Goal: Information Seeking & Learning: Learn about a topic

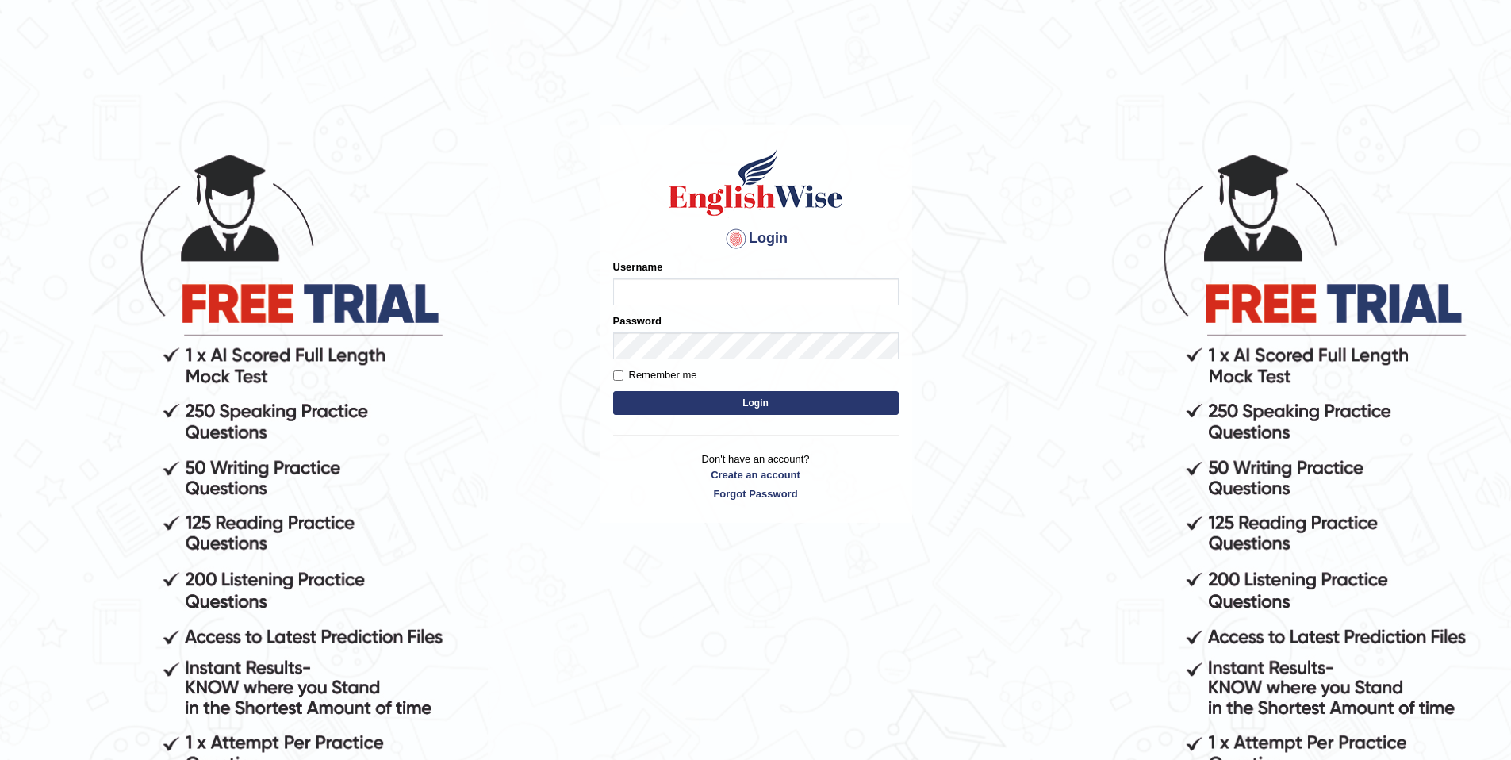
type input "purushottam_parramatta"
click at [821, 393] on button "Login" at bounding box center [756, 403] width 286 height 24
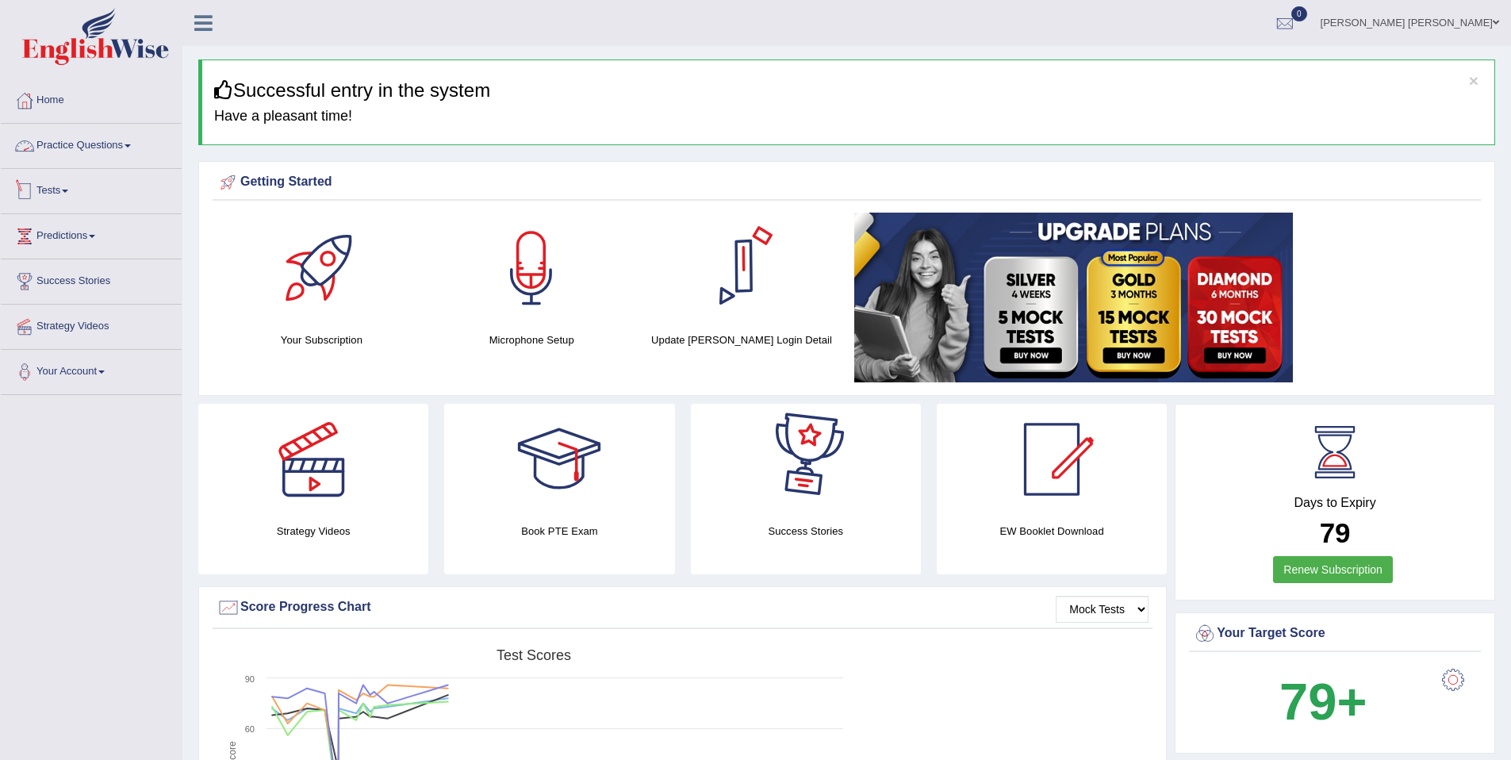
click at [143, 154] on link "Practice Questions" at bounding box center [91, 144] width 181 height 40
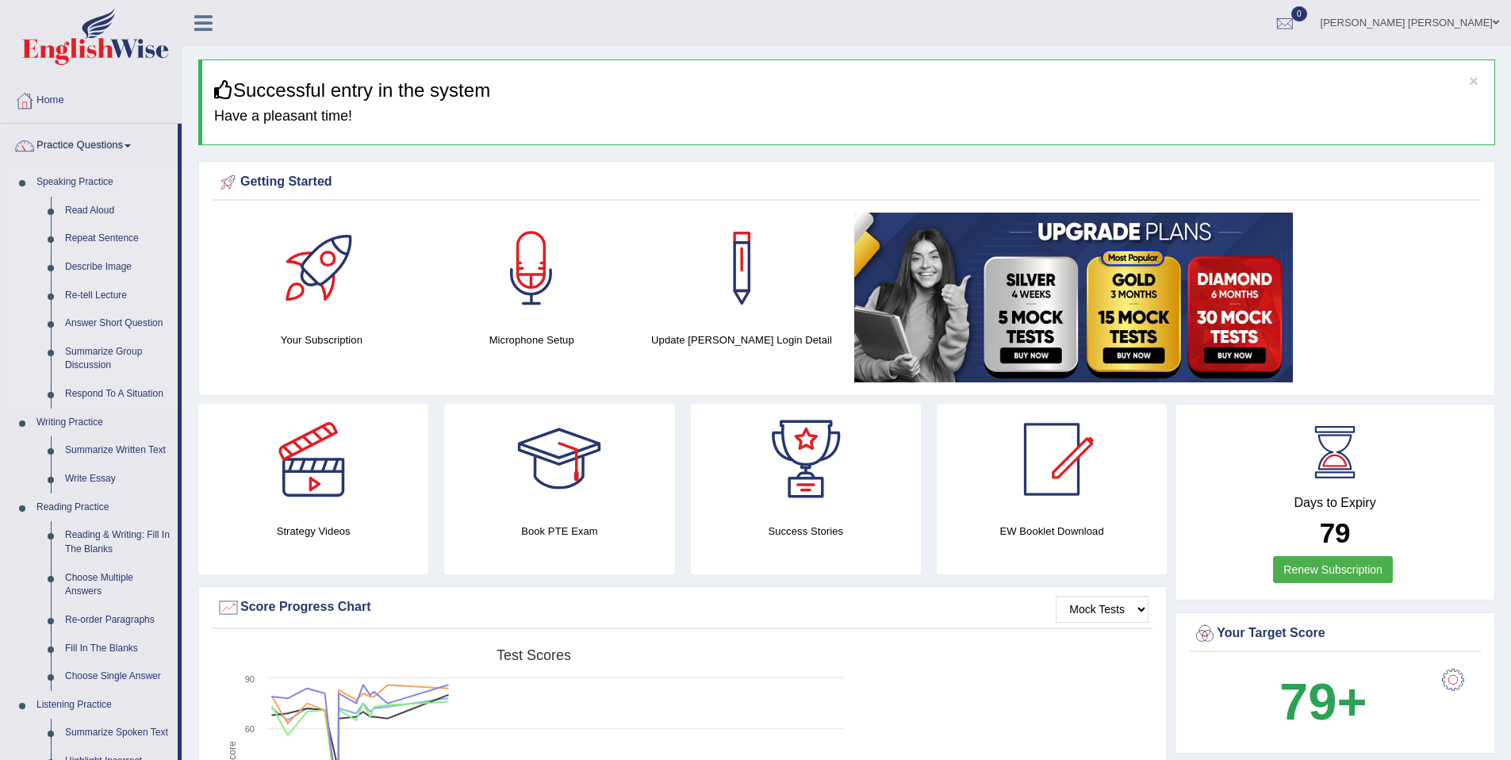
click at [112, 263] on link "Describe Image" at bounding box center [118, 267] width 120 height 29
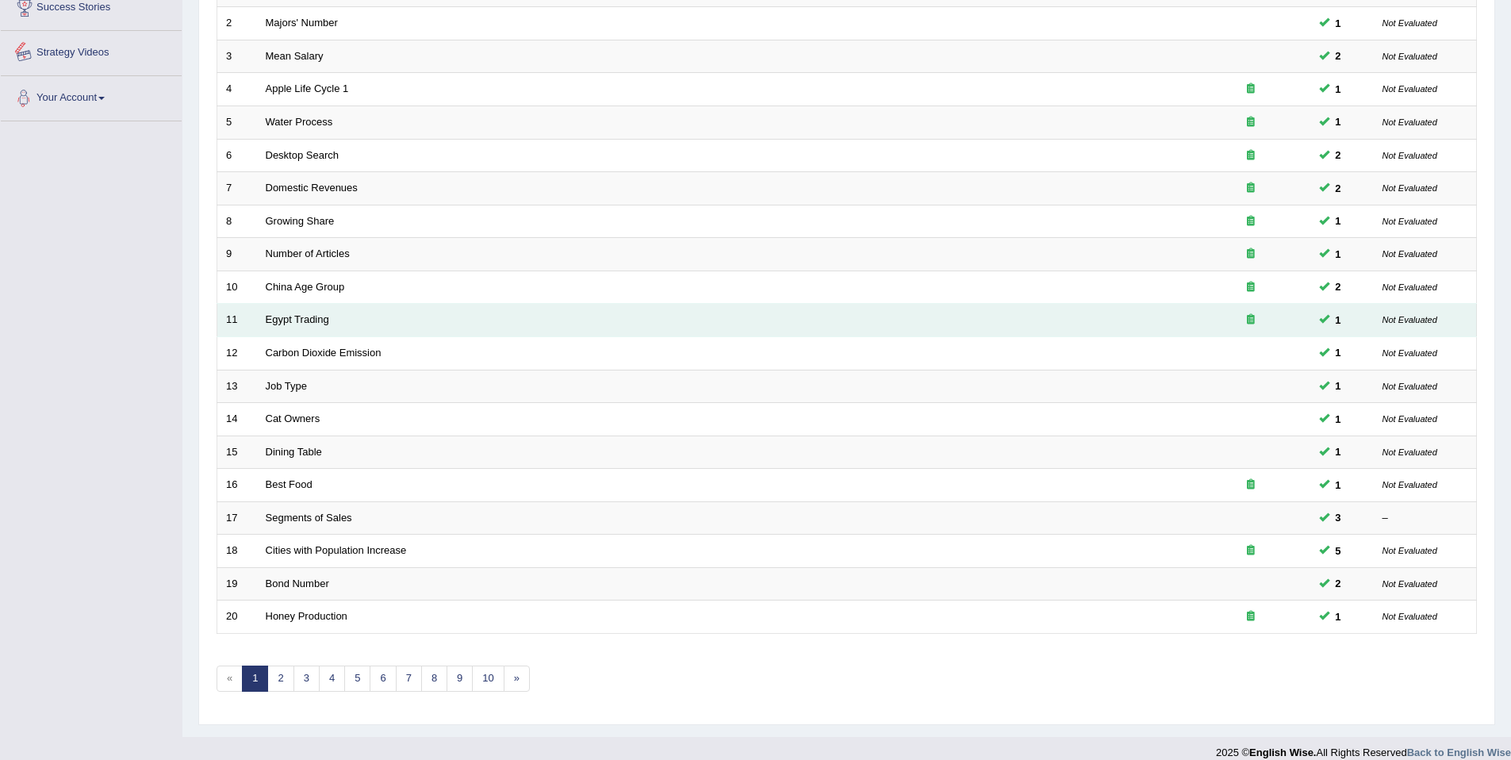
scroll to position [290, 0]
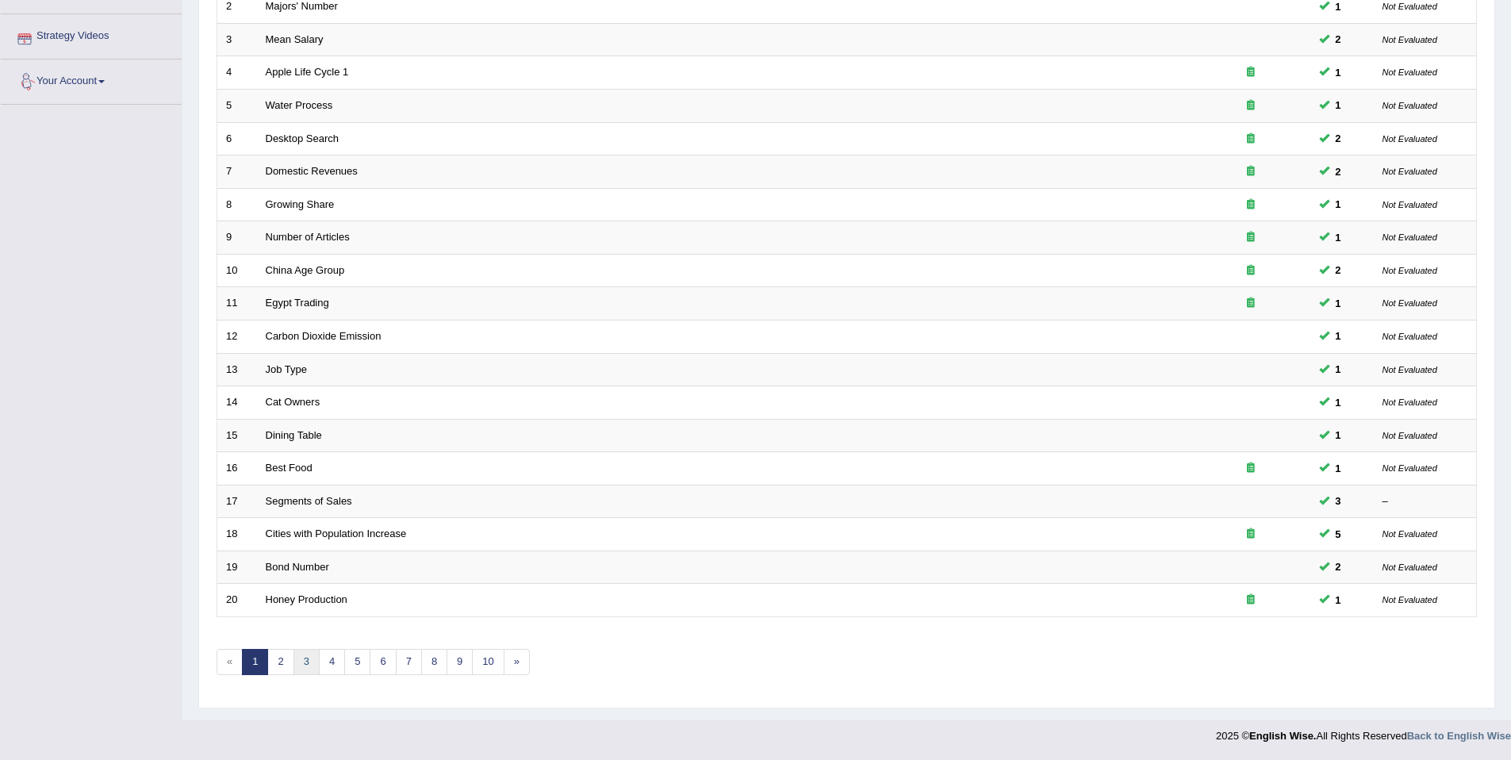
click at [309, 668] on link "3" at bounding box center [307, 662] width 26 height 26
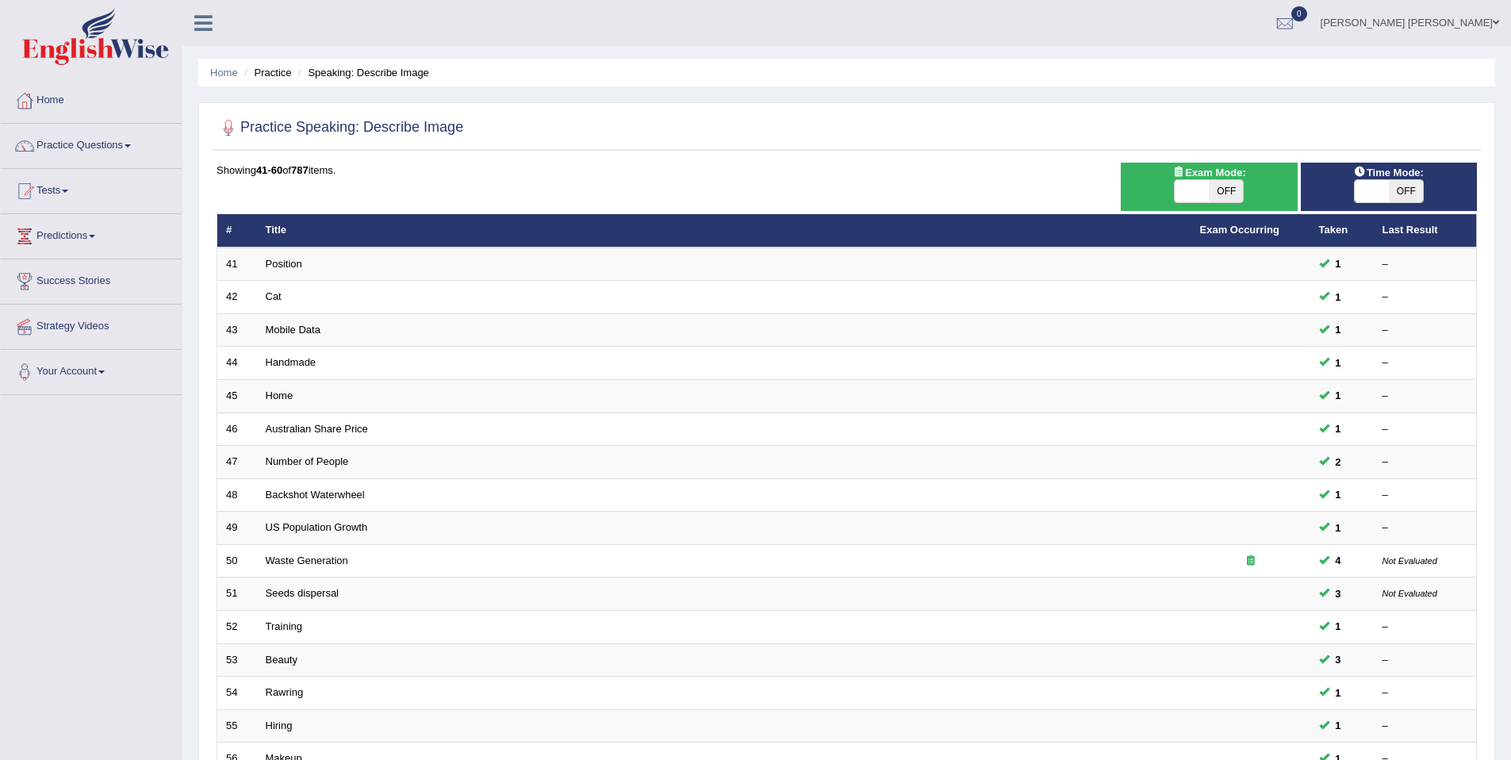
click at [1223, 189] on span "OFF" at bounding box center [1226, 191] width 34 height 22
checkbox input "true"
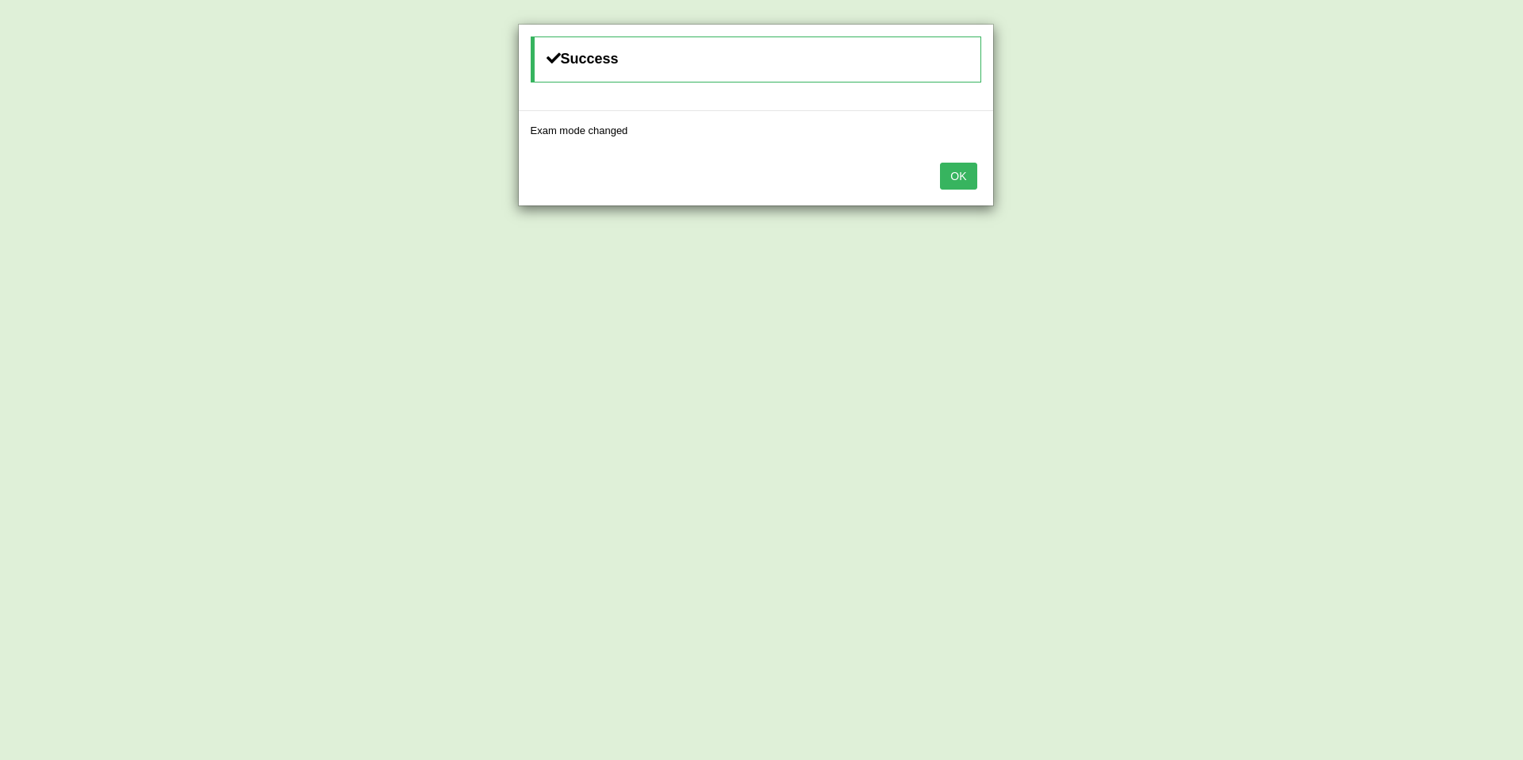
click at [961, 179] on button "OK" at bounding box center [958, 176] width 36 height 27
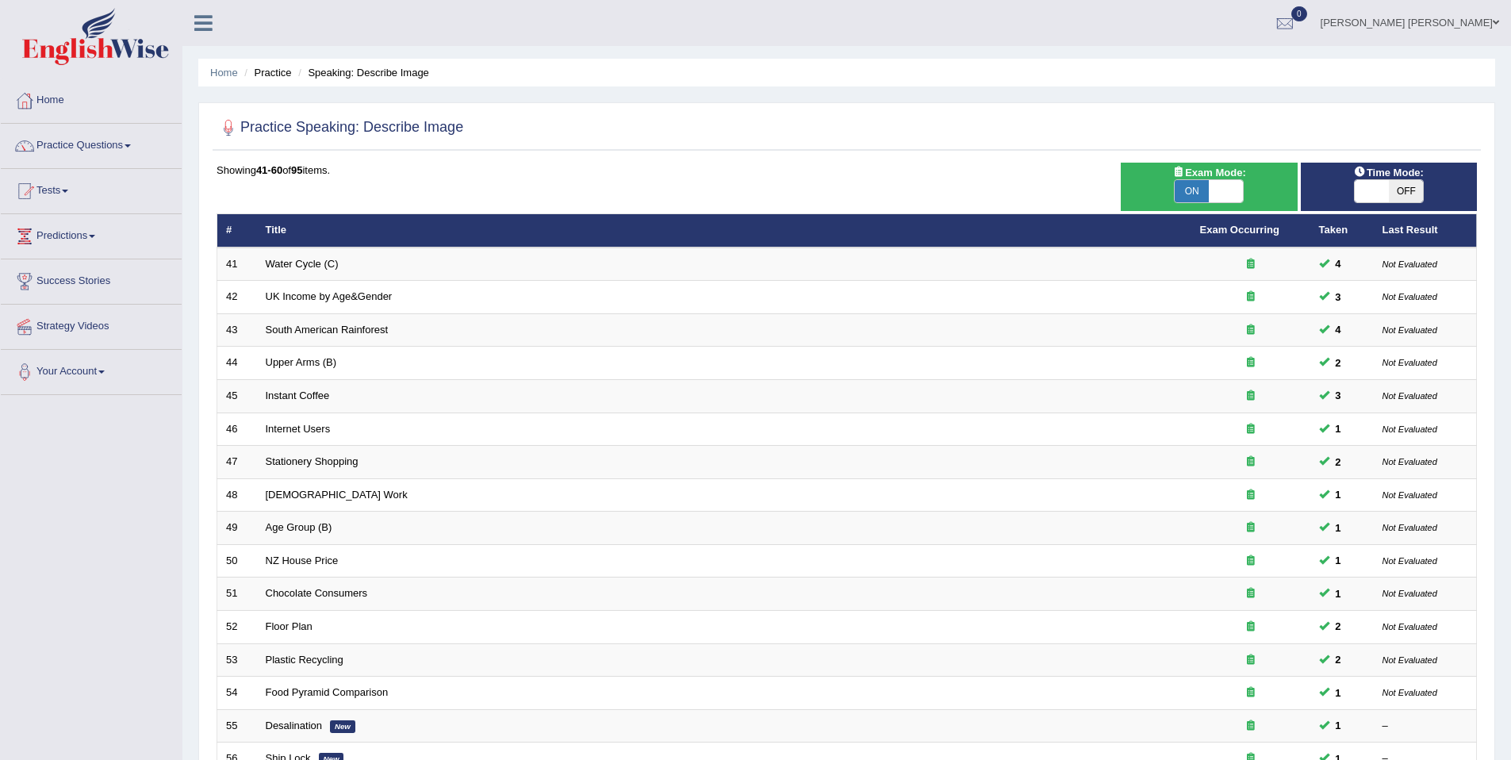
click at [1418, 191] on span "OFF" at bounding box center [1406, 191] width 34 height 22
checkbox input "true"
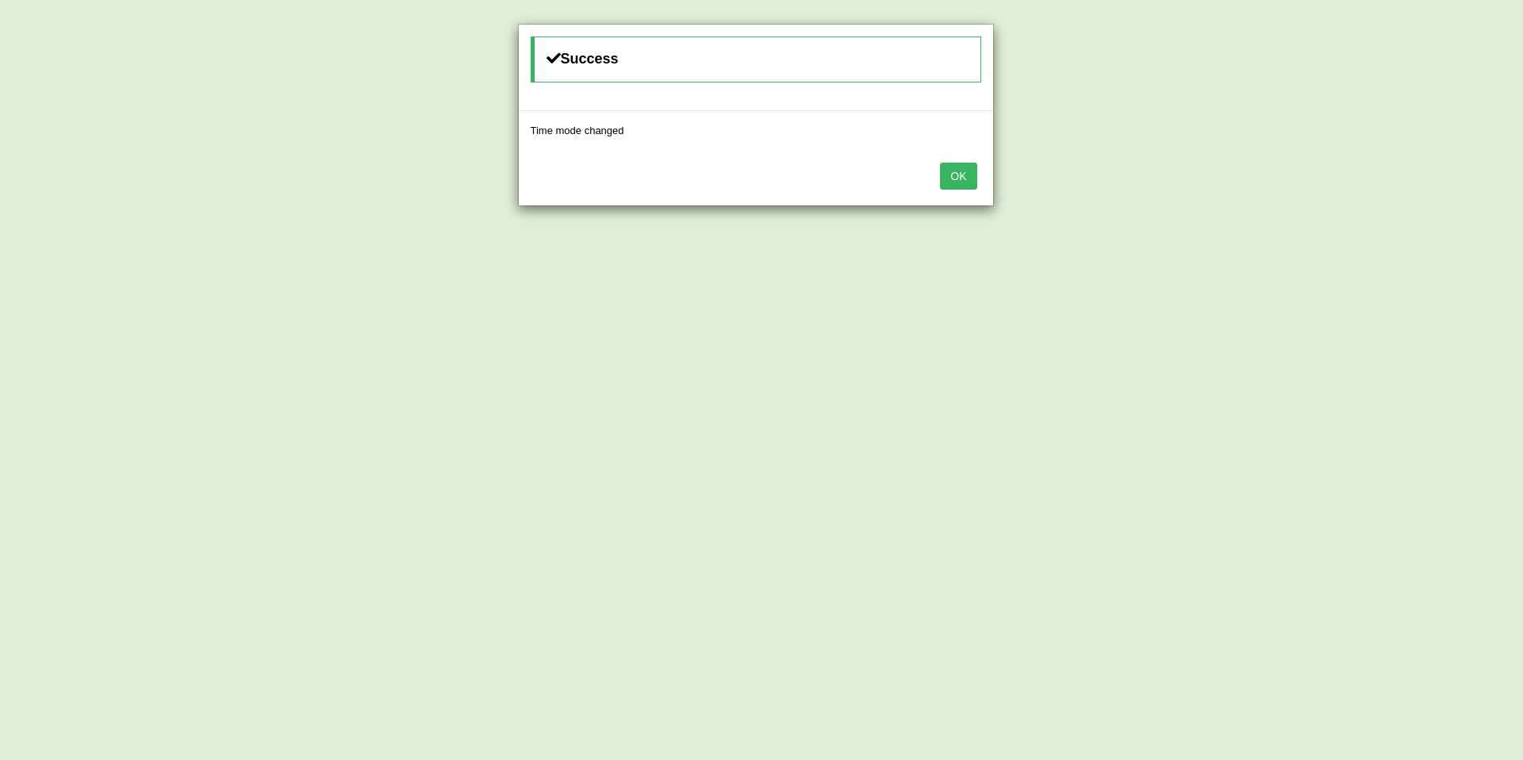
click at [953, 177] on button "OK" at bounding box center [958, 176] width 36 height 27
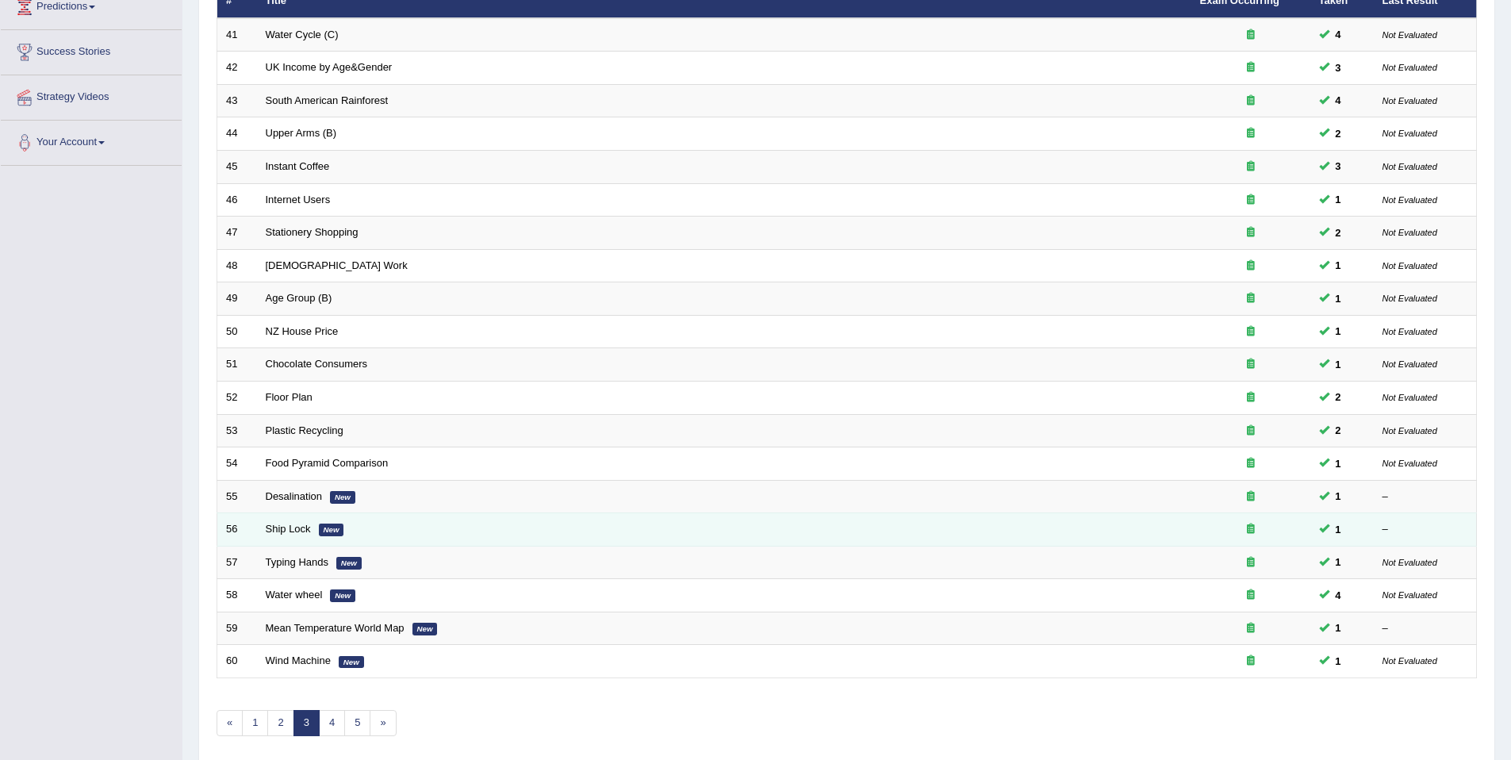
scroll to position [290, 0]
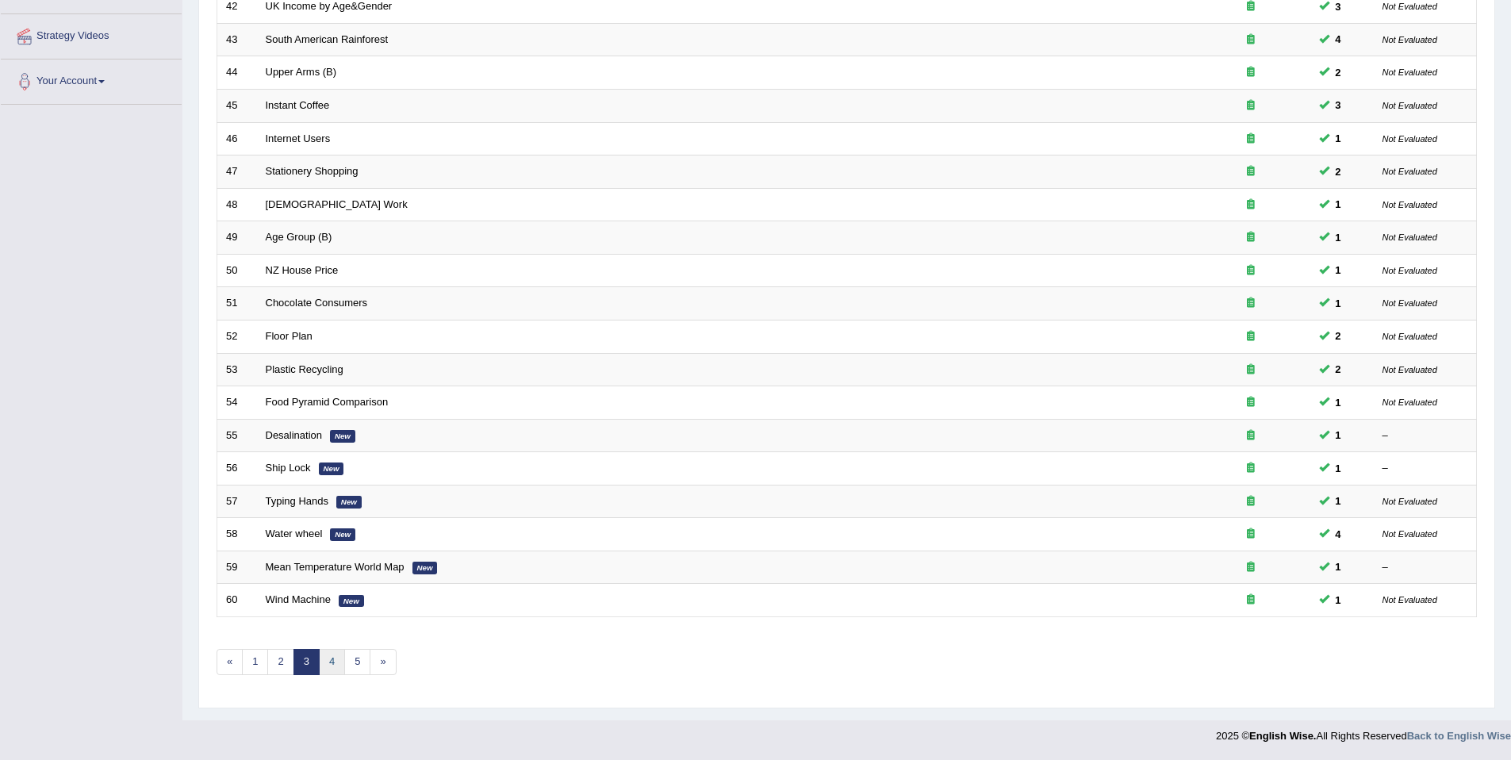
click at [319, 669] on link "4" at bounding box center [332, 662] width 26 height 26
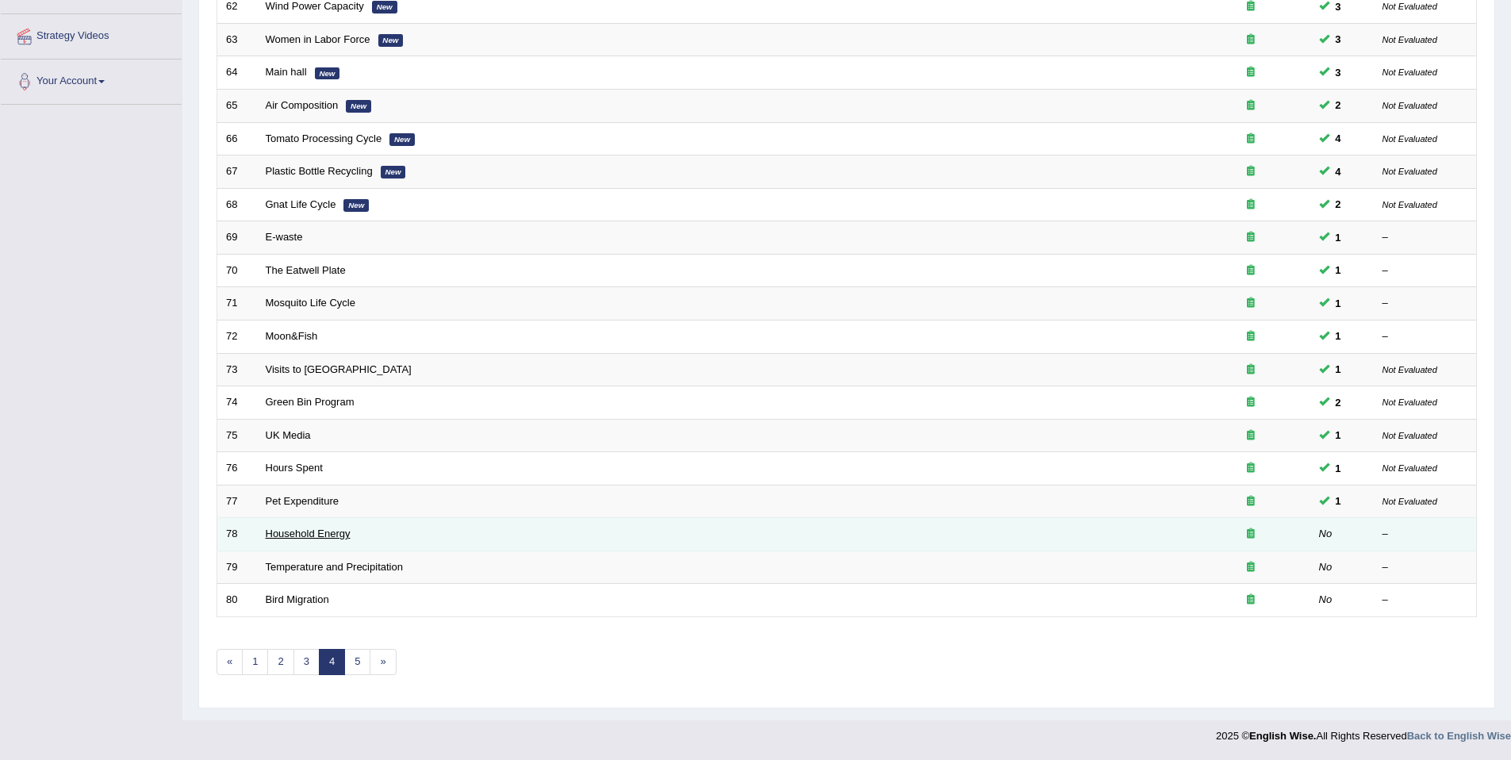
click at [322, 532] on link "Household Energy" at bounding box center [308, 534] width 85 height 12
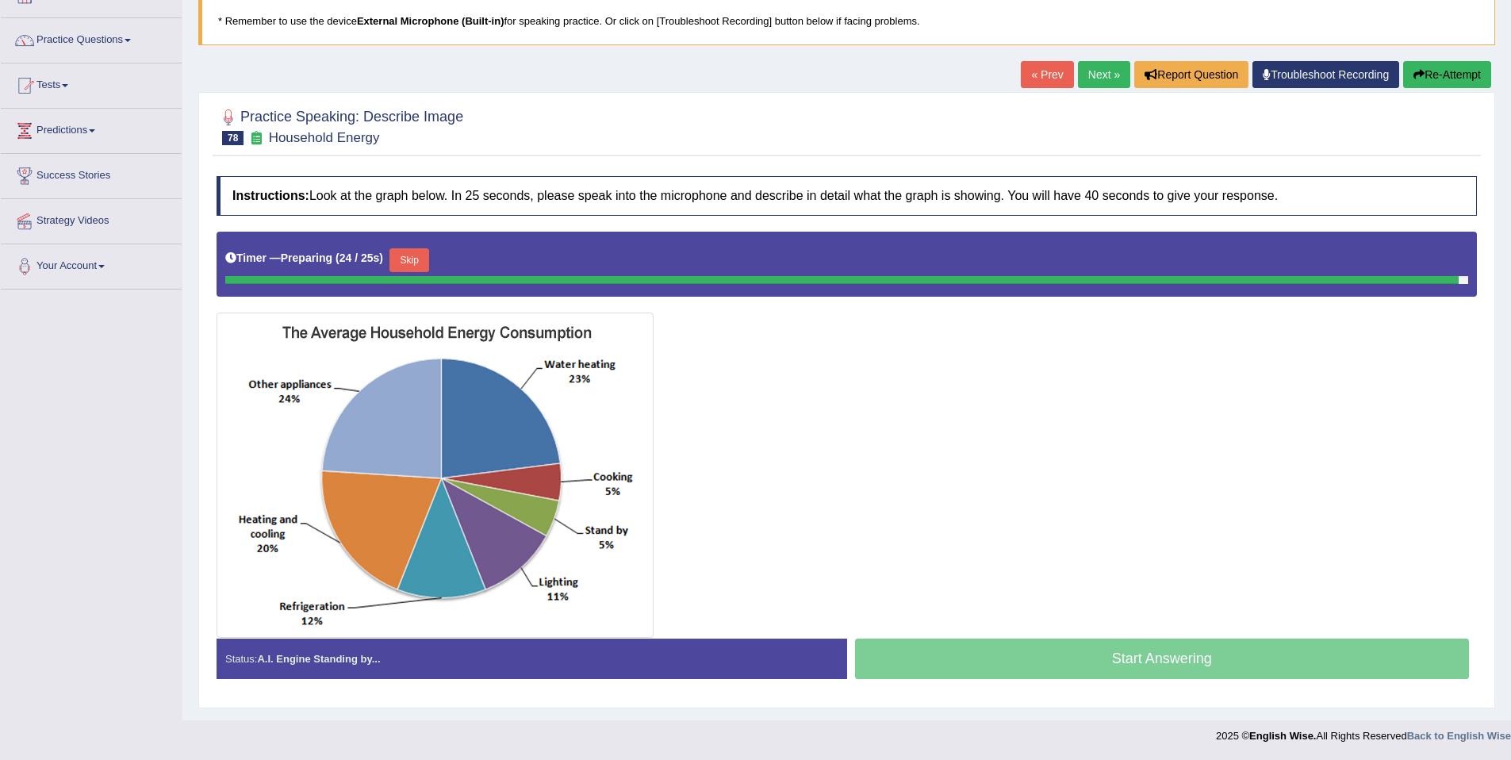
scroll to position [102, 0]
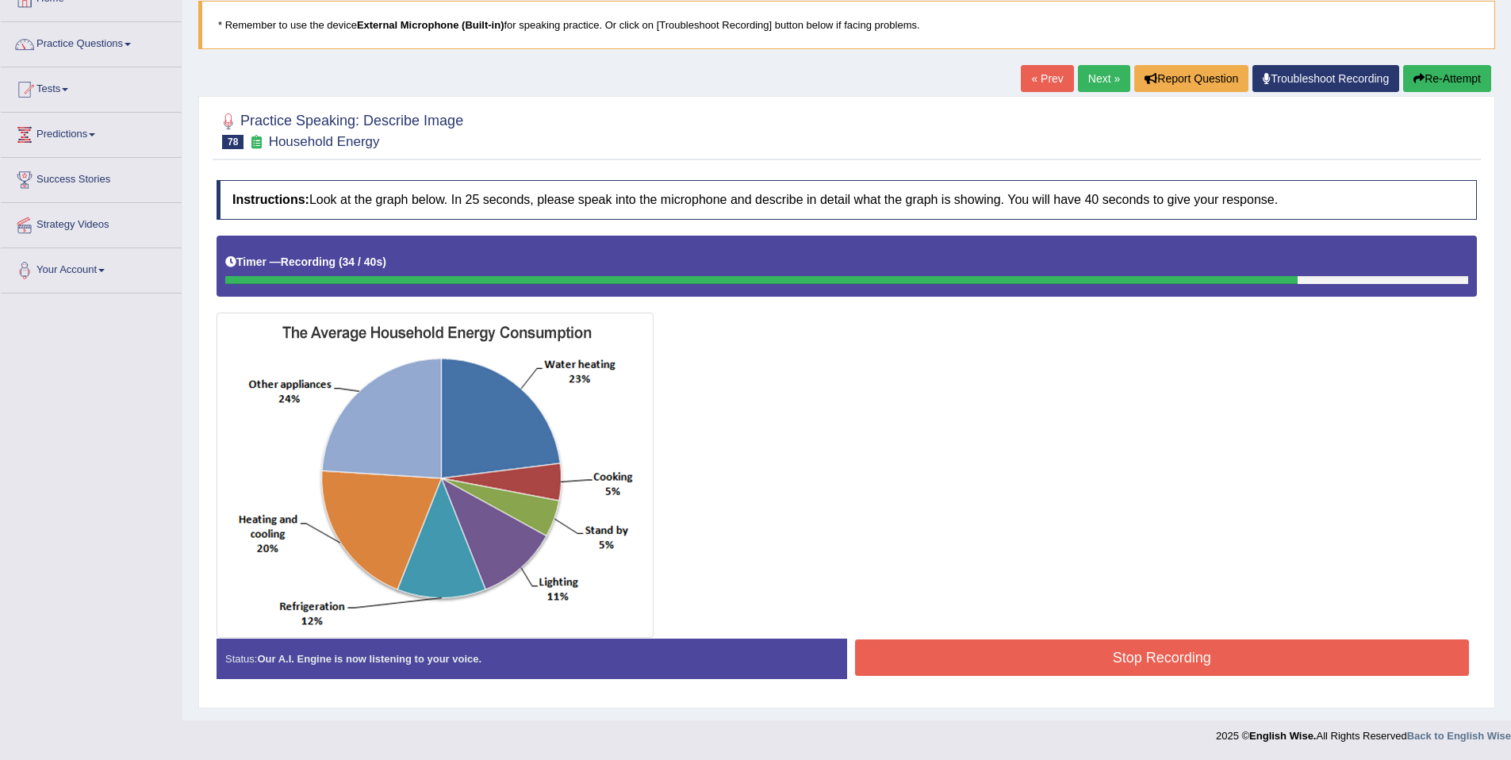
click at [1211, 654] on button "Stop Recording" at bounding box center [1162, 657] width 615 height 36
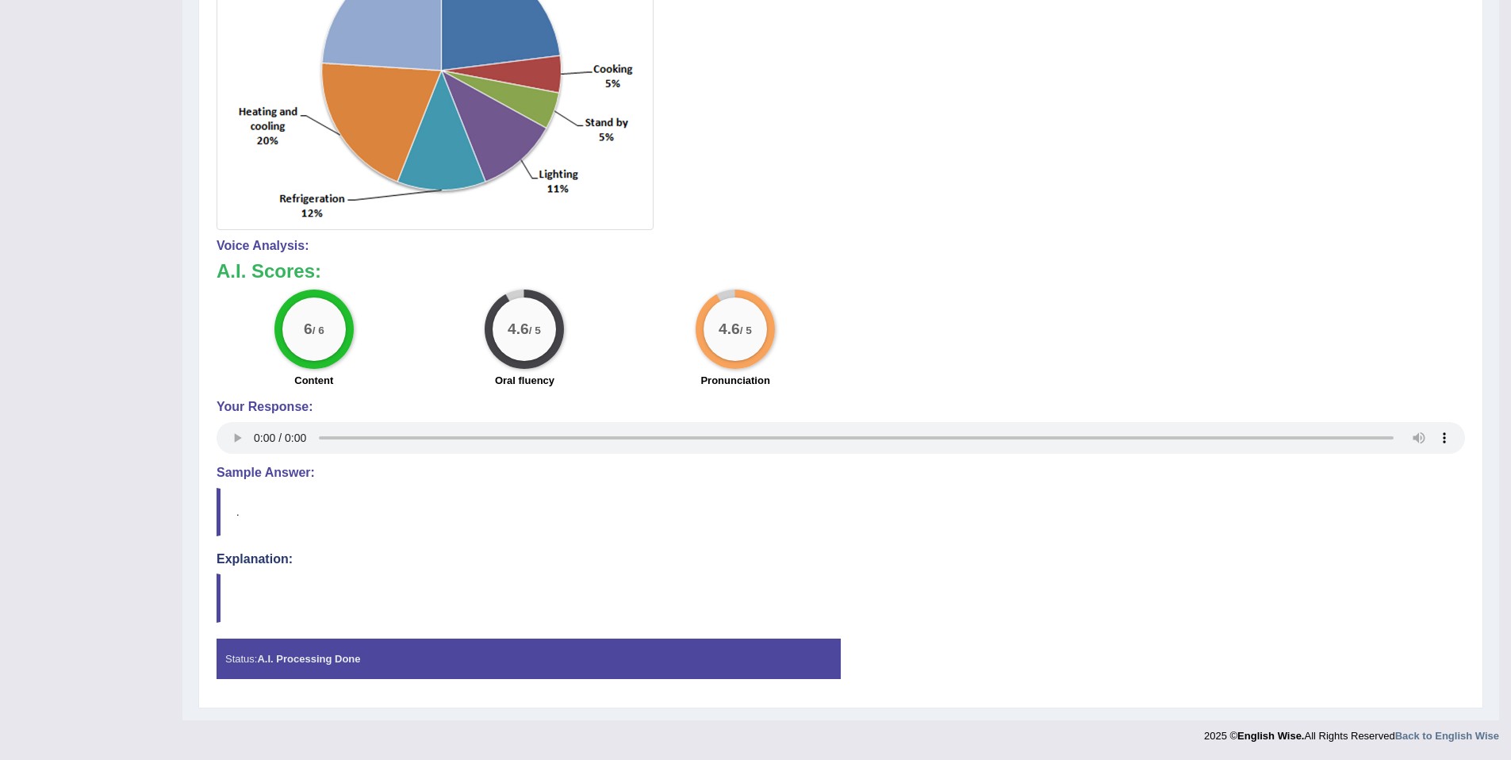
scroll to position [0, 0]
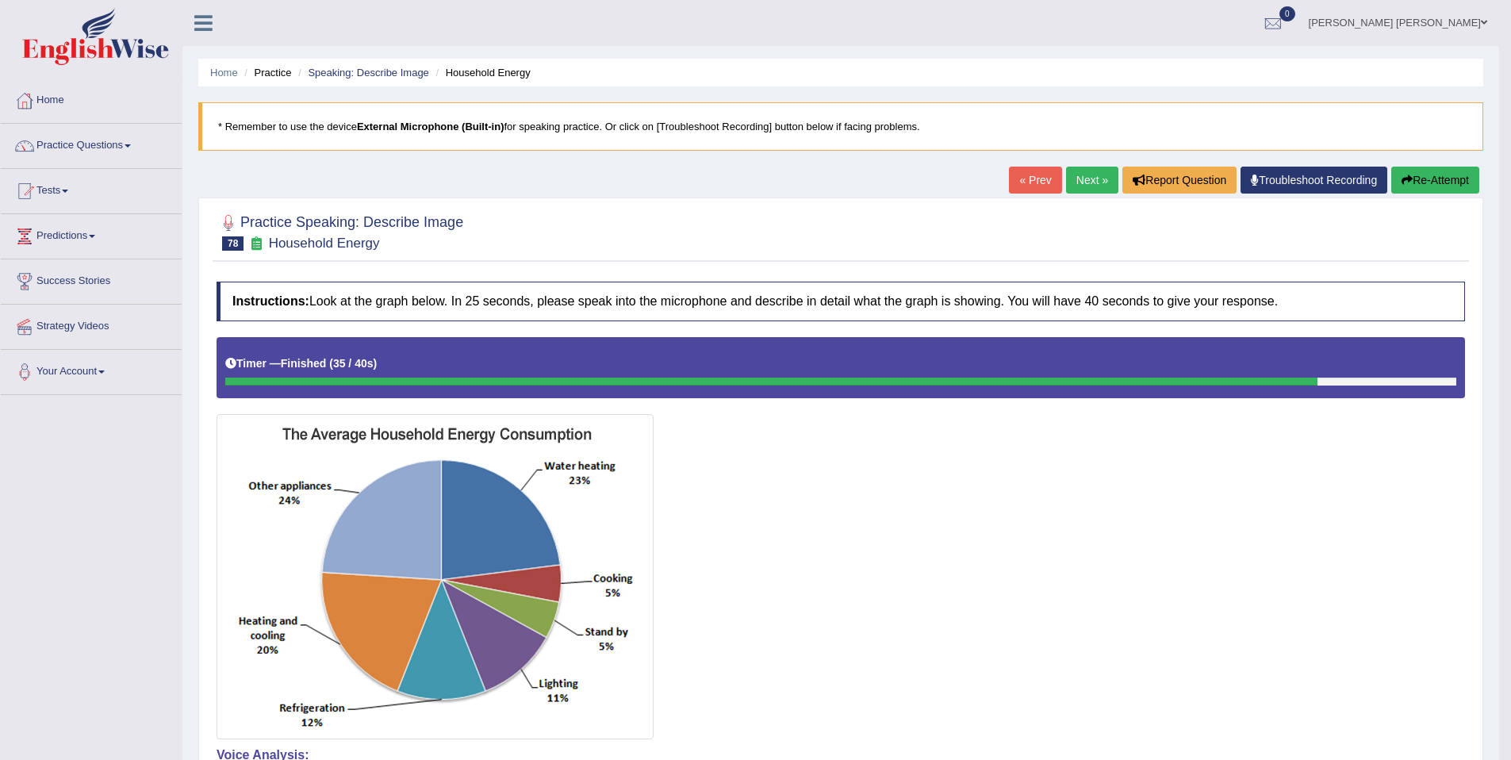
click at [1420, 192] on button "Re-Attempt" at bounding box center [1436, 180] width 88 height 27
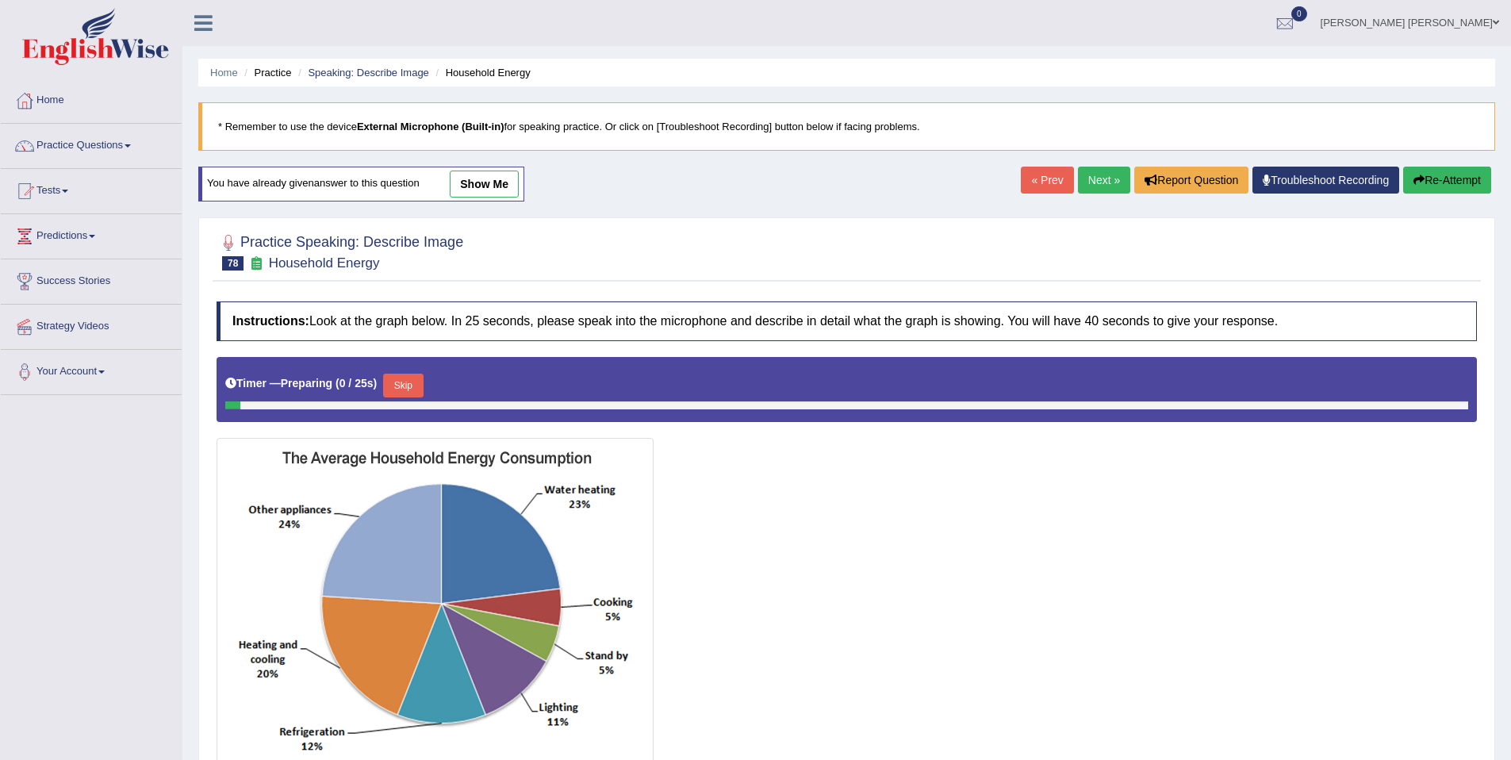
scroll to position [125, 0]
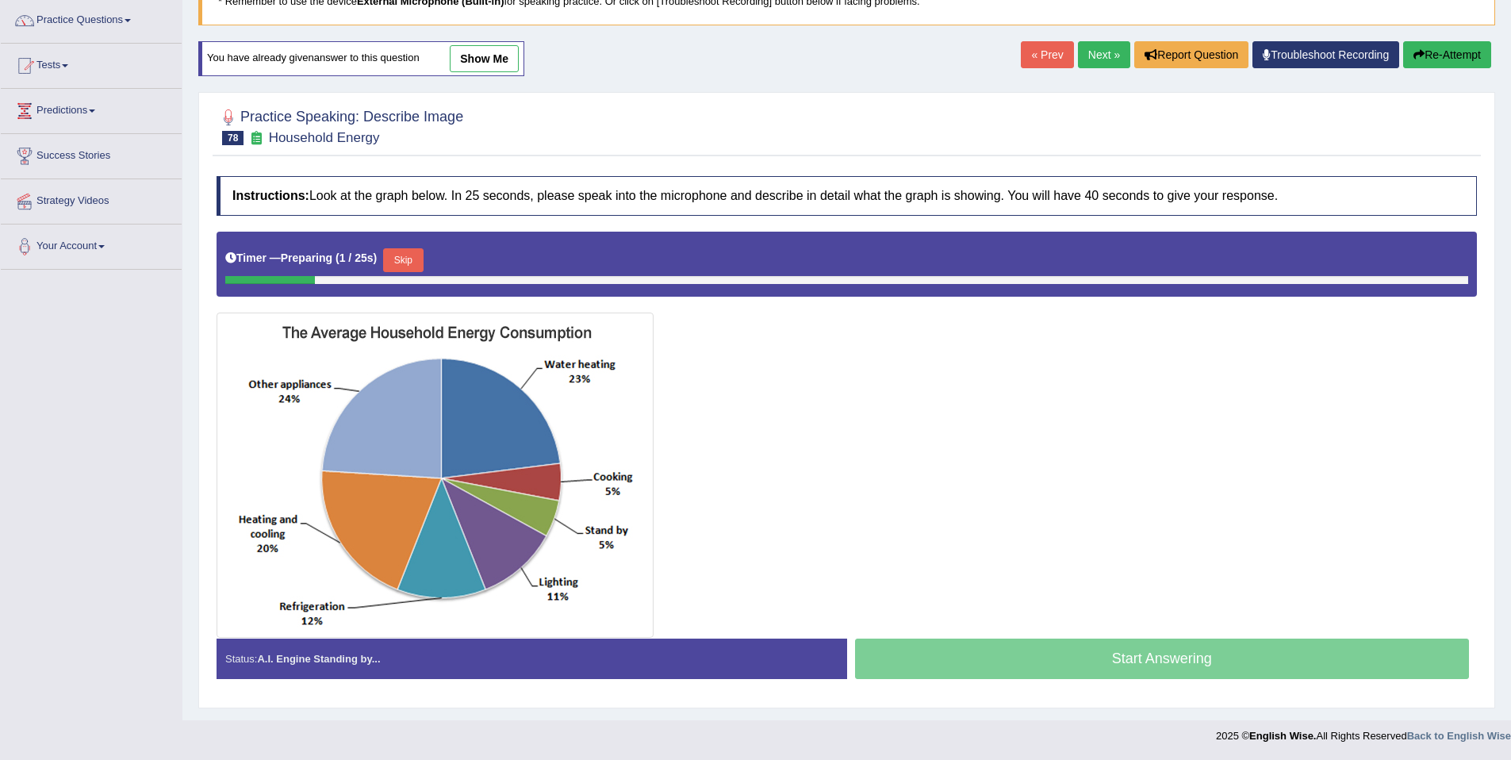
click at [421, 251] on button "Skip" at bounding box center [403, 260] width 40 height 24
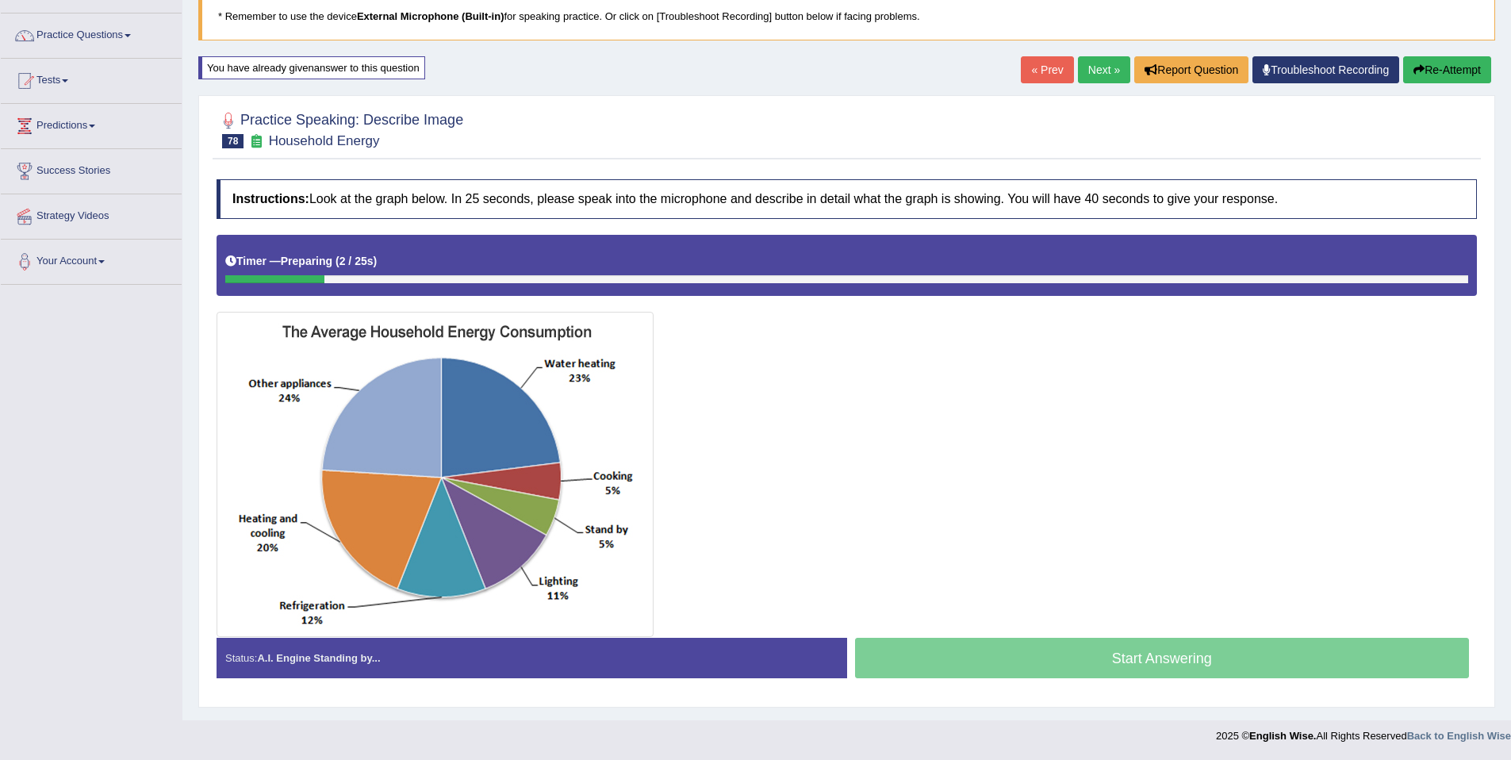
scroll to position [110, 0]
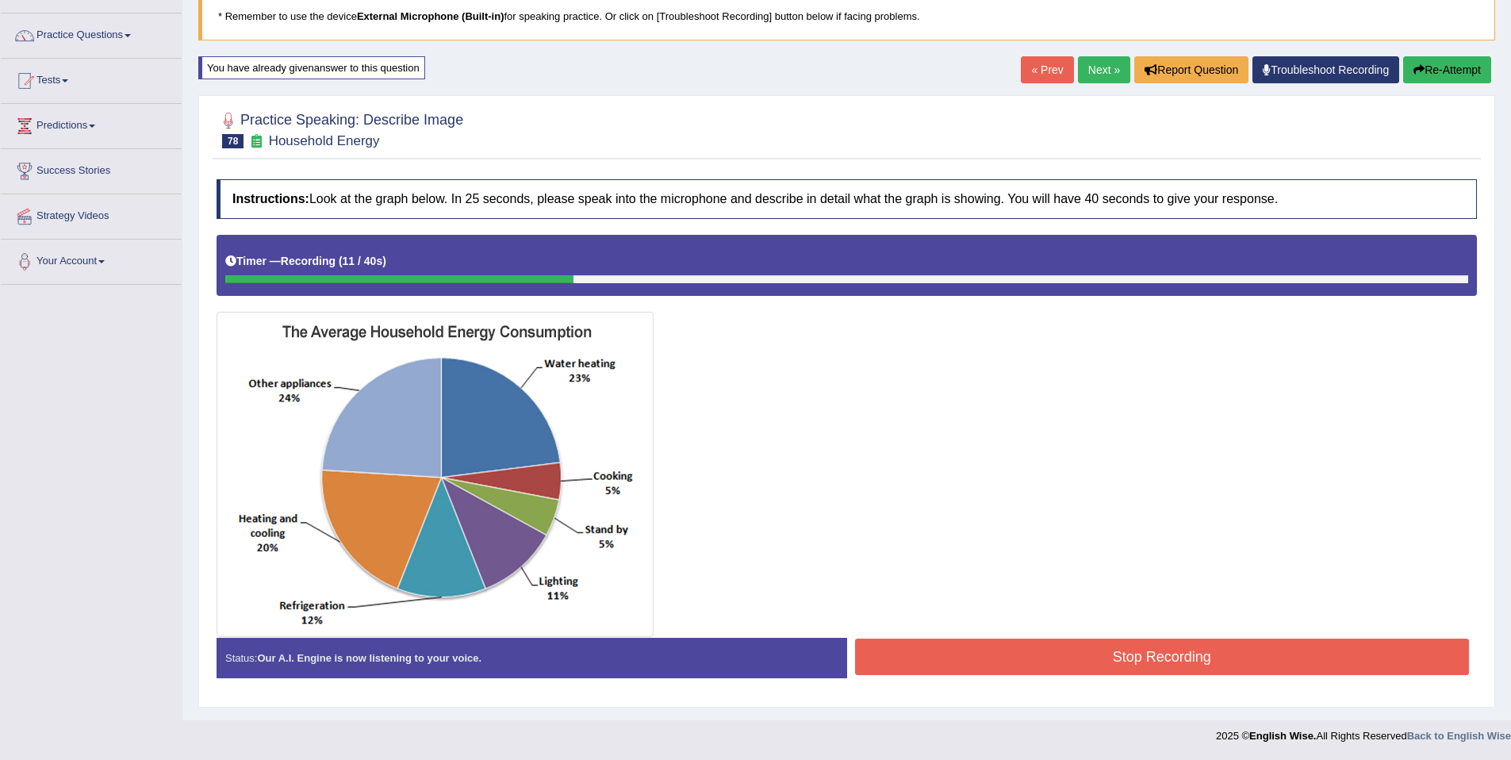
click at [1449, 60] on button "Re-Attempt" at bounding box center [1447, 69] width 88 height 27
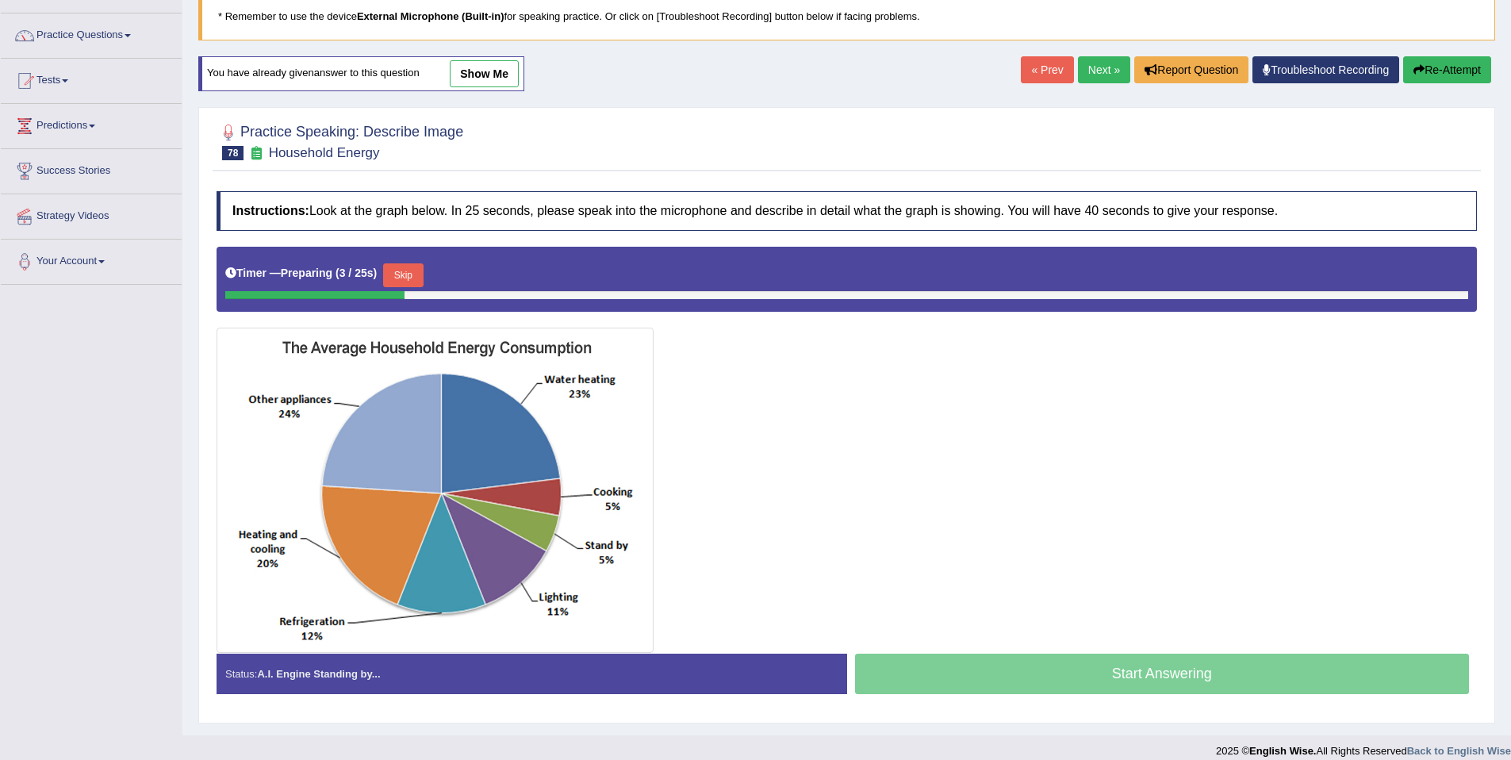
click at [392, 276] on button "Skip" at bounding box center [403, 275] width 40 height 24
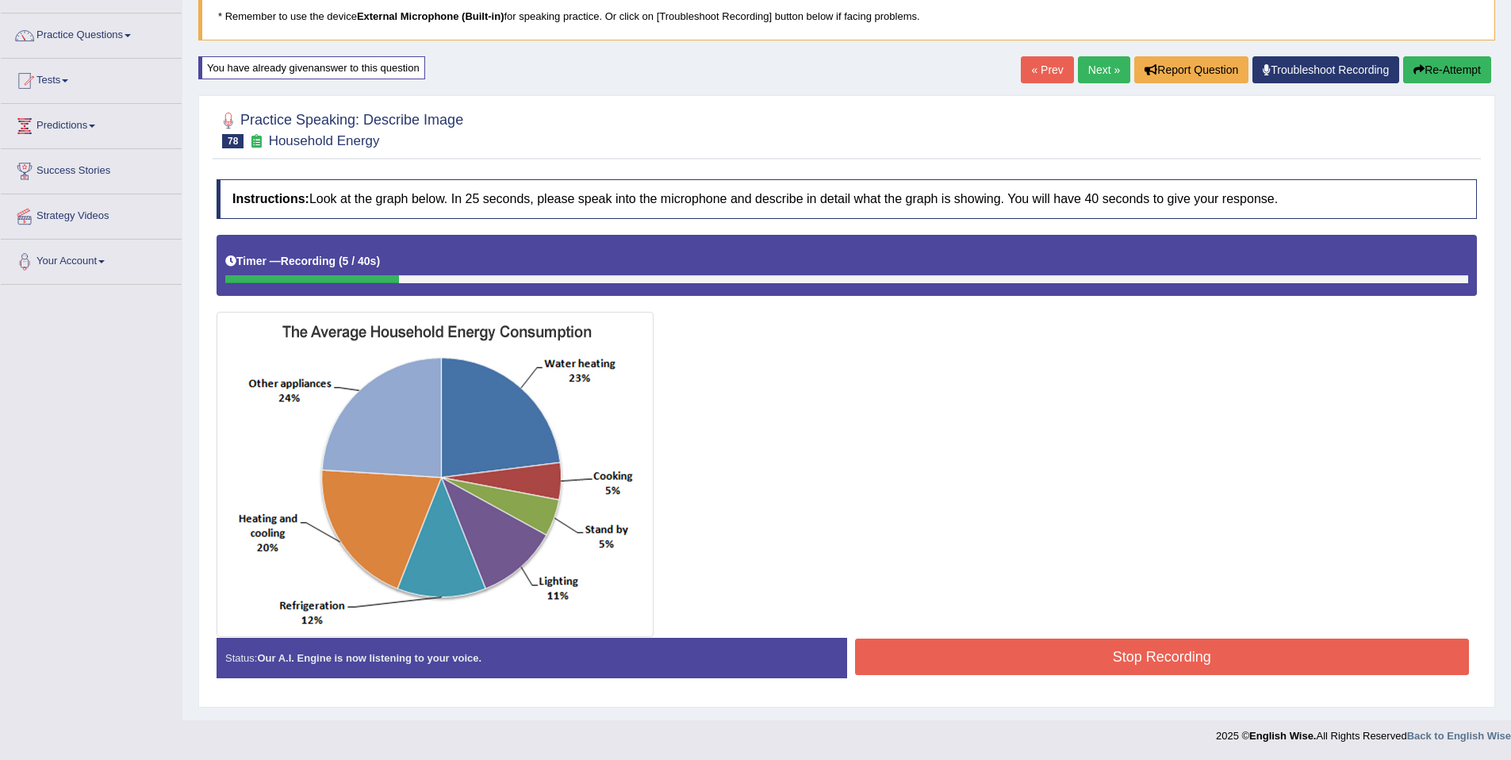
click at [1459, 64] on button "Re-Attempt" at bounding box center [1447, 69] width 88 height 27
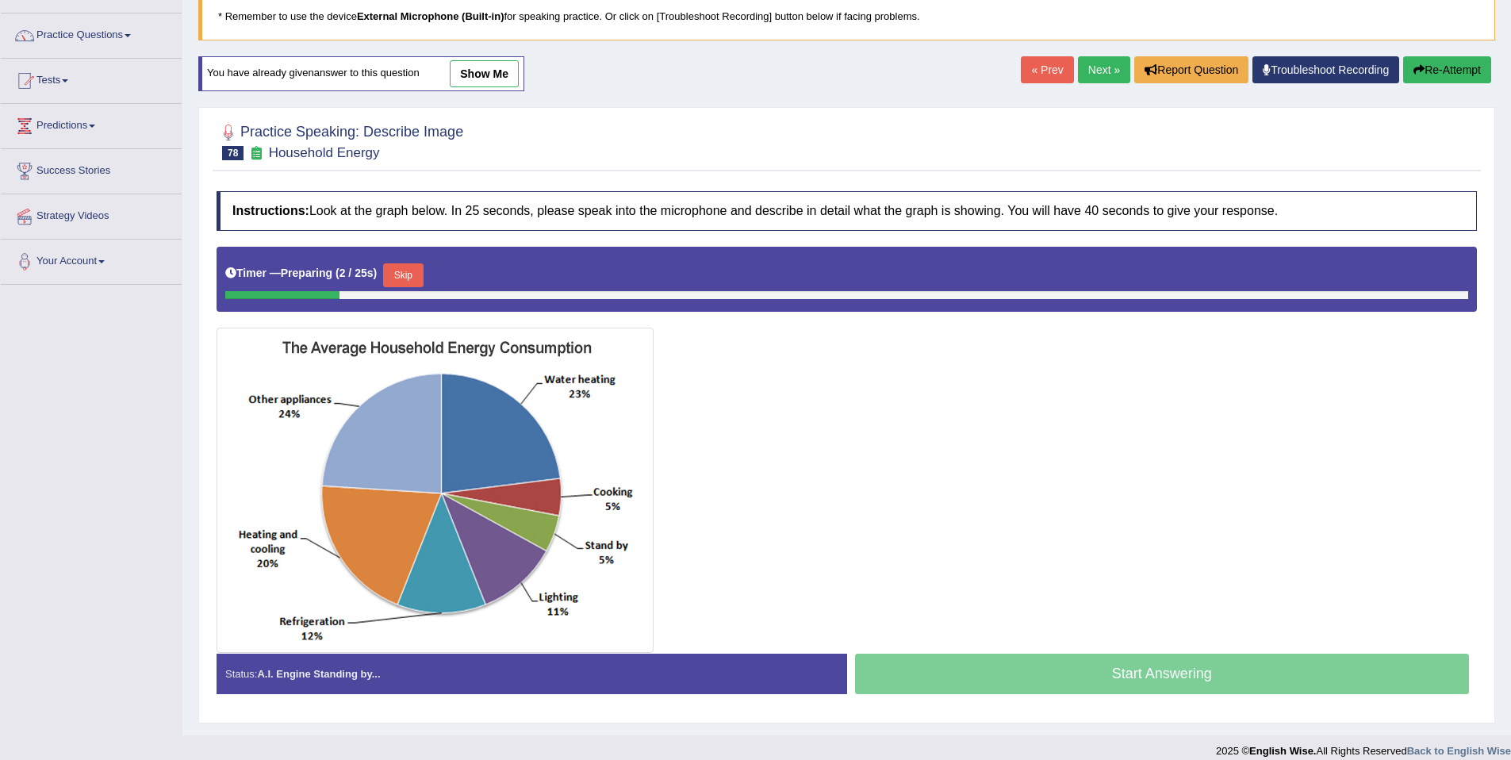
click at [401, 274] on button "Skip" at bounding box center [403, 275] width 40 height 24
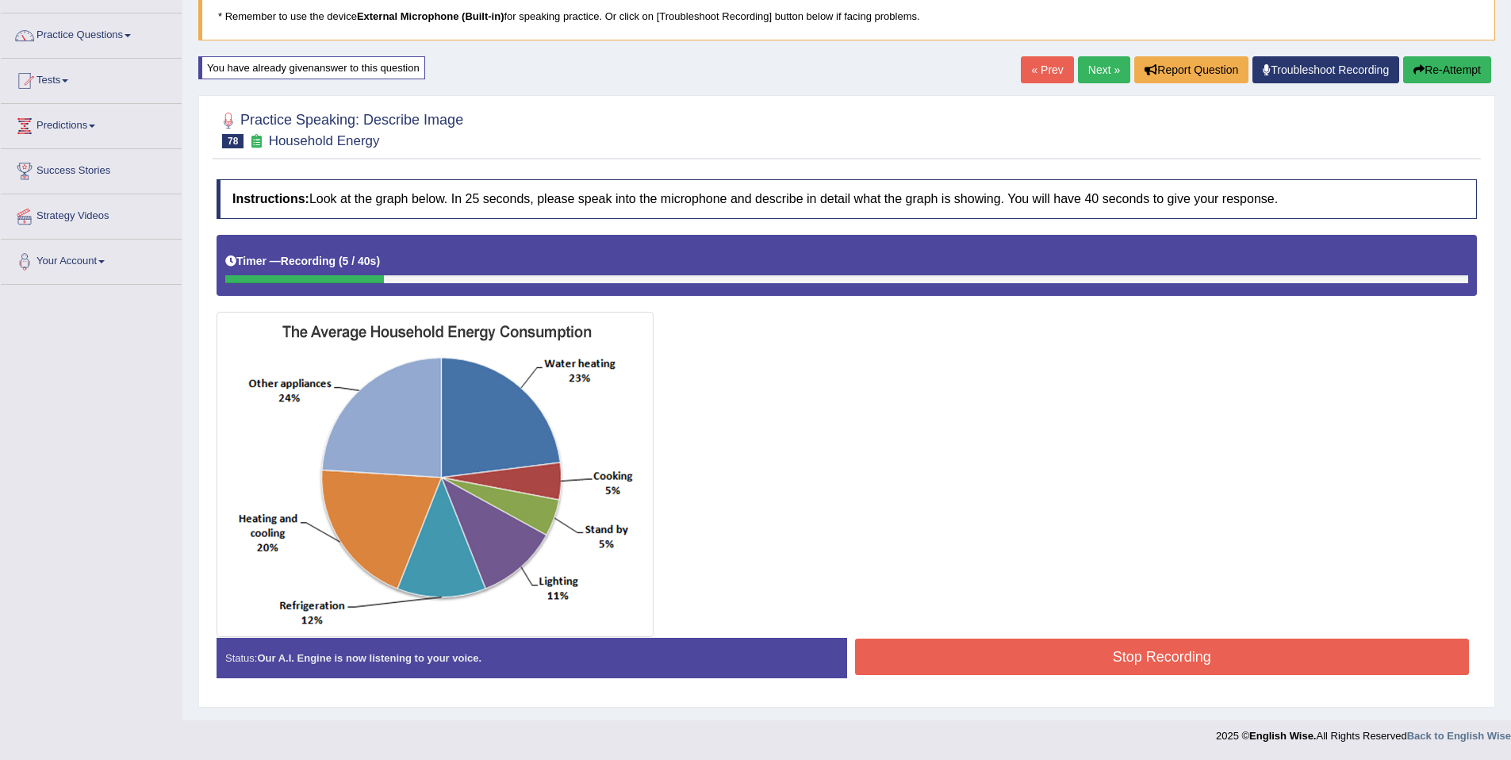
click at [1453, 61] on button "Re-Attempt" at bounding box center [1447, 69] width 88 height 27
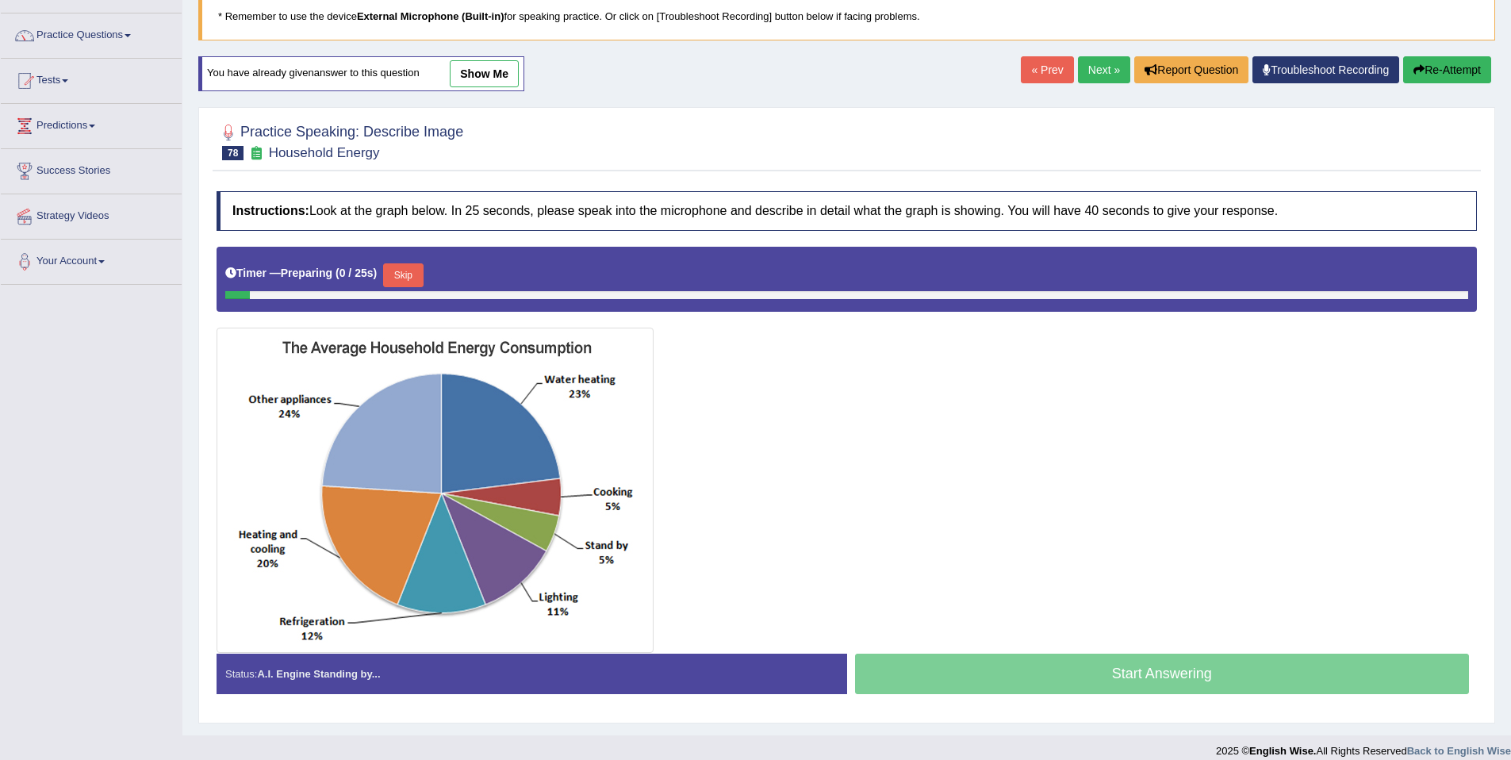
click at [423, 281] on button "Skip" at bounding box center [403, 275] width 40 height 24
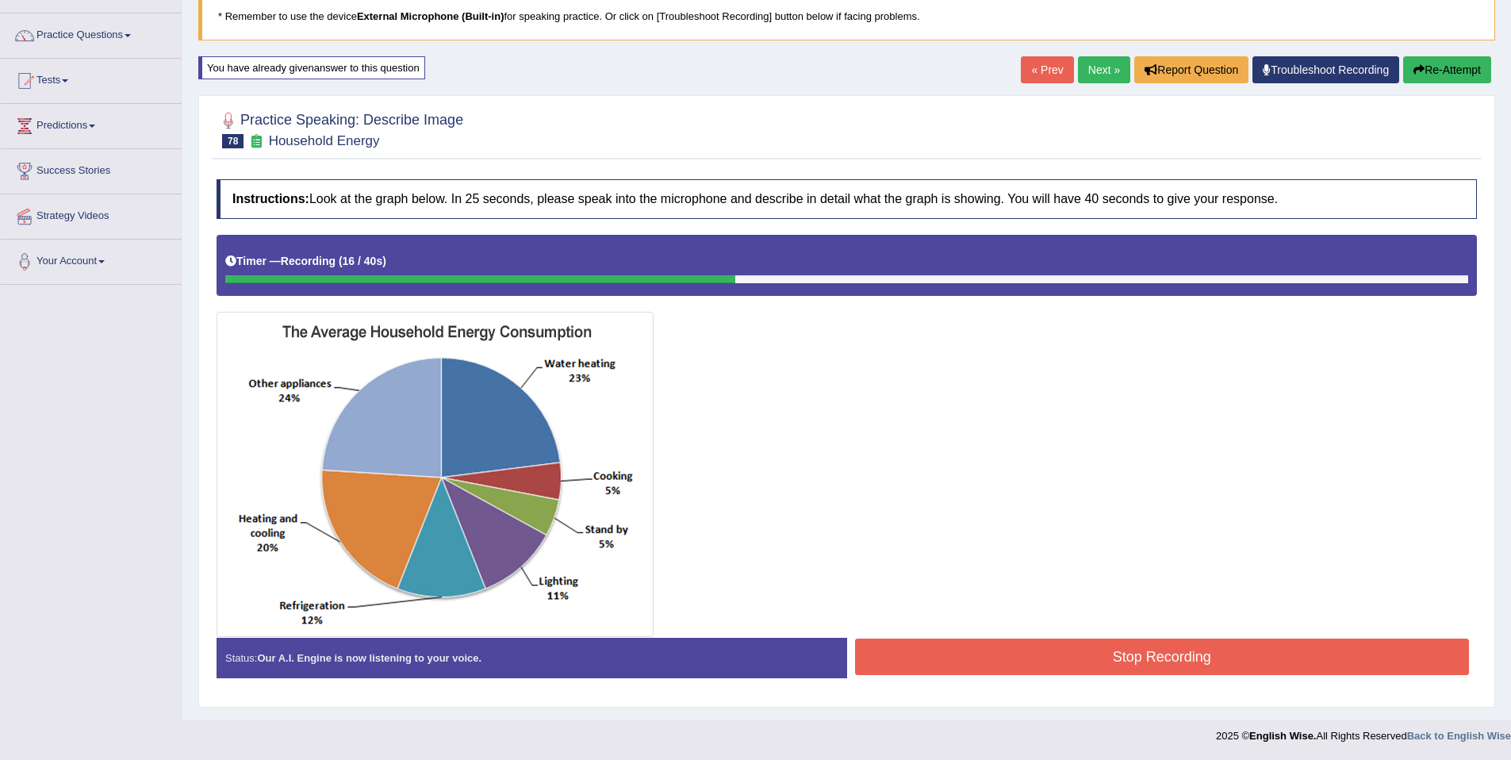
click at [1440, 83] on div "« Prev Next » Report Question Troubleshoot Recording Re-Attempt" at bounding box center [1258, 71] width 474 height 31
click at [1439, 79] on button "Re-Attempt" at bounding box center [1447, 69] width 88 height 27
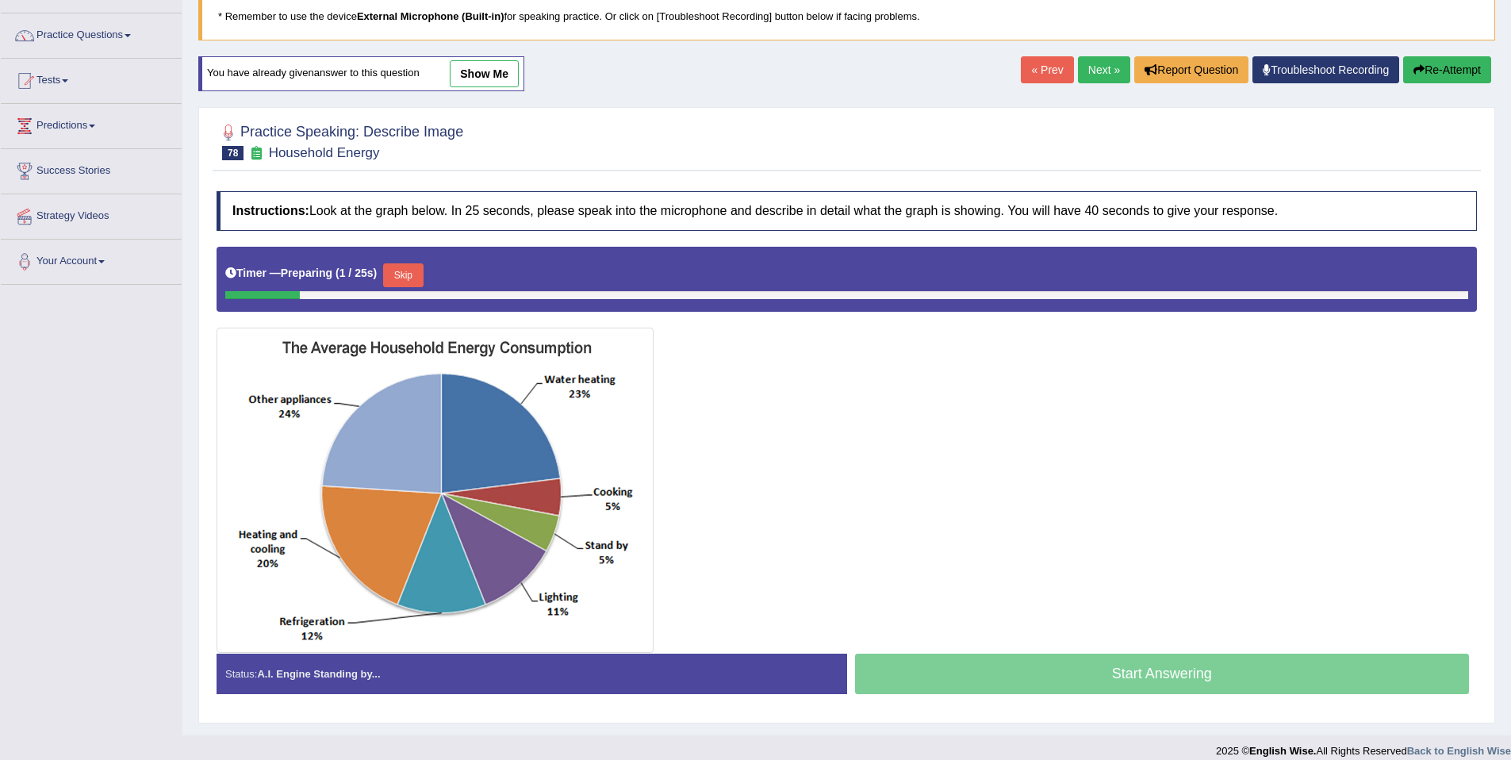
click at [407, 279] on button "Skip" at bounding box center [403, 275] width 40 height 24
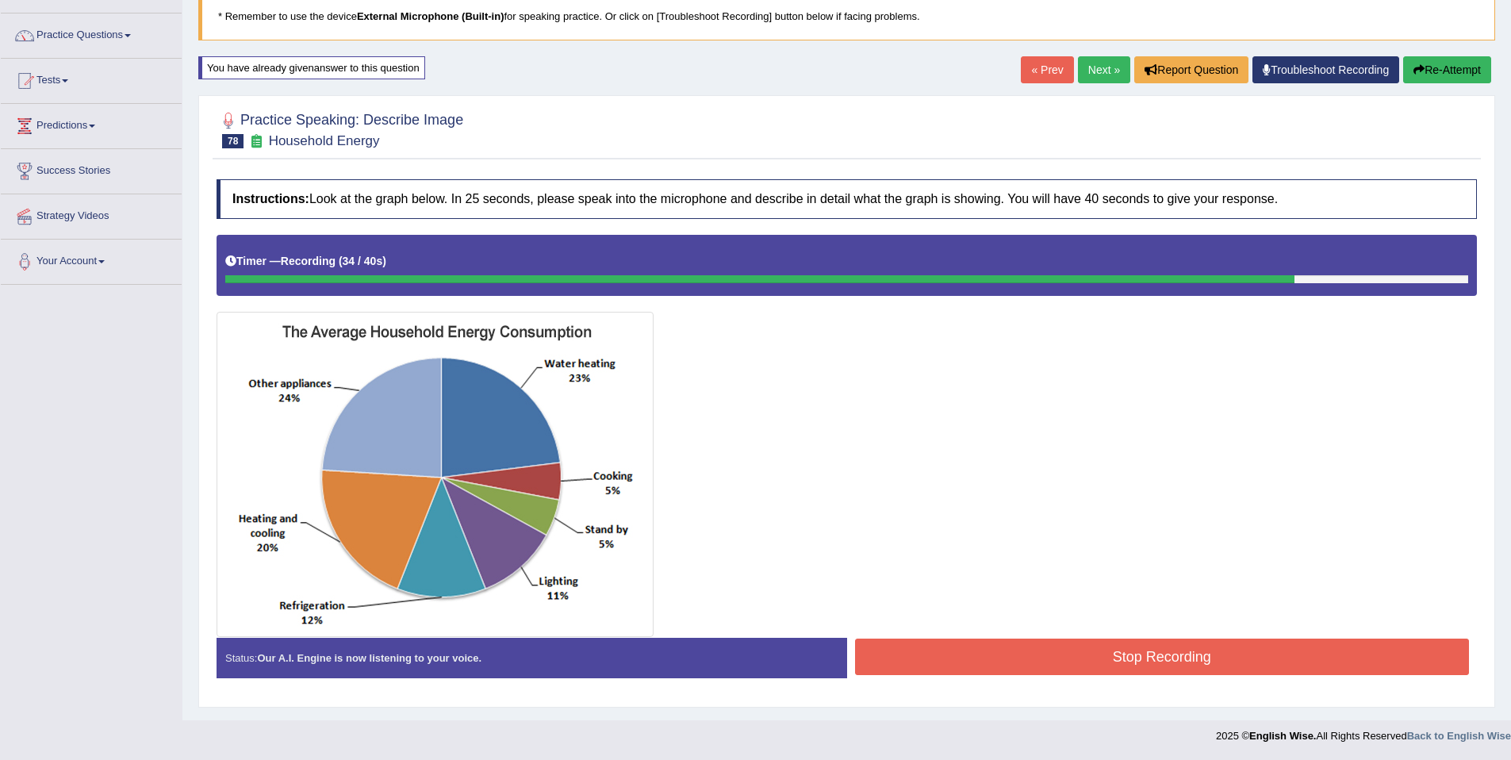
click at [1116, 655] on button "Stop Recording" at bounding box center [1162, 657] width 615 height 36
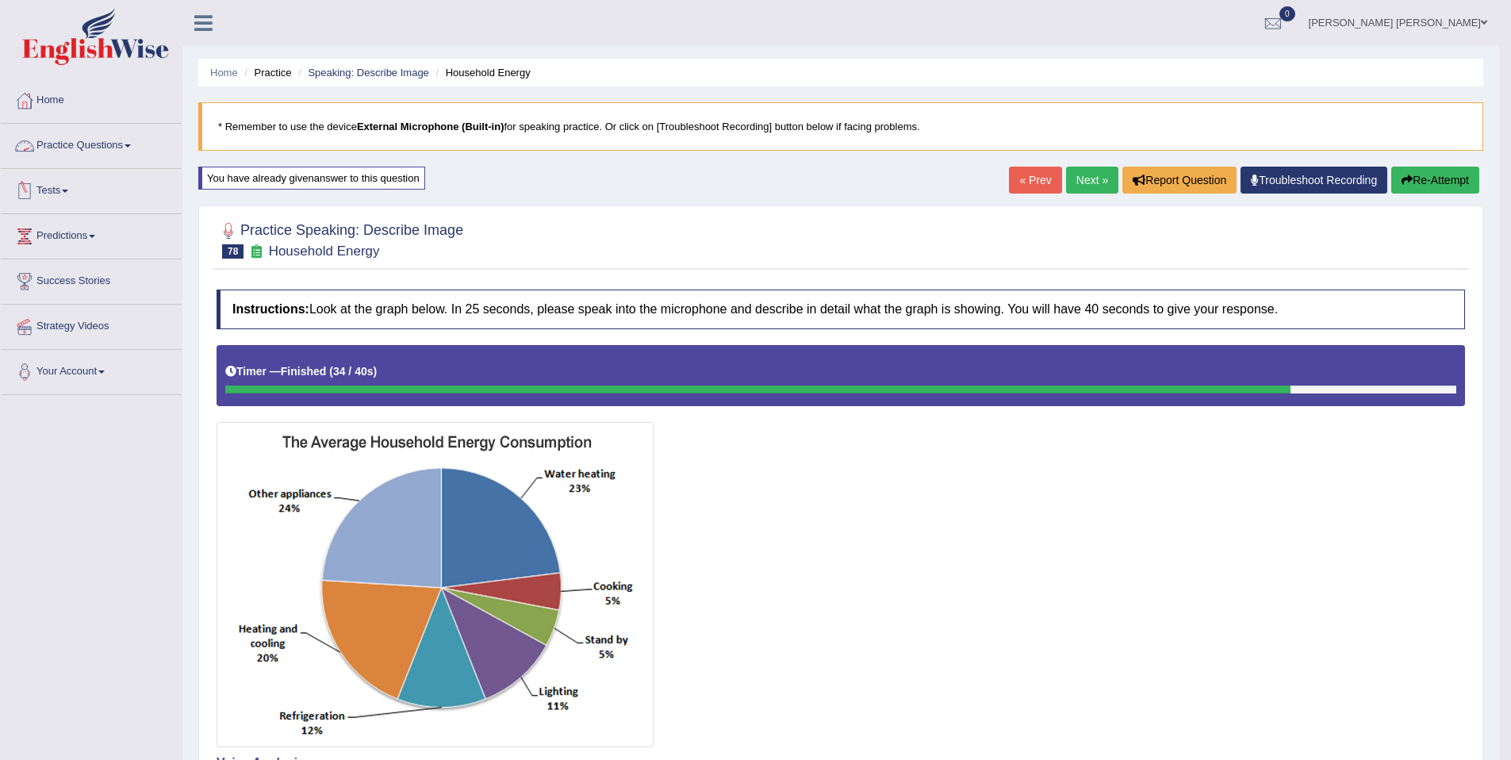
click at [132, 157] on link "Practice Questions" at bounding box center [91, 144] width 181 height 40
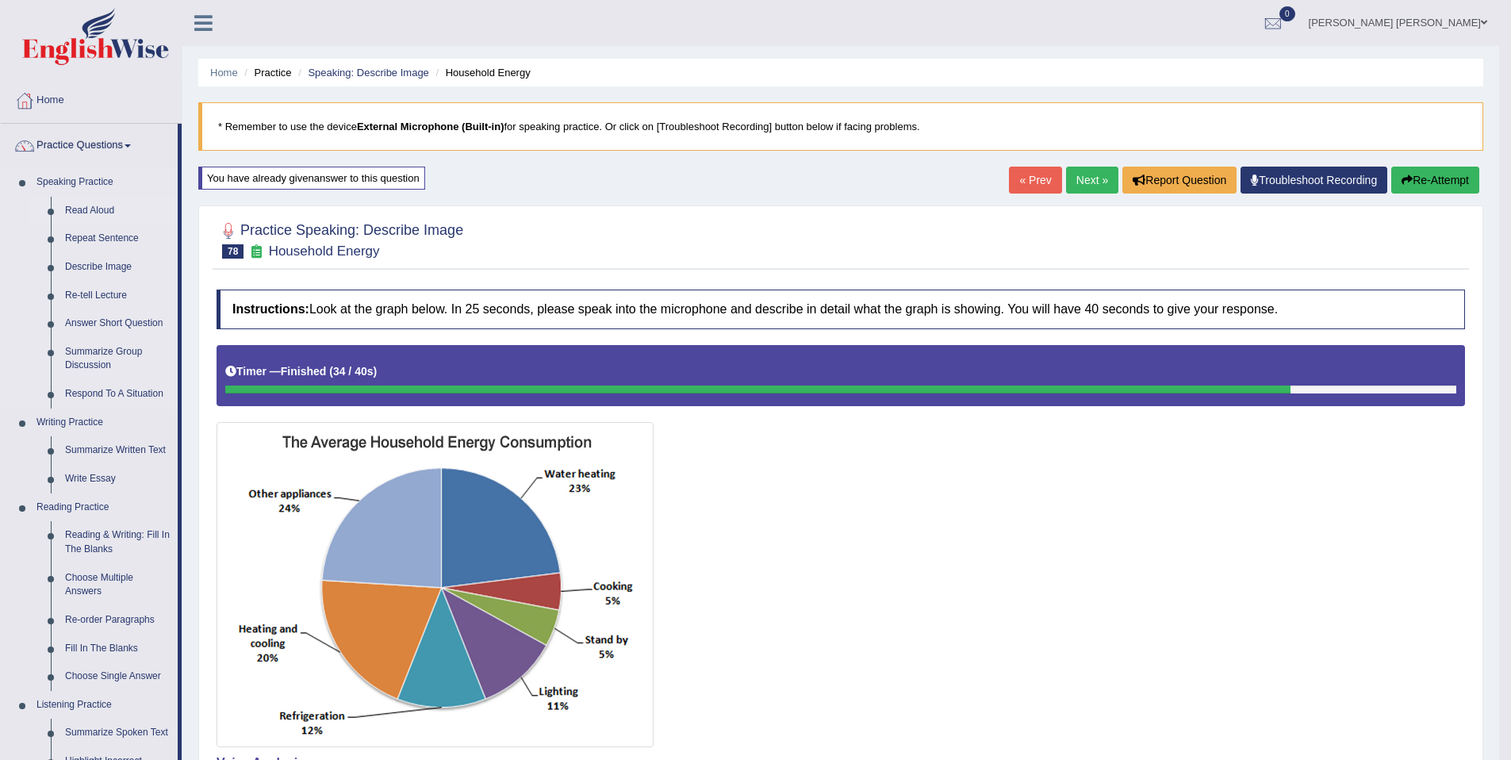
click at [121, 217] on link "Read Aloud" at bounding box center [118, 211] width 120 height 29
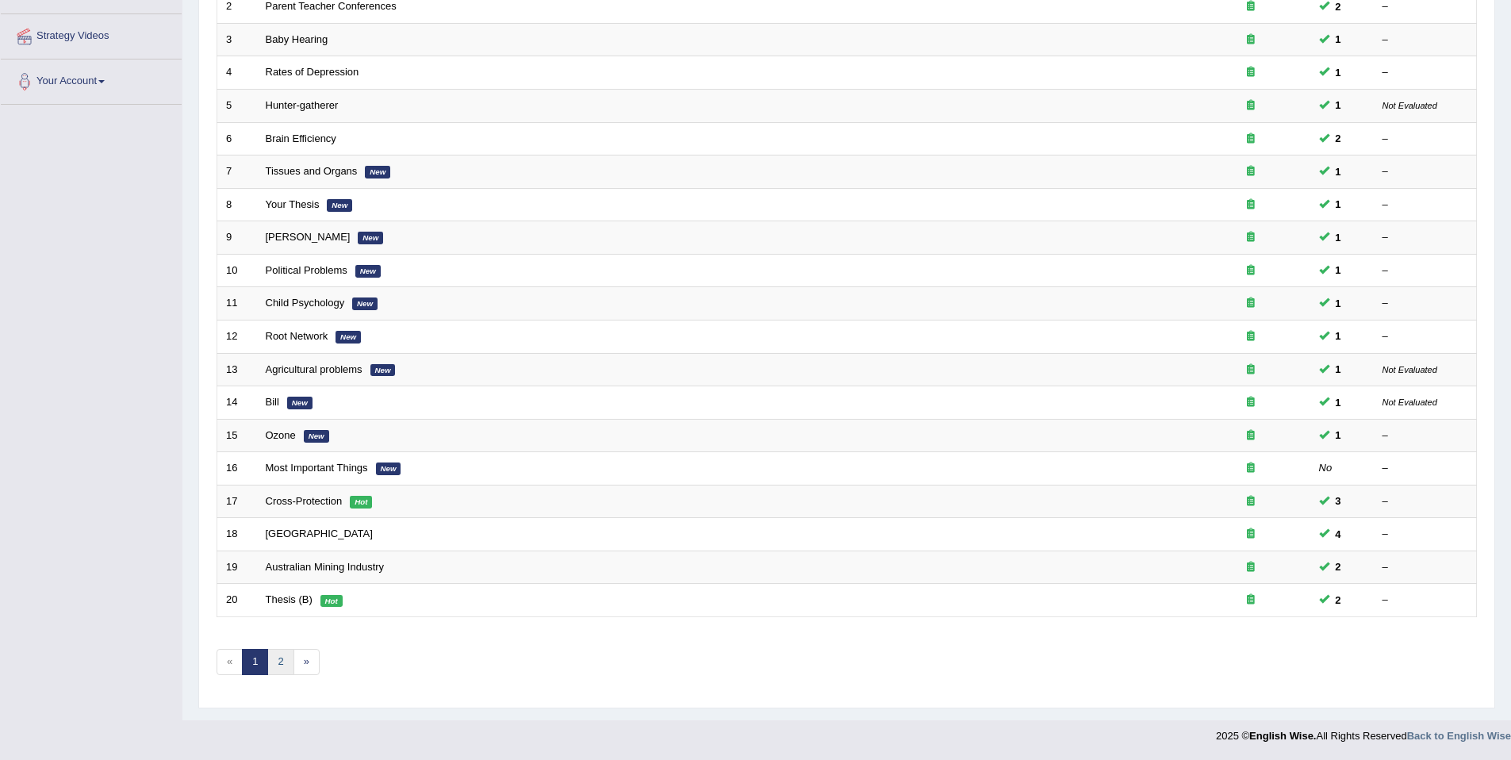
click at [271, 666] on link "2" at bounding box center [280, 662] width 26 height 26
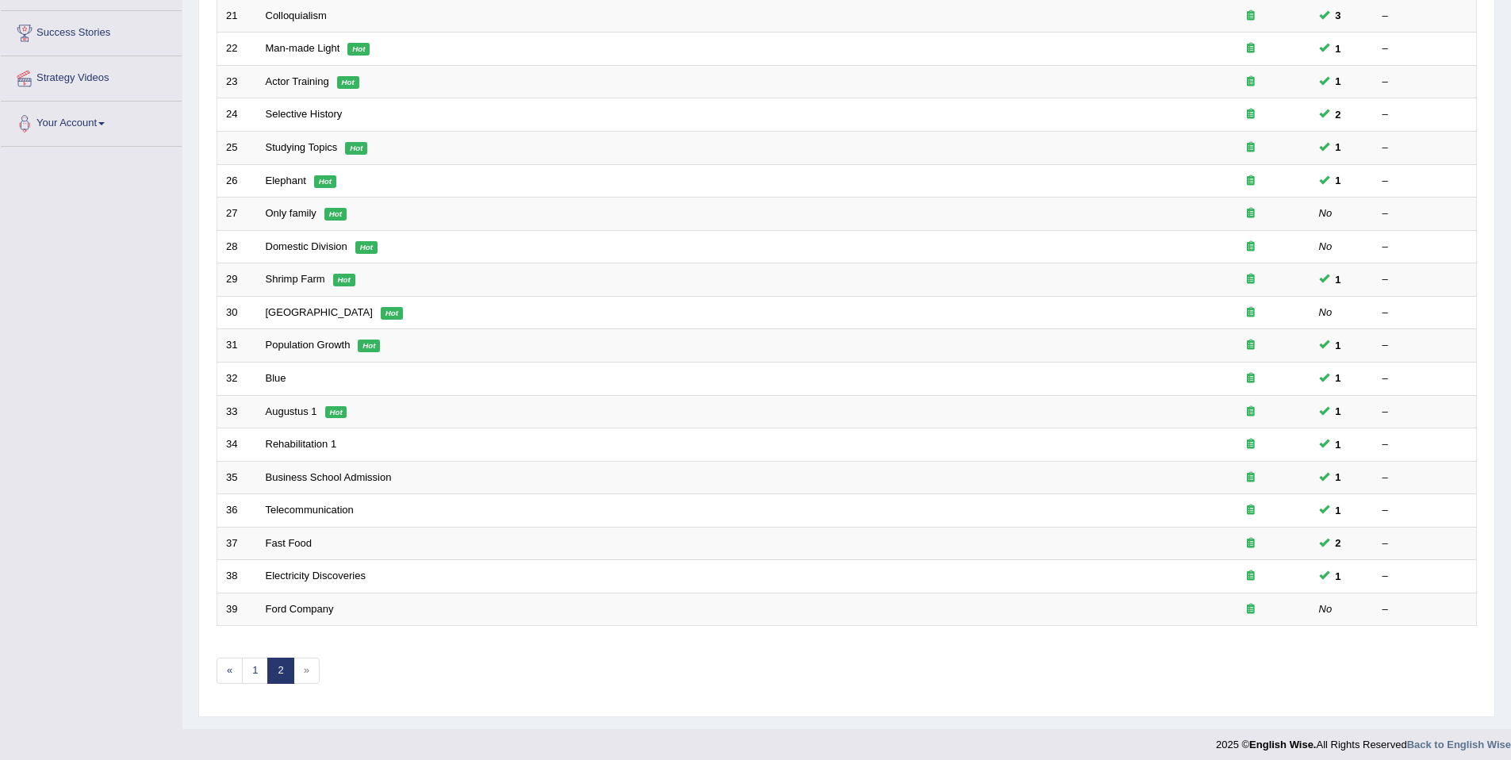
scroll to position [257, 0]
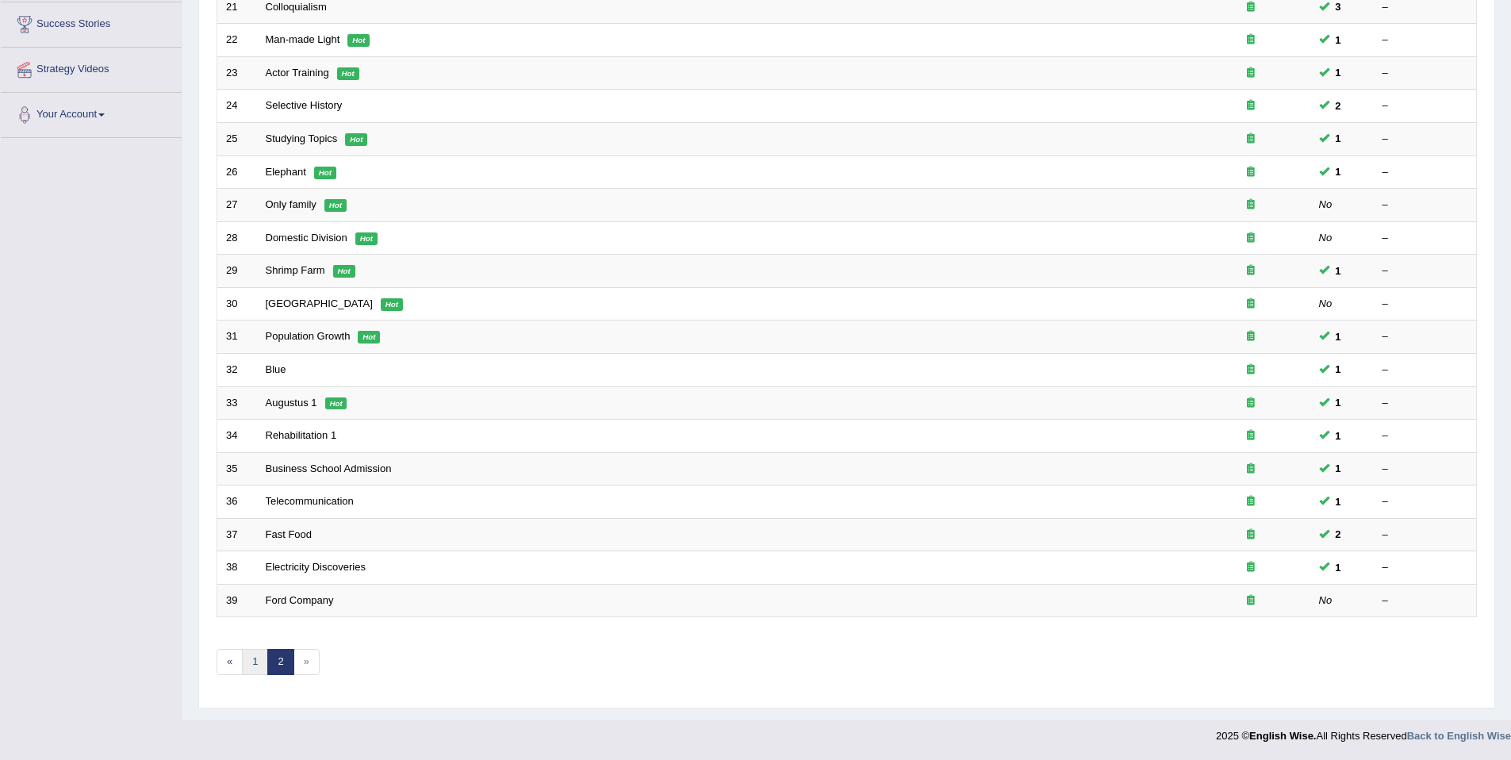
click at [247, 658] on link "1" at bounding box center [255, 662] width 26 height 26
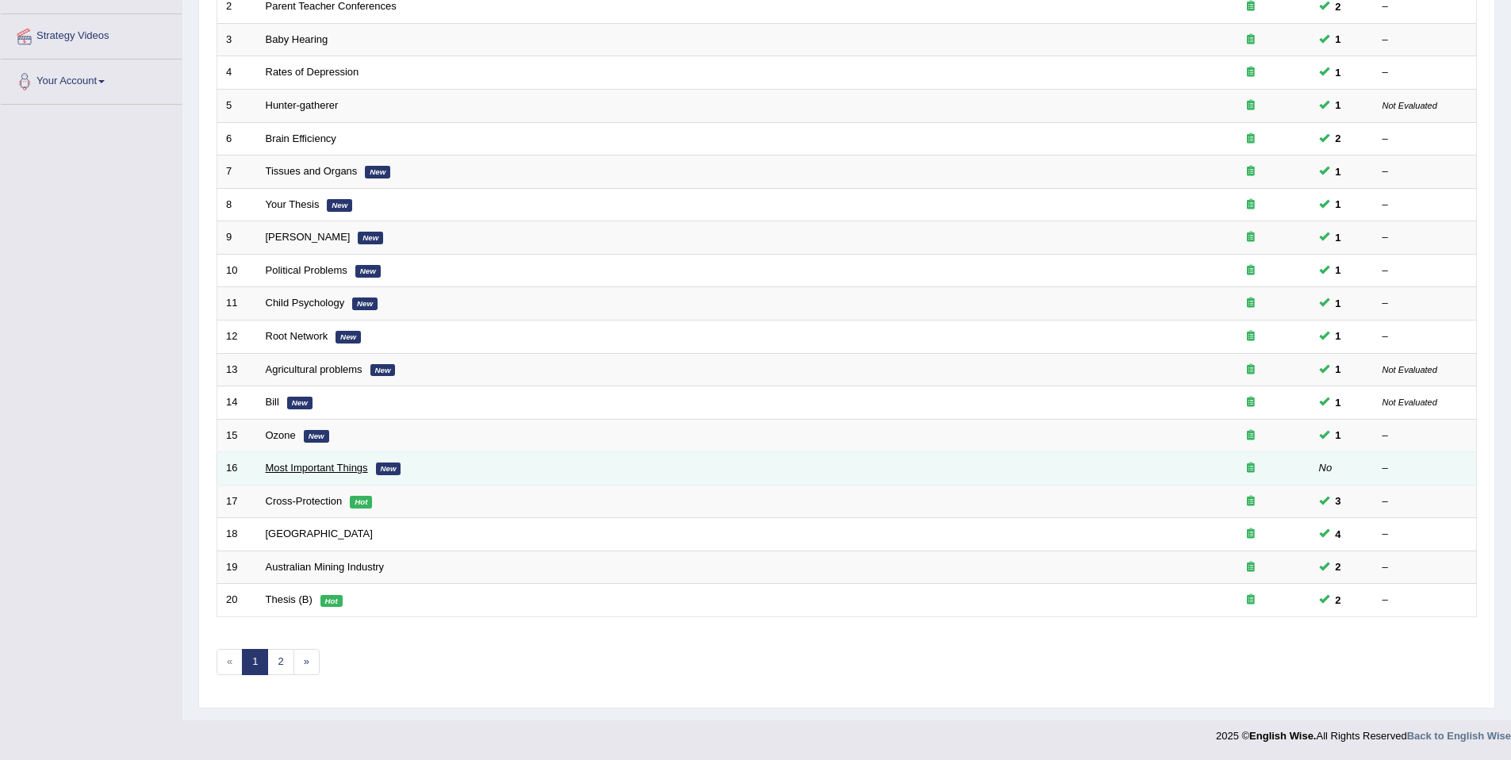
click at [293, 472] on link "Most Important Things" at bounding box center [317, 468] width 102 height 12
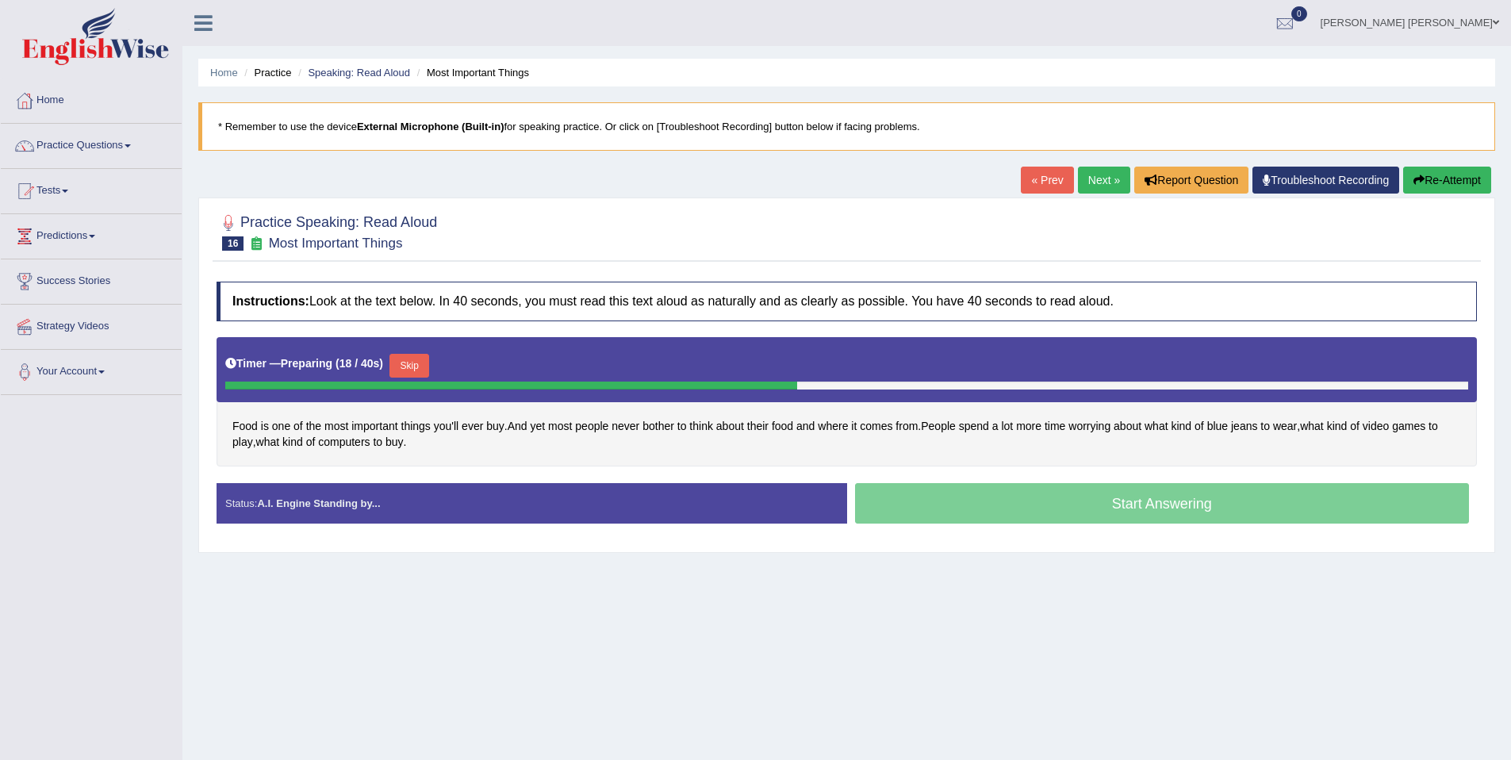
click at [429, 374] on button "Skip" at bounding box center [410, 366] width 40 height 24
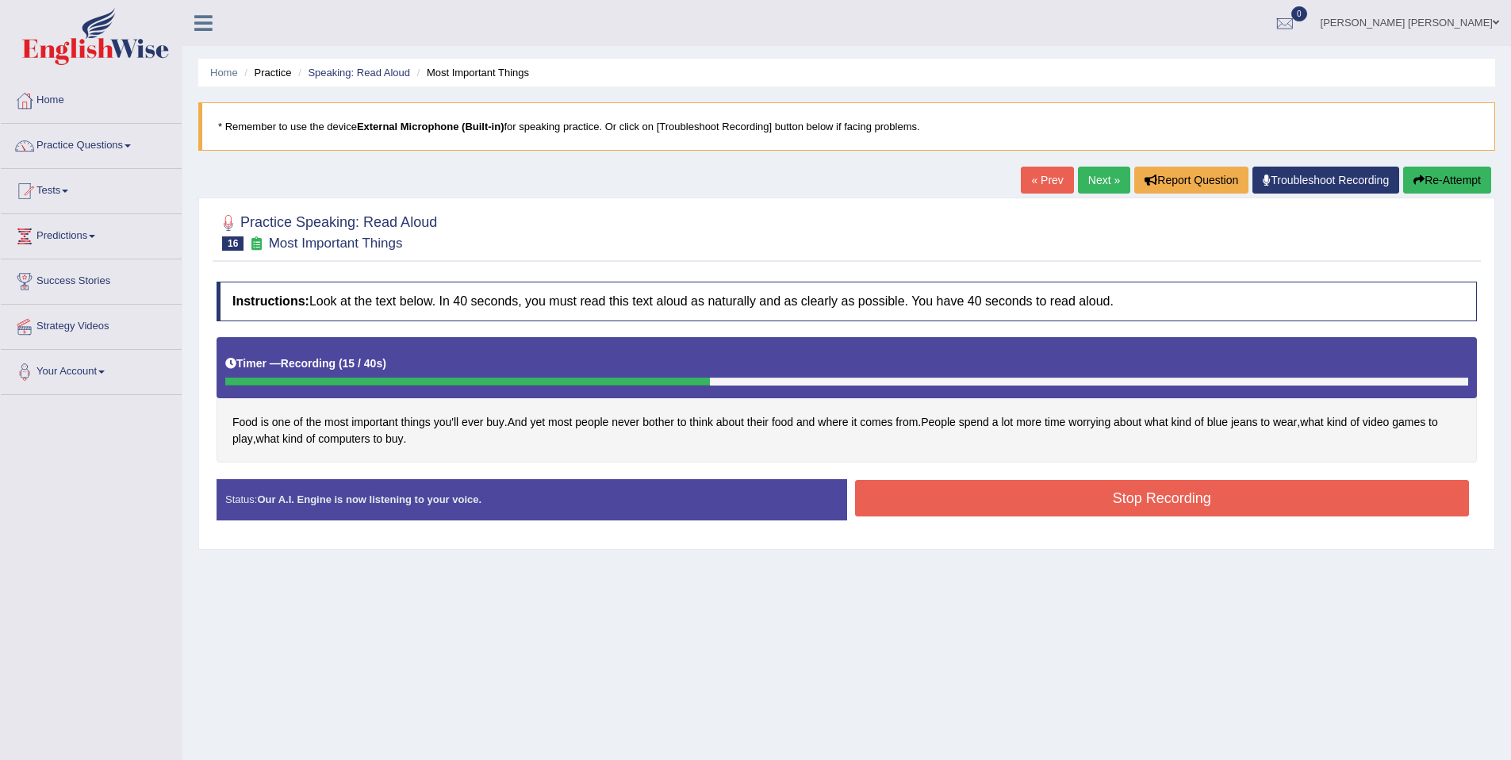
click at [1173, 495] on button "Stop Recording" at bounding box center [1162, 498] width 615 height 36
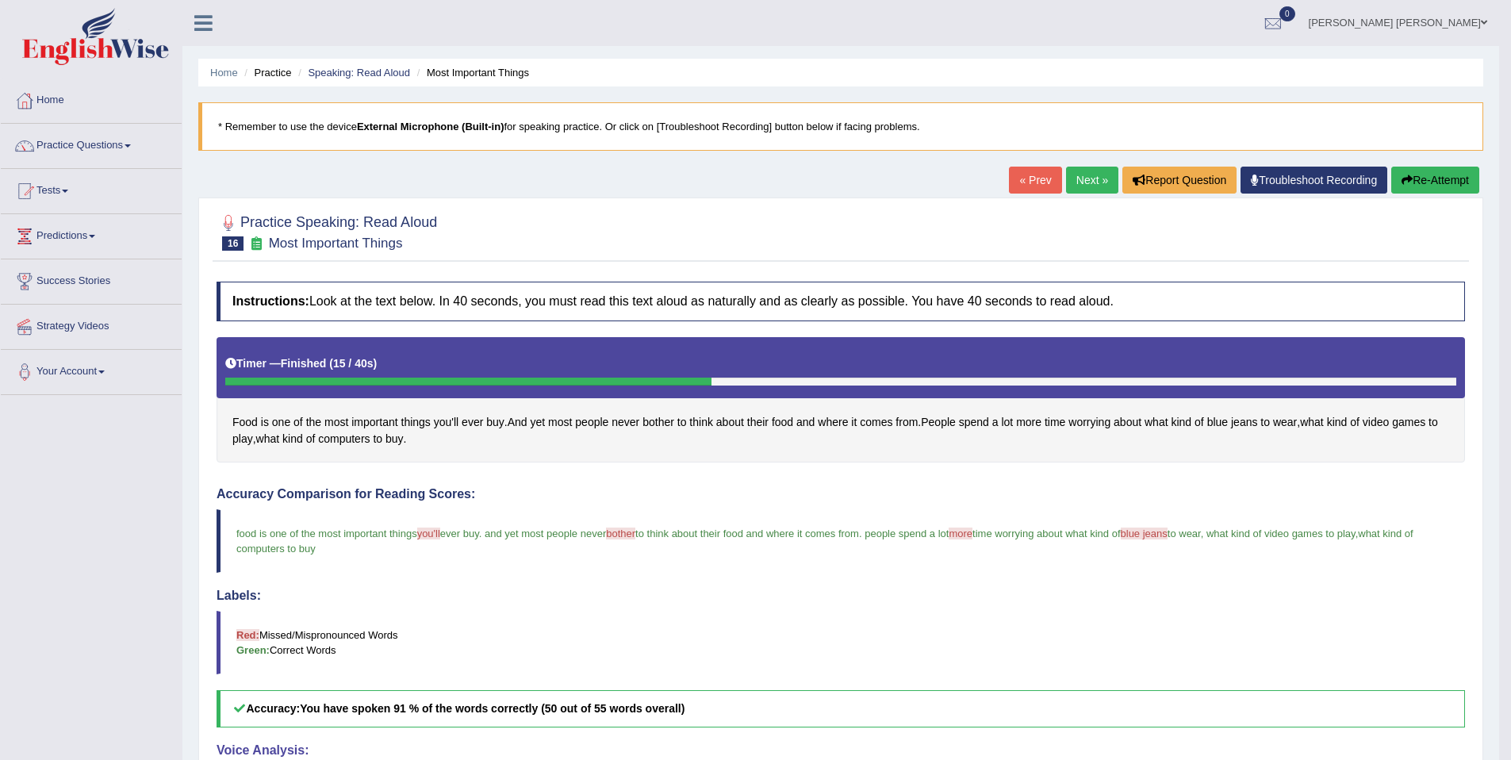
click at [1092, 179] on link "Next »" at bounding box center [1092, 180] width 52 height 27
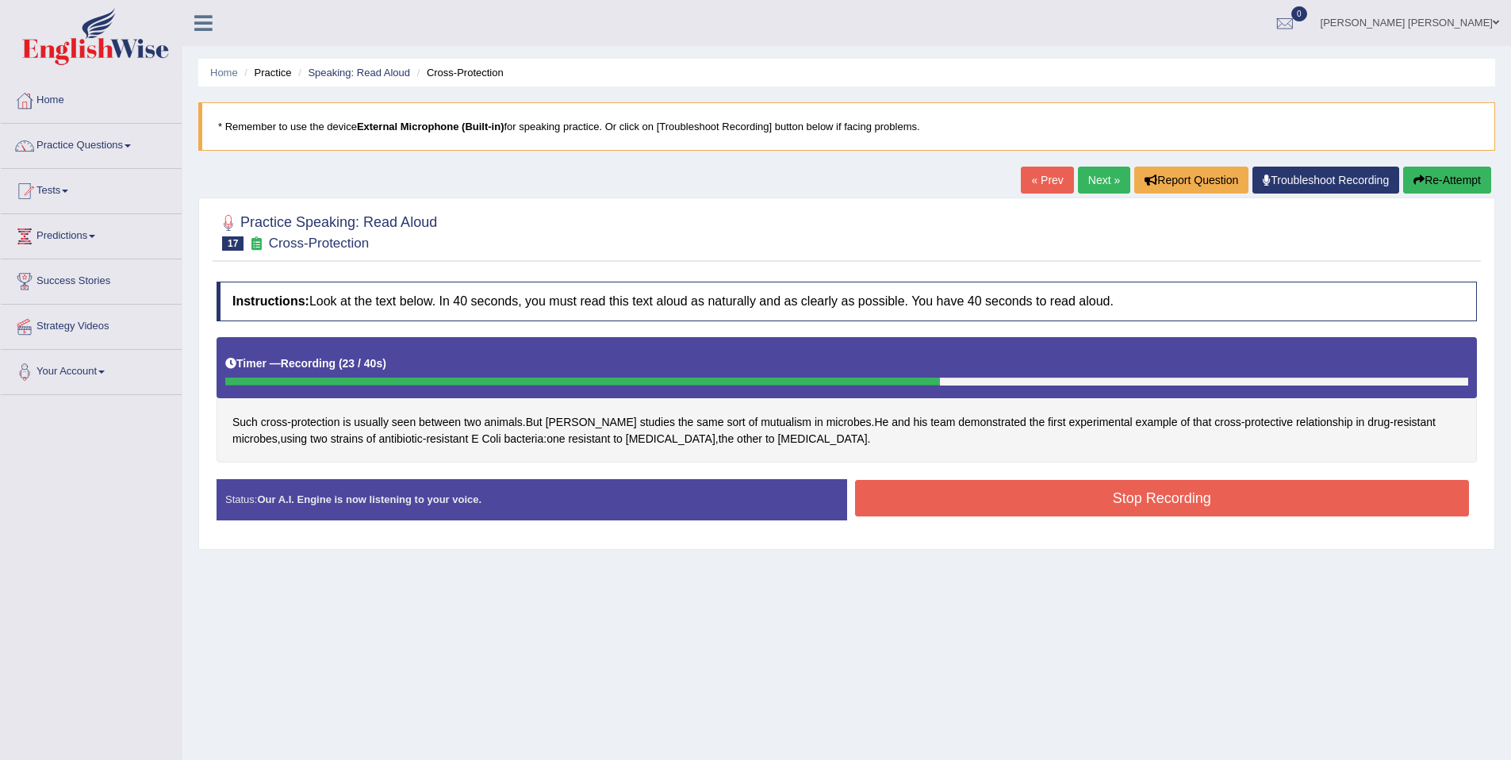
click at [954, 498] on button "Stop Recording" at bounding box center [1162, 498] width 615 height 36
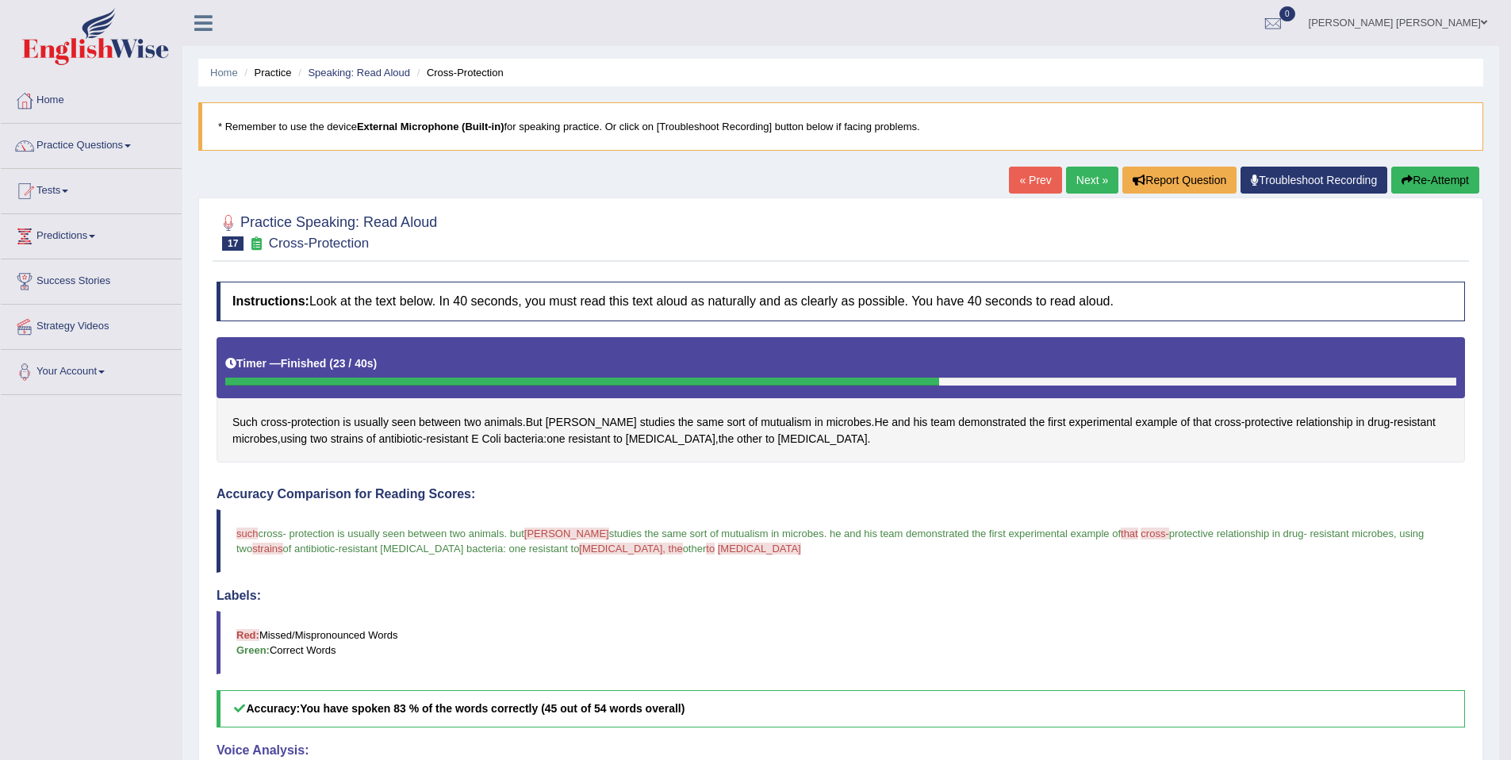
click at [1405, 173] on button "Re-Attempt" at bounding box center [1436, 180] width 88 height 27
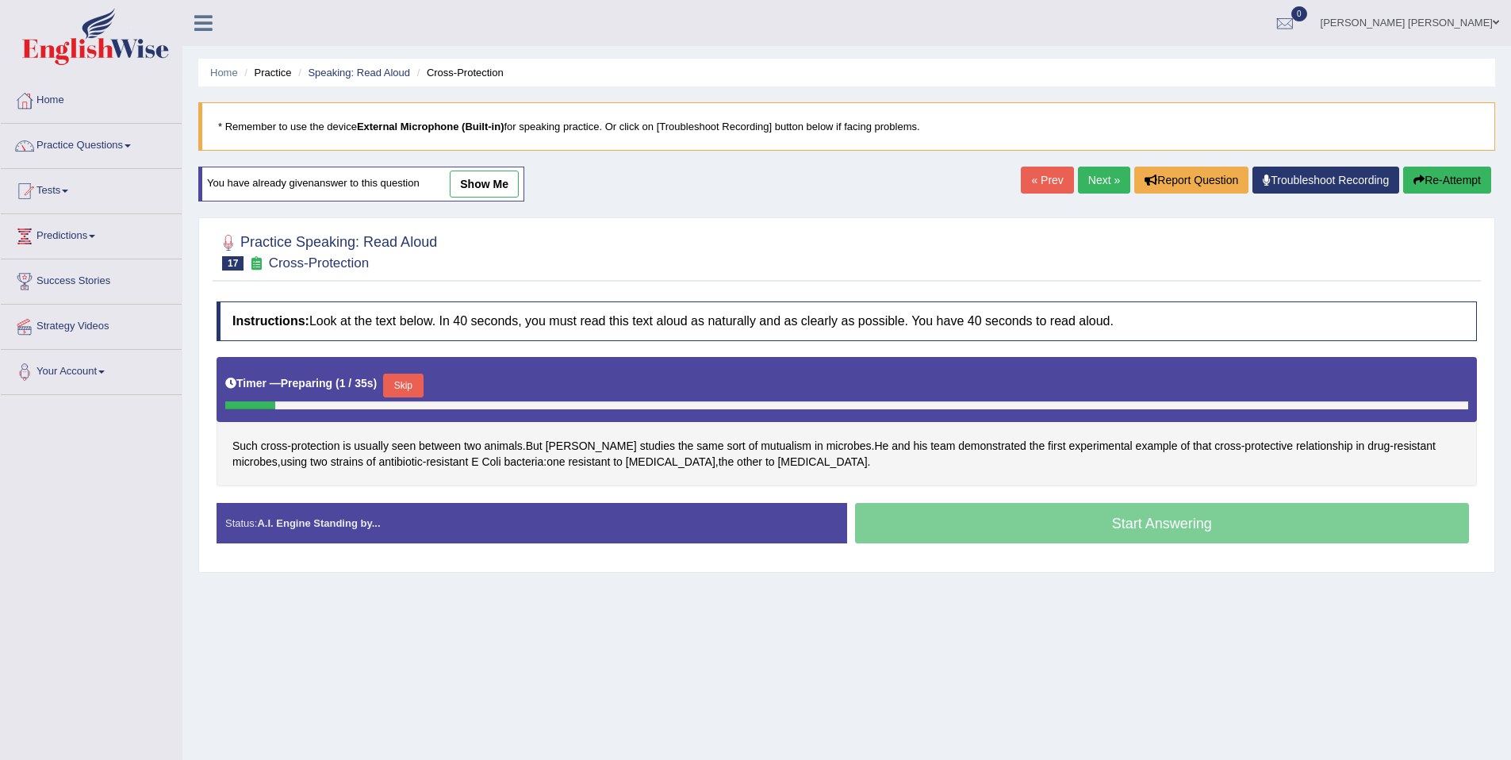
click at [417, 385] on button "Skip" at bounding box center [403, 386] width 40 height 24
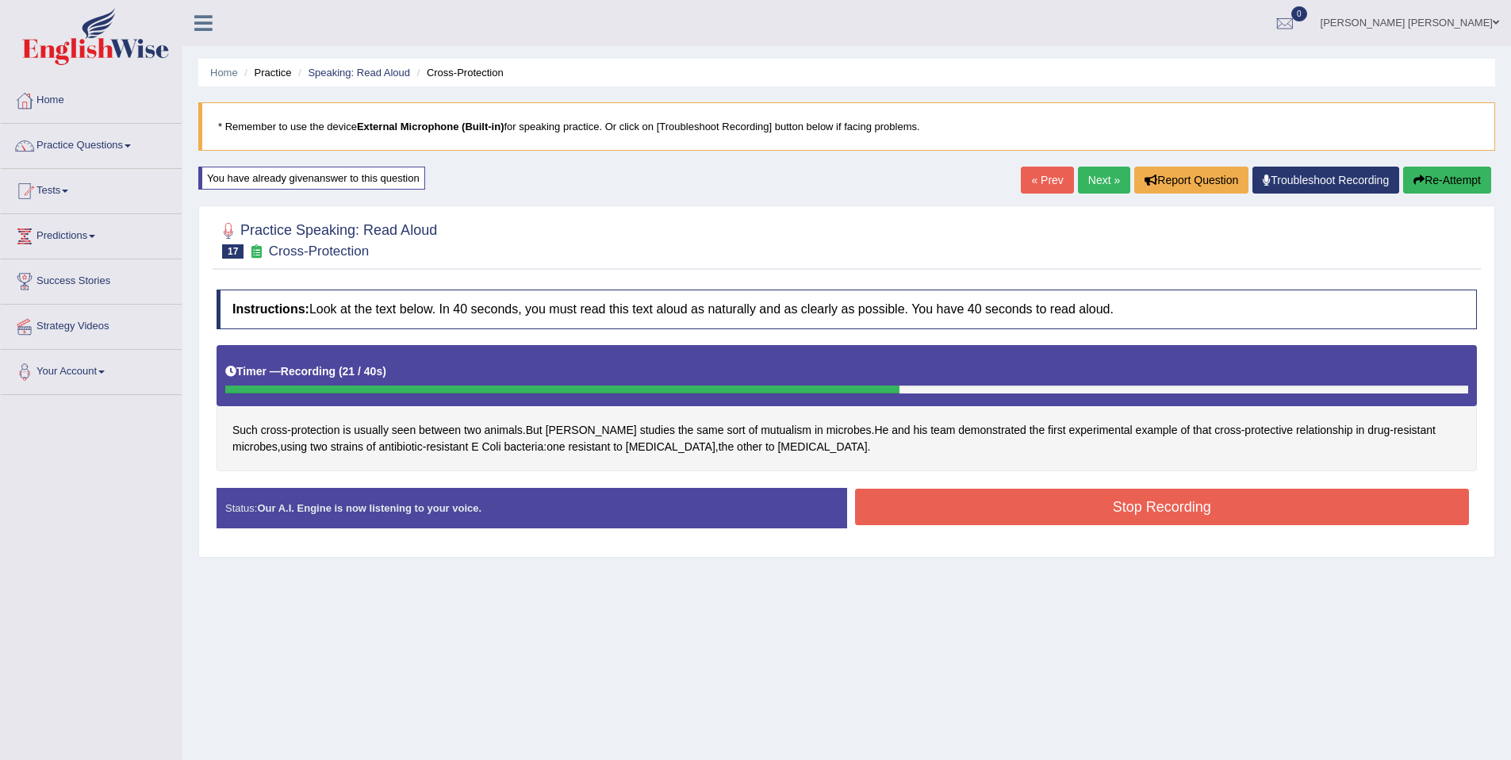
click at [1000, 509] on button "Stop Recording" at bounding box center [1162, 507] width 615 height 36
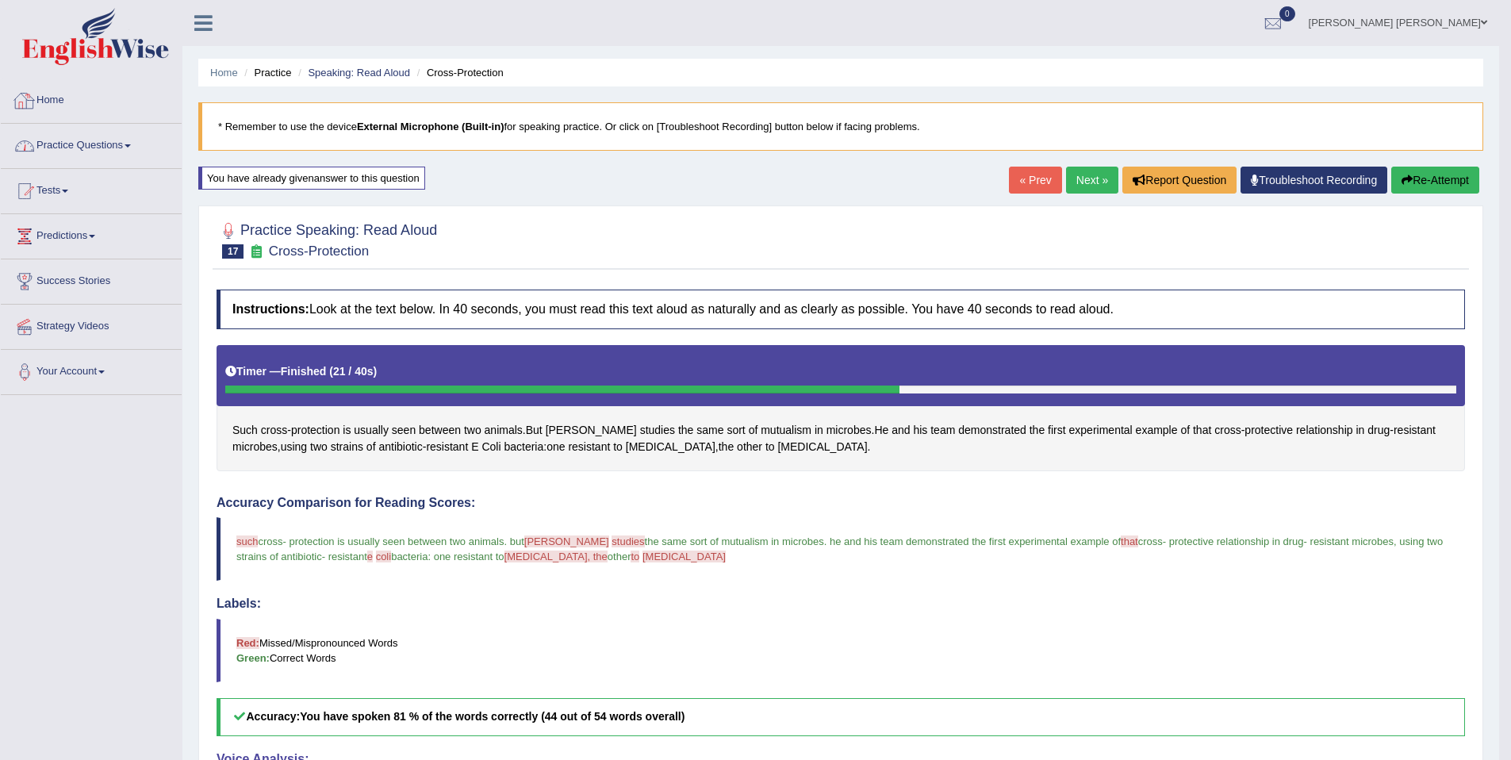
click at [128, 136] on link "Practice Questions" at bounding box center [91, 144] width 181 height 40
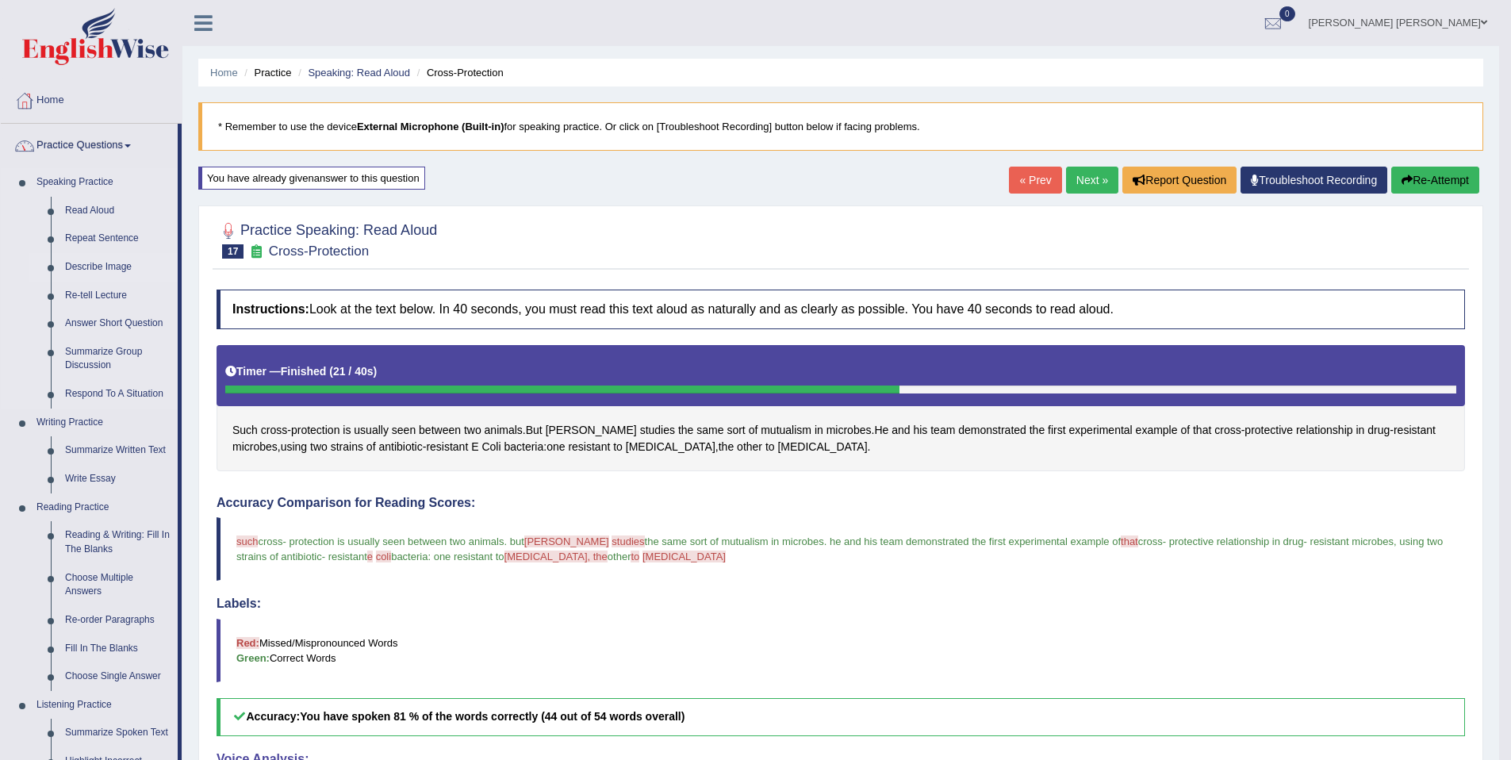
click at [120, 264] on link "Describe Image" at bounding box center [118, 267] width 120 height 29
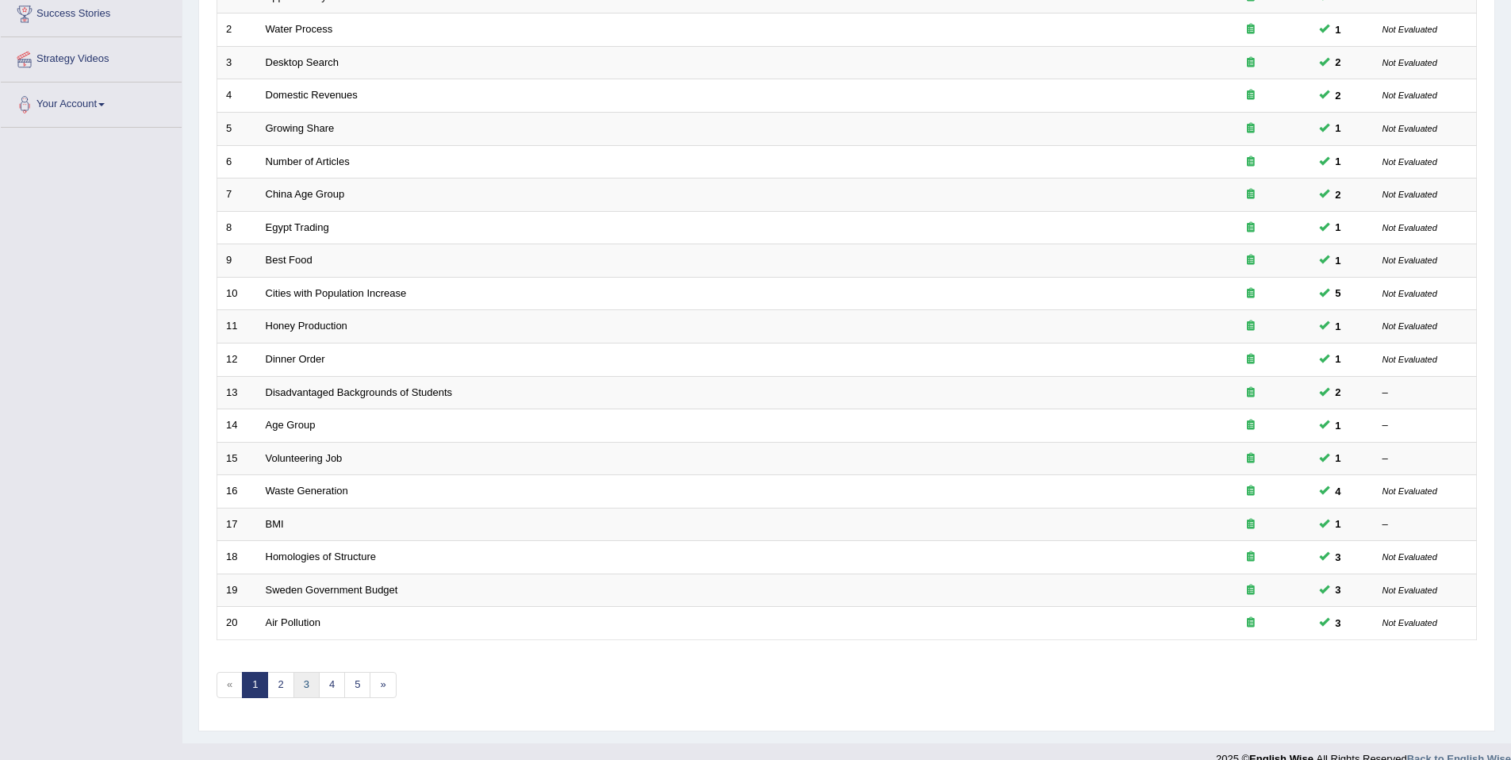
click at [294, 689] on link "3" at bounding box center [307, 685] width 26 height 26
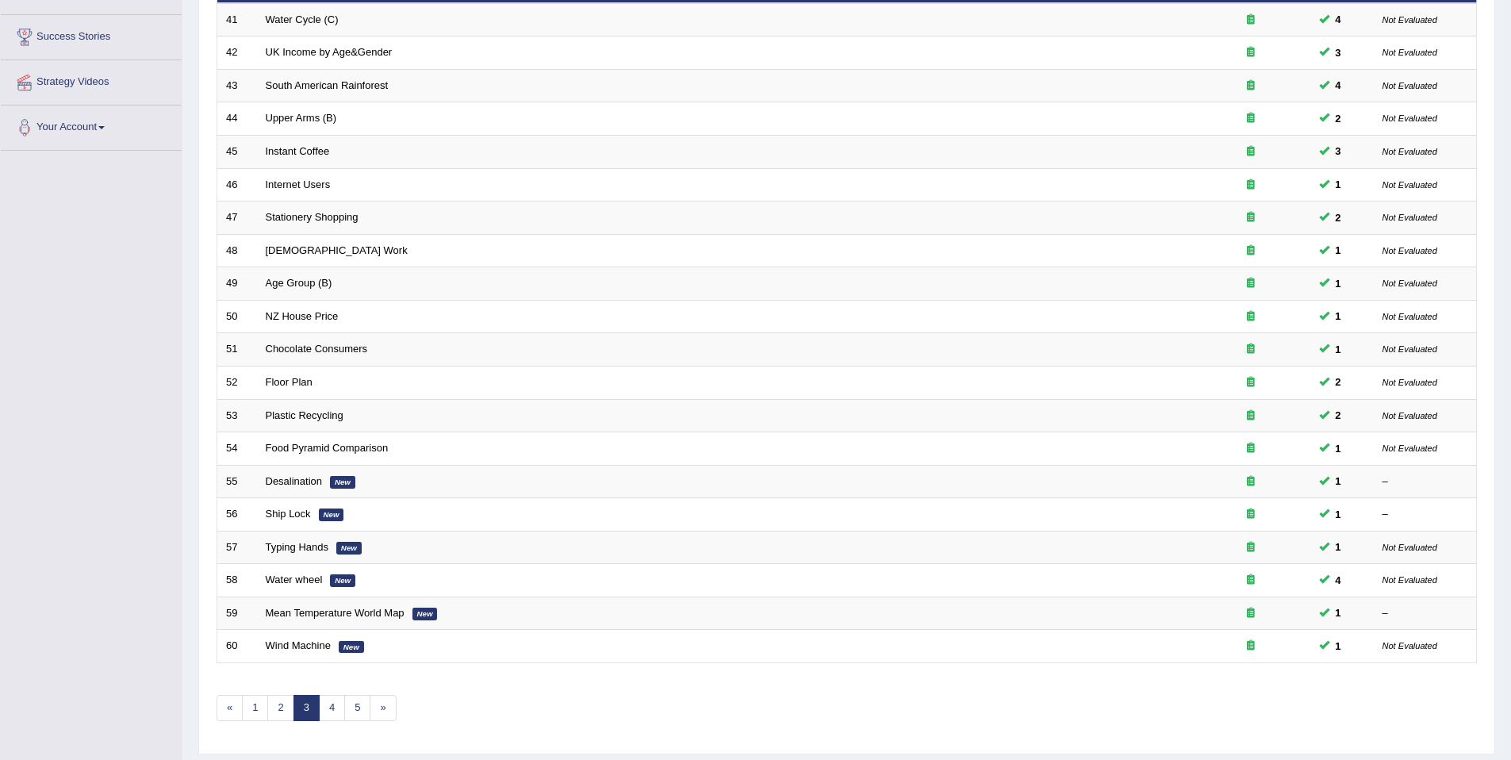
scroll to position [290, 0]
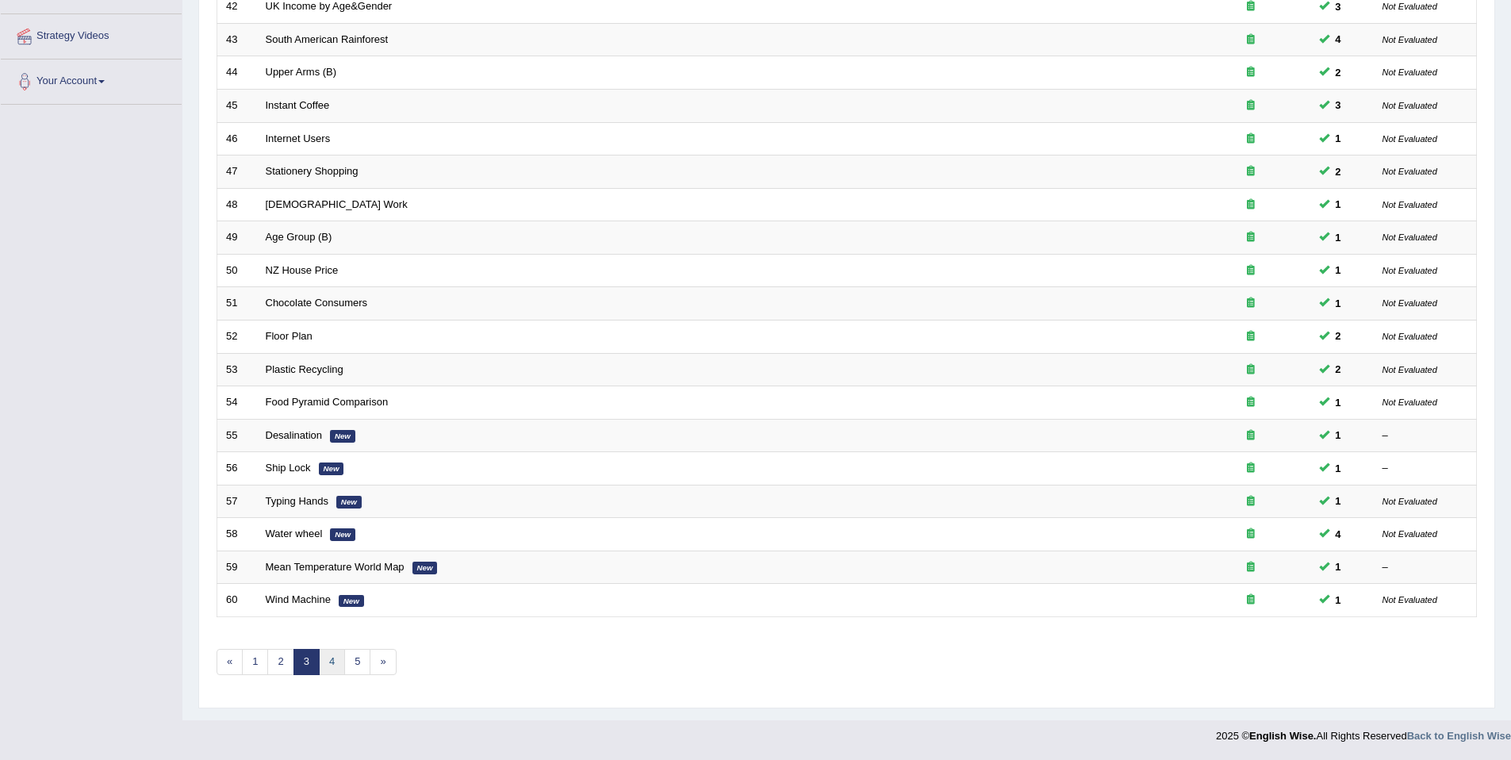
click at [324, 666] on link "4" at bounding box center [332, 662] width 26 height 26
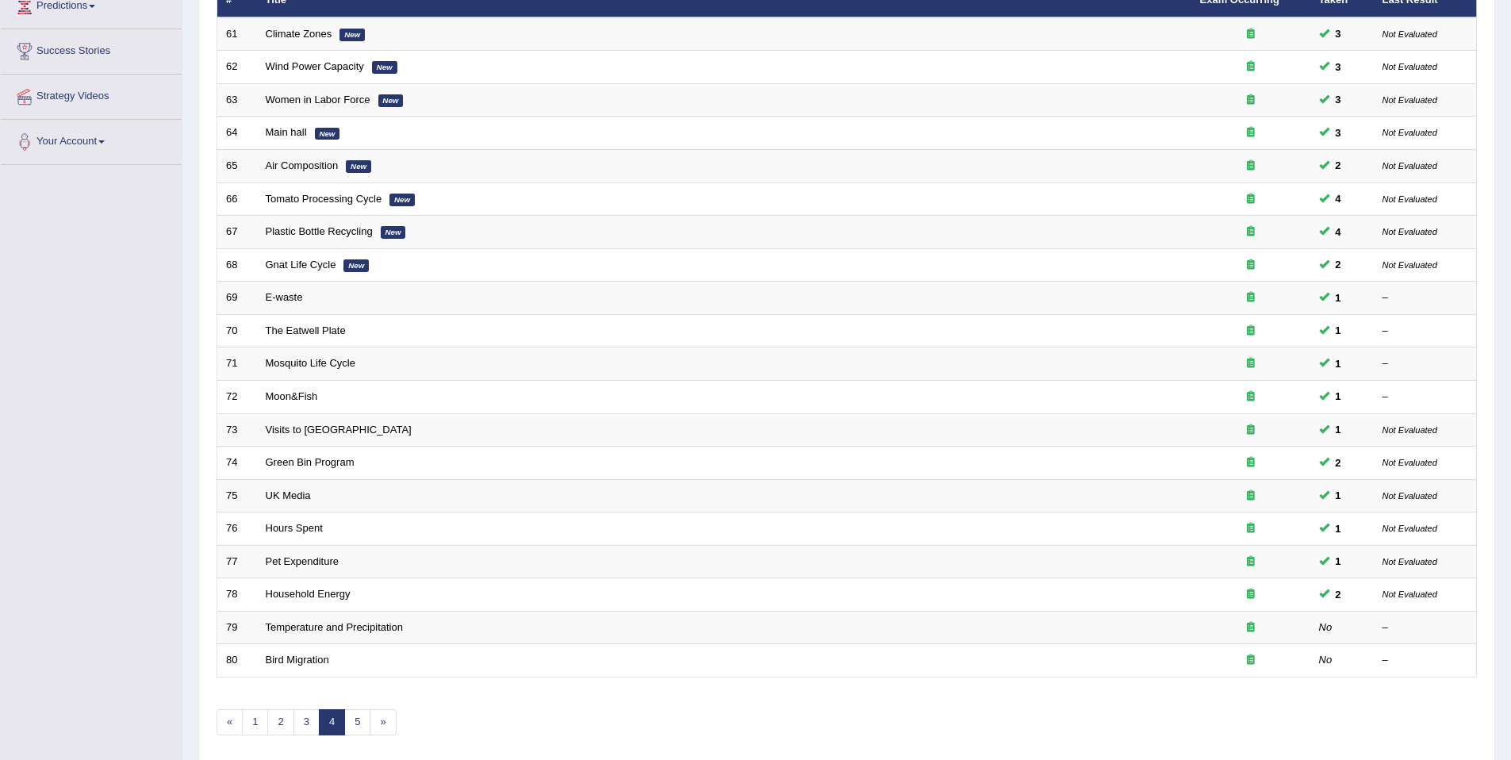
scroll to position [290, 0]
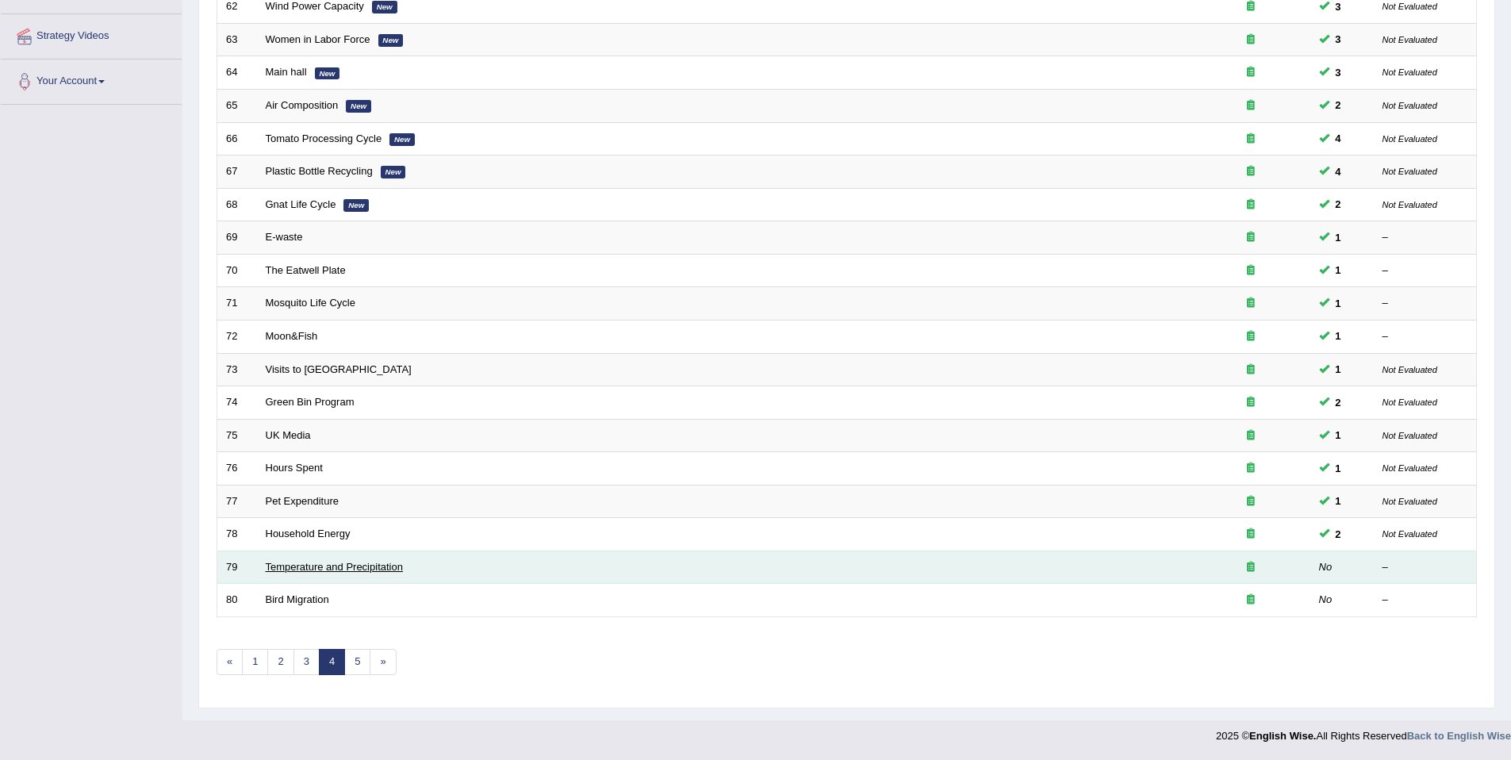
click at [289, 564] on link "Temperature and Precipitation" at bounding box center [334, 567] width 137 height 12
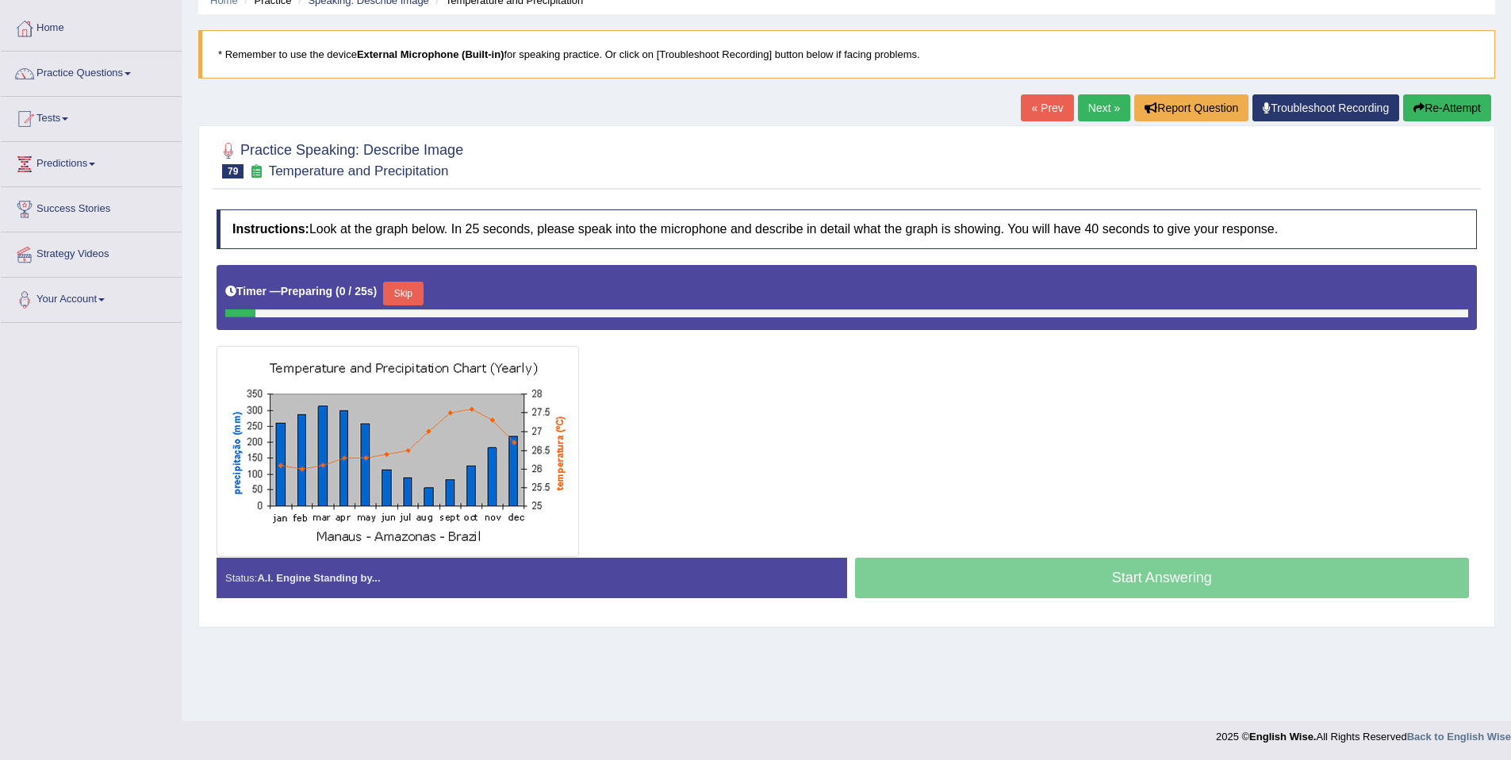
scroll to position [73, 0]
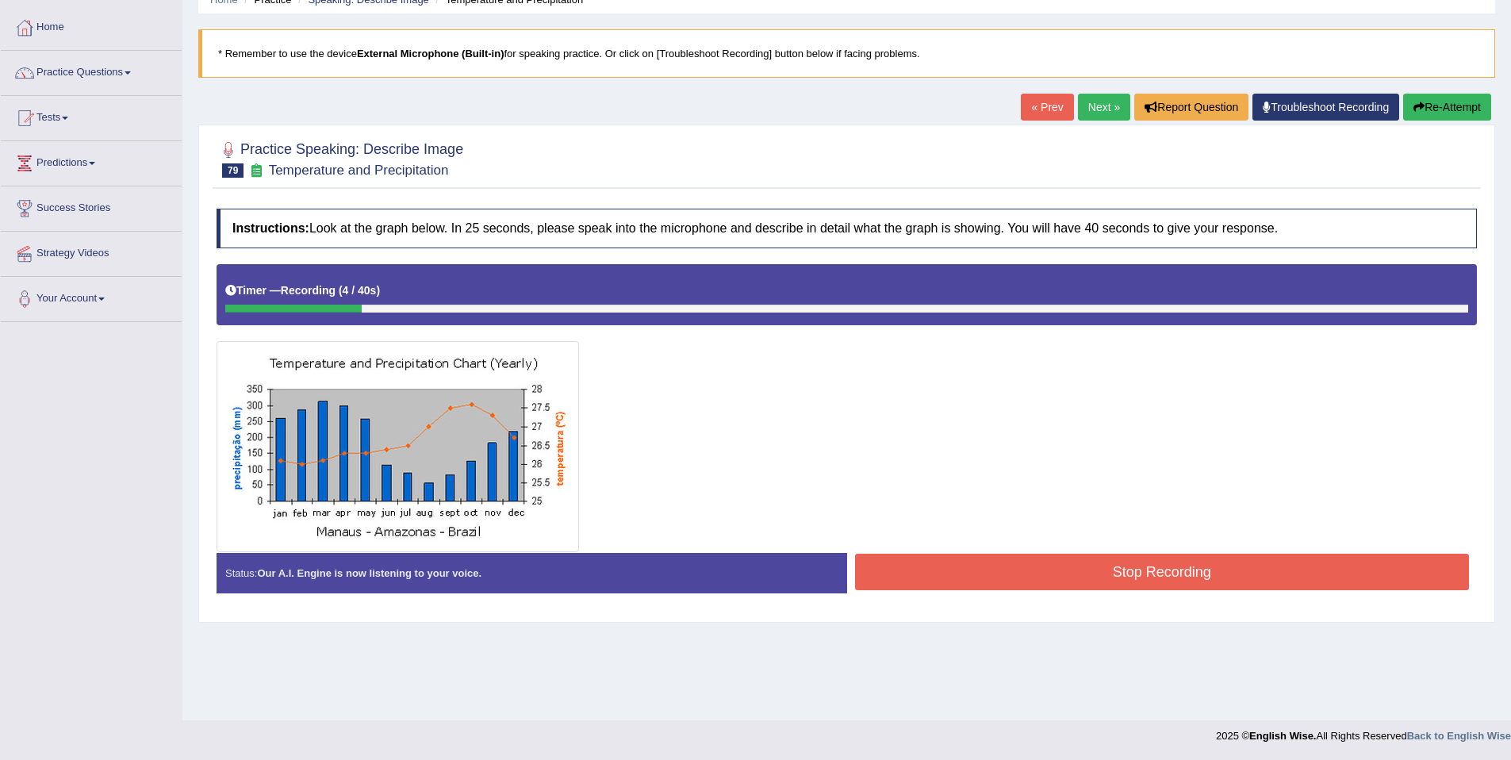
click at [1403, 106] on button "Re-Attempt" at bounding box center [1447, 107] width 88 height 27
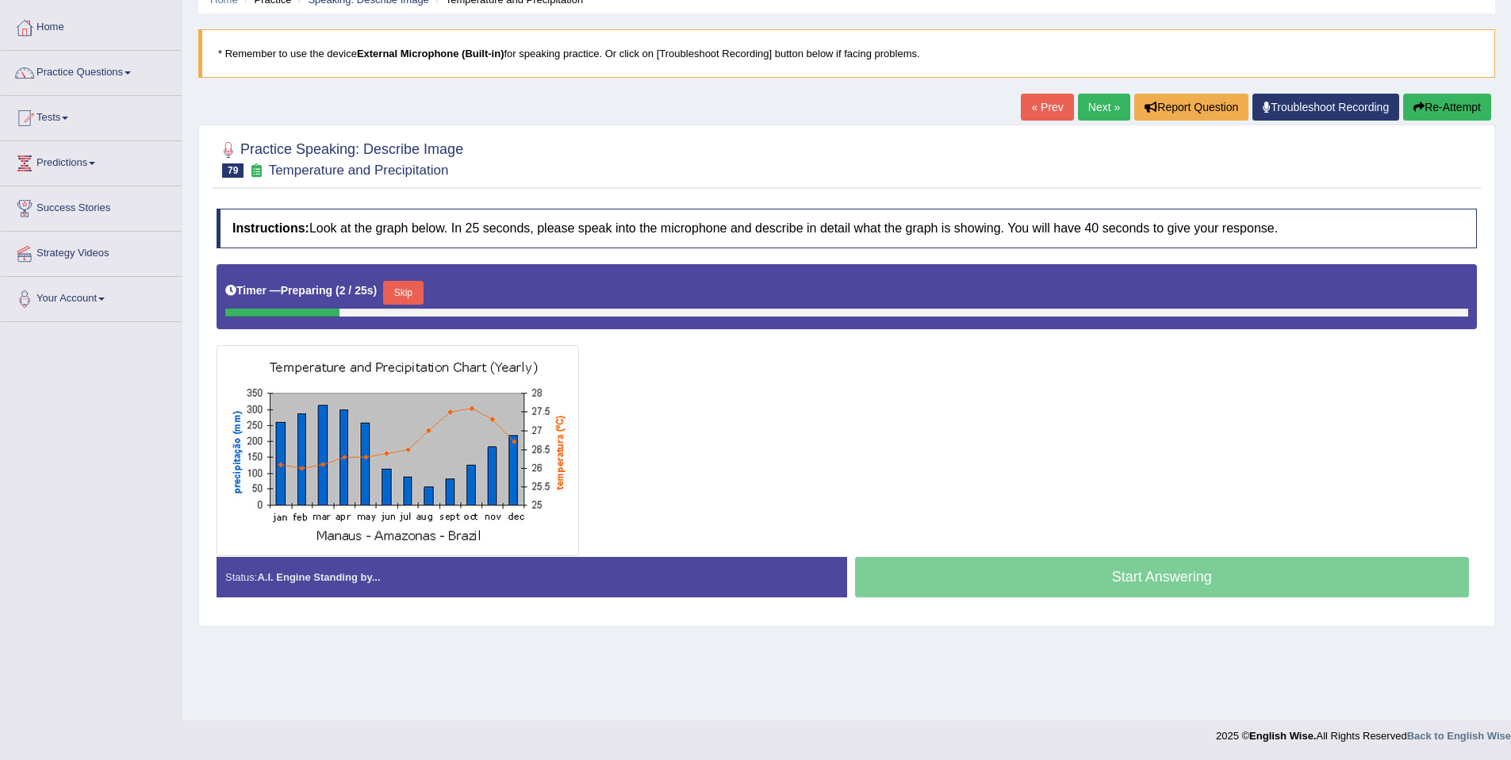
click at [416, 289] on button "Skip" at bounding box center [403, 293] width 40 height 24
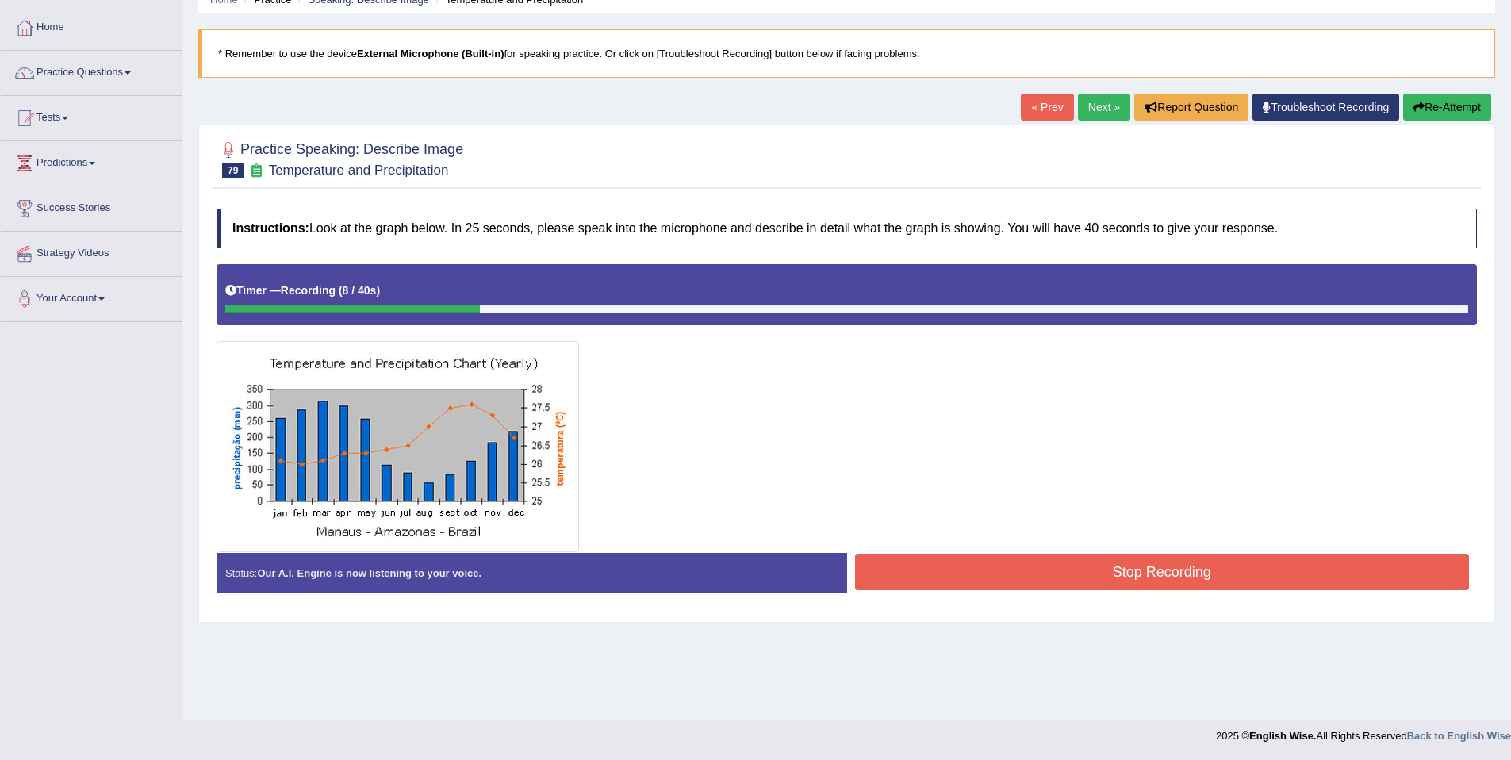
click at [1415, 98] on button "Re-Attempt" at bounding box center [1447, 107] width 88 height 27
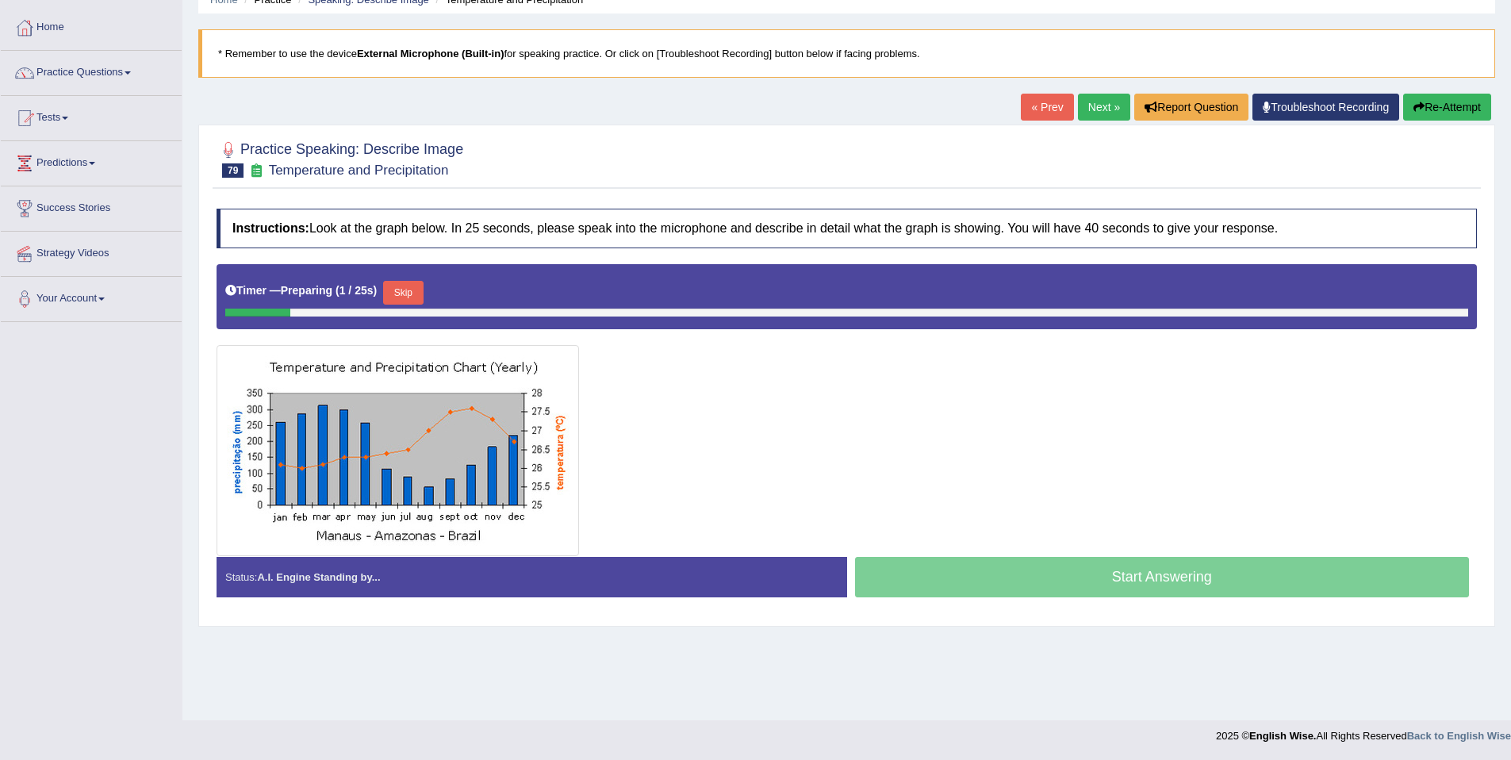
click at [411, 288] on button "Skip" at bounding box center [403, 293] width 40 height 24
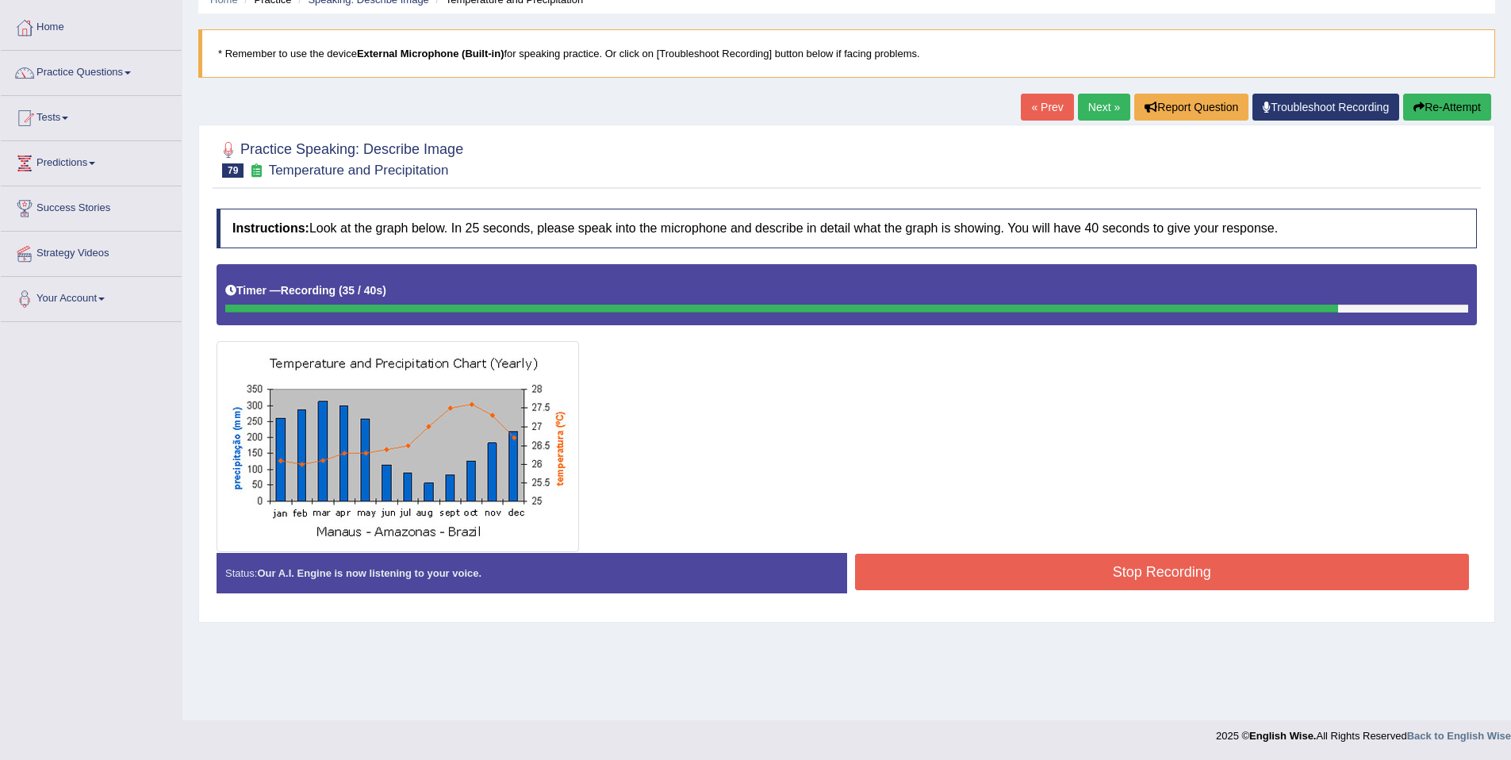
click at [1238, 566] on button "Stop Recording" at bounding box center [1162, 572] width 615 height 36
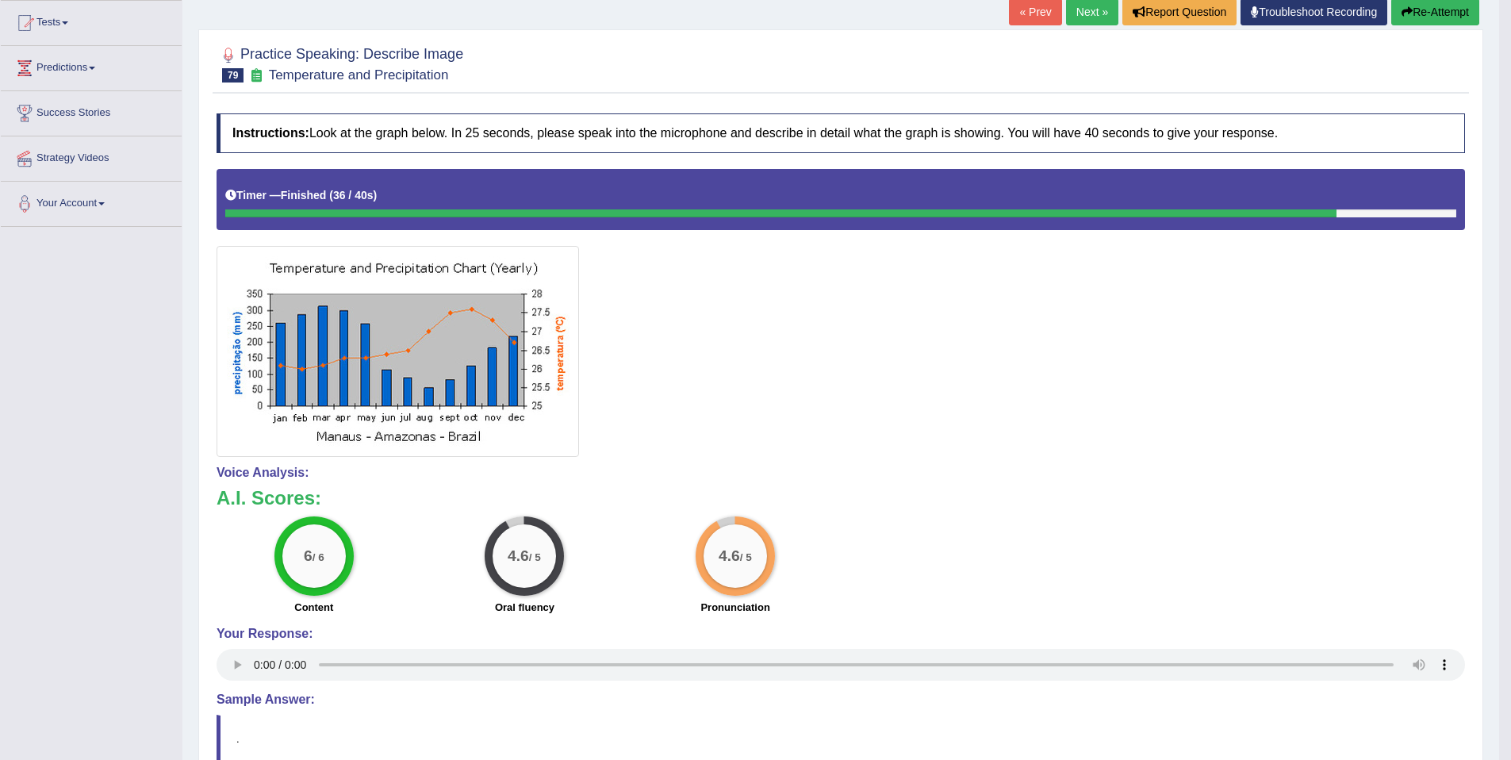
scroll to position [21, 0]
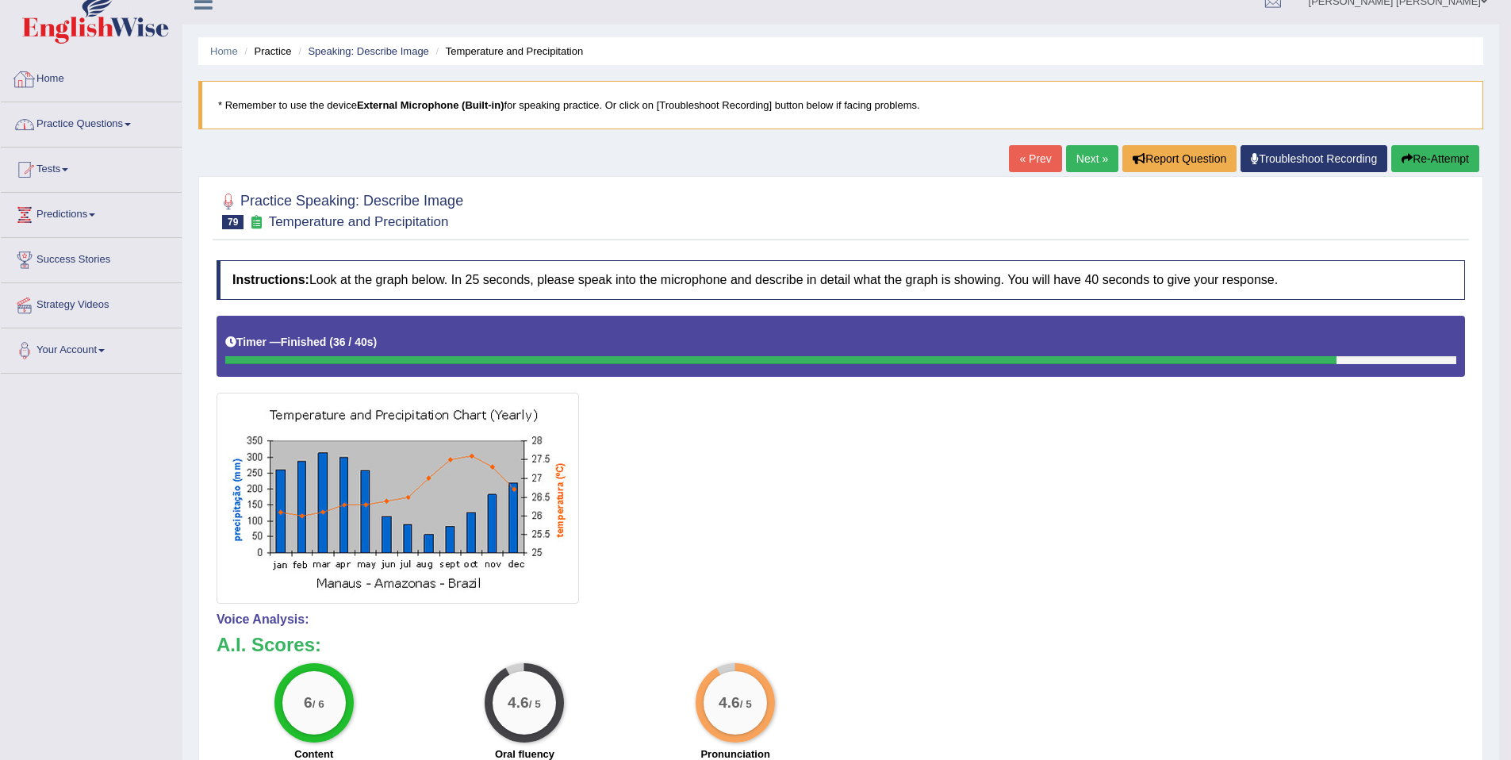
click at [91, 120] on link "Practice Questions" at bounding box center [91, 122] width 181 height 40
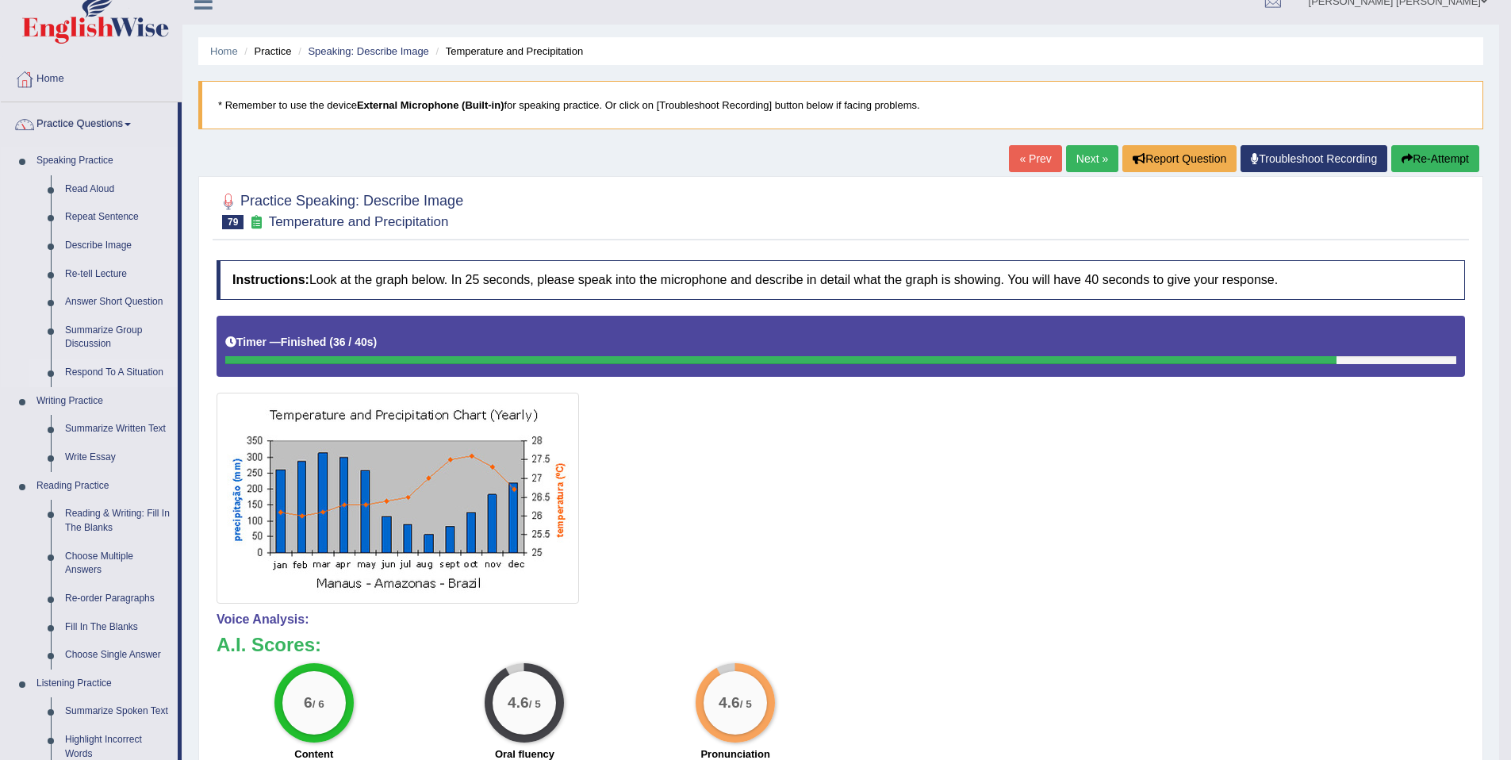
click at [109, 379] on link "Respond To A Situation" at bounding box center [118, 373] width 120 height 29
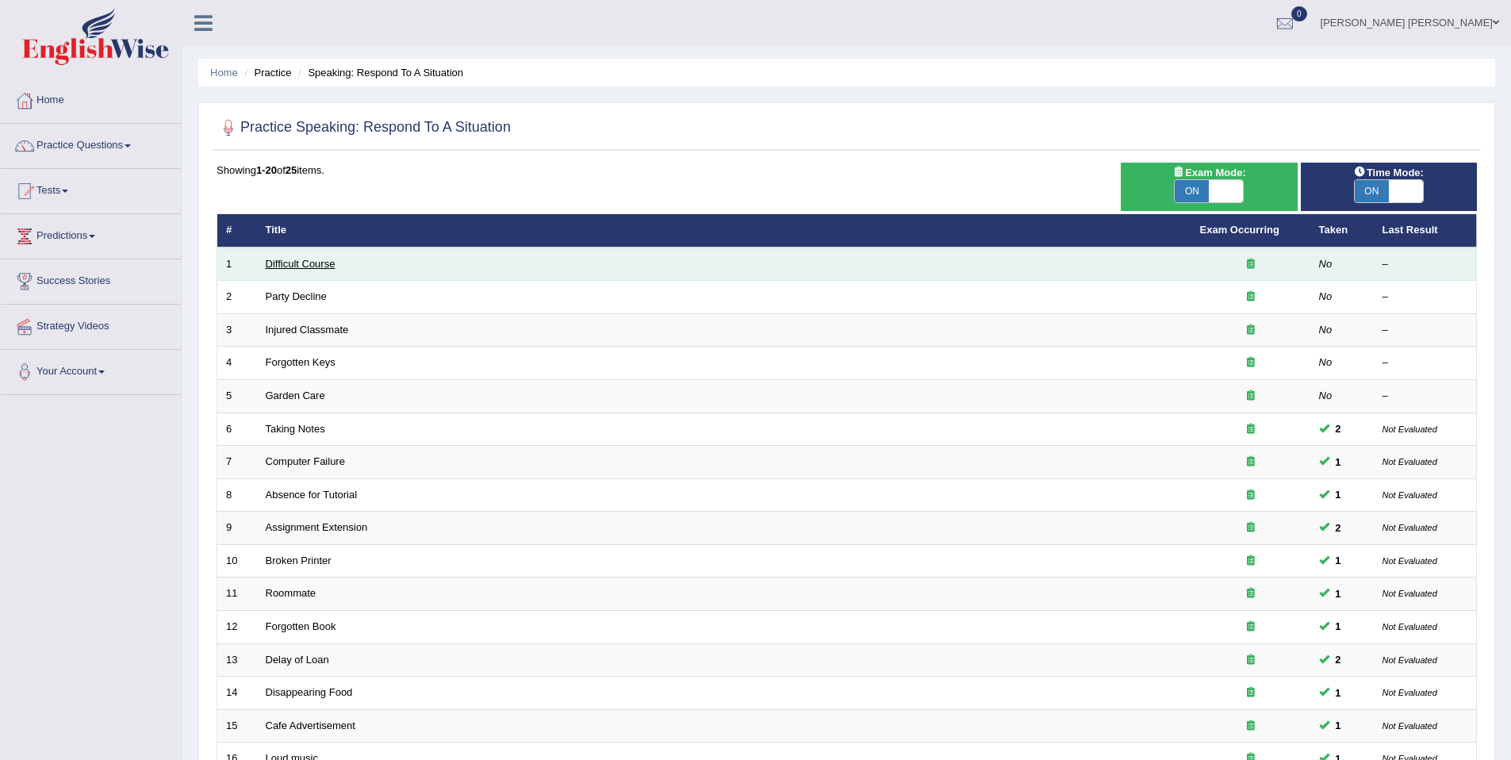
click at [279, 262] on link "Difficult Course" at bounding box center [301, 264] width 70 height 12
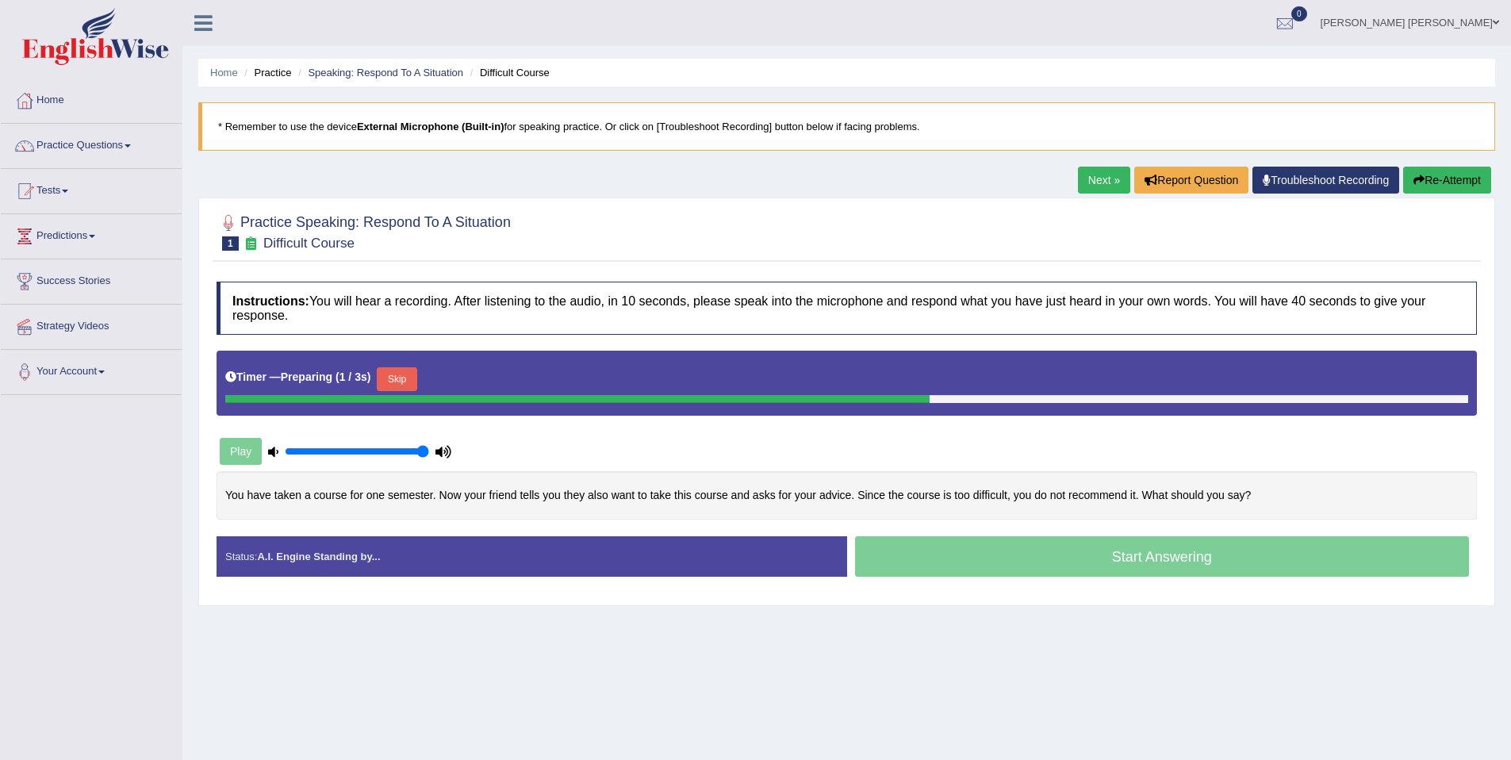
click at [417, 386] on button "Skip" at bounding box center [397, 379] width 40 height 24
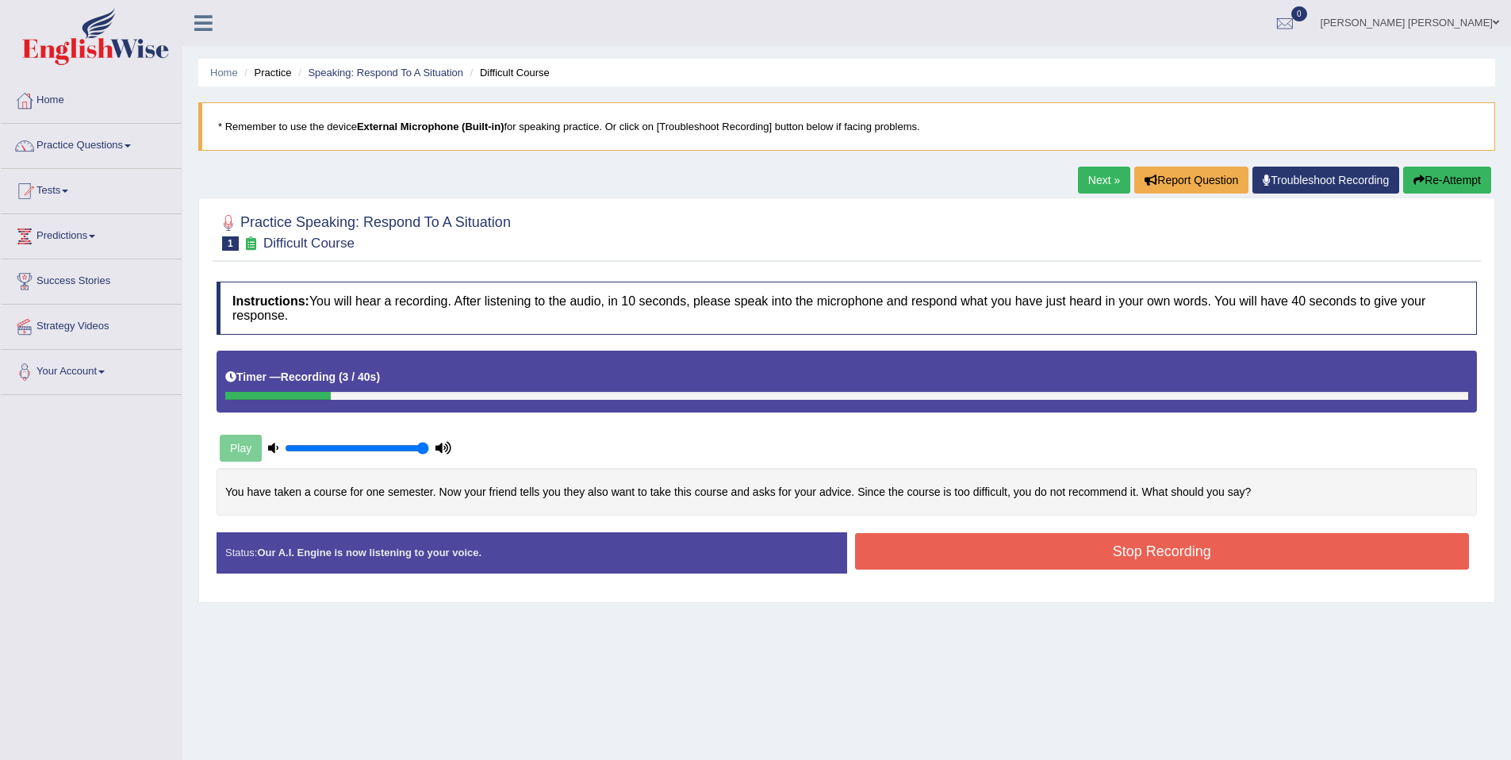
click at [1445, 171] on button "Re-Attempt" at bounding box center [1447, 180] width 88 height 27
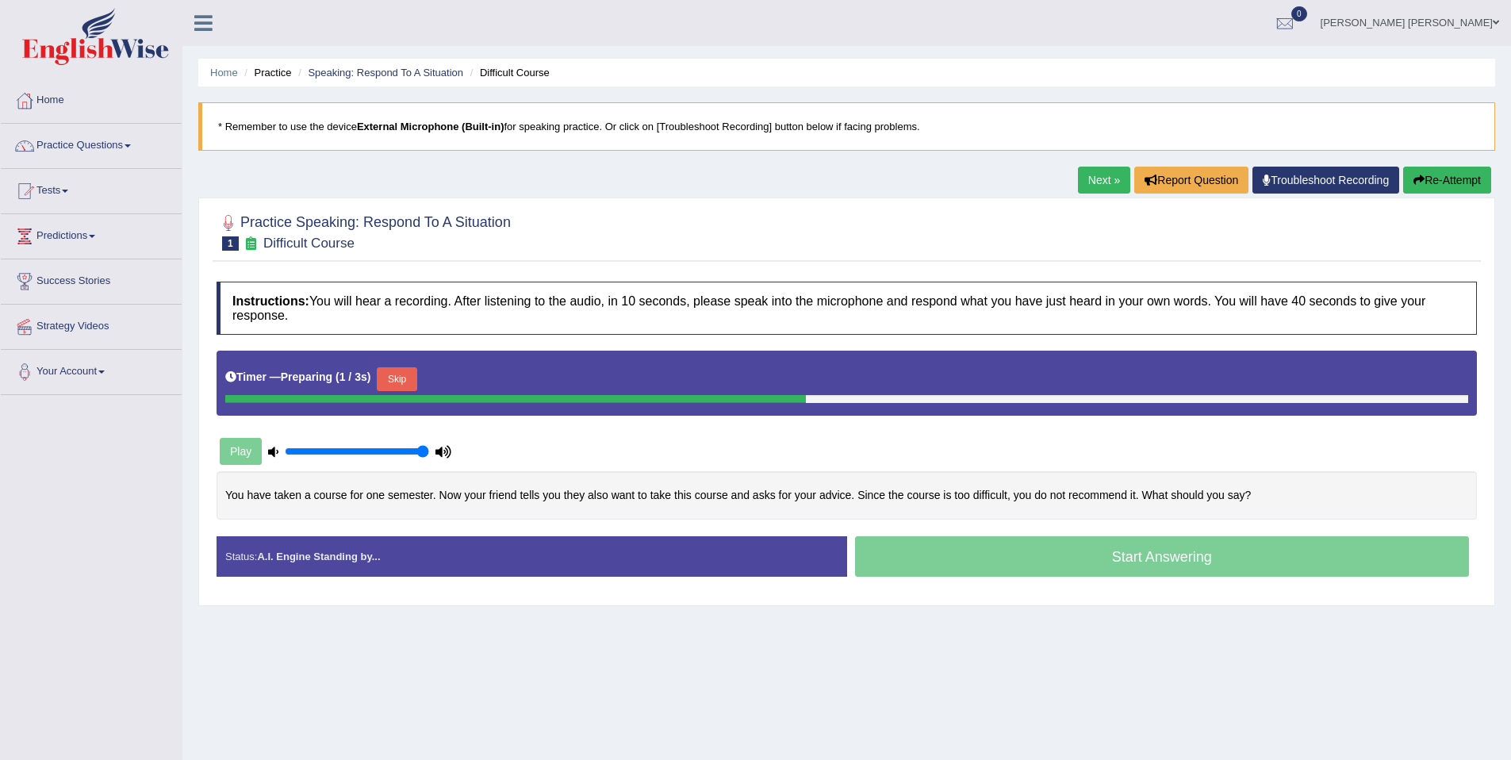
click at [409, 378] on button "Skip" at bounding box center [397, 379] width 40 height 24
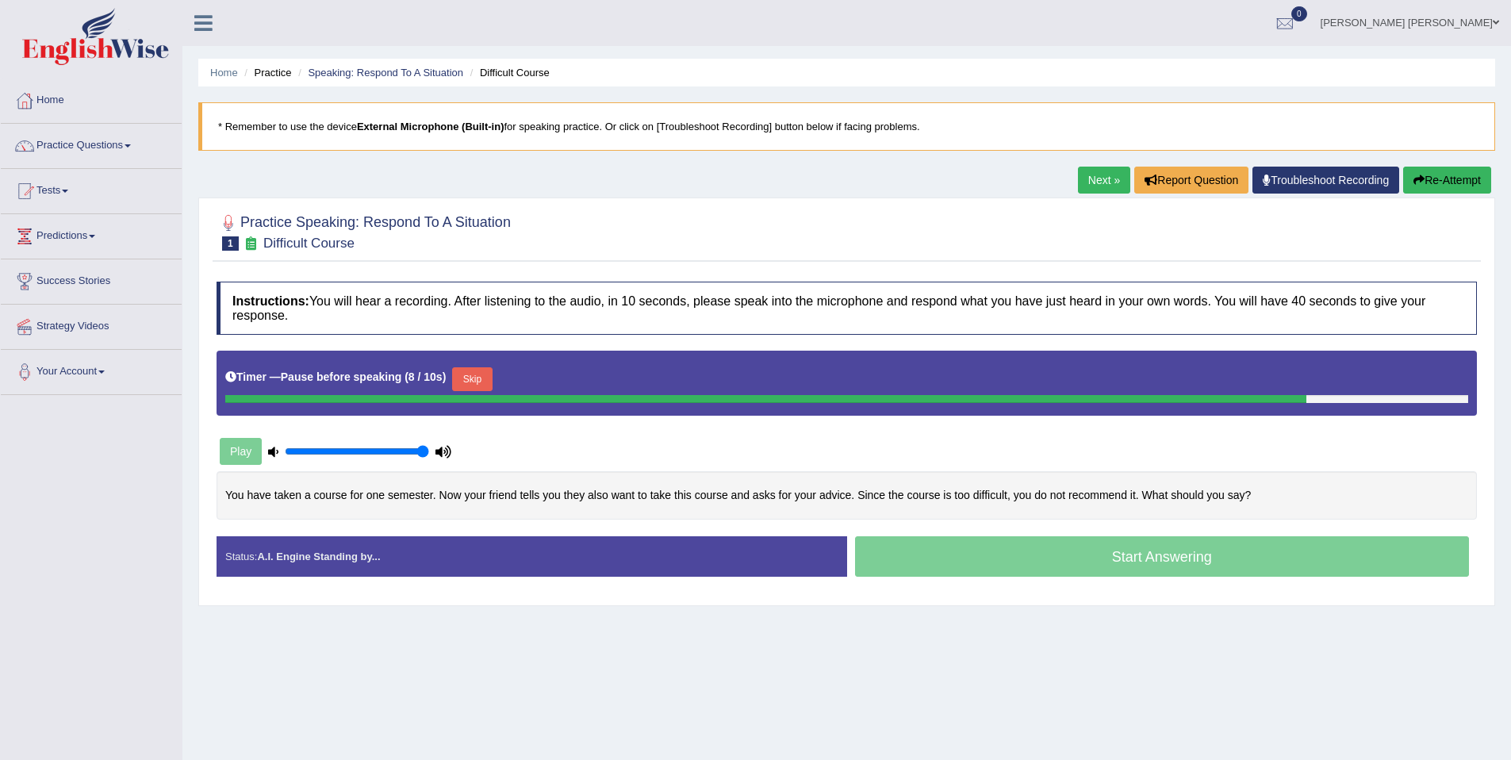
click at [477, 388] on button "Skip" at bounding box center [472, 379] width 40 height 24
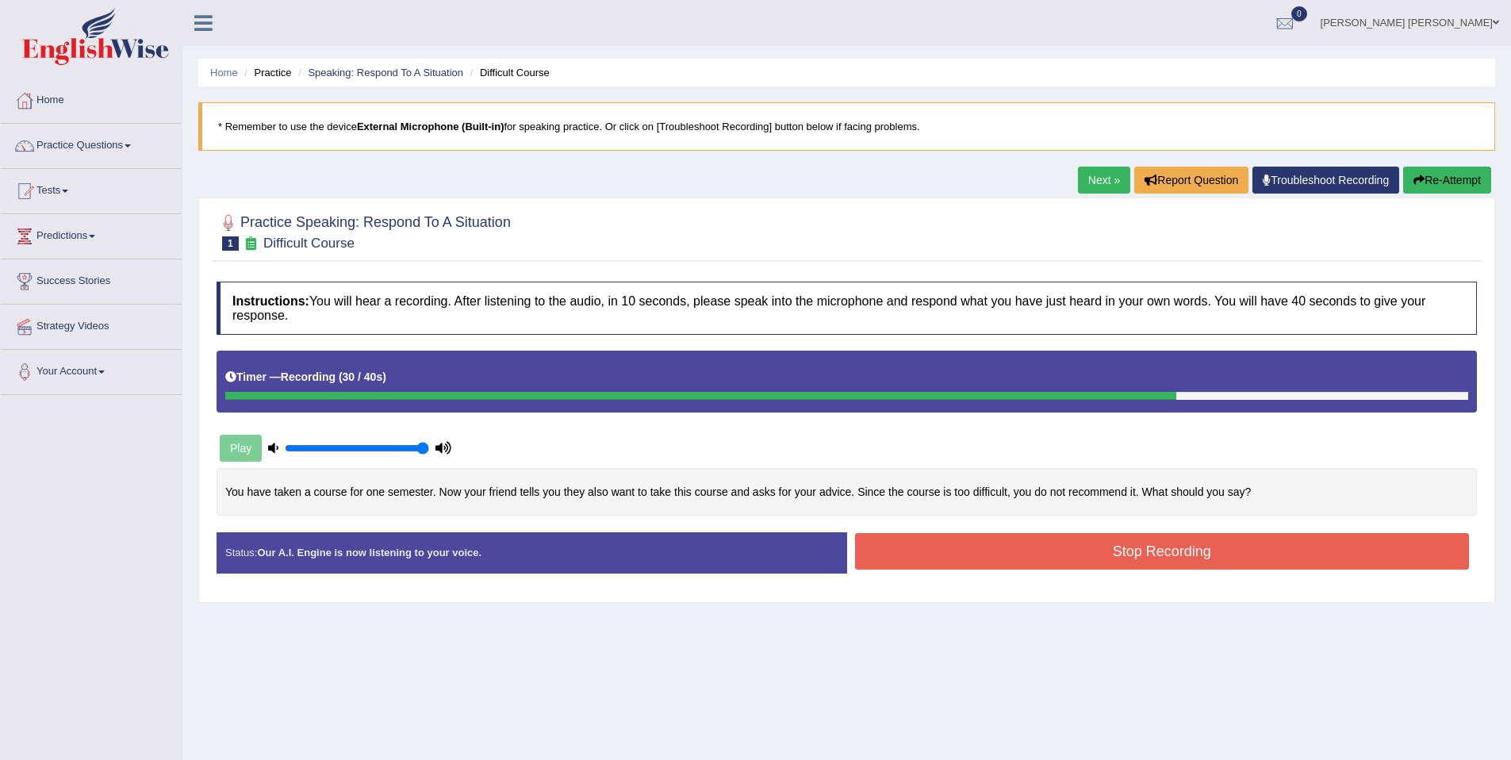
click at [1451, 174] on button "Re-Attempt" at bounding box center [1447, 180] width 88 height 27
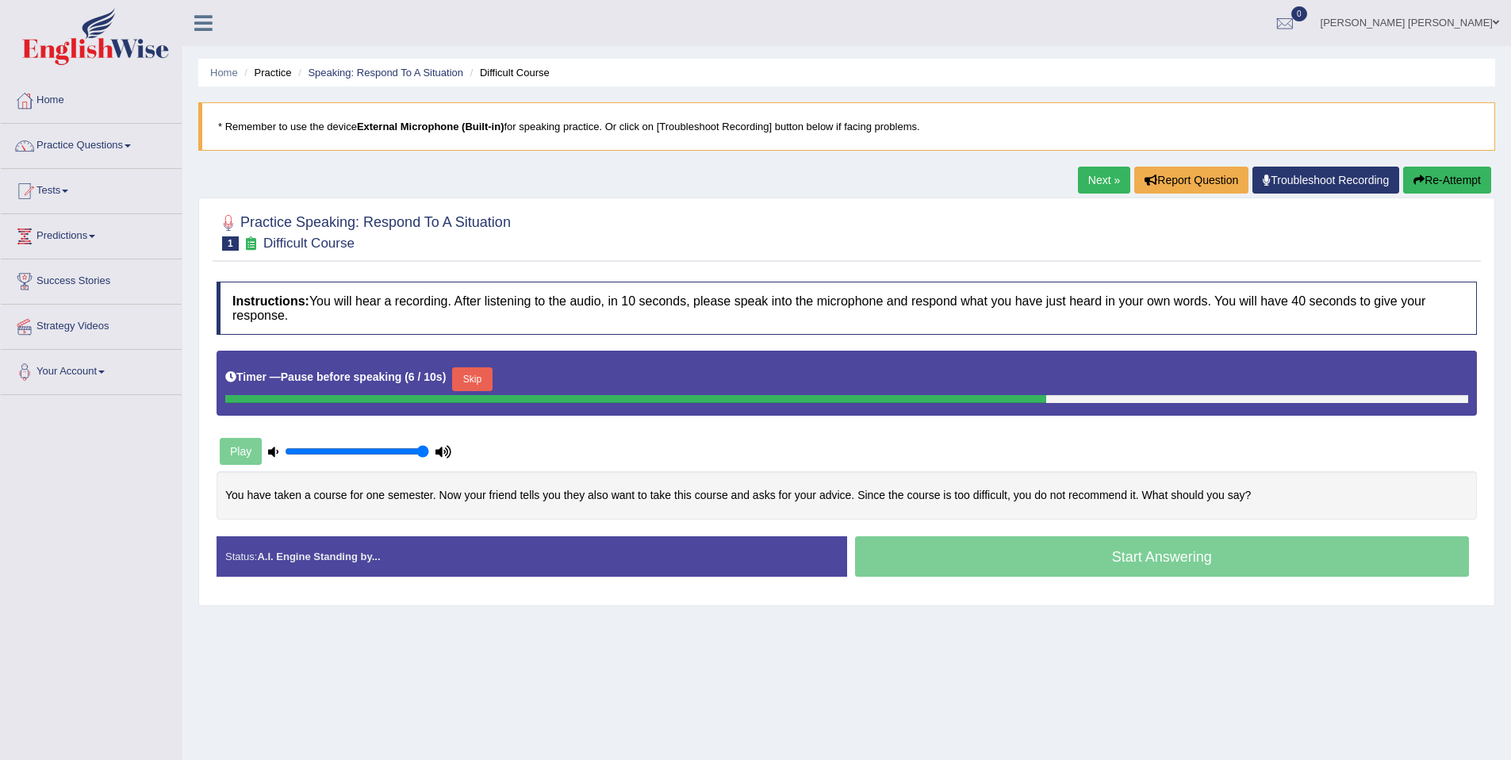
click at [474, 374] on button "Skip" at bounding box center [472, 379] width 40 height 24
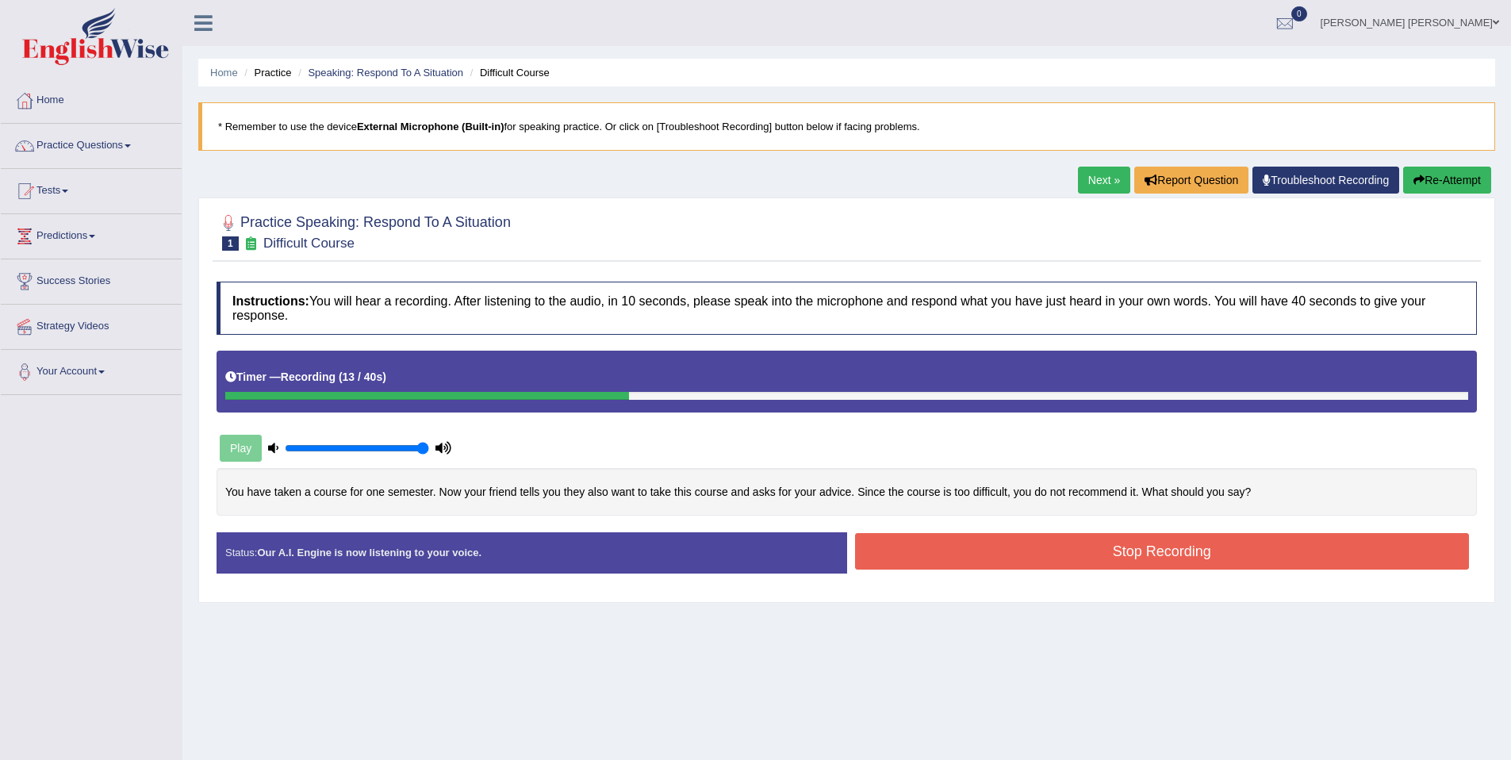
click at [1450, 170] on button "Re-Attempt" at bounding box center [1447, 180] width 88 height 27
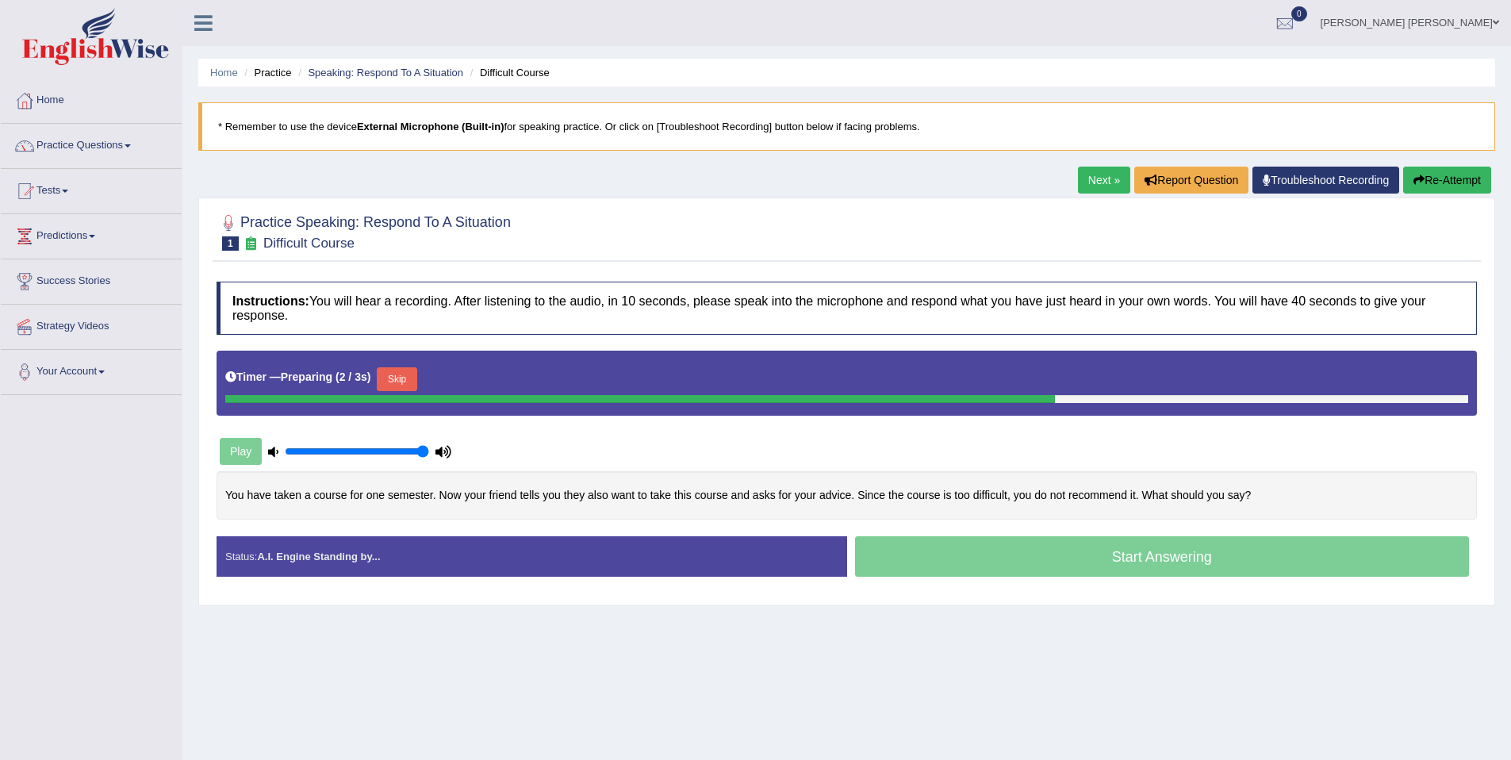
click at [417, 385] on button "Skip" at bounding box center [397, 379] width 40 height 24
click at [472, 384] on button "Skip" at bounding box center [472, 379] width 40 height 24
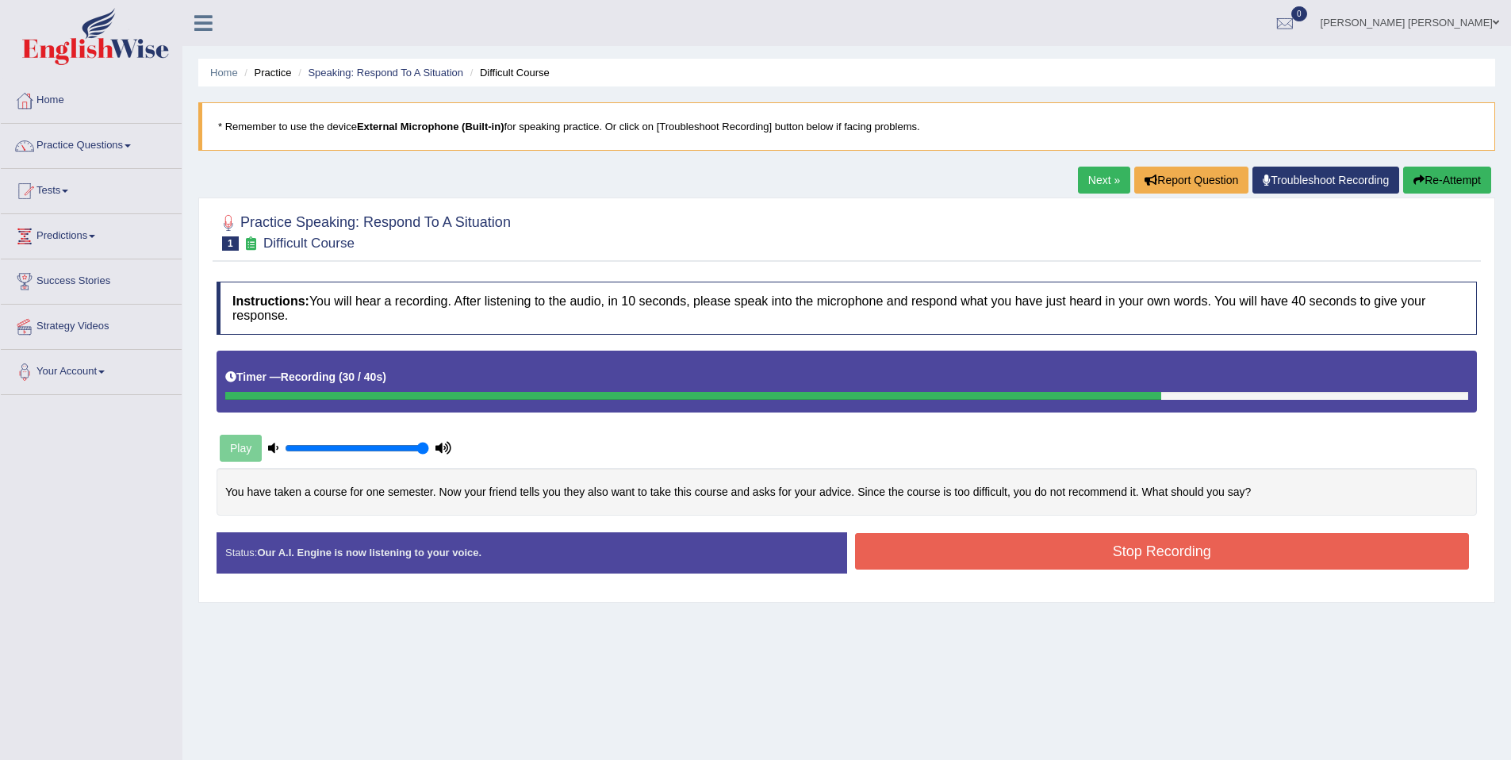
click at [1460, 175] on button "Re-Attempt" at bounding box center [1447, 180] width 88 height 27
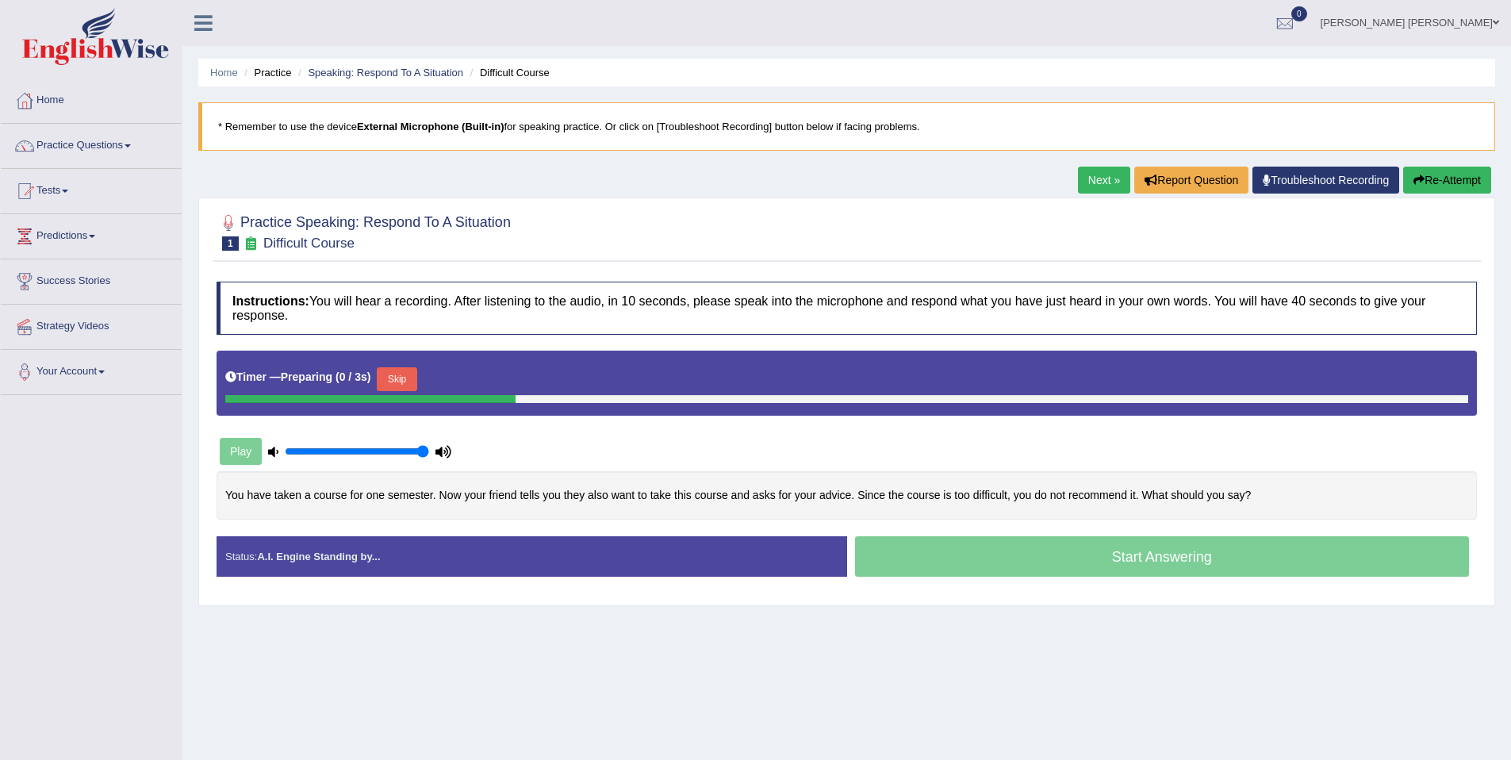
click at [382, 380] on div "Timer — Preparing ( 0 / 3s ) Skip" at bounding box center [846, 379] width 1243 height 32
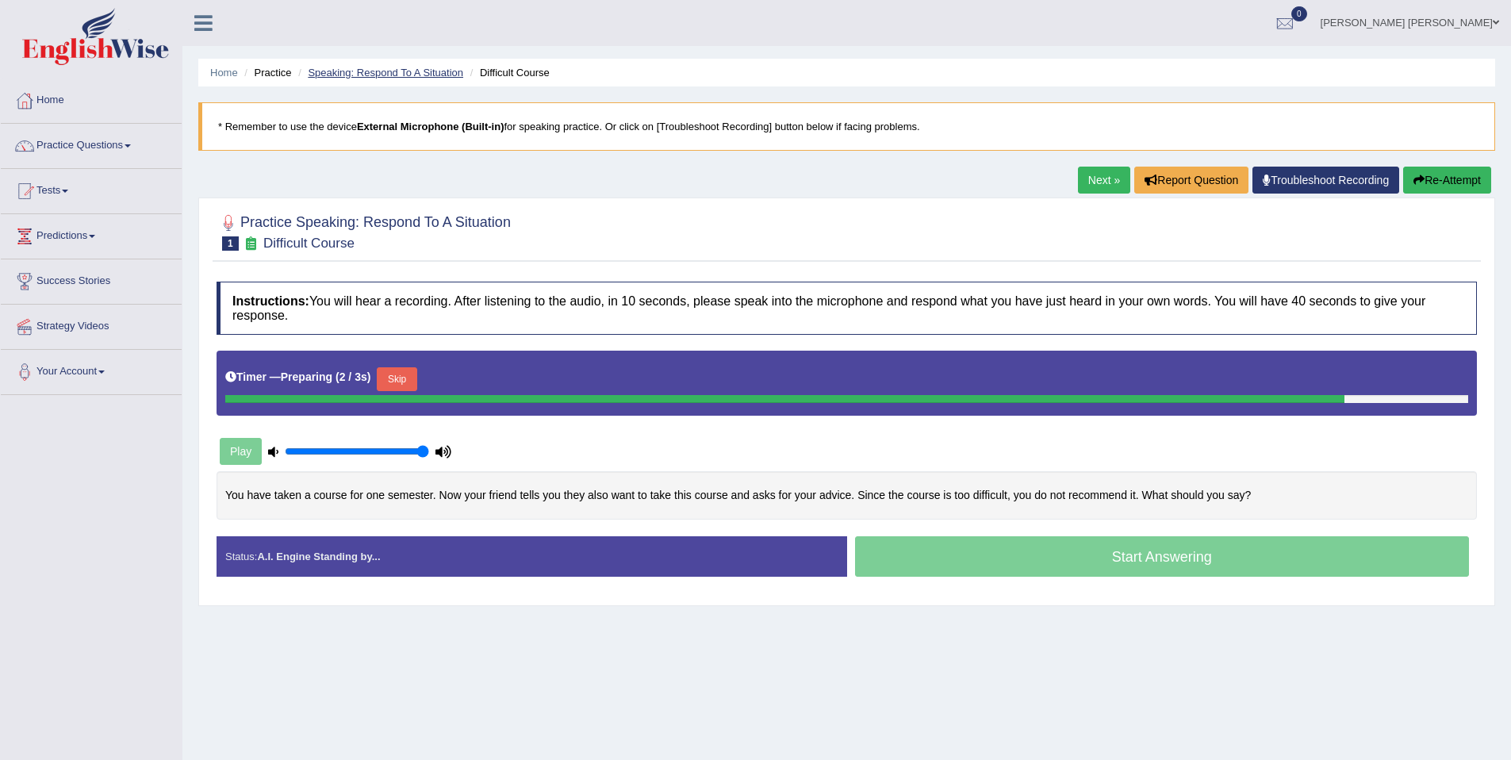
click at [336, 72] on link "Speaking: Respond To A Situation" at bounding box center [385, 73] width 155 height 12
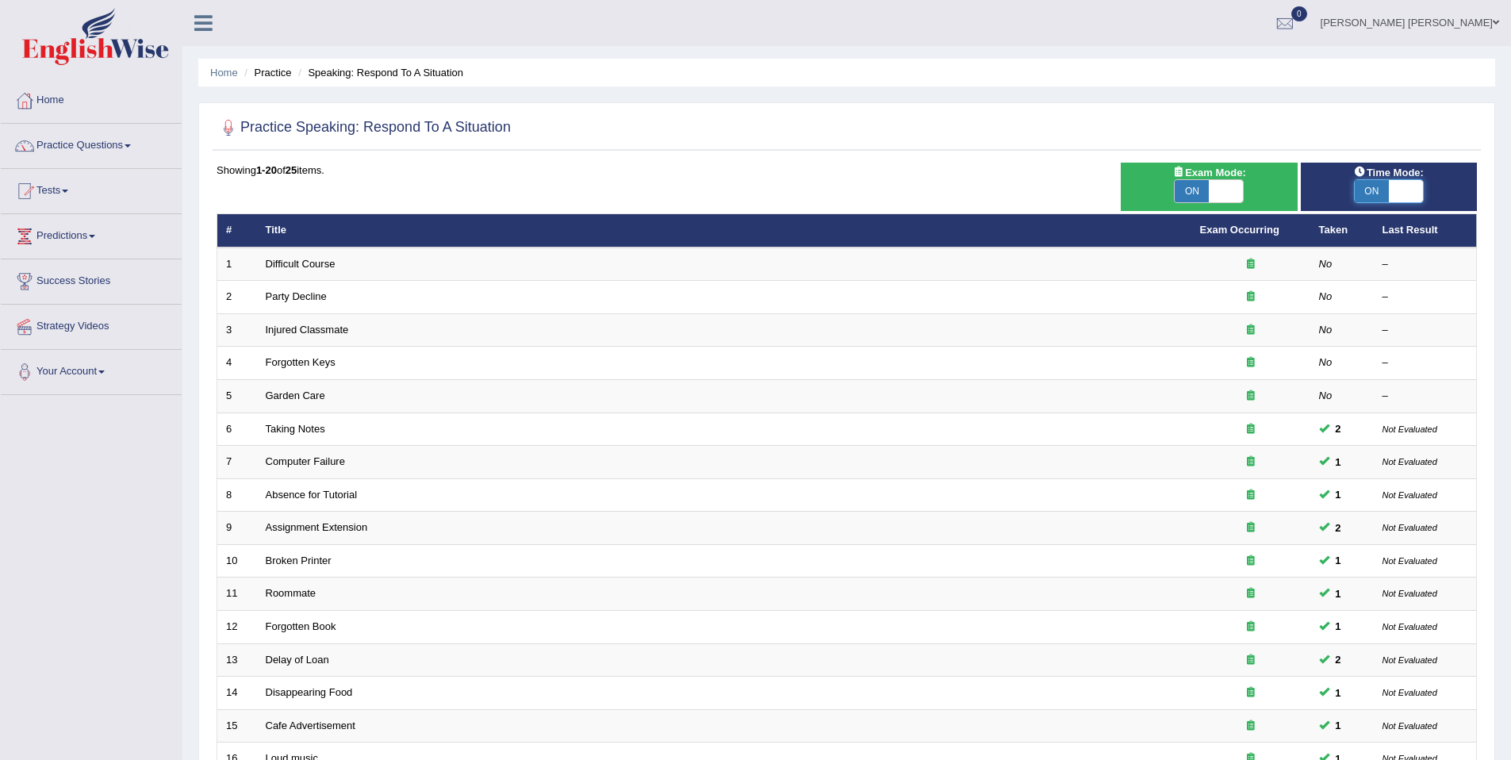
click at [1397, 194] on span at bounding box center [1406, 191] width 34 height 22
checkbox input "false"
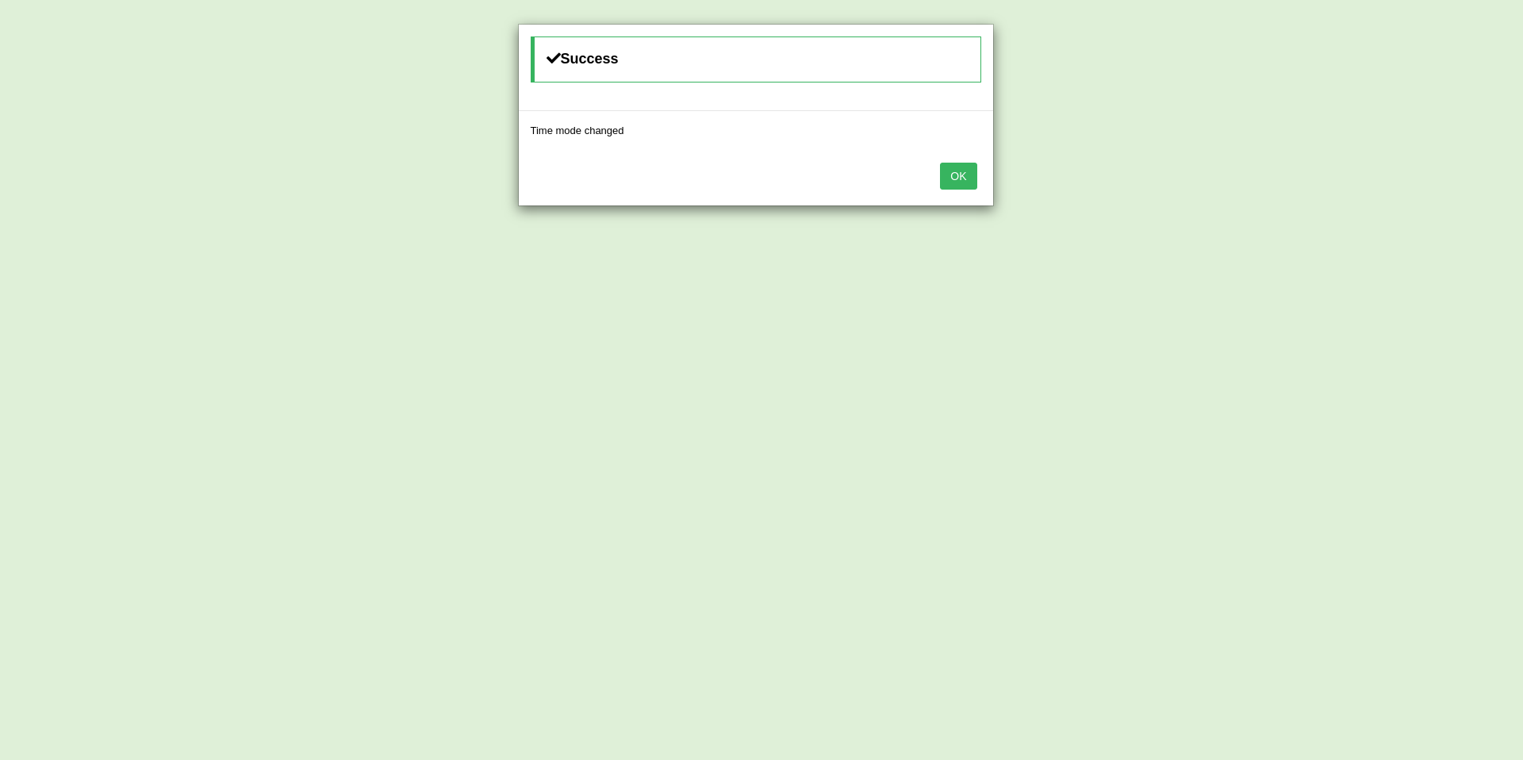
click at [954, 153] on div "OK" at bounding box center [756, 178] width 474 height 56
click at [961, 168] on button "OK" at bounding box center [958, 176] width 36 height 27
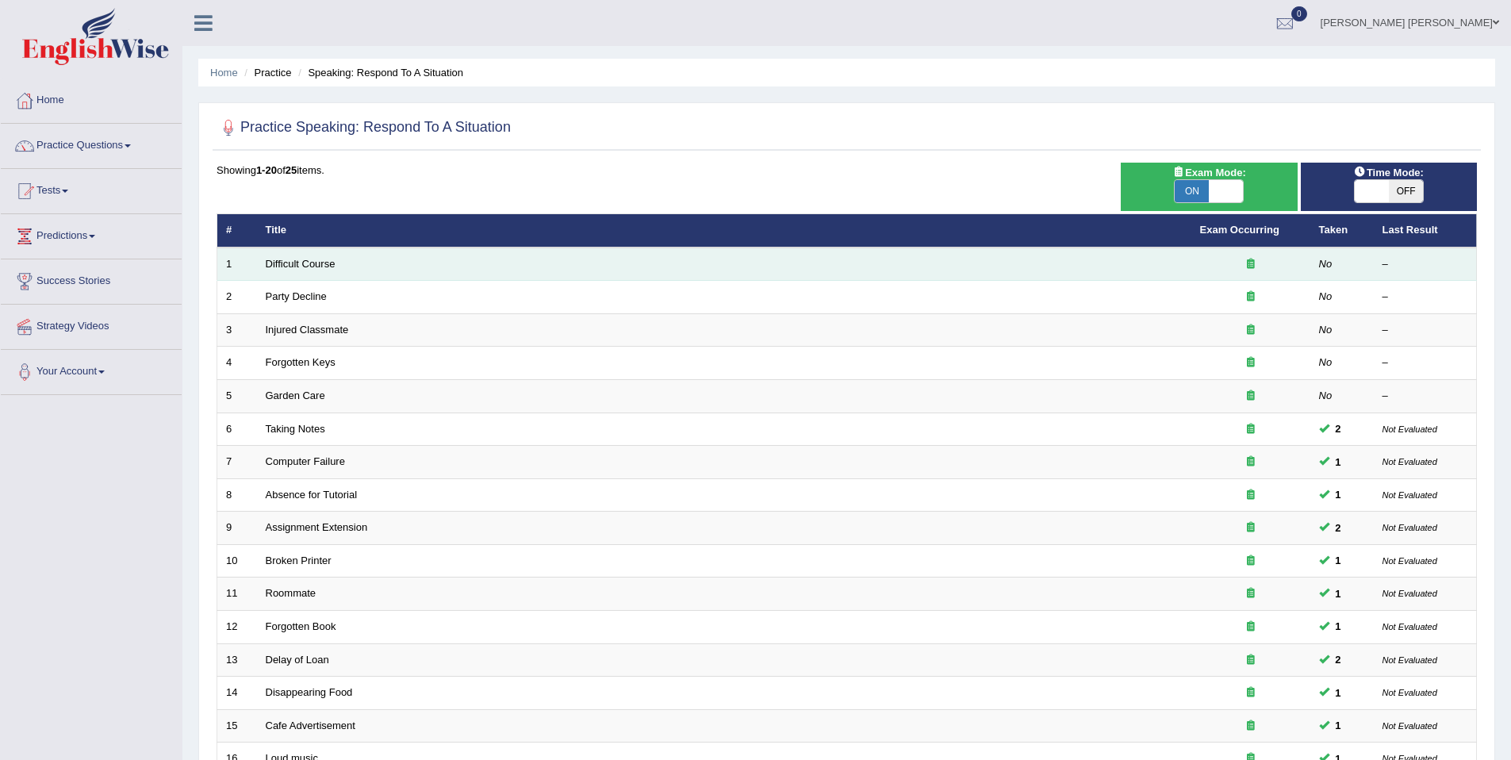
click at [303, 254] on td "Difficult Course" at bounding box center [724, 264] width 935 height 33
click at [302, 260] on link "Difficult Course" at bounding box center [301, 264] width 70 height 12
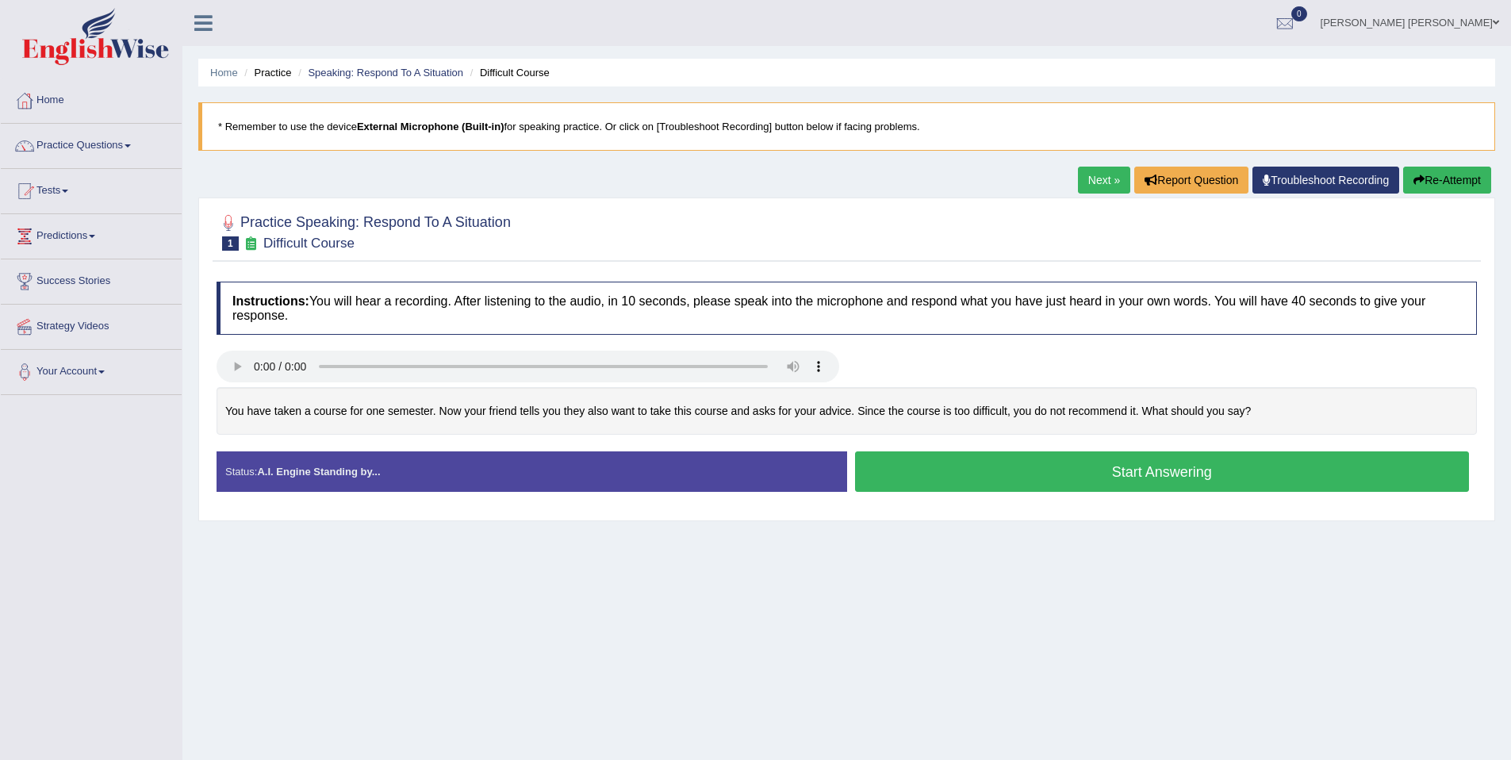
click at [1063, 481] on button "Start Answering" at bounding box center [1162, 471] width 615 height 40
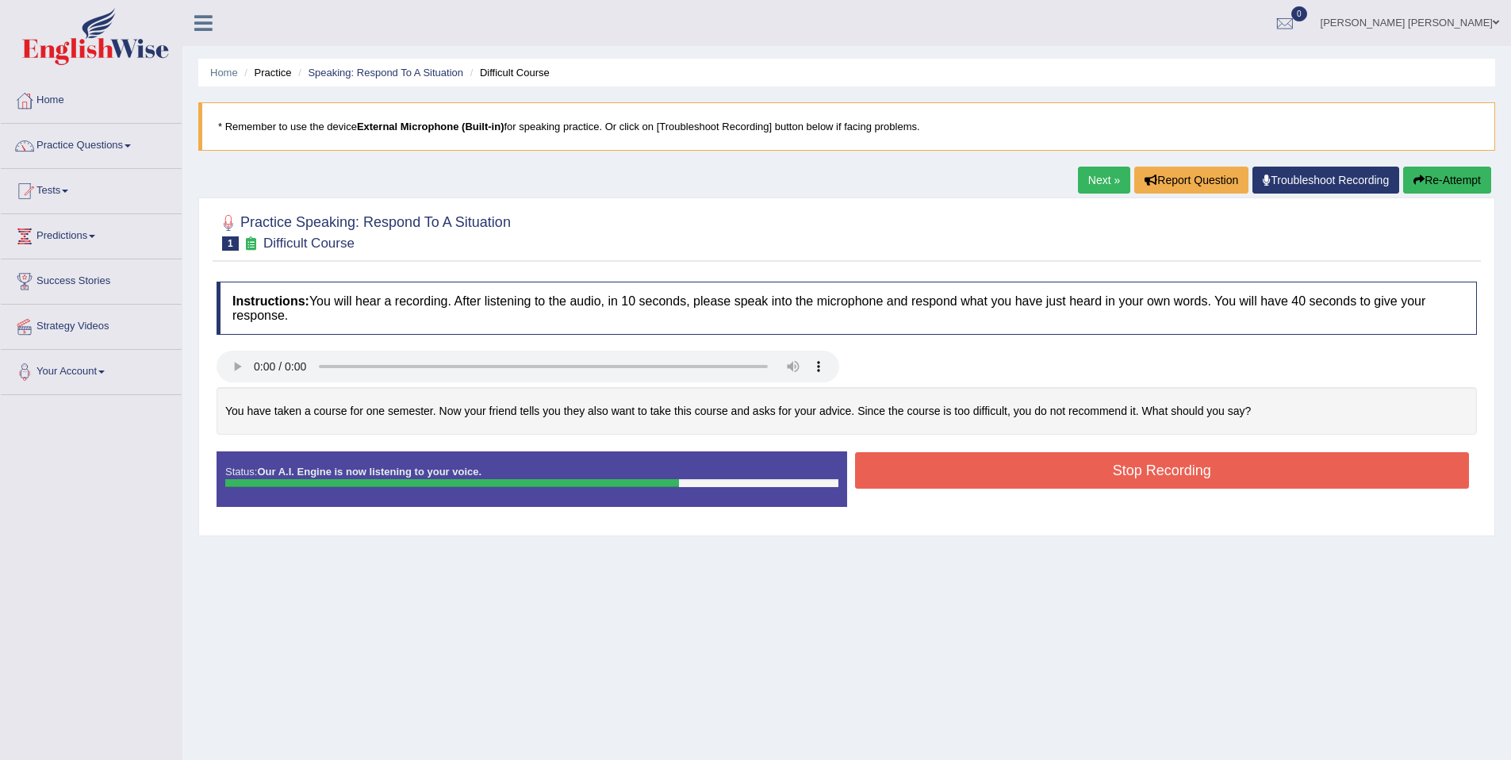
click at [1281, 478] on button "Stop Recording" at bounding box center [1162, 470] width 615 height 36
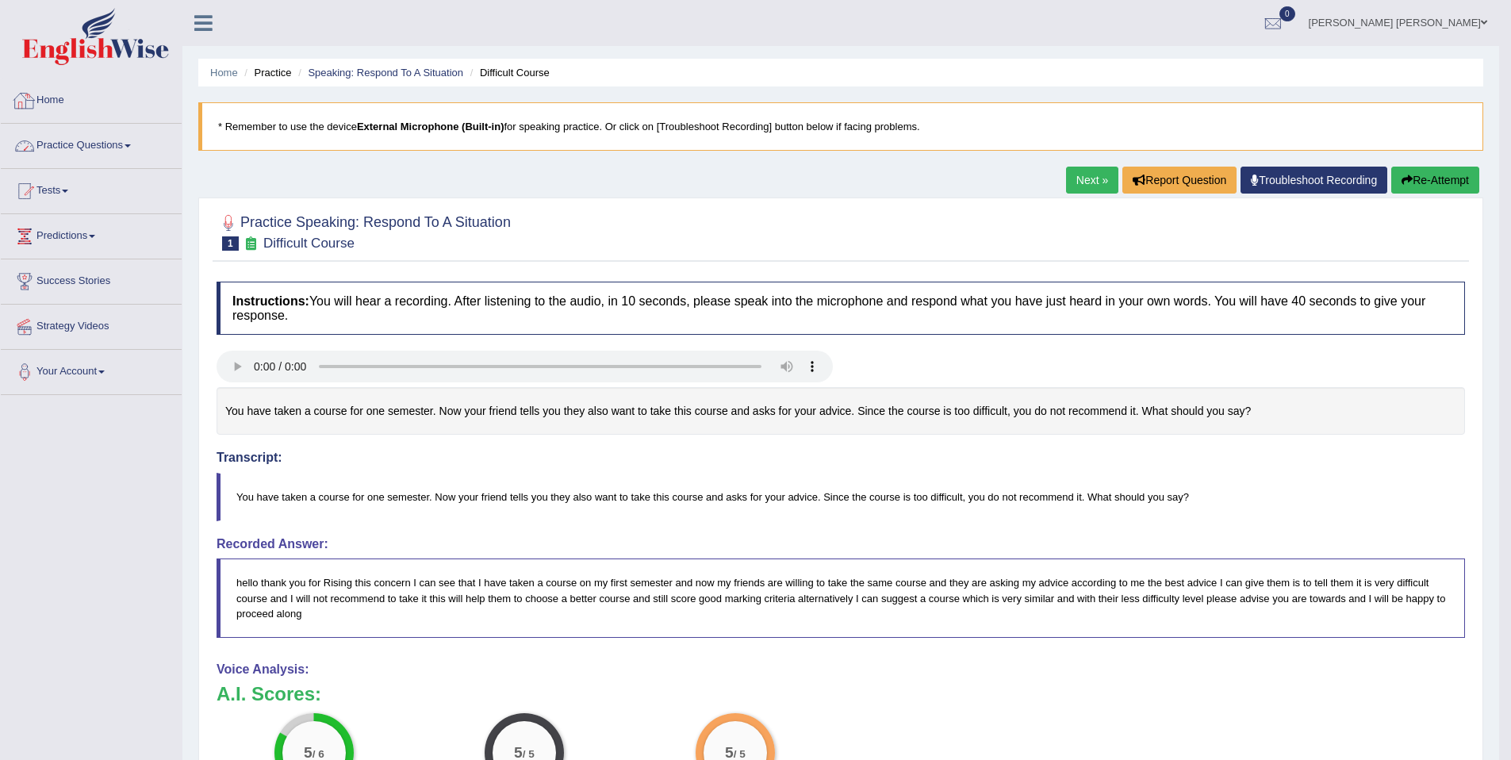
click at [74, 160] on link "Practice Questions" at bounding box center [91, 144] width 181 height 40
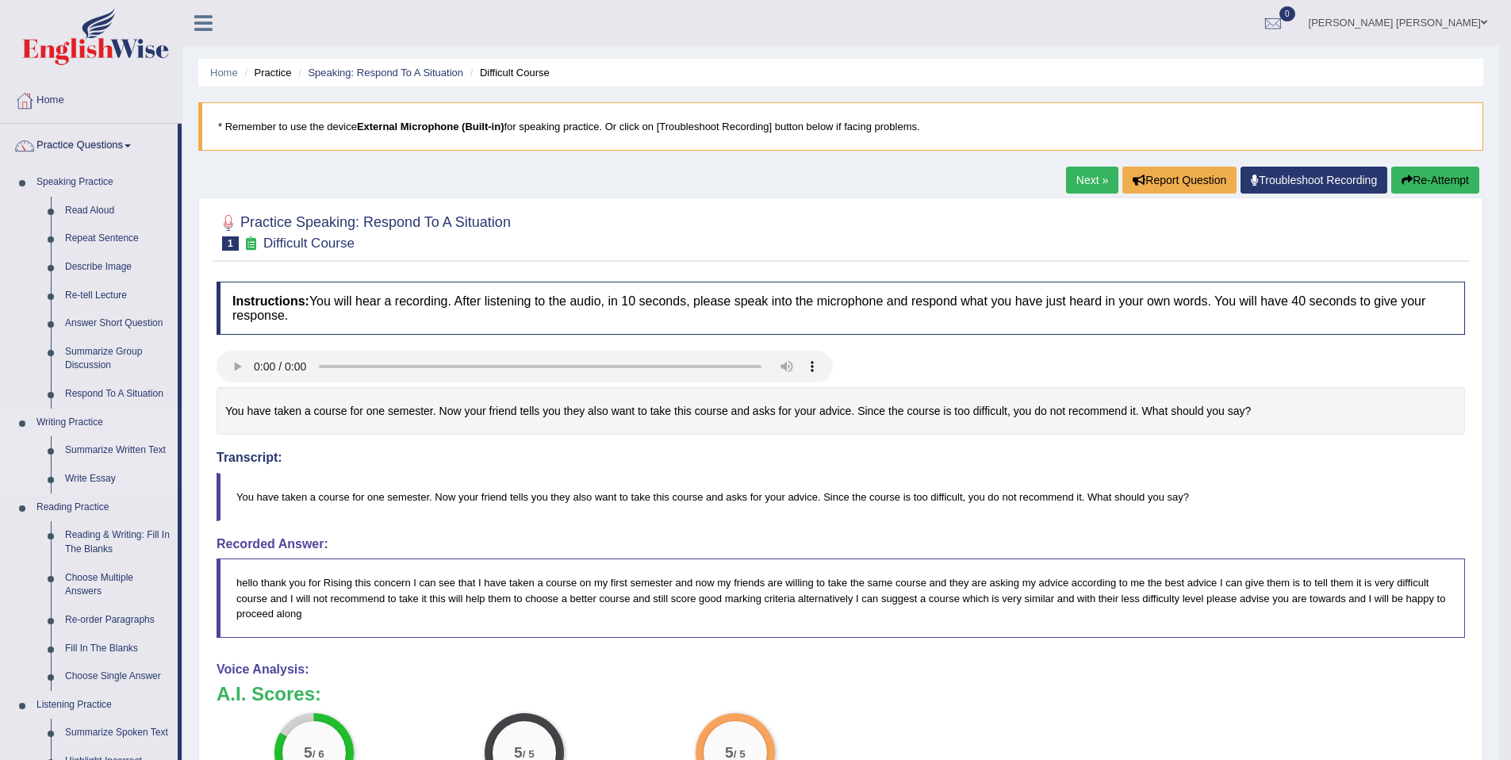
click at [143, 457] on link "Summarize Written Text" at bounding box center [118, 450] width 120 height 29
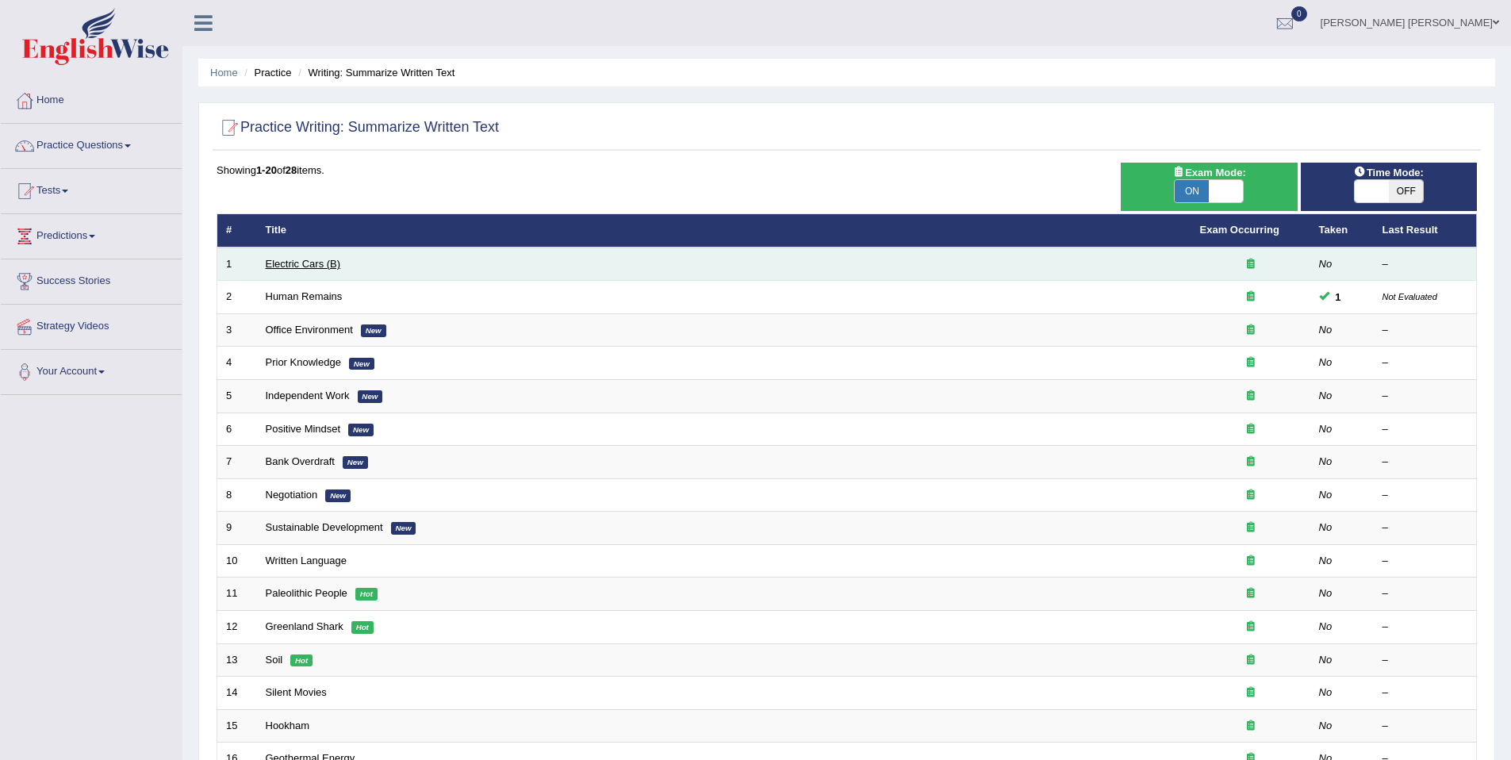
click at [307, 269] on link "Electric Cars (B)" at bounding box center [303, 264] width 75 height 12
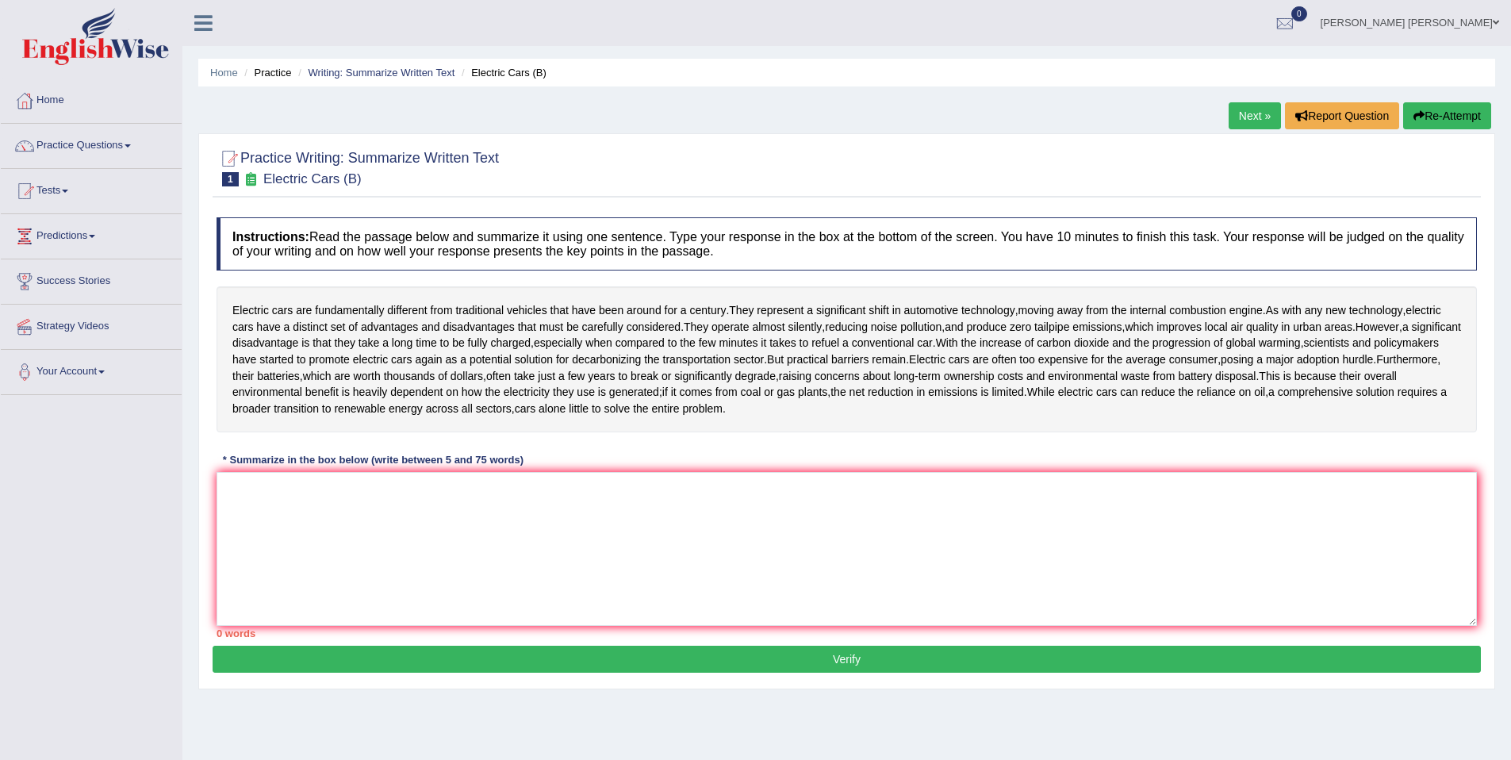
click at [1219, 125] on div "Home Practice Writing: Summarize Written Text Electric Cars (B) Next » Report Q…" at bounding box center [846, 396] width 1329 height 793
click at [1229, 124] on link "Next »" at bounding box center [1255, 115] width 52 height 27
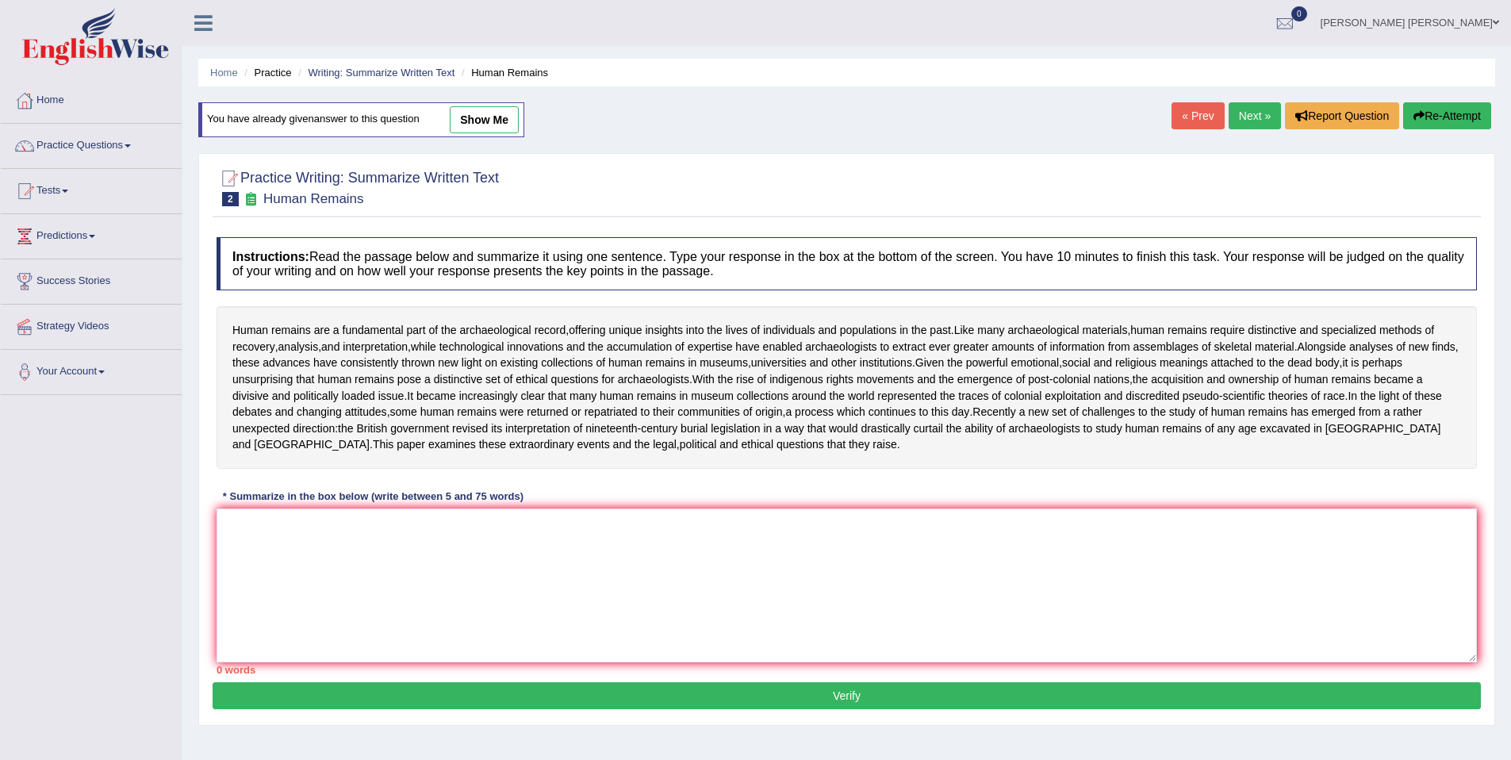
click at [500, 123] on link "show me" at bounding box center [484, 119] width 69 height 27
type textarea "The passage outlines the importance of human remains in archaeology for underst…"
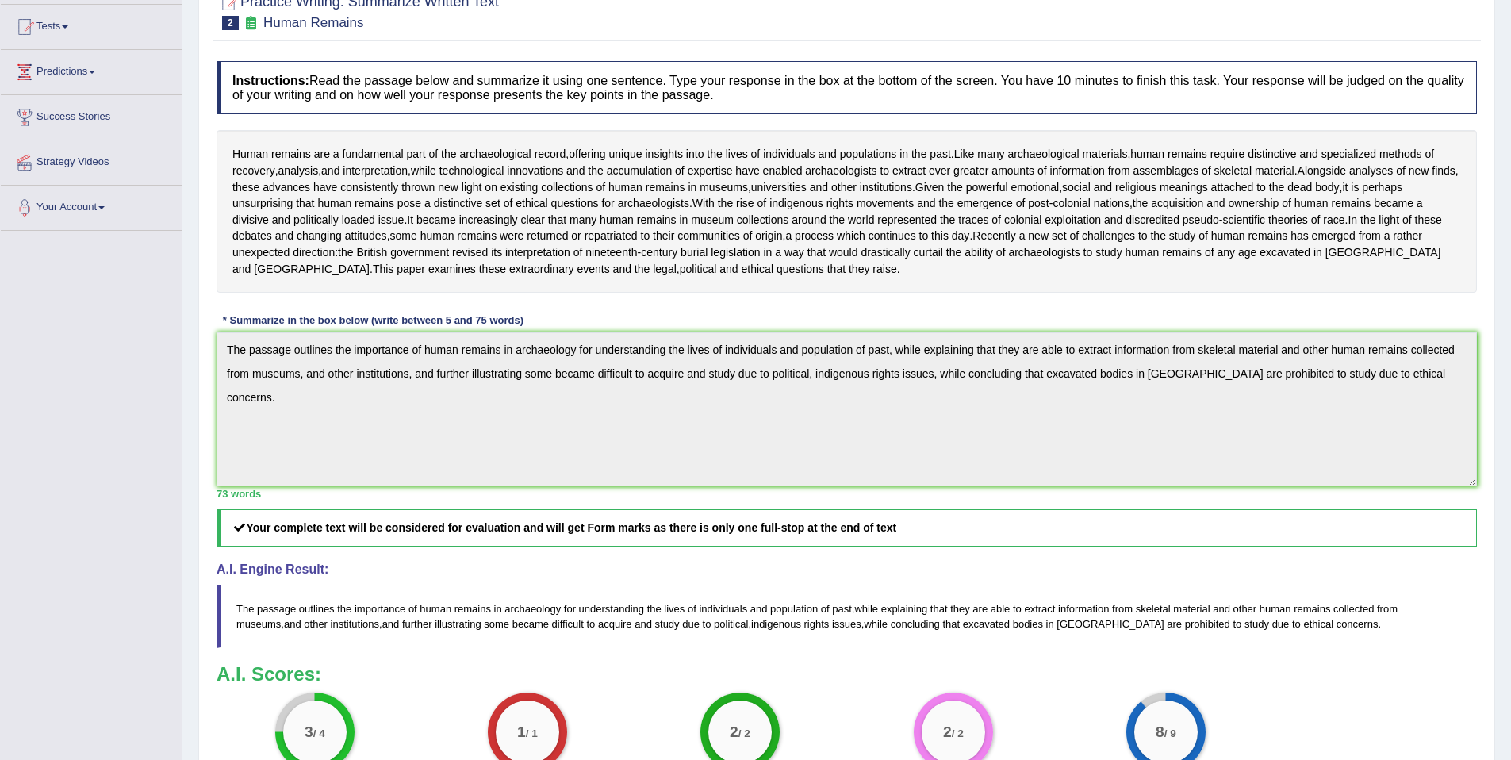
scroll to position [53, 0]
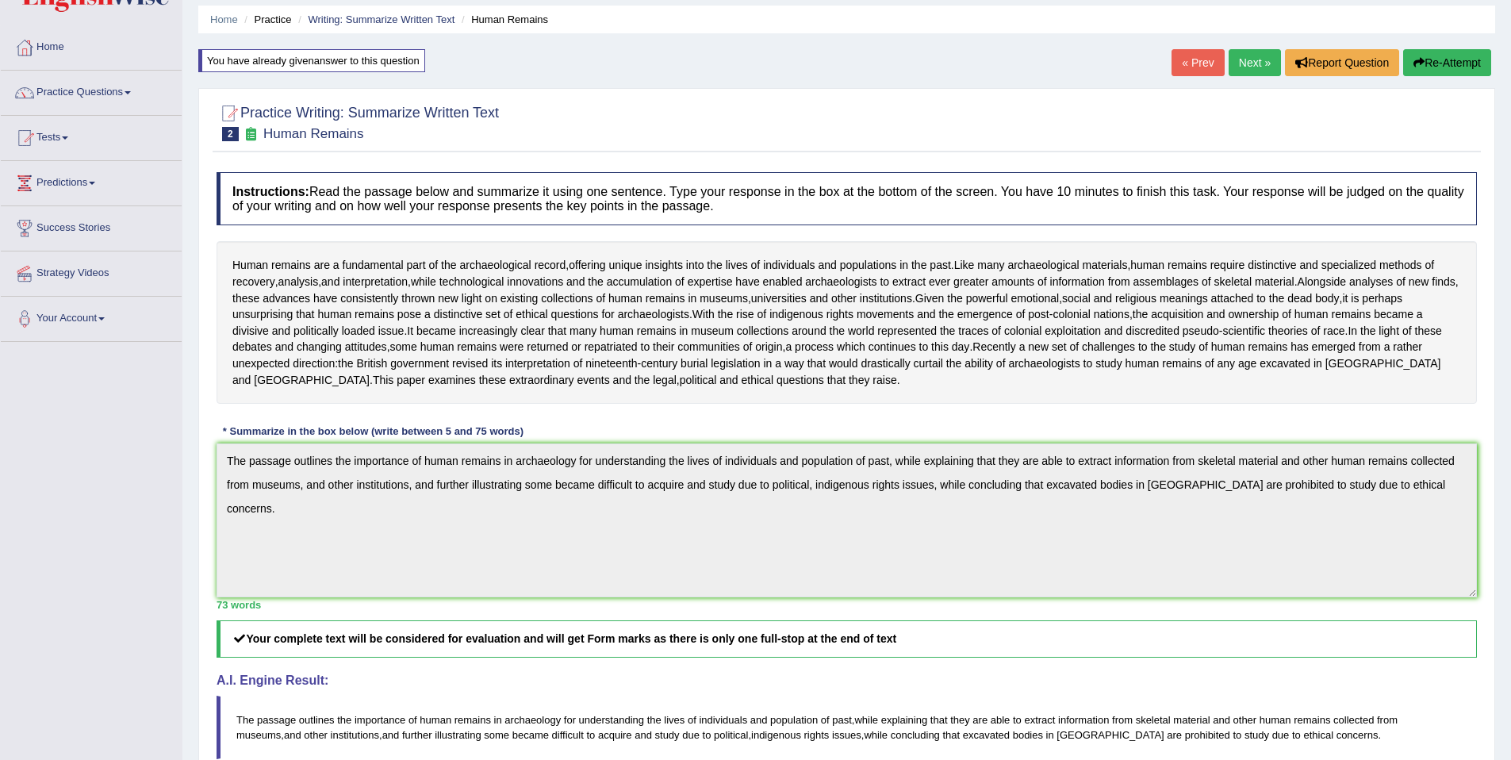
click at [1180, 37] on div "Home Practice Writing: Summarize Written Text Human Remains You have already gi…" at bounding box center [846, 483] width 1329 height 1073
click at [1182, 48] on div "Home Practice Writing: Summarize Written Text Human Remains You have already gi…" at bounding box center [846, 483] width 1329 height 1073
click at [1180, 66] on link "« Prev" at bounding box center [1198, 62] width 52 height 27
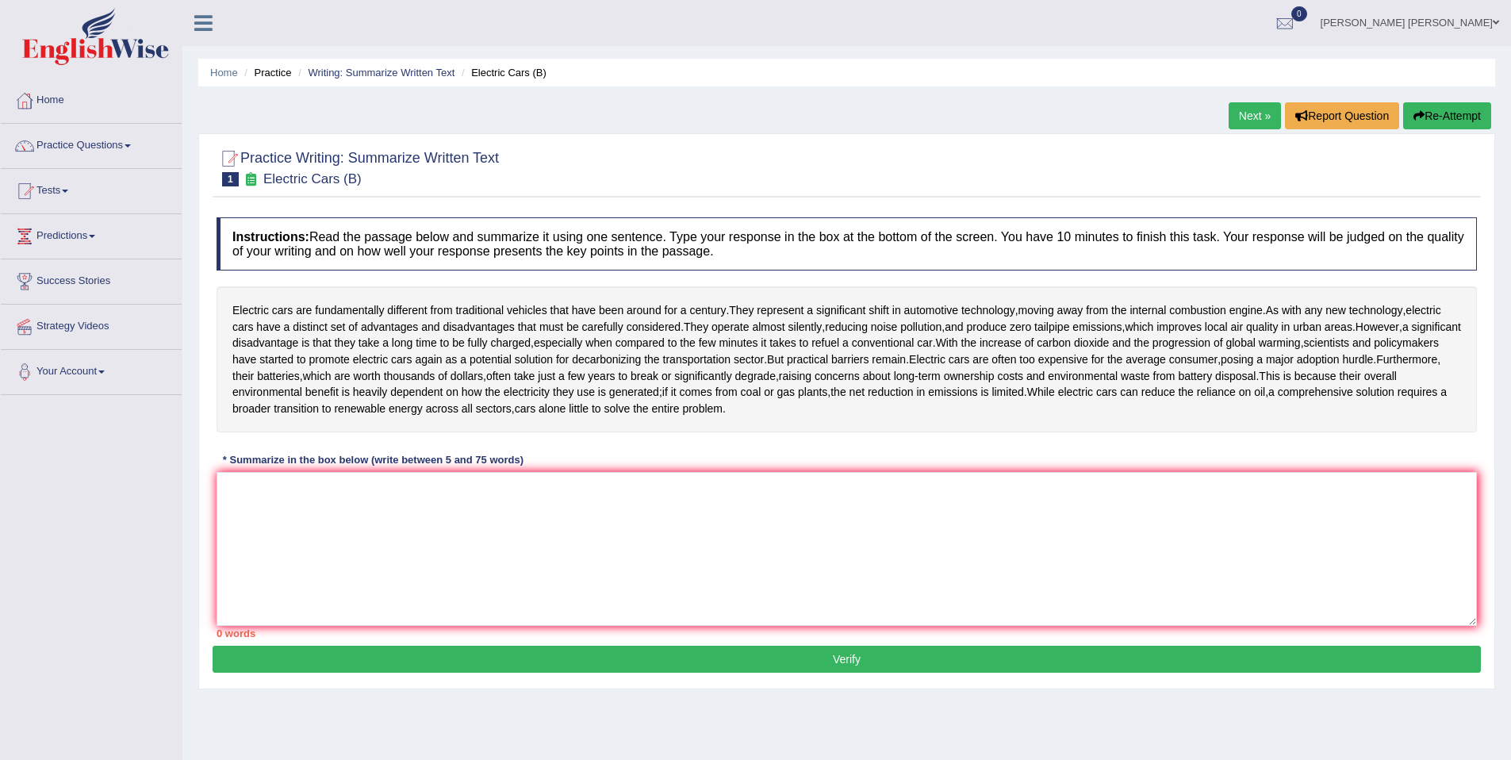
click at [801, 87] on div "Home Practice Writing: Summarize Written Text Electric Cars (B) Next » Report Q…" at bounding box center [846, 396] width 1329 height 793
click at [830, 524] on textarea at bounding box center [847, 549] width 1261 height 154
type textarea "W"
type textarea "E"
click at [651, 555] on textarea at bounding box center [847, 549] width 1261 height 154
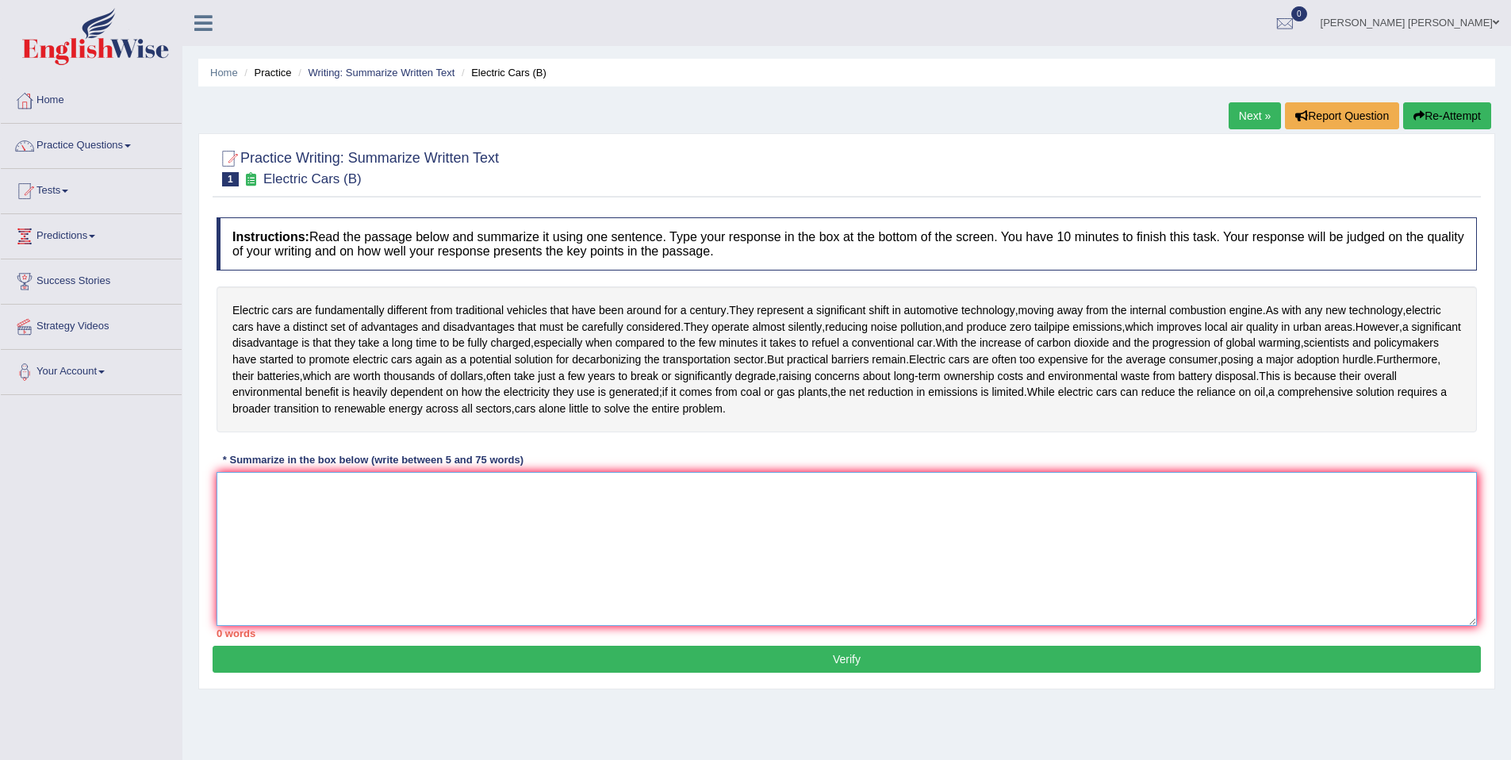
type textarea "W"
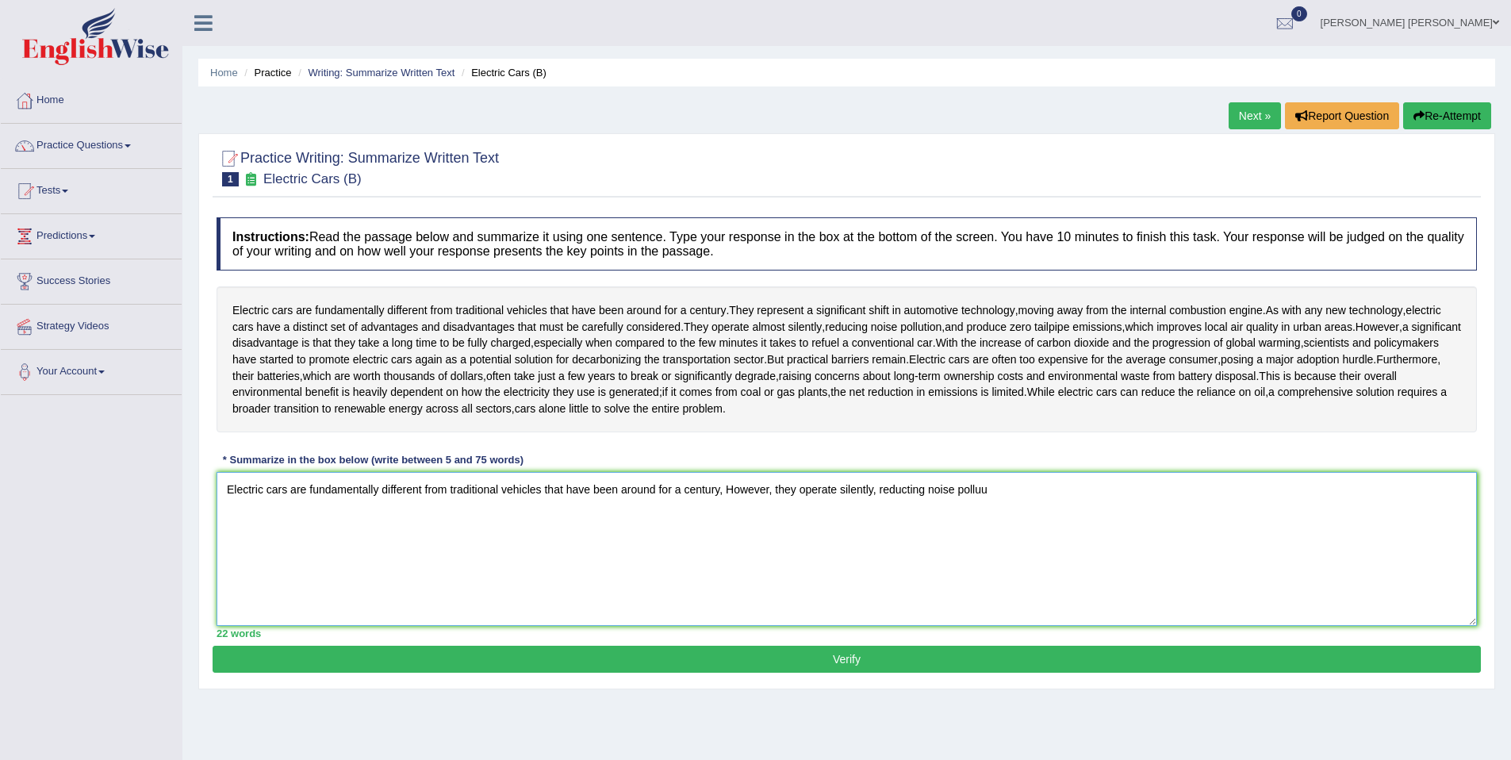
click at [915, 492] on textarea "Electric cars are fundamentally different from traditional vehicles that have b…" at bounding box center [847, 549] width 1261 height 154
click at [997, 486] on textarea "Electric cars are fundamentally different from traditional vehicles that have b…" at bounding box center [847, 549] width 1261 height 154
click at [754, 490] on textarea "Electric cars are fundamentally different from traditional vehicles that have b…" at bounding box center [847, 549] width 1261 height 154
click at [782, 487] on textarea "Electric cars are fundamentally different from traditional vehicles that have b…" at bounding box center [847, 549] width 1261 height 154
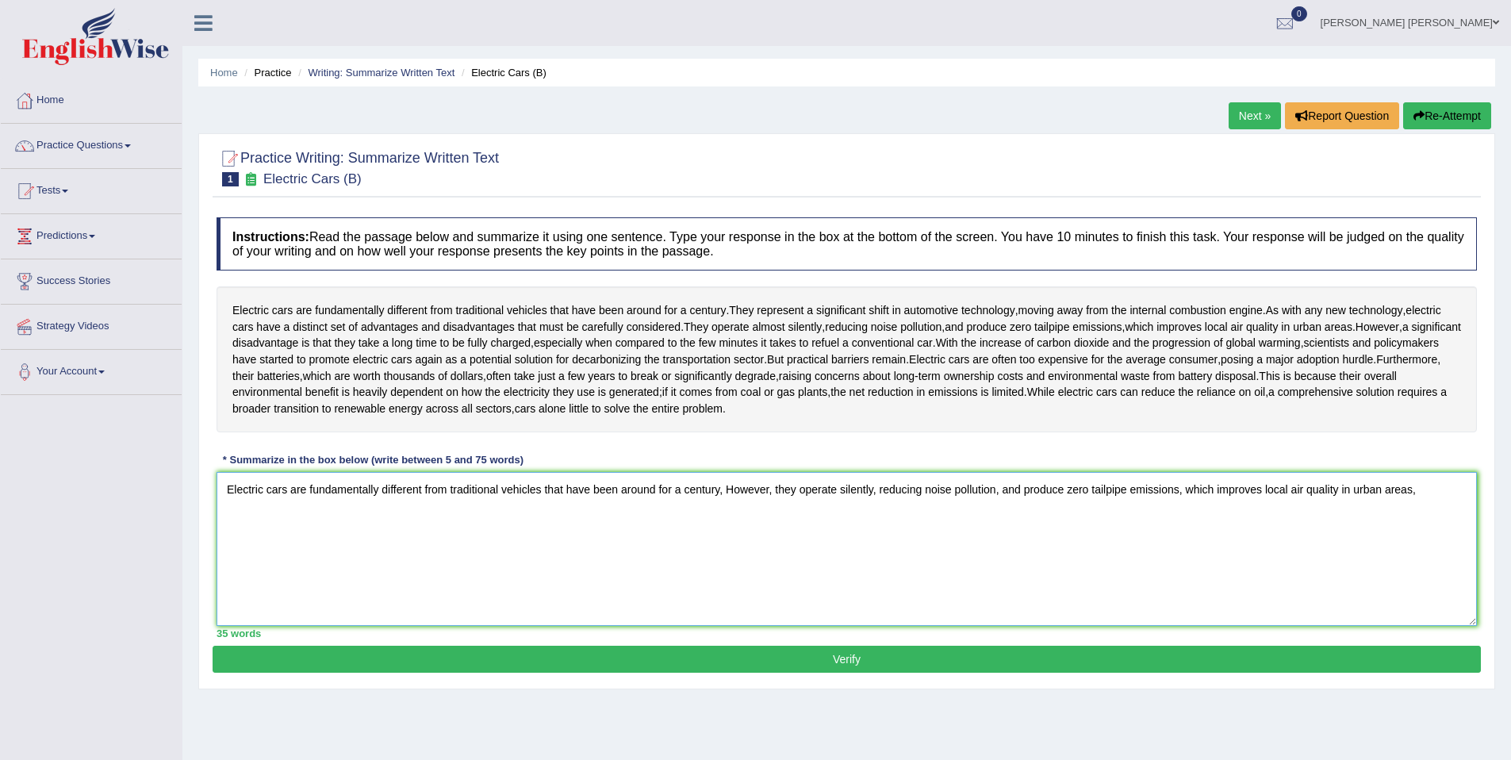
click at [750, 492] on textarea "Electric cars are fundamentally different from traditional vehicles that have b…" at bounding box center [847, 549] width 1261 height 154
click at [1448, 493] on textarea "Electric cars are fundamentally different from traditional vehicles that have b…" at bounding box center [847, 549] width 1261 height 154
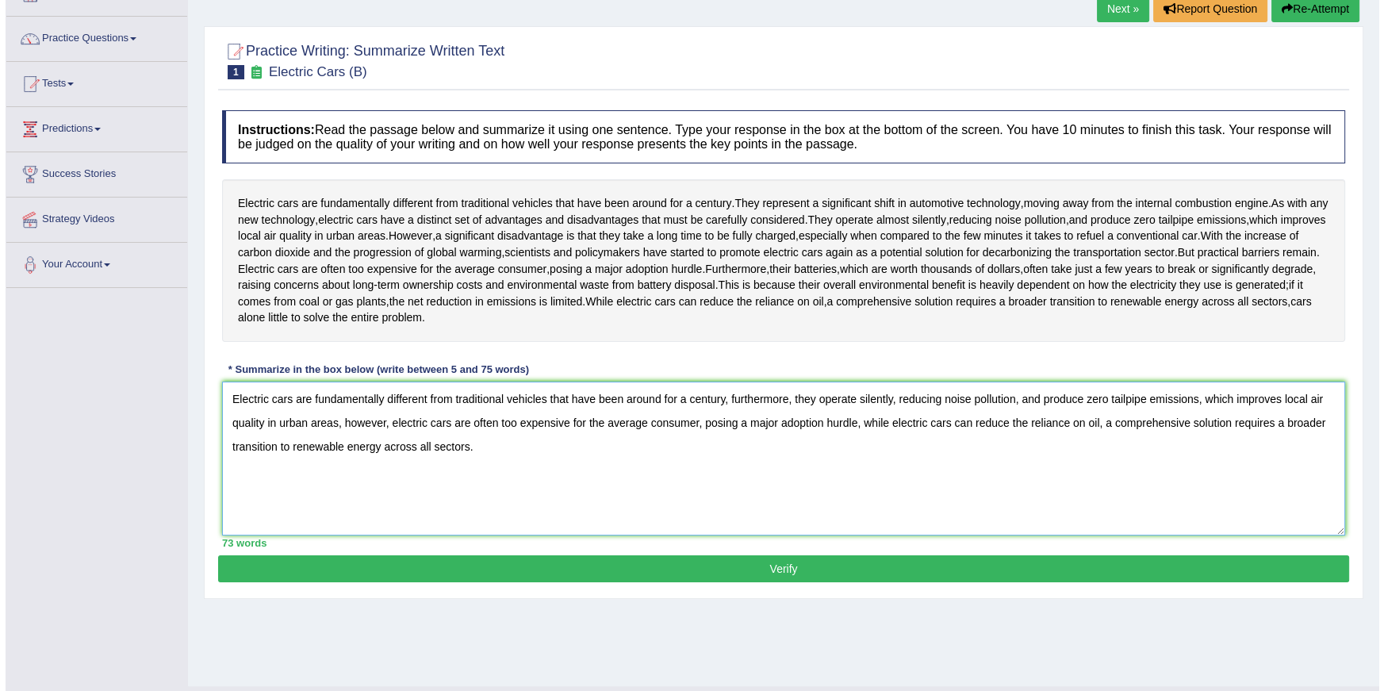
scroll to position [108, 0]
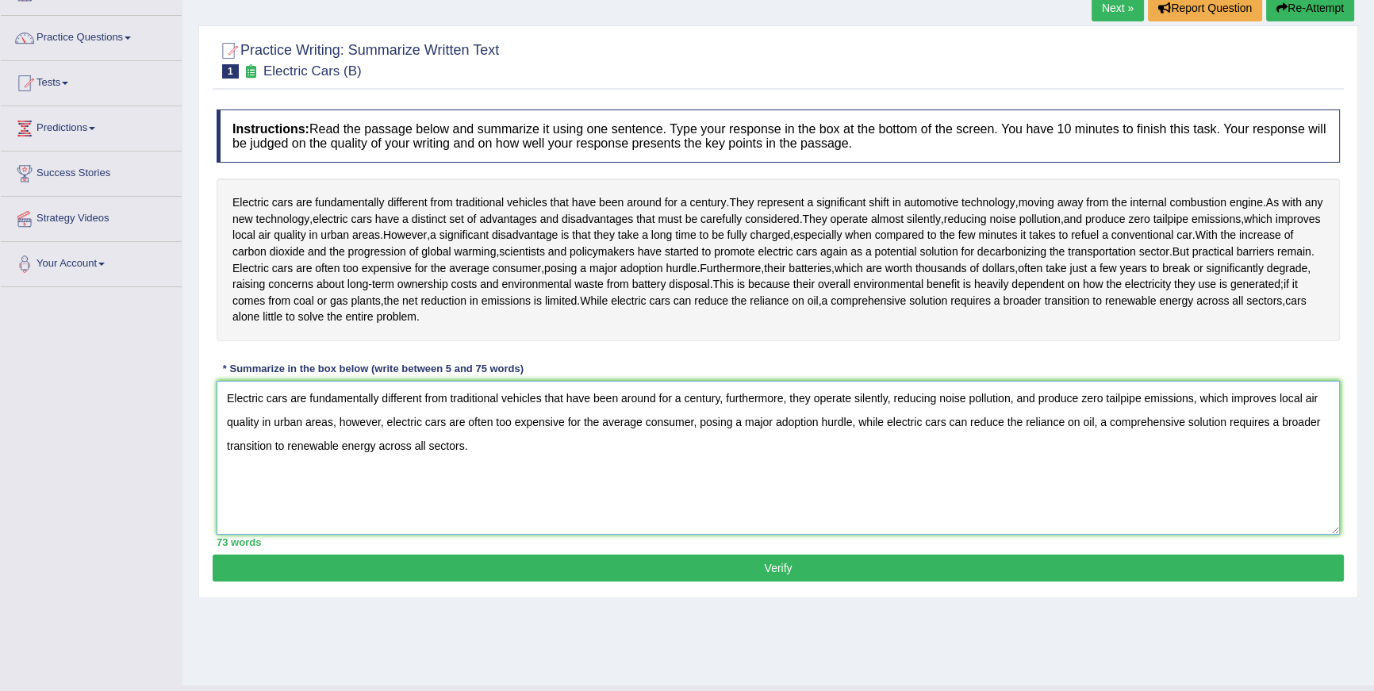
type textarea "Electric cars are fundamentally different from traditional vehicles that have b…"
click at [798, 562] on button "Verify" at bounding box center [778, 568] width 1131 height 27
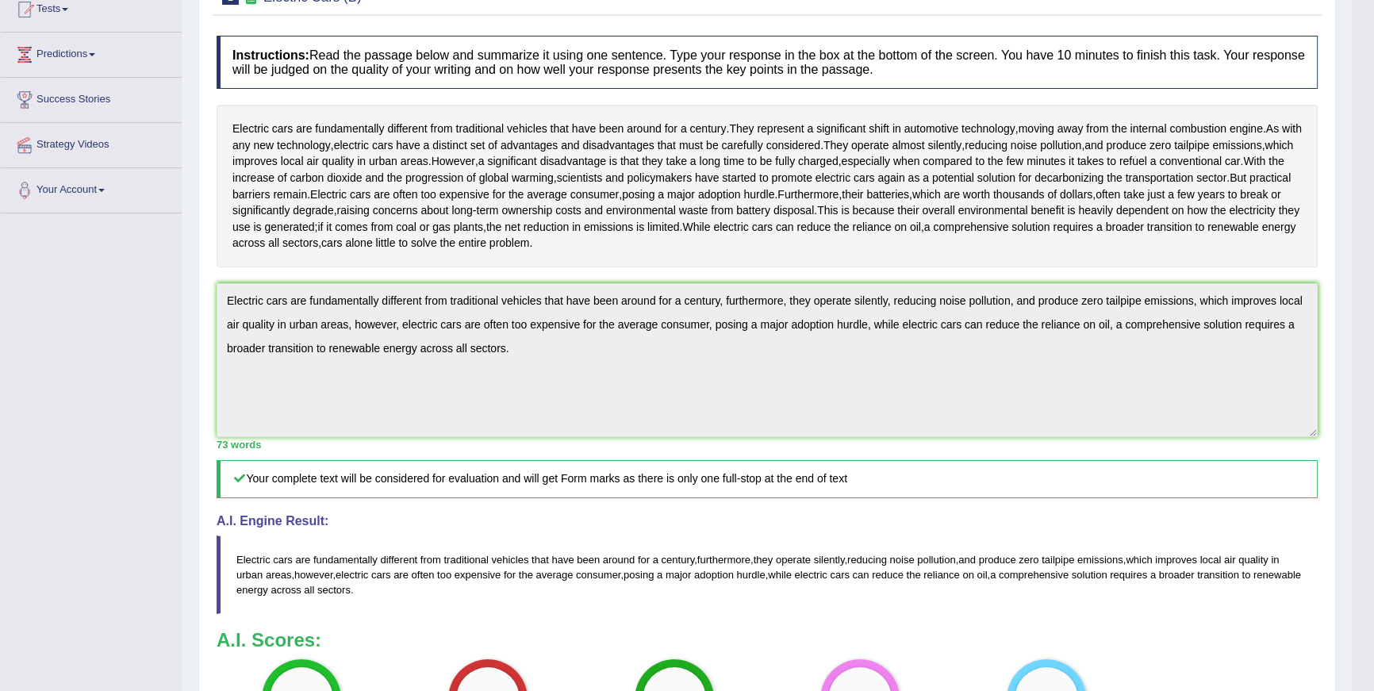
scroll to position [0, 0]
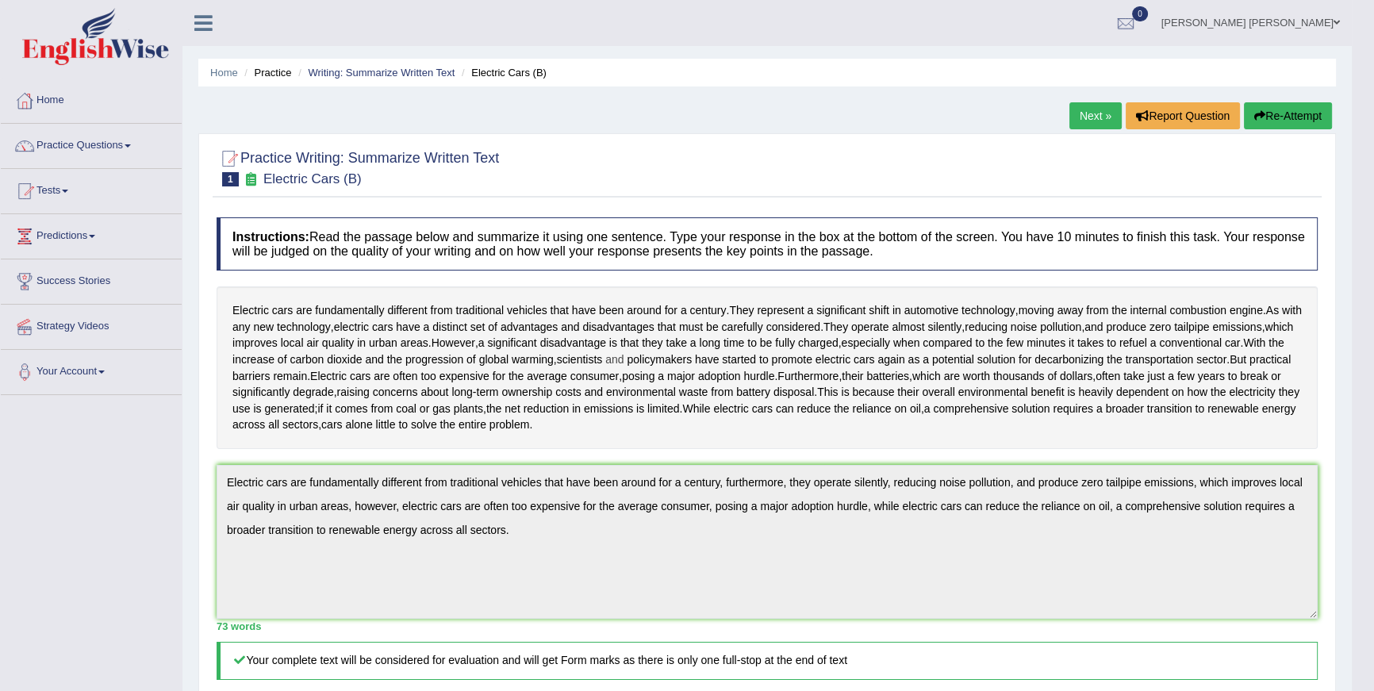
click at [624, 354] on span "and" at bounding box center [614, 359] width 18 height 17
click at [746, 354] on body "Toggle navigation Home Practice Questions Speaking Practice Read Aloud Repeat S…" at bounding box center [687, 345] width 1374 height 691
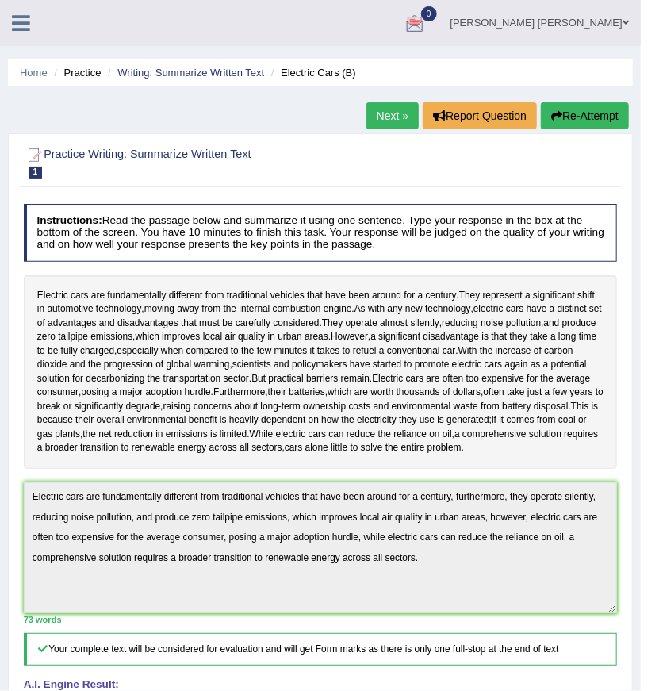
click at [1, 495] on div "Home Practice Writing: Summarize Written Text Electric Cars (B) Next » Report Q…" at bounding box center [320, 504] width 641 height 1008
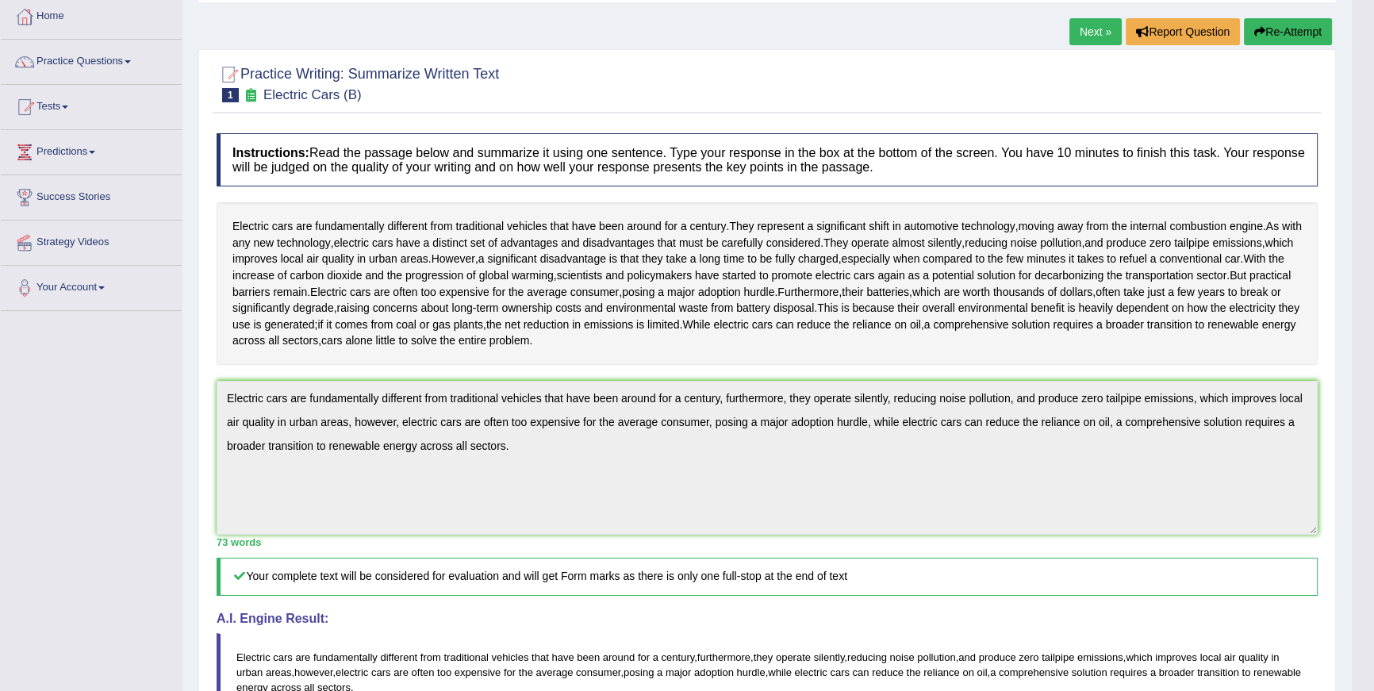
scroll to position [83, 0]
click at [1094, 33] on link "Next »" at bounding box center [1095, 32] width 52 height 27
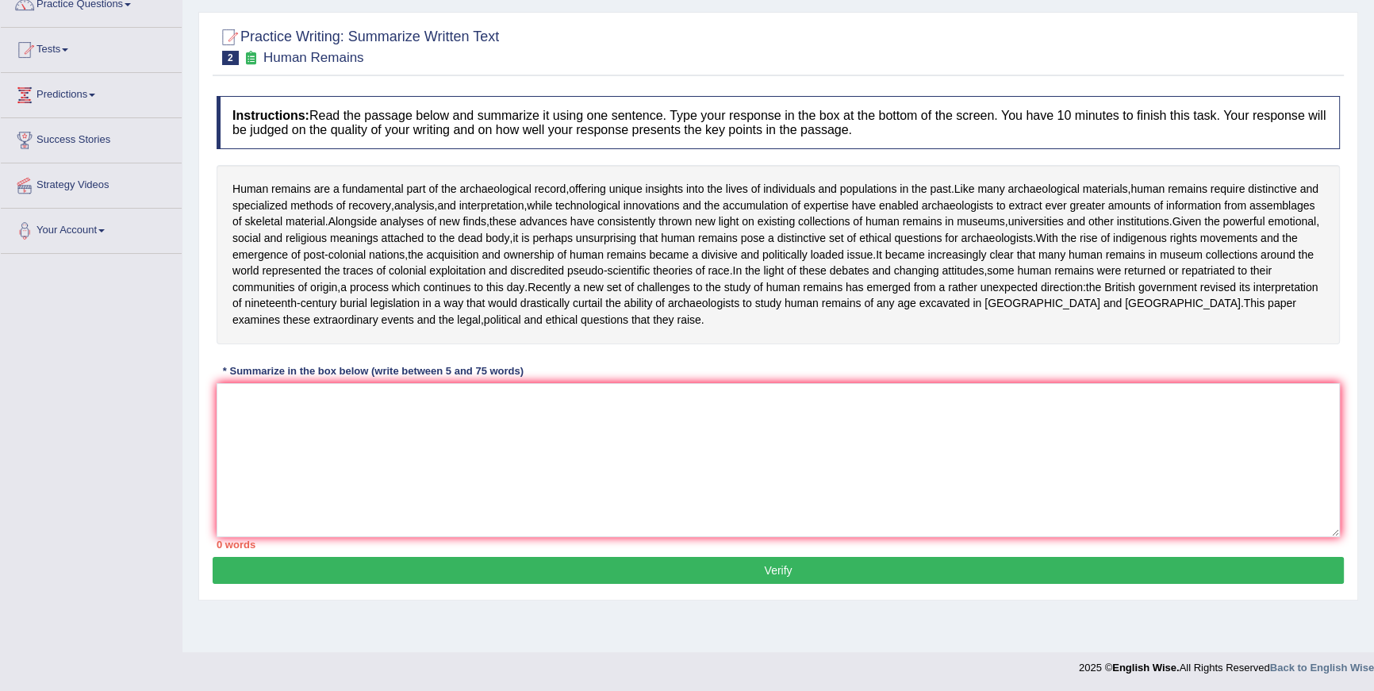
scroll to position [142, 0]
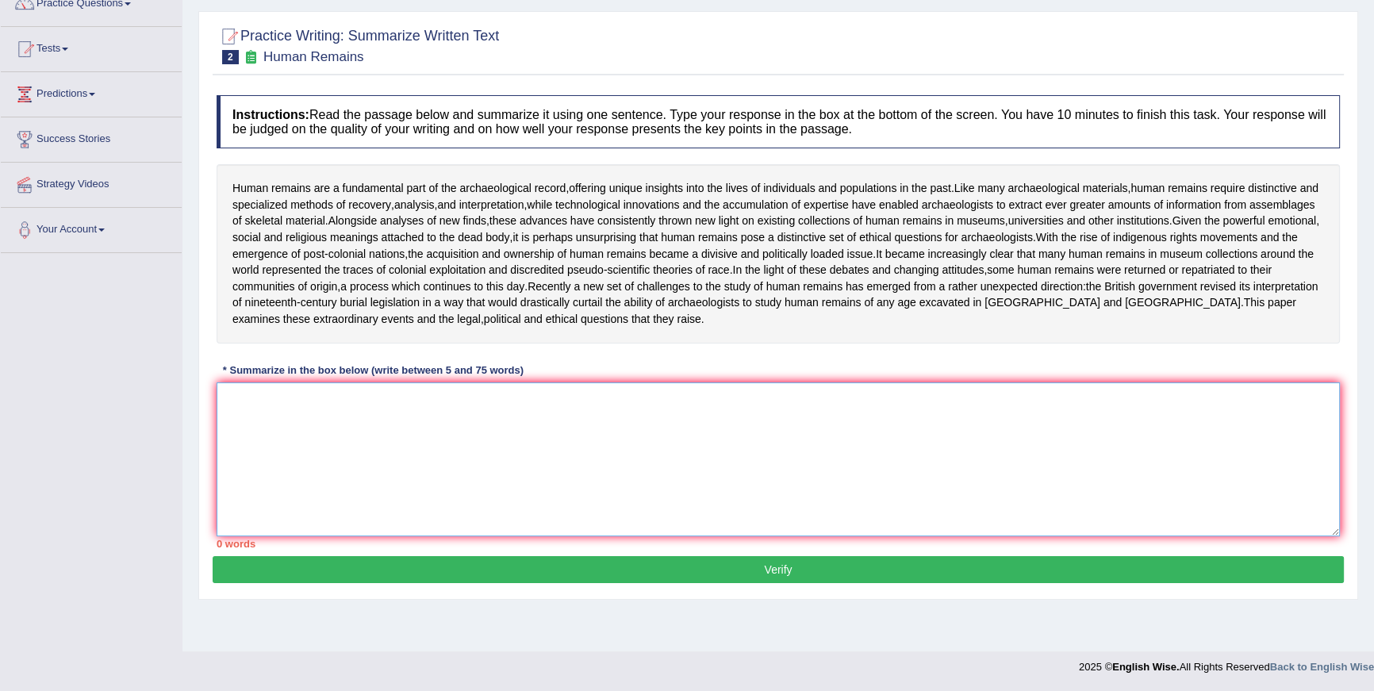
click at [777, 435] on textarea at bounding box center [778, 459] width 1123 height 154
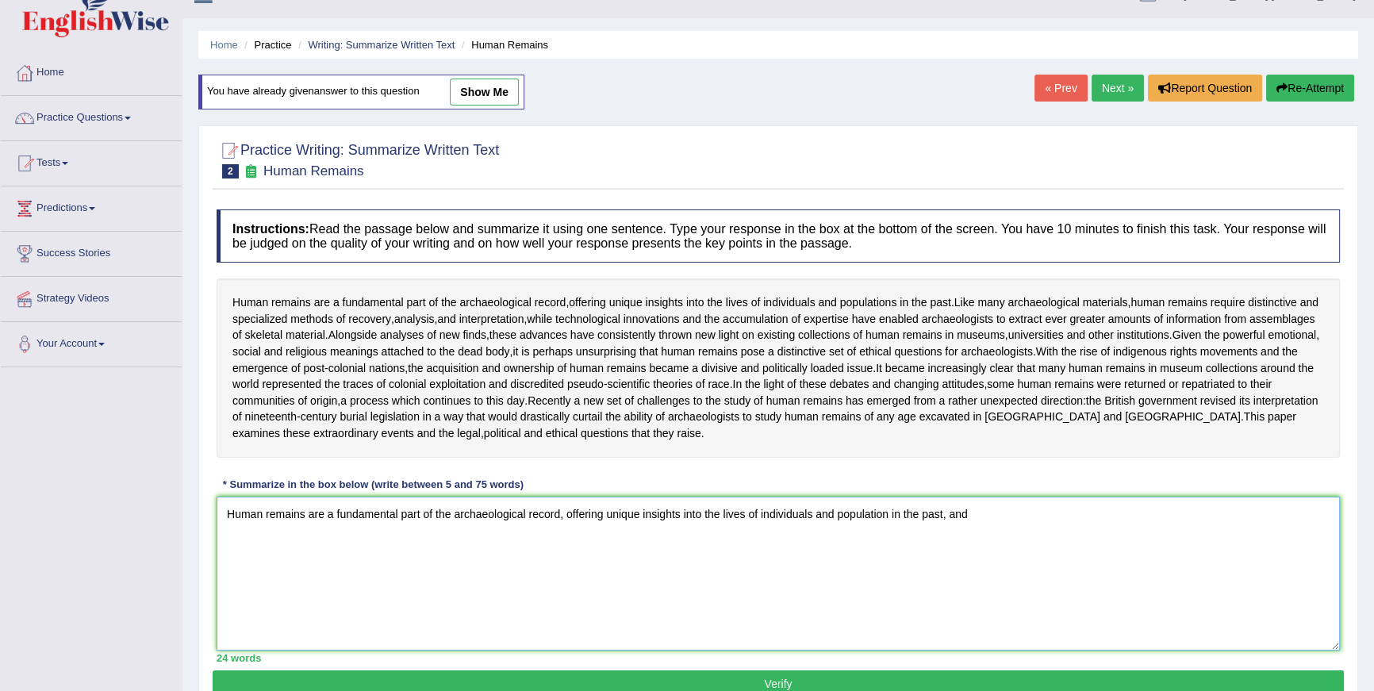
scroll to position [0, 0]
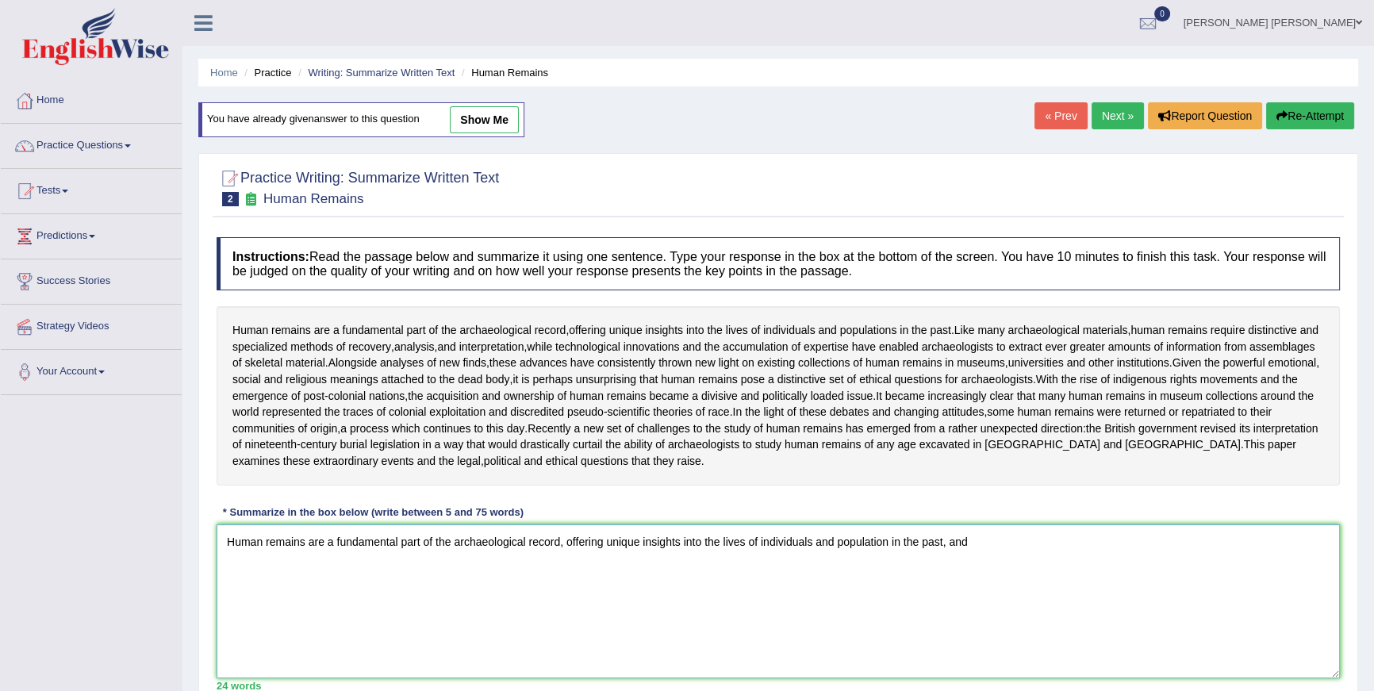
type textarea "Human remains are a fundamental part of the archaeological record, offering uni…"
click at [1333, 128] on button "Re-Attempt" at bounding box center [1310, 115] width 88 height 27
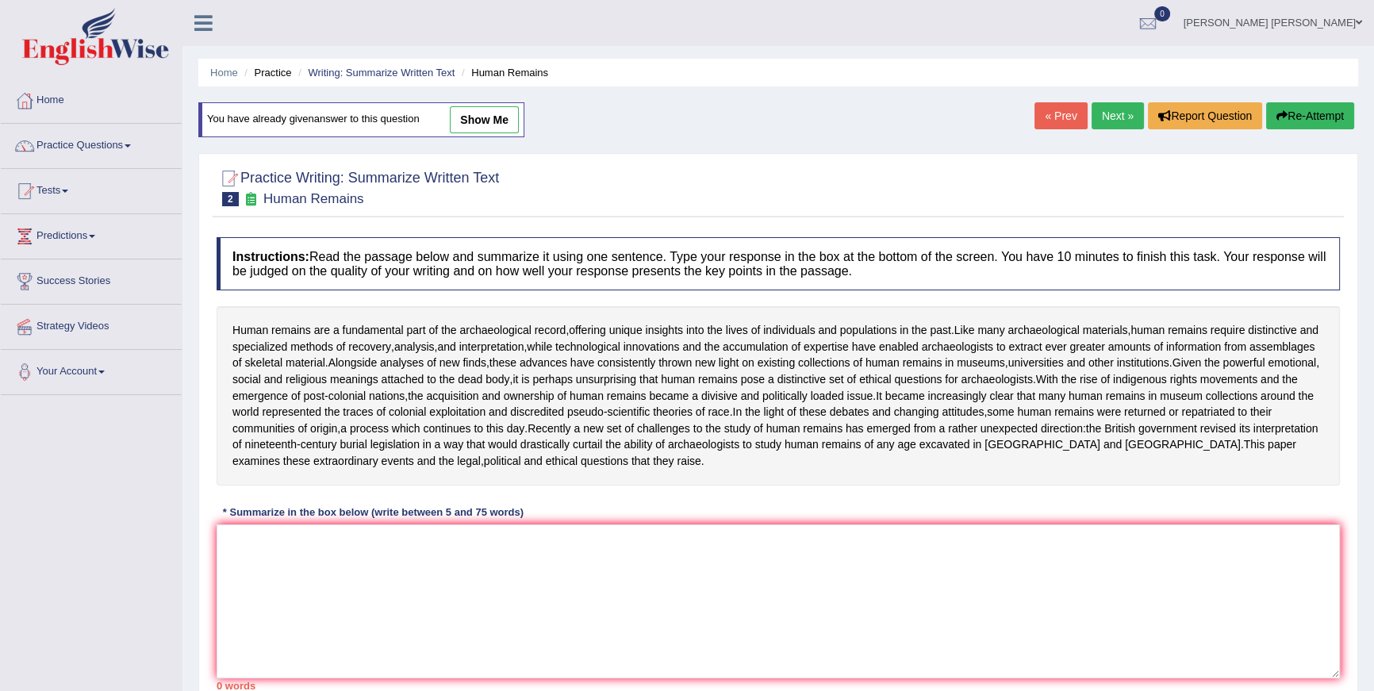
click at [1158, 179] on div at bounding box center [778, 187] width 1123 height 48
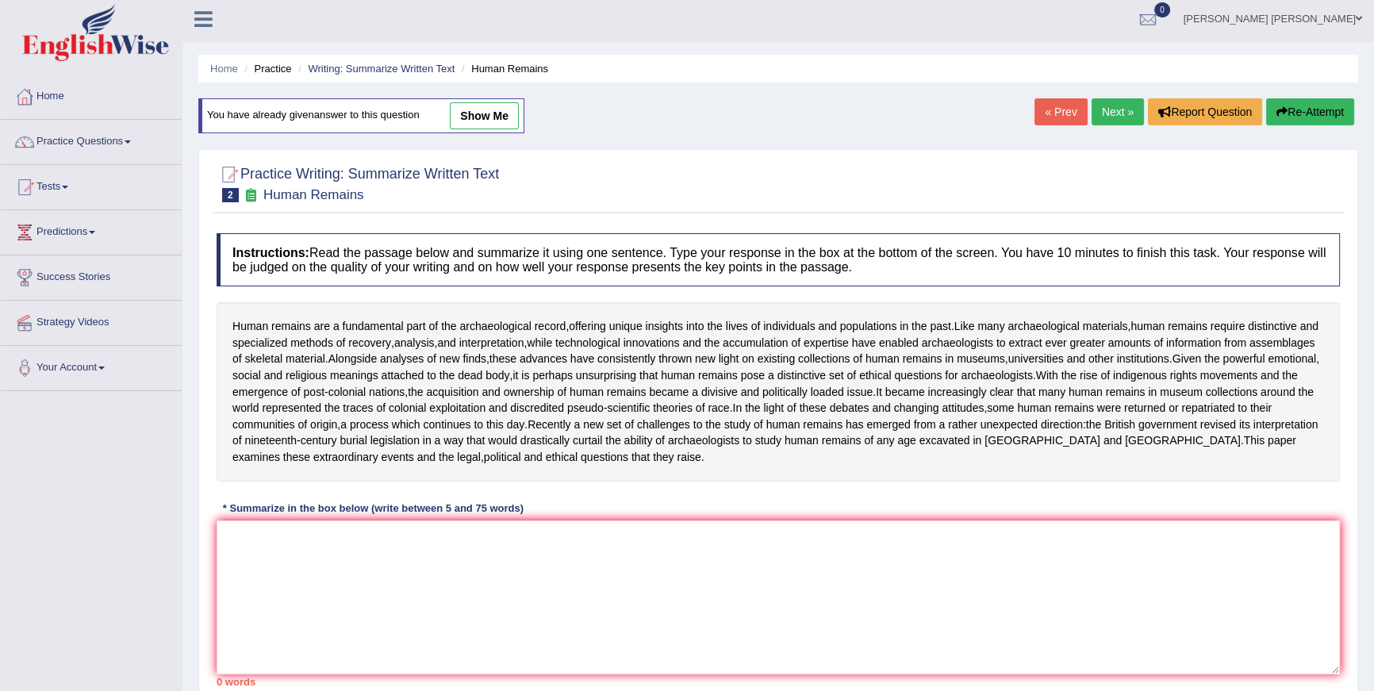
scroll to position [113, 0]
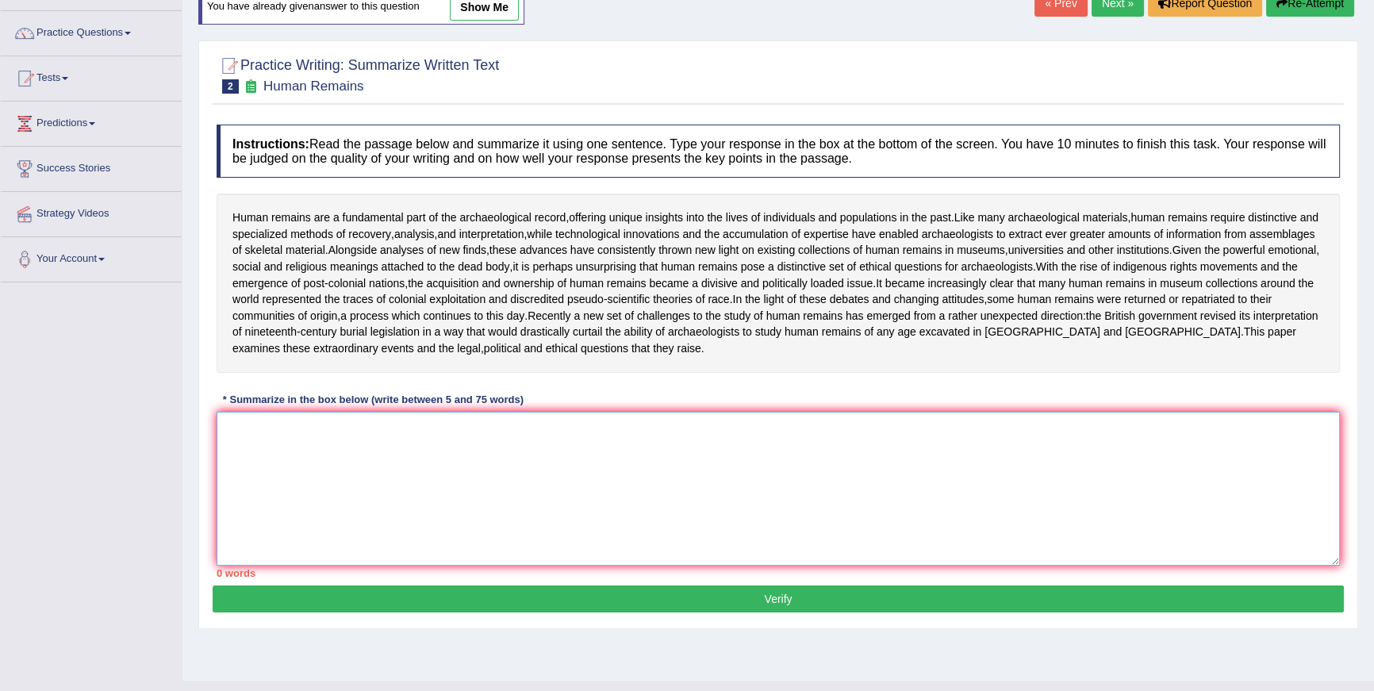
click at [884, 447] on textarea at bounding box center [778, 489] width 1123 height 154
type textarea "H"
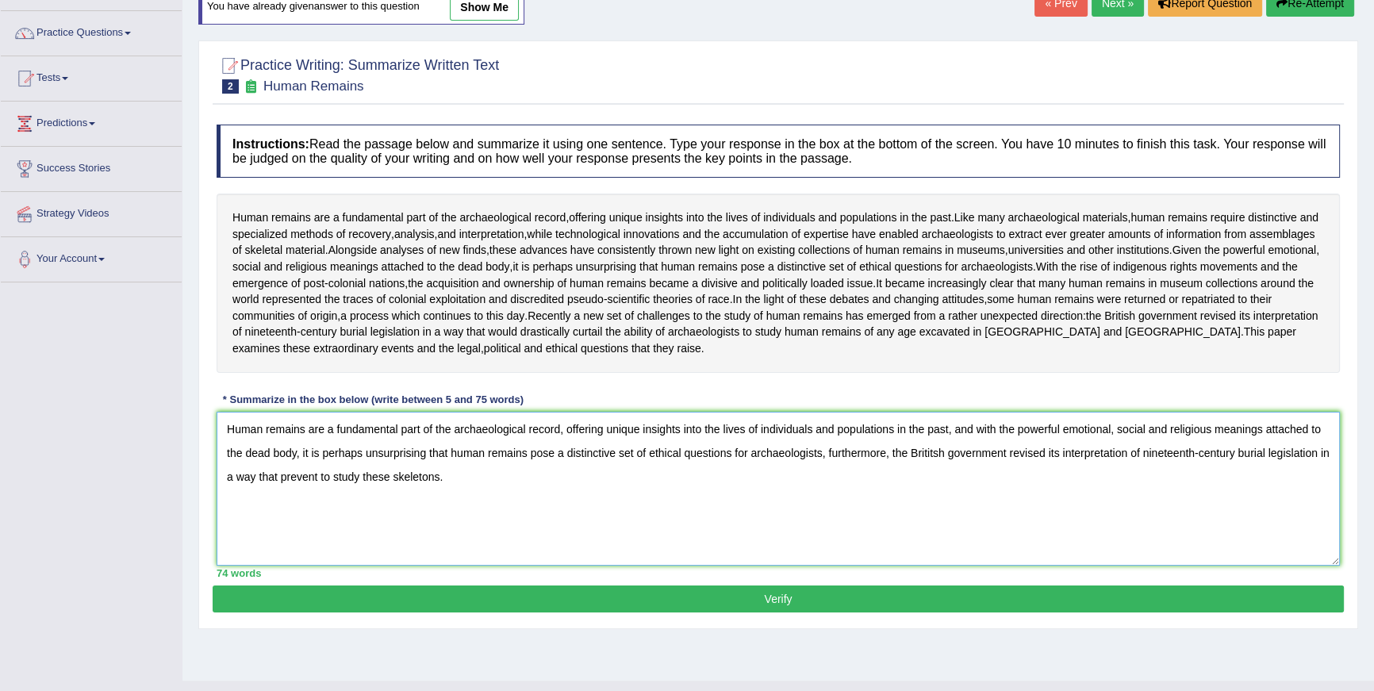
type textarea "Human remains are a fundamental part of the archaeological record, offering uni…"
drag, startPoint x: 579, startPoint y: 498, endPoint x: 130, endPoint y: 409, distance: 457.9
click at [130, 409] on div "Toggle navigation Home Practice Questions Speaking Practice Read Aloud Repeat S…" at bounding box center [687, 299] width 1374 height 825
click at [1215, 612] on button "Verify" at bounding box center [778, 598] width 1131 height 27
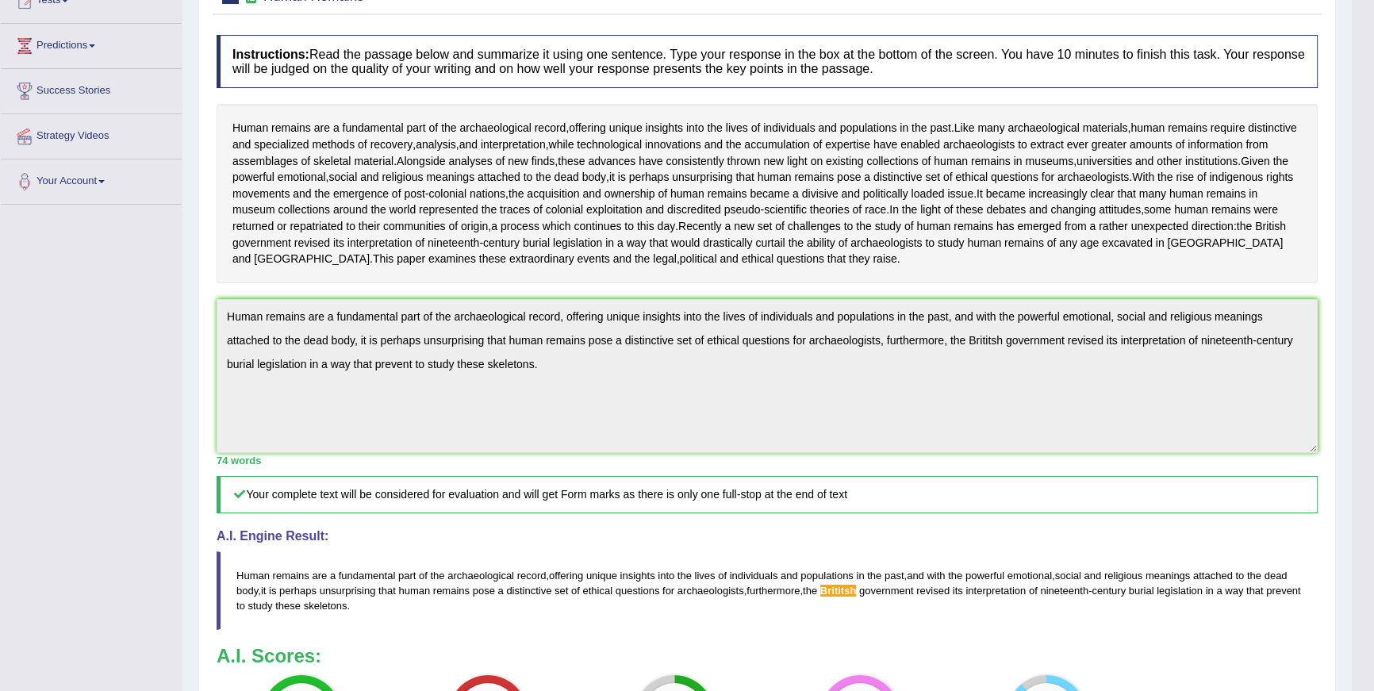
scroll to position [0, 0]
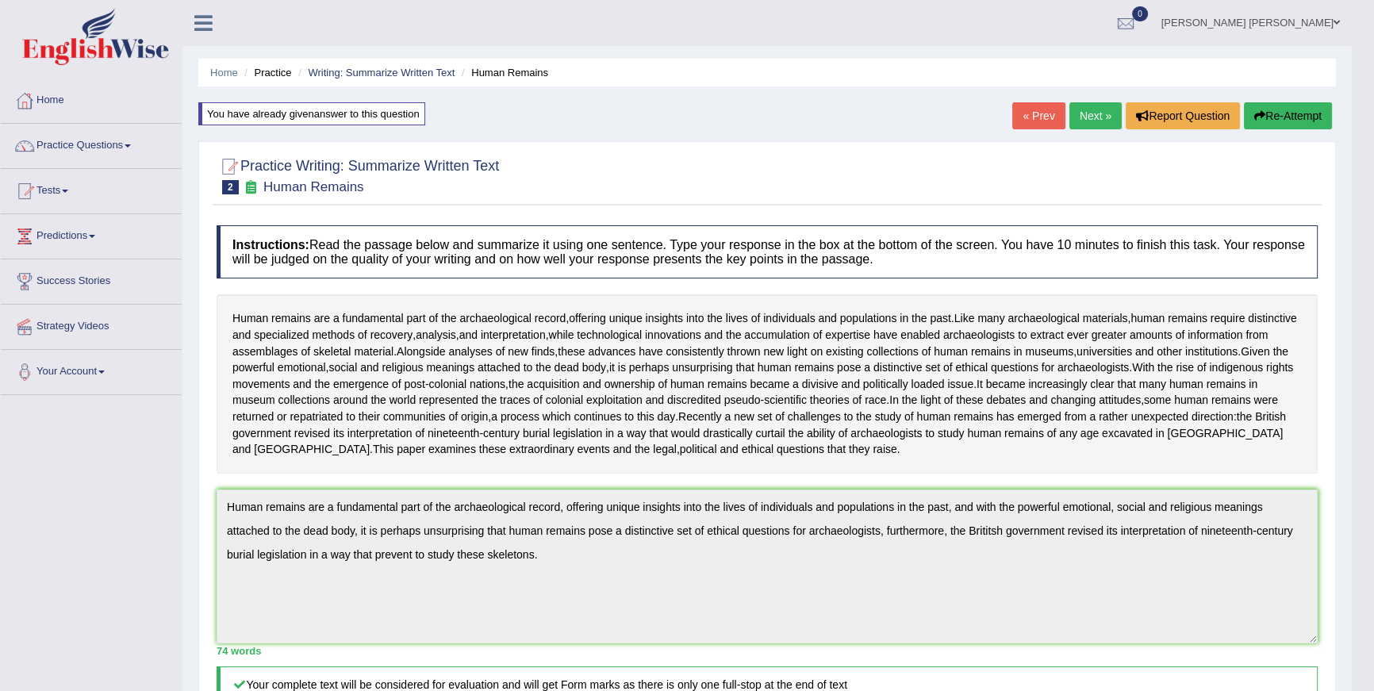
click at [1088, 115] on link "Next »" at bounding box center [1095, 115] width 52 height 27
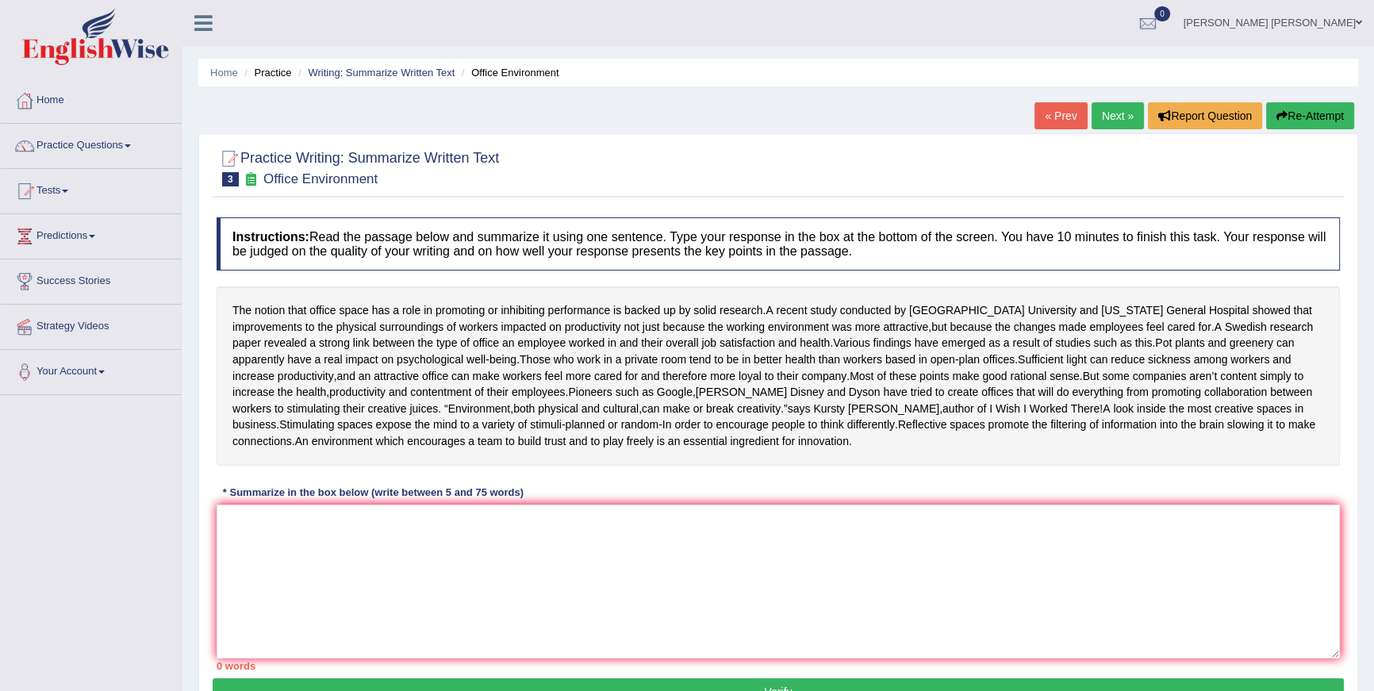
click at [783, 178] on div at bounding box center [778, 167] width 1123 height 48
click at [109, 131] on link "Practice Questions" at bounding box center [91, 144] width 181 height 40
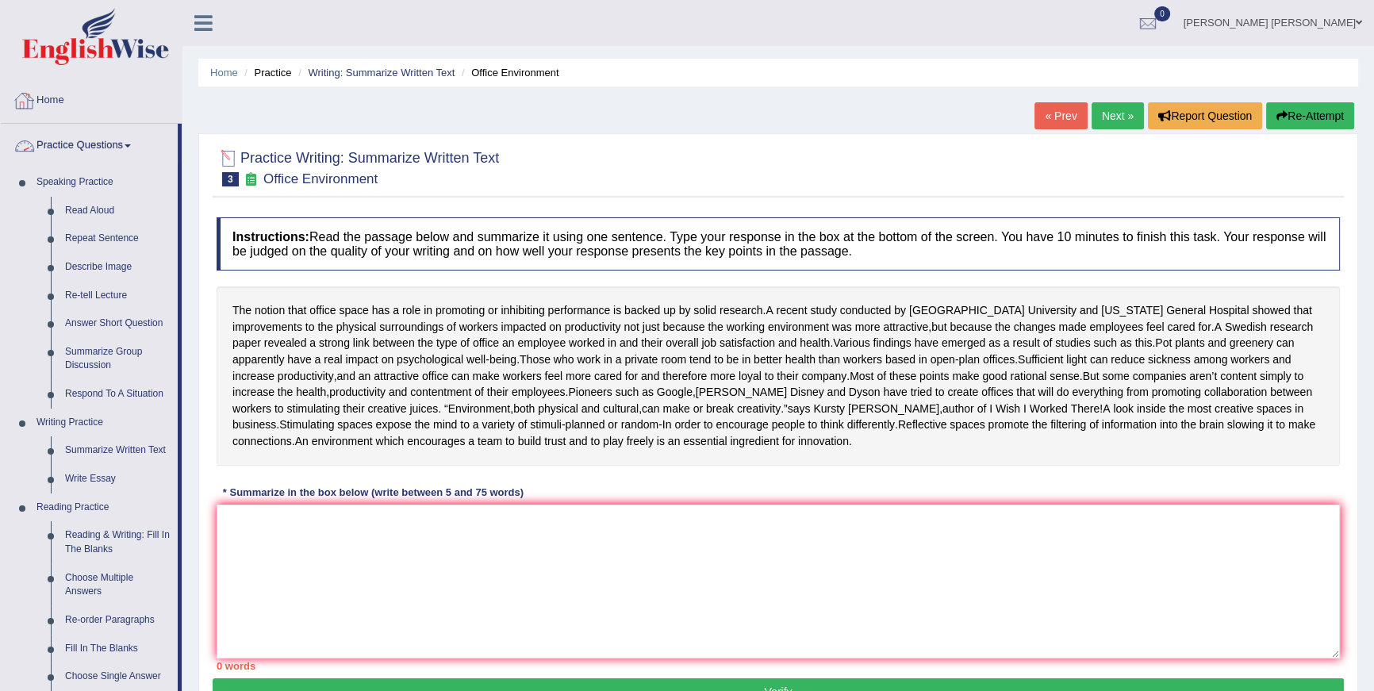
click at [143, 142] on link "Practice Questions" at bounding box center [89, 144] width 177 height 40
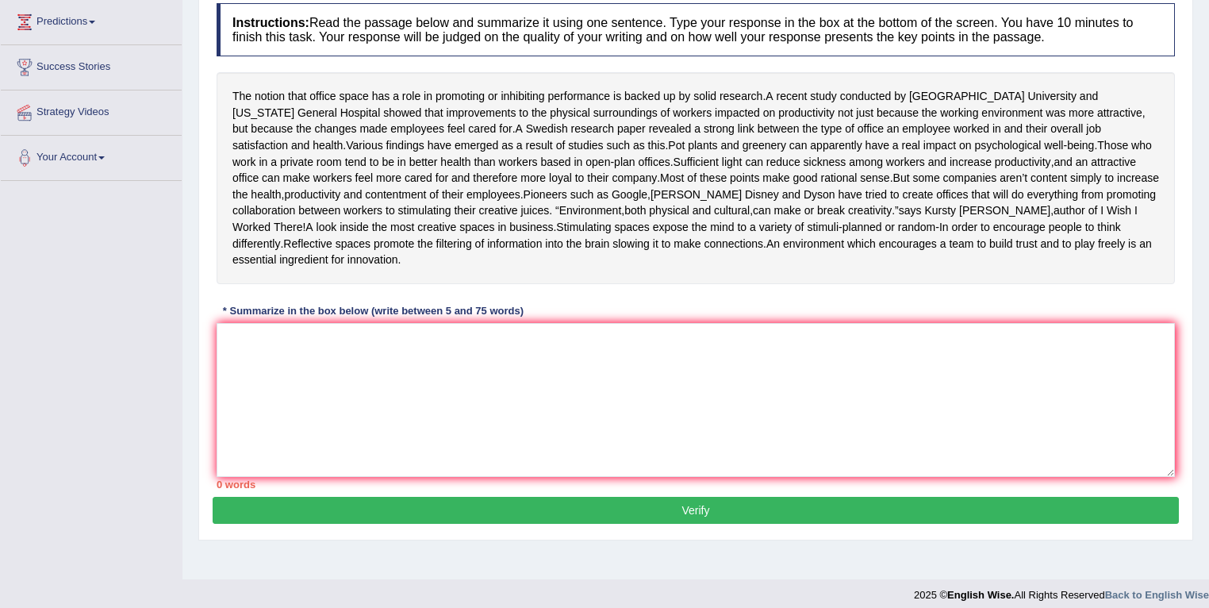
scroll to position [225, 0]
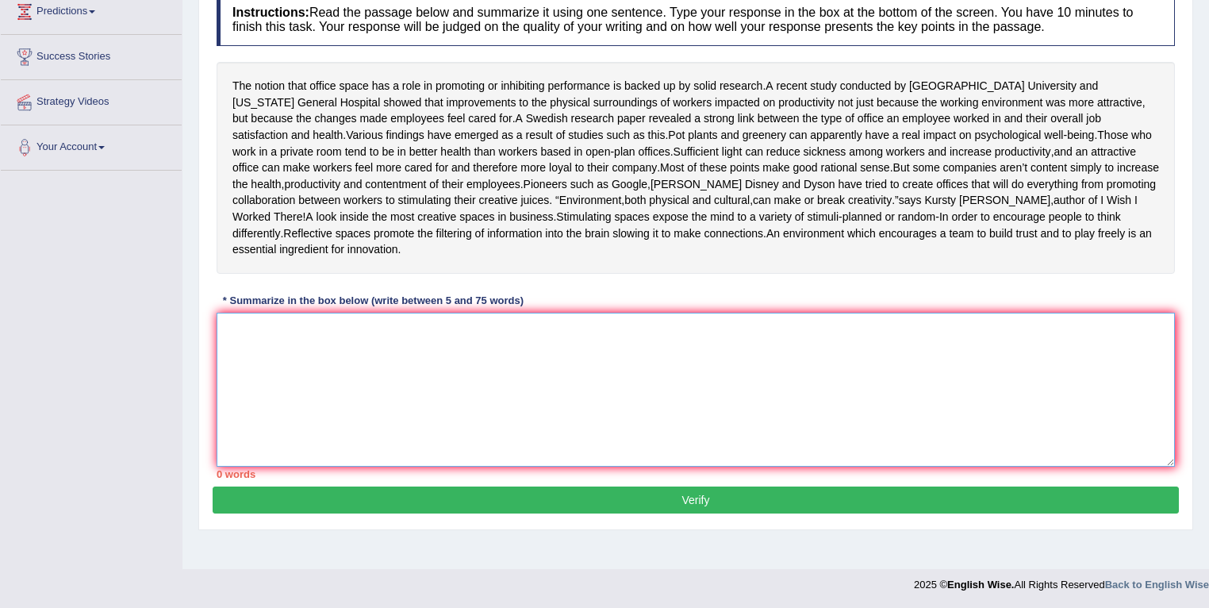
click at [762, 382] on textarea at bounding box center [696, 390] width 958 height 154
type textarea "U"
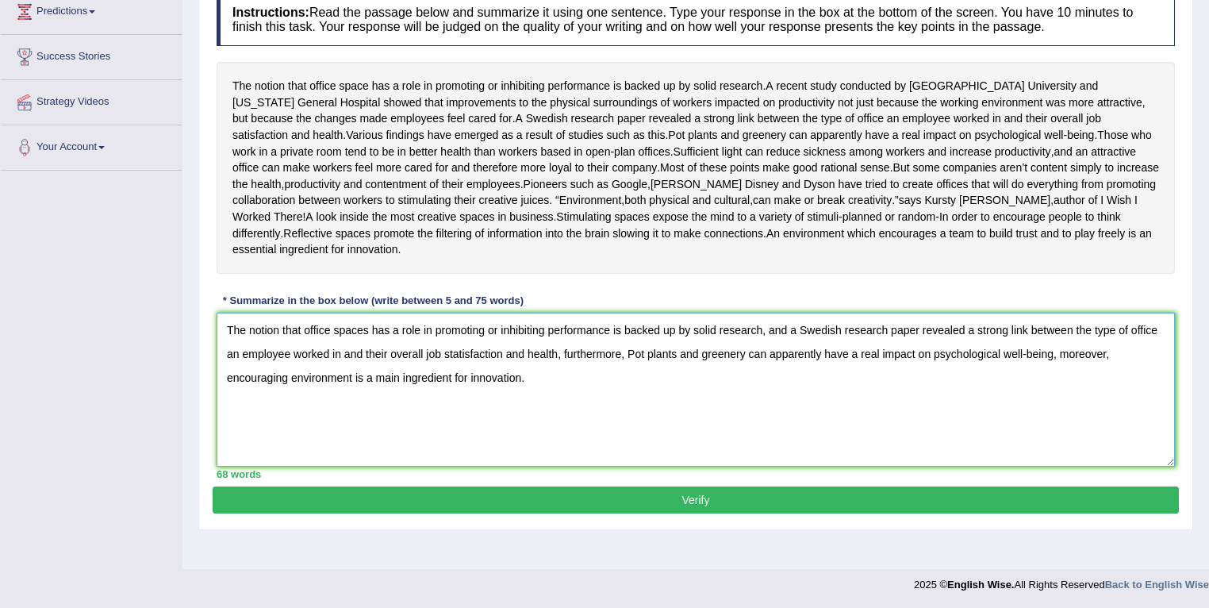
click at [372, 395] on textarea "The notion that office spaces has a role in promoting or inhibiting performance…" at bounding box center [696, 390] width 958 height 154
drag, startPoint x: 557, startPoint y: 401, endPoint x: 198, endPoint y: 353, distance: 362.6
click at [198, 353] on div "Practice Writing: Summarize Written Text 3 Office Environment Instructions: Rea…" at bounding box center [695, 219] width 995 height 621
click at [734, 417] on textarea "The notion that office spaces has a role in promoting or inhibiting performance…" at bounding box center [696, 390] width 958 height 154
type textarea "The notion that office spaces has a role in promoting or inhibiting performance…"
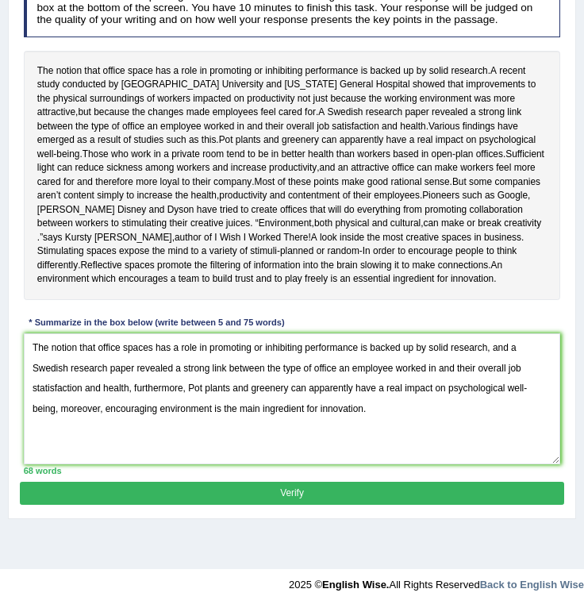
click at [381, 505] on button "Verify" at bounding box center [291, 493] width 543 height 23
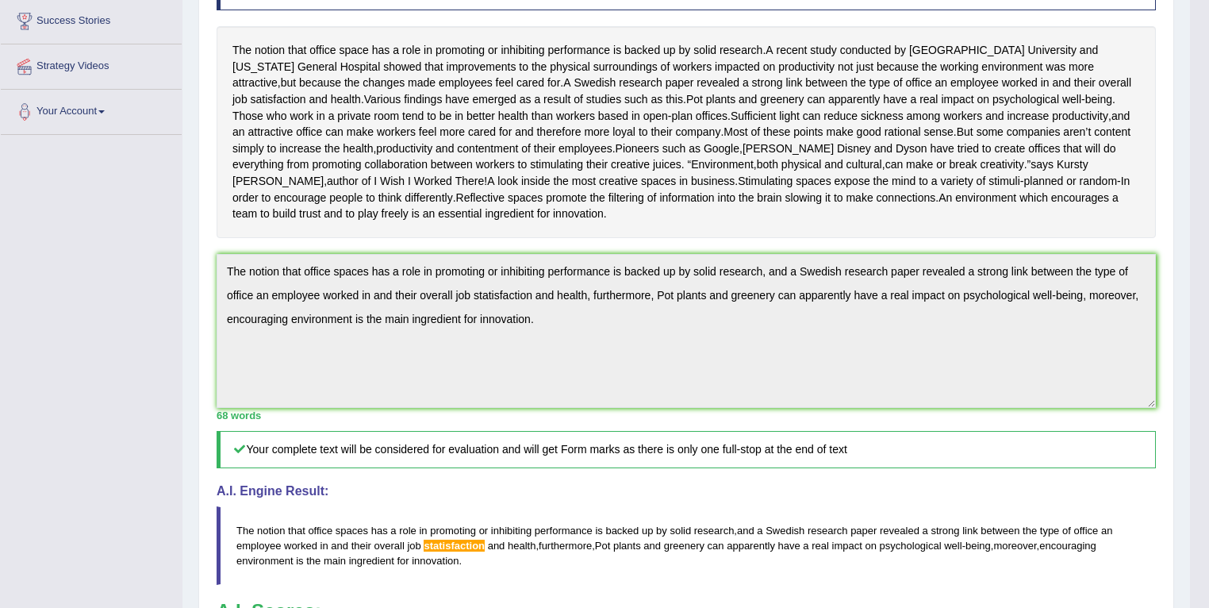
scroll to position [109, 0]
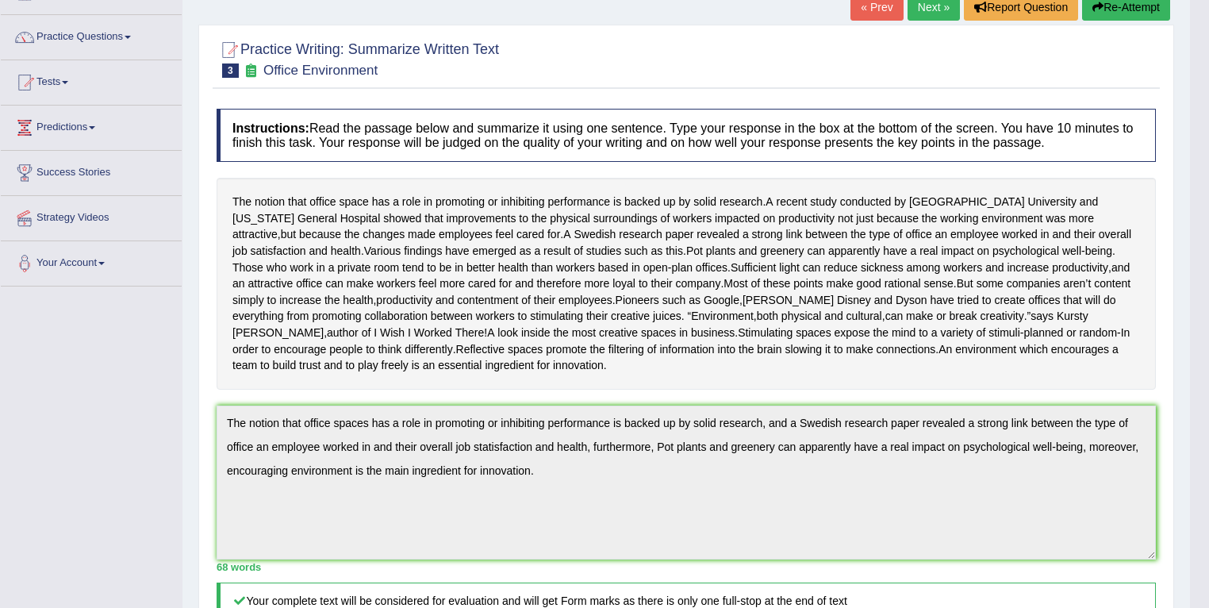
click at [182, 422] on div "Home Practice Writing: Summarize Written Text Office Environment « Prev Next » …" at bounding box center [686, 444] width 1008 height 1106
click at [1115, 4] on button "Re-Attempt" at bounding box center [1126, 7] width 88 height 27
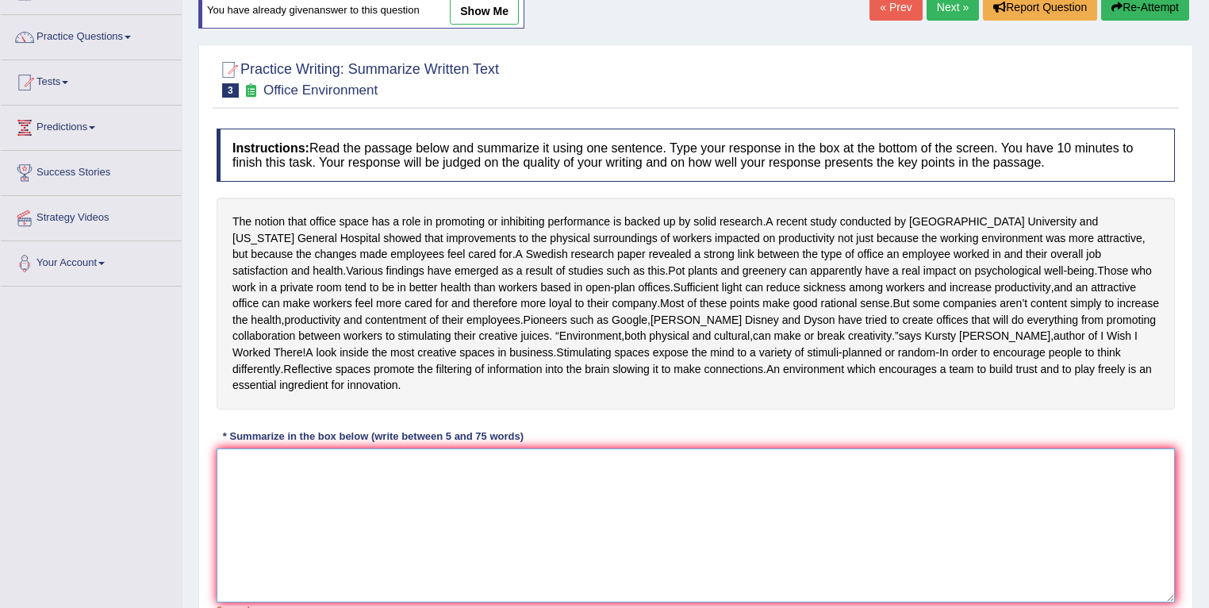
click at [536, 474] on textarea at bounding box center [696, 525] width 958 height 154
paste textarea "The notion that office spaces has a role in promoting or inhibiting performance…"
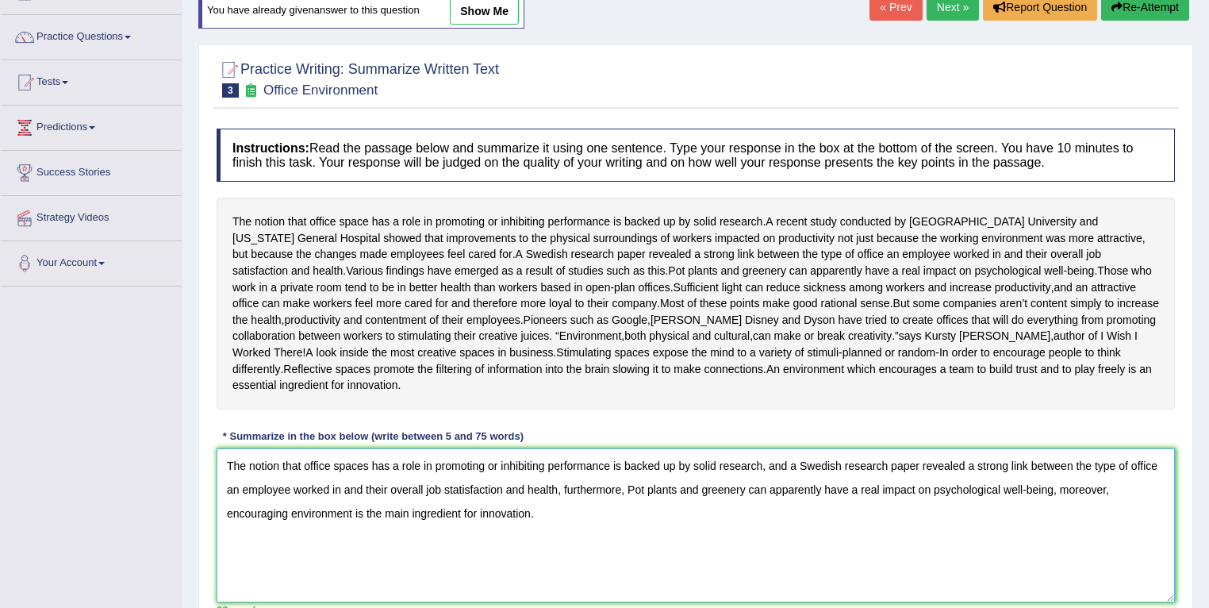
scroll to position [205, 0]
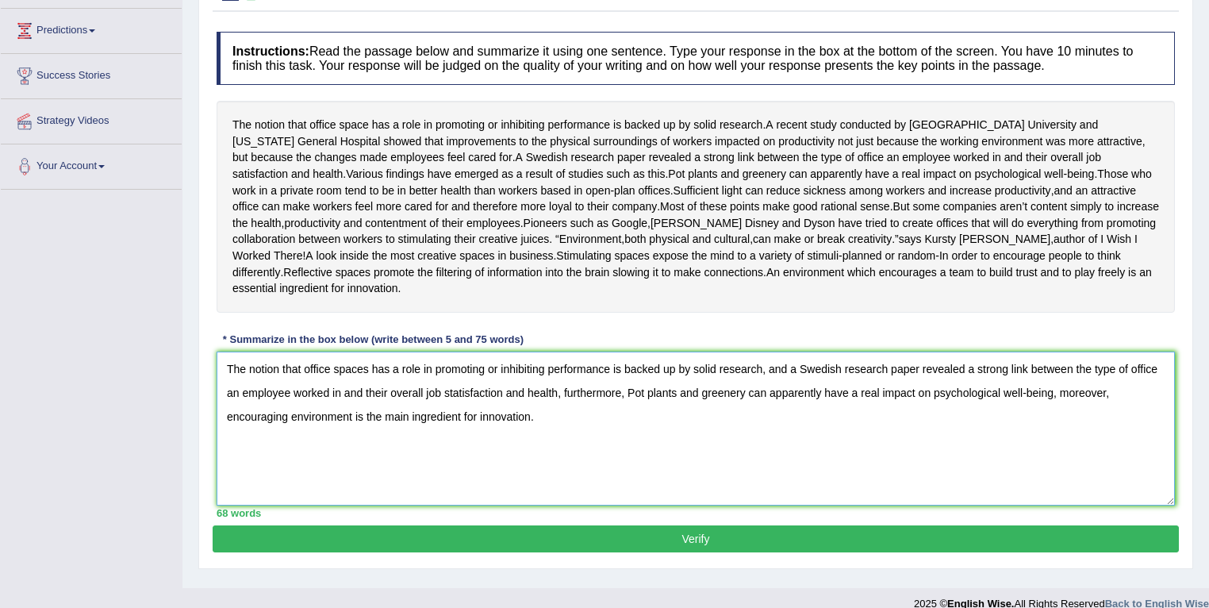
click at [526, 408] on textarea "The notion that office spaces has a role in promoting or inhibiting performance…" at bounding box center [696, 428] width 958 height 154
click at [604, 427] on textarea "The notion that office spaces has a role in promoting or inhibiting performance…" at bounding box center [696, 428] width 958 height 154
click at [508, 405] on textarea "The notion that office spaces has a role in promoting or inhibiting performance…" at bounding box center [696, 428] width 958 height 154
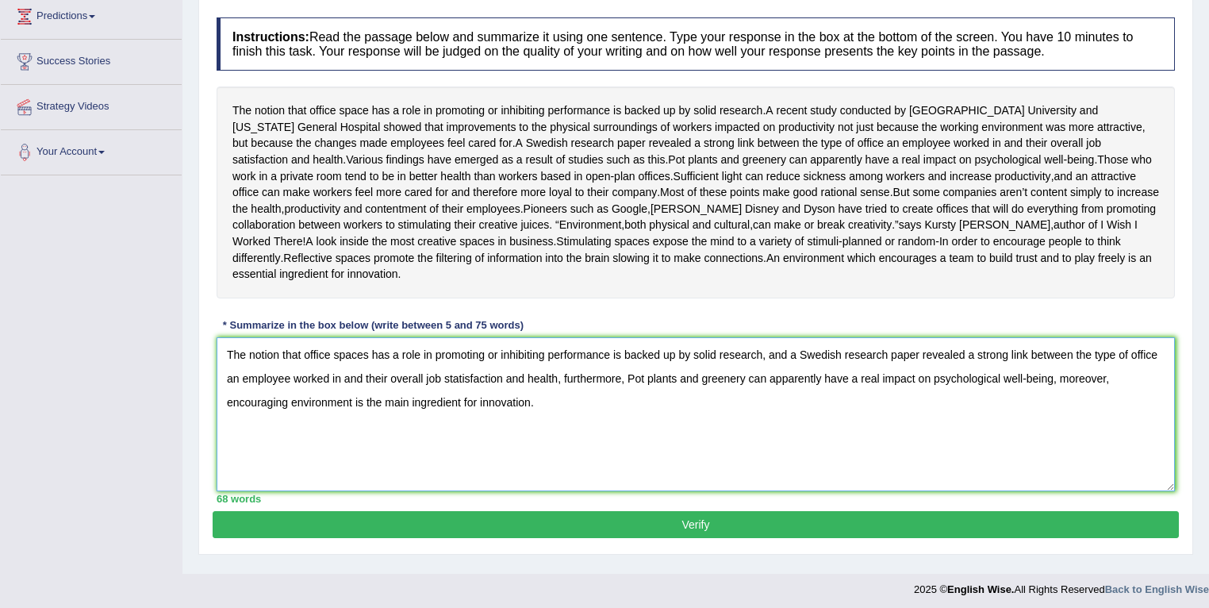
scroll to position [233, 0]
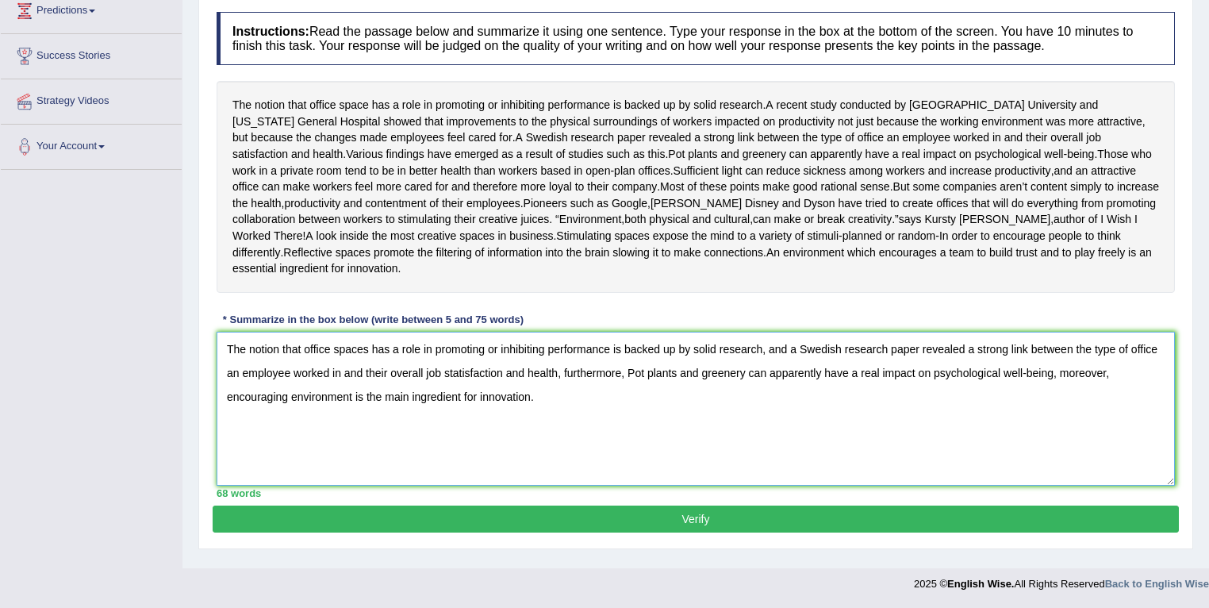
click at [510, 380] on textarea "The notion that office spaces has a role in promoting or inhibiting performance…" at bounding box center [696, 409] width 958 height 154
click at [470, 386] on textarea "The notion that office spaces has a role in promoting or inhibiting performance…" at bounding box center [696, 409] width 958 height 154
click at [485, 382] on textarea "The notion that office spaces has a role in promoting or inhibiting performance…" at bounding box center [696, 409] width 958 height 154
type textarea "The notion that office spaces has a role in promoting or inhibiting performance…"
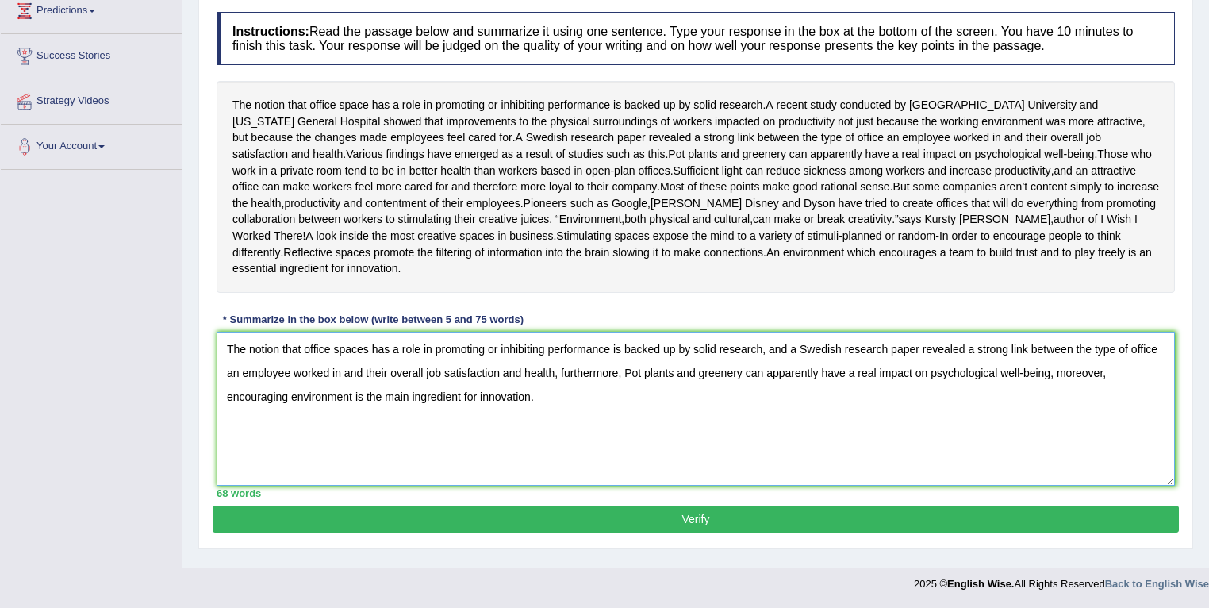
drag, startPoint x: 583, startPoint y: 409, endPoint x: 110, endPoint y: 347, distance: 476.9
click at [110, 347] on div "Toggle navigation Home Practice Questions Speaking Practice Read Aloud Repeat S…" at bounding box center [604, 187] width 1209 height 825
drag, startPoint x: 773, startPoint y: 433, endPoint x: 133, endPoint y: 340, distance: 646.2
click at [133, 340] on div "Toggle navigation Home Practice Questions Speaking Practice Read Aloud Repeat S…" at bounding box center [604, 187] width 1209 height 825
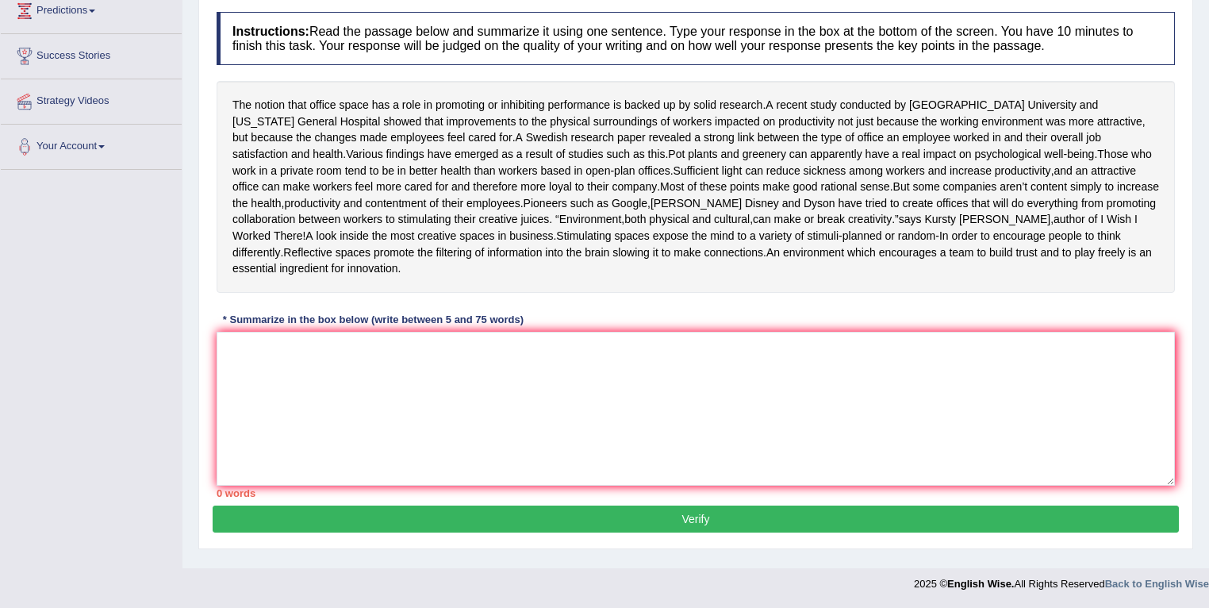
click at [703, 314] on div "Instructions: Read the passage below and summarize it using one sentence. Type …" at bounding box center [696, 254] width 966 height 501
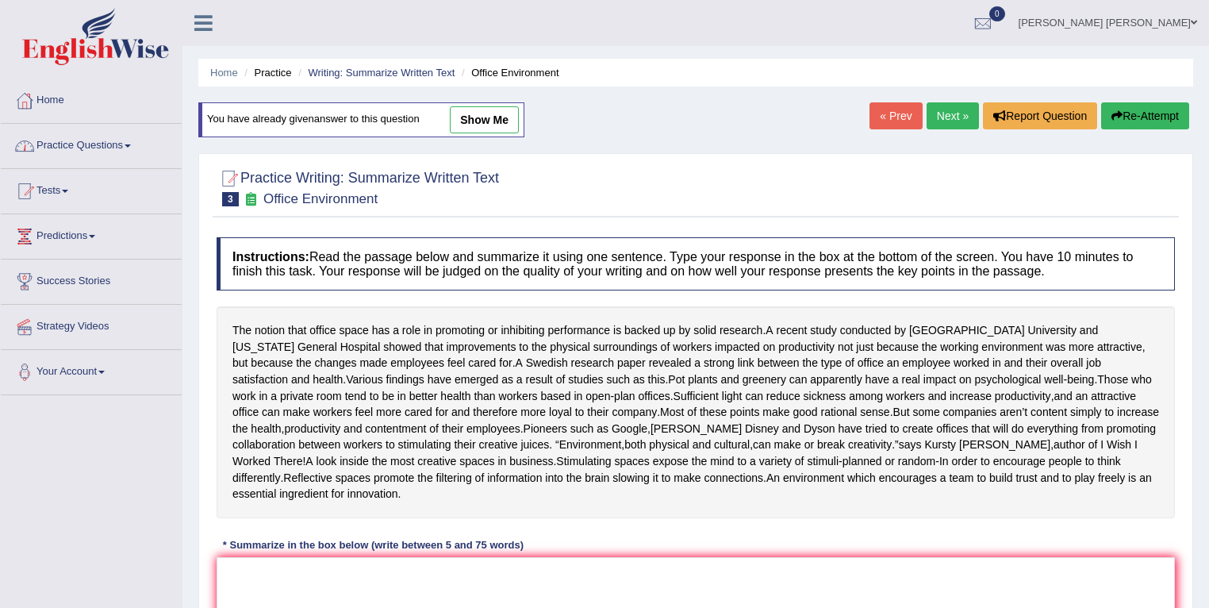
click at [128, 150] on link "Practice Questions" at bounding box center [91, 144] width 181 height 40
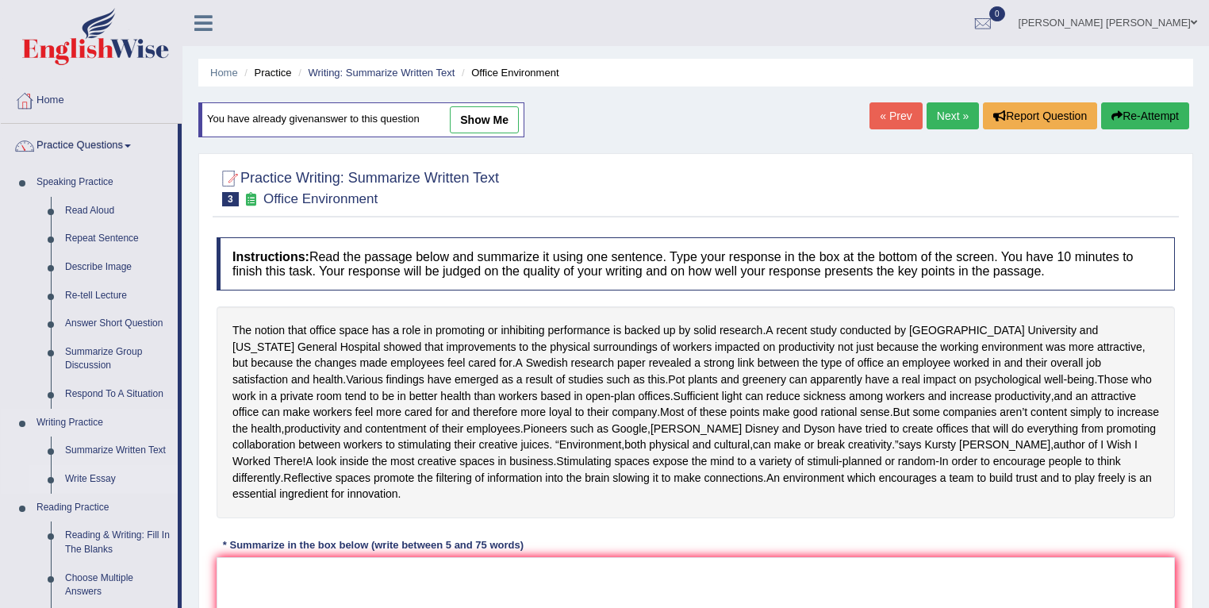
click at [117, 486] on link "Write Essay" at bounding box center [118, 479] width 120 height 29
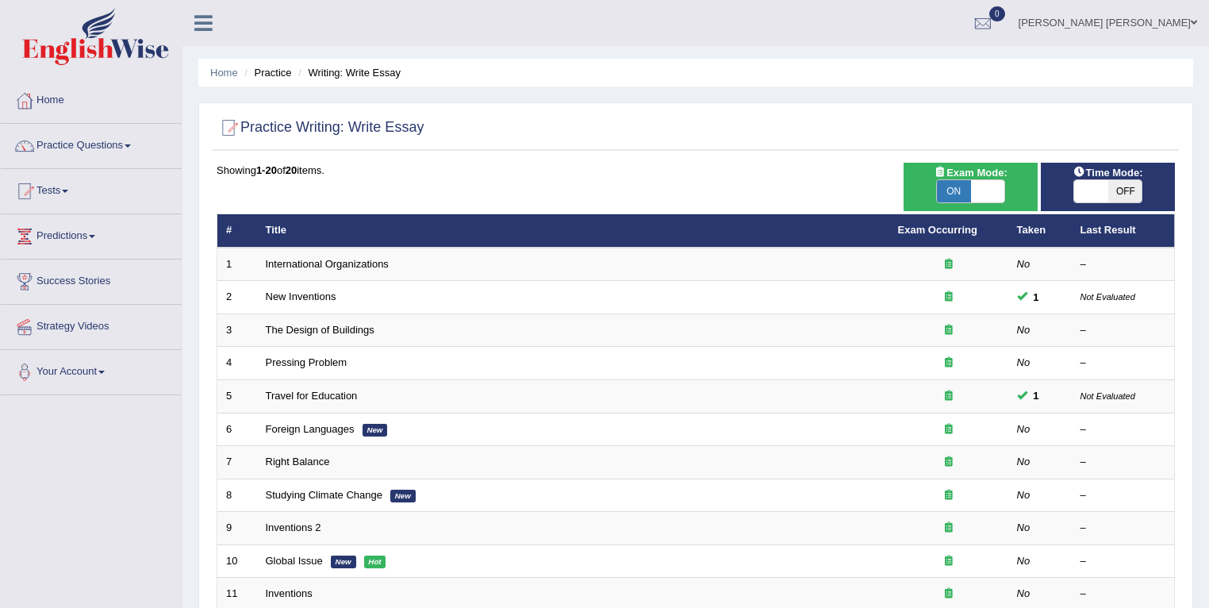
click at [1095, 186] on span at bounding box center [1091, 191] width 34 height 22
checkbox input "true"
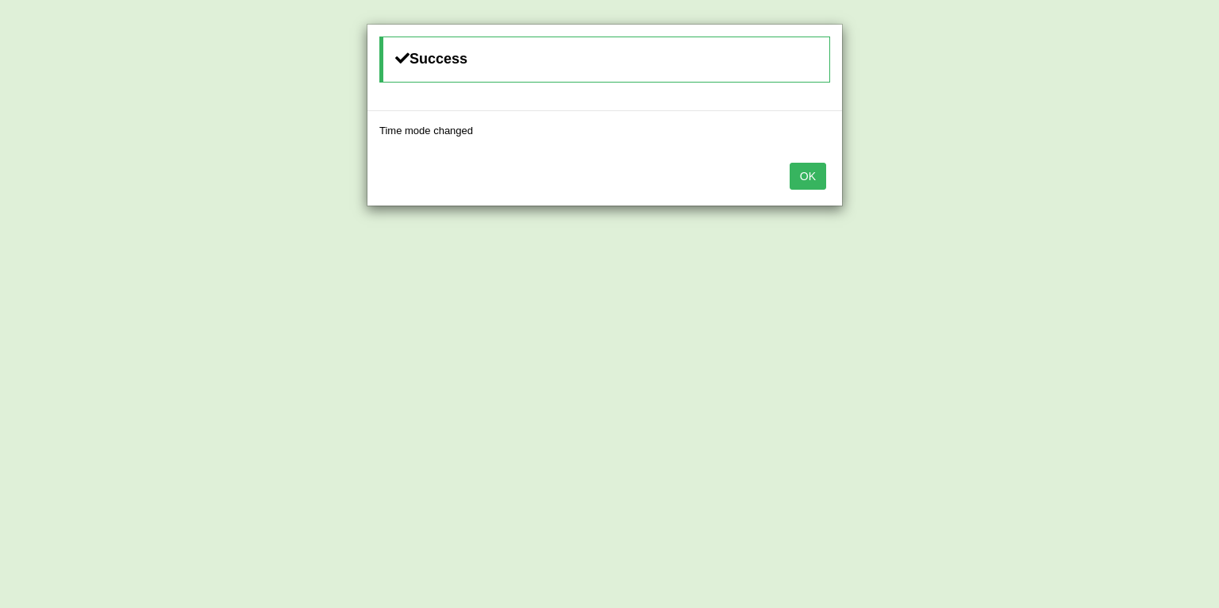
click at [820, 170] on button "OK" at bounding box center [807, 176] width 36 height 27
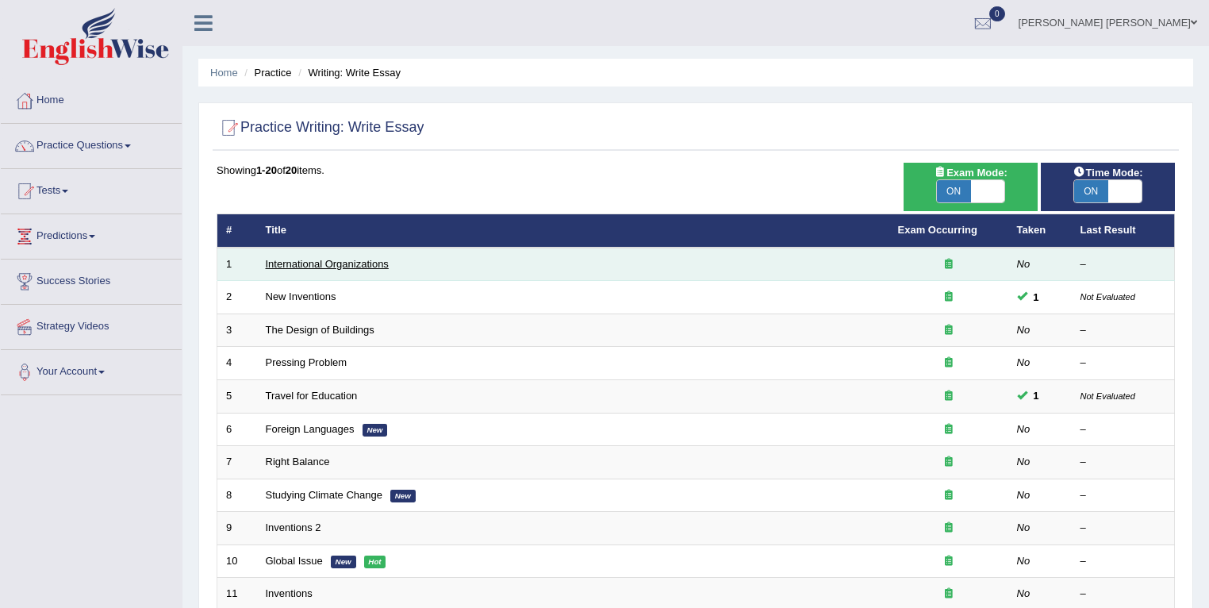
click at [323, 263] on link "International Organizations" at bounding box center [327, 264] width 123 height 12
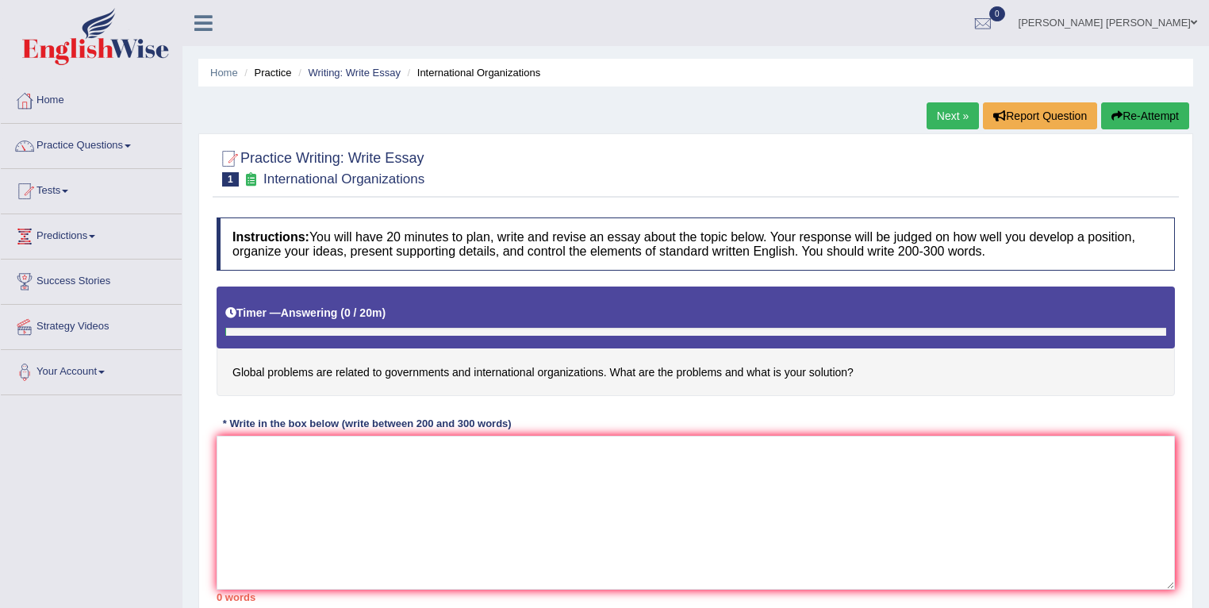
scroll to position [108, 0]
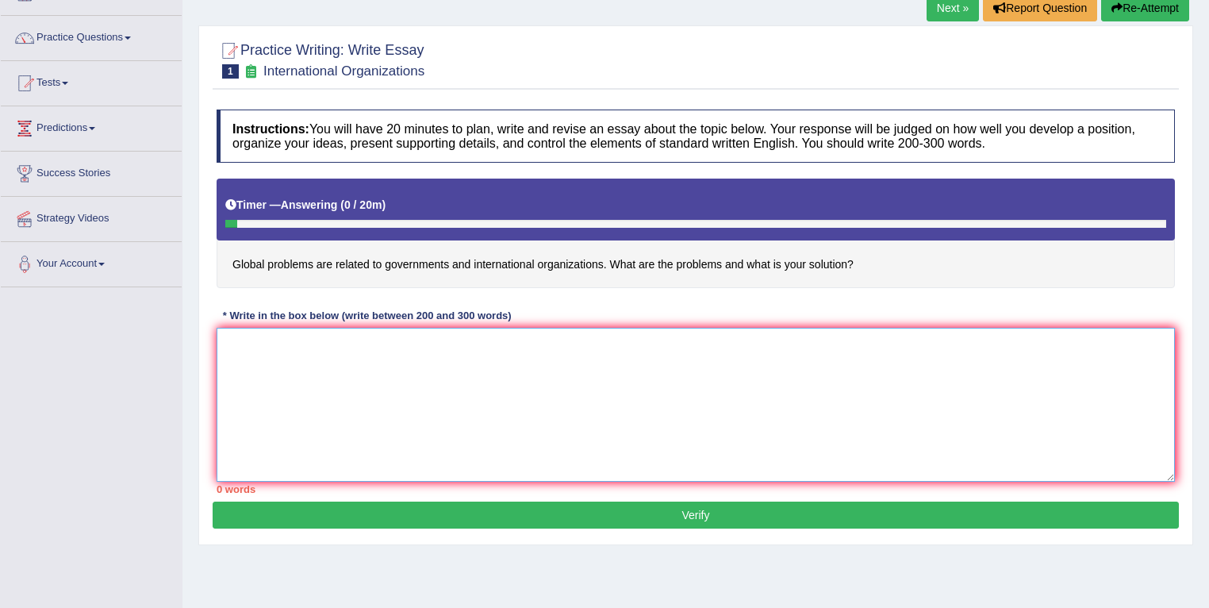
click at [762, 376] on textarea at bounding box center [696, 405] width 958 height 154
click at [1125, 16] on button "Re-Attempt" at bounding box center [1145, 7] width 88 height 27
click at [560, 198] on div "Timer — Answering ( 0 / 20m ) Skip" at bounding box center [695, 205] width 941 height 28
click at [600, 389] on textarea at bounding box center [696, 405] width 958 height 154
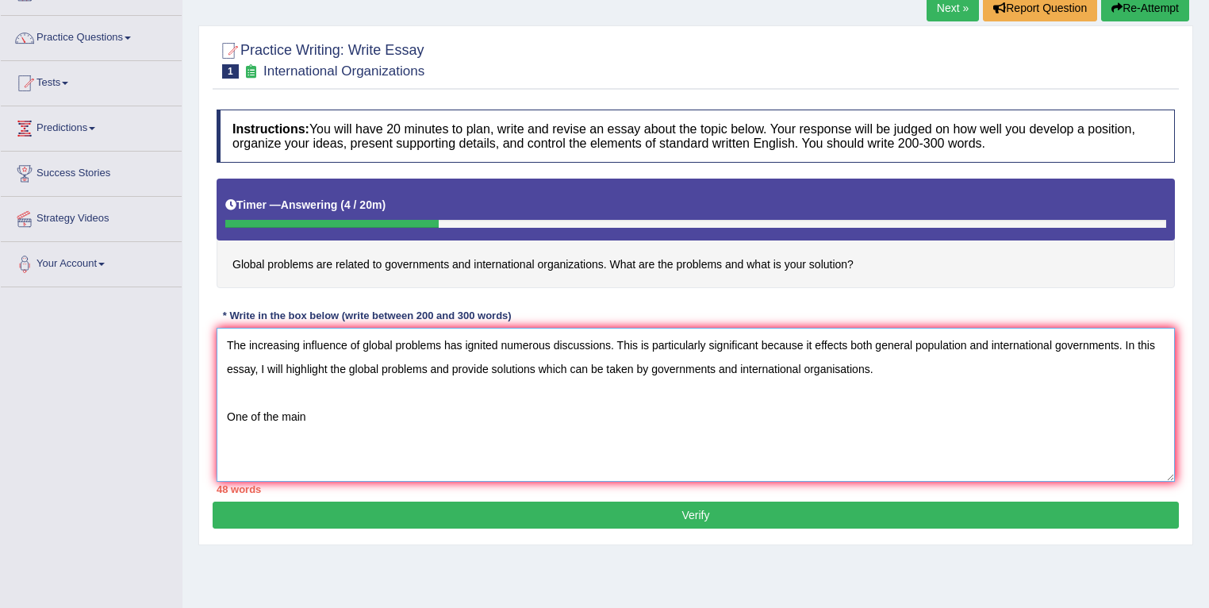
type textarea "The increasing influence of global problems has ignited numerous discussions. T…"
drag, startPoint x: 384, startPoint y: 417, endPoint x: 93, endPoint y: 315, distance: 308.4
click at [93, 315] on div "Toggle navigation Home Practice Questions Speaking Practice Read Aloud Repeat S…" at bounding box center [604, 304] width 1209 height 825
click at [1135, 2] on button "Re-Attempt" at bounding box center [1145, 7] width 88 height 27
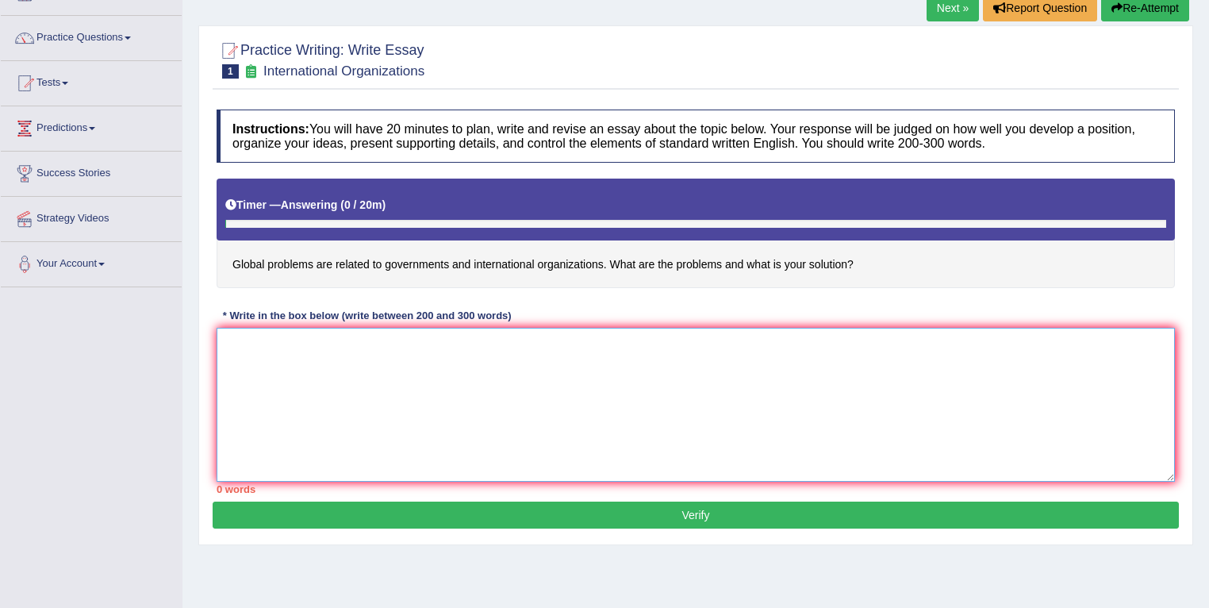
click at [826, 415] on textarea at bounding box center [696, 405] width 958 height 154
paste textarea "The increasing influence of global problems has ignited numerous discussions. T…"
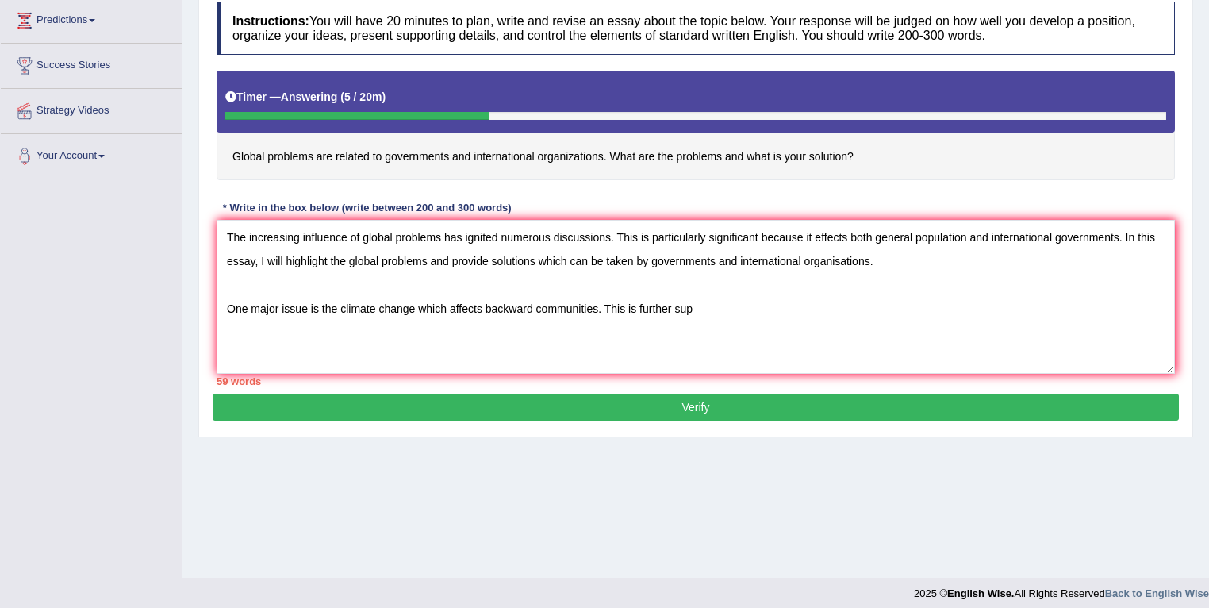
scroll to position [202, 0]
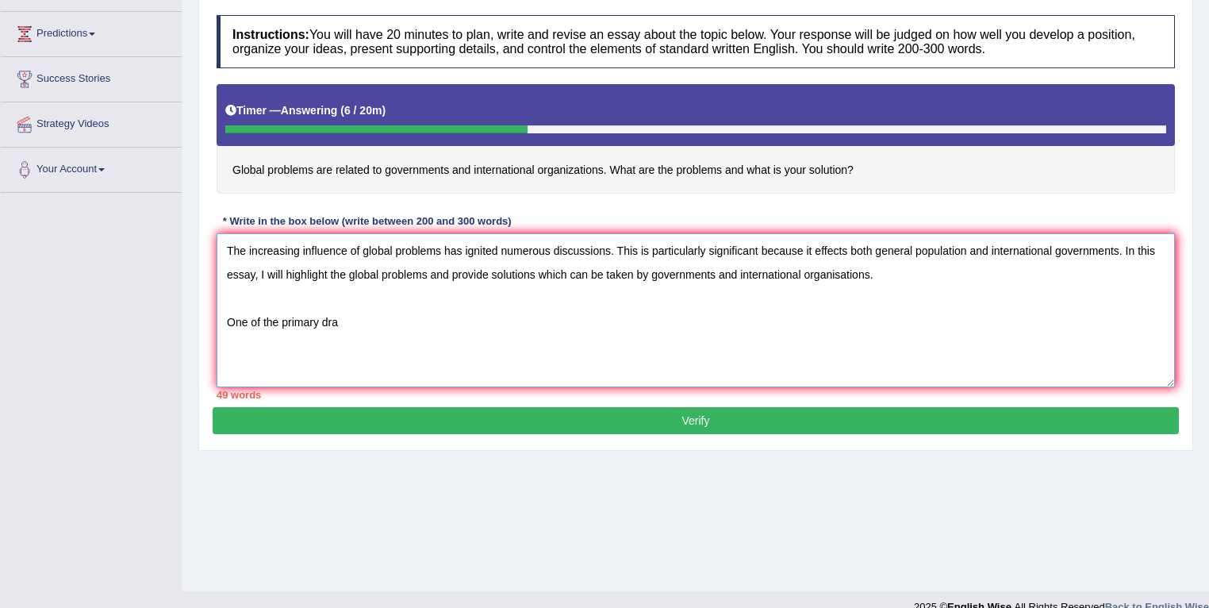
drag, startPoint x: 355, startPoint y: 322, endPoint x: 282, endPoint y: 326, distance: 73.1
click at [282, 326] on textarea "The increasing influence of global problems has ignited numerous discussions. T…" at bounding box center [696, 310] width 958 height 154
click at [534, 322] on textarea "The increasing influence of global problems has ignited numerous discussions. T…" at bounding box center [696, 310] width 958 height 154
click at [536, 323] on textarea "The increasing influence of global problems has ignited numerous discussions. T…" at bounding box center [696, 310] width 958 height 154
click at [617, 321] on textarea "The increasing influence of global problems has ignited numerous discussions. T…" at bounding box center [696, 310] width 958 height 154
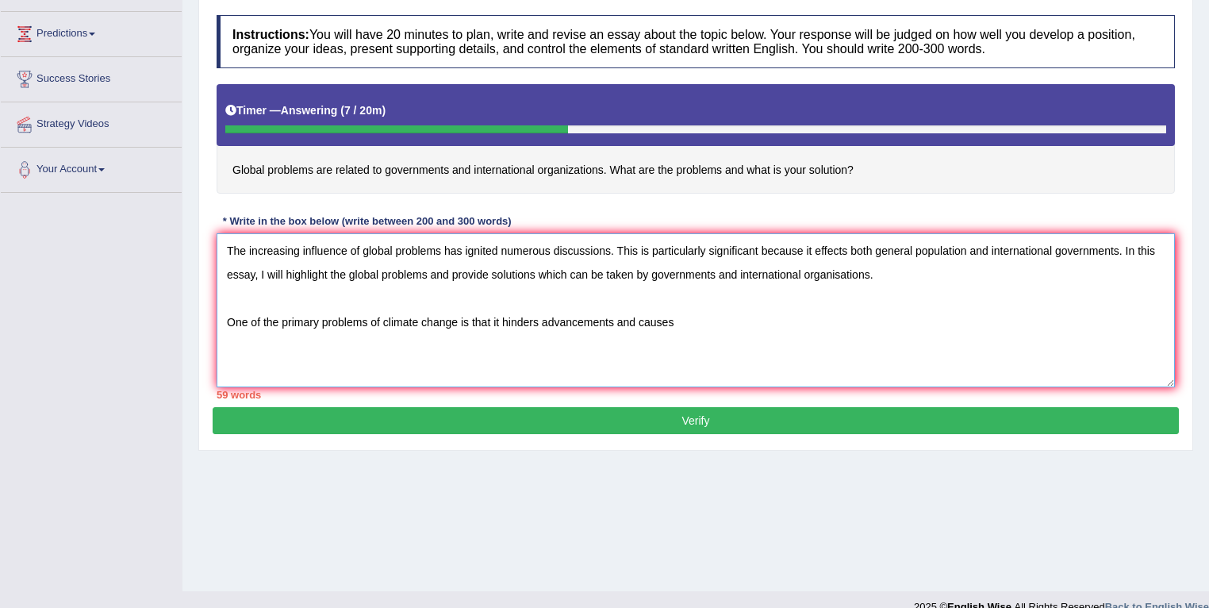
click at [704, 321] on textarea "The increasing influence of global problems has ignited numerous discussions. T…" at bounding box center [696, 310] width 958 height 154
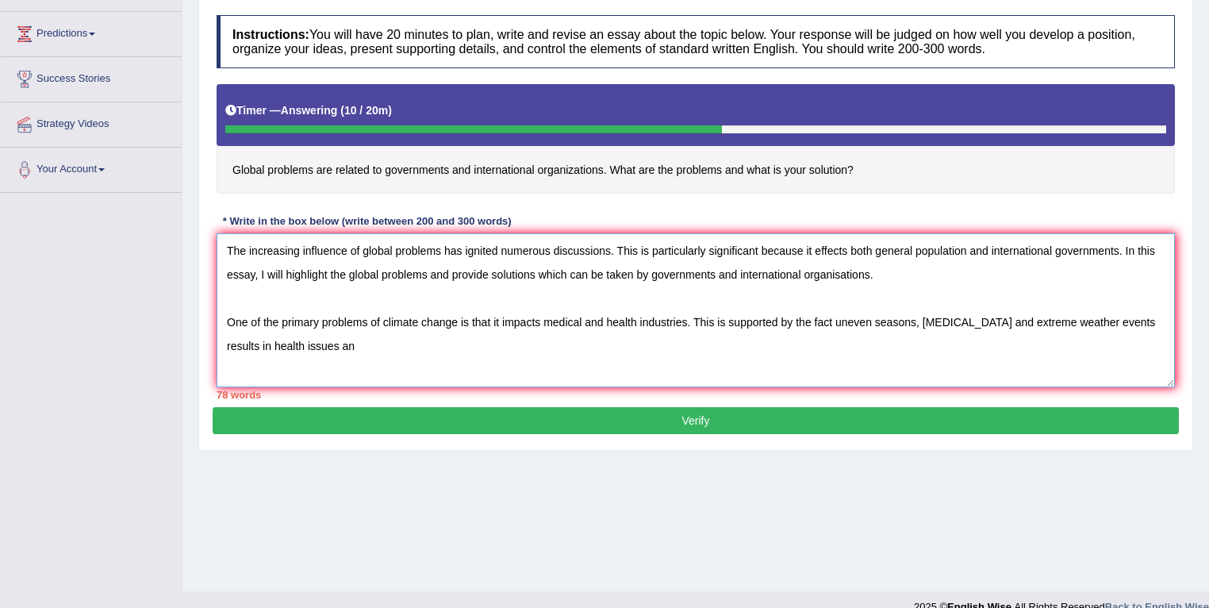
click at [630, 326] on textarea "The increasing influence of global problems has ignited numerous discussions. T…" at bounding box center [696, 310] width 958 height 154
click at [354, 340] on textarea "The increasing influence of global problems has ignited numerous discussions. T…" at bounding box center [696, 310] width 958 height 154
type textarea "The increasing influence of global problems has ignited numerous discussions. T…"
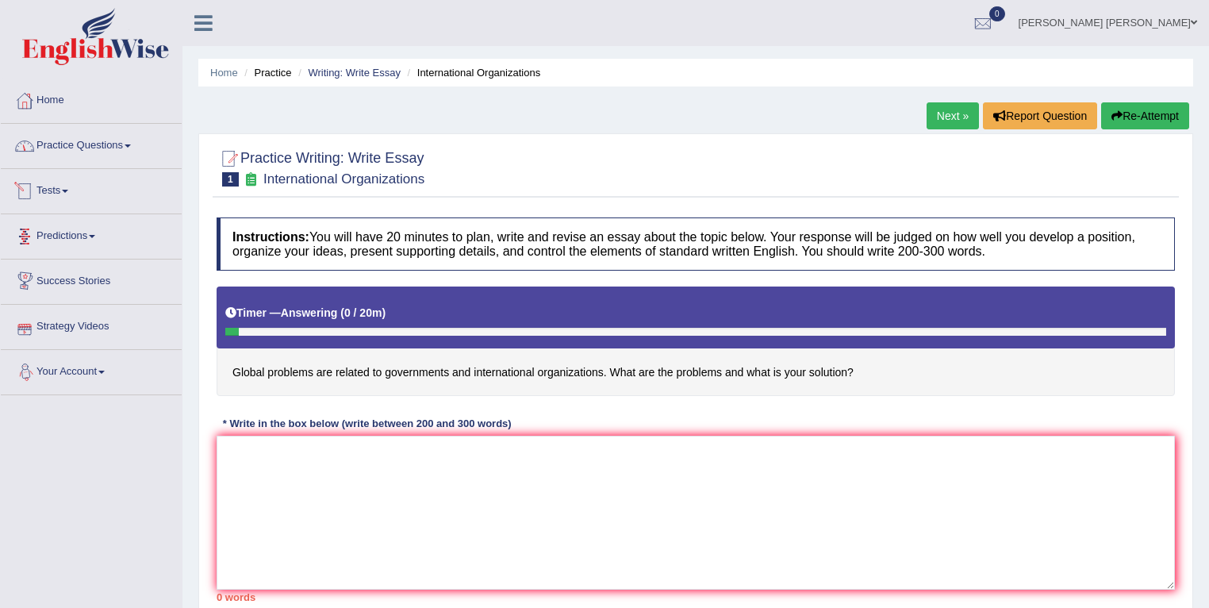
click at [143, 147] on link "Practice Questions" at bounding box center [91, 144] width 181 height 40
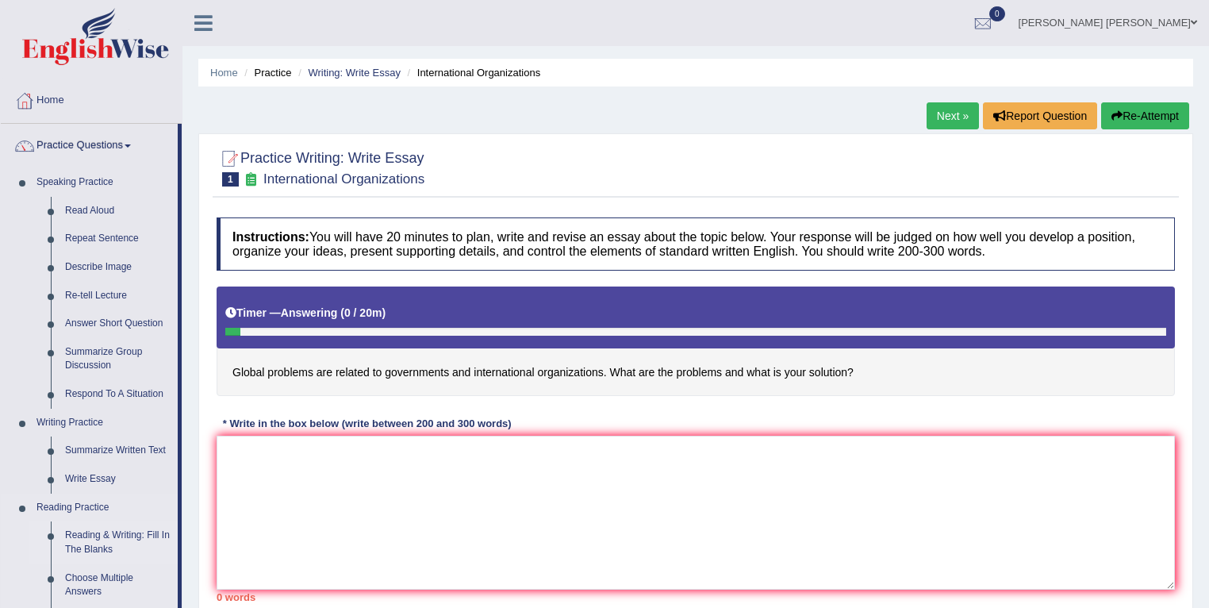
click at [137, 536] on link "Reading & Writing: Fill In The Blanks" at bounding box center [118, 542] width 120 height 42
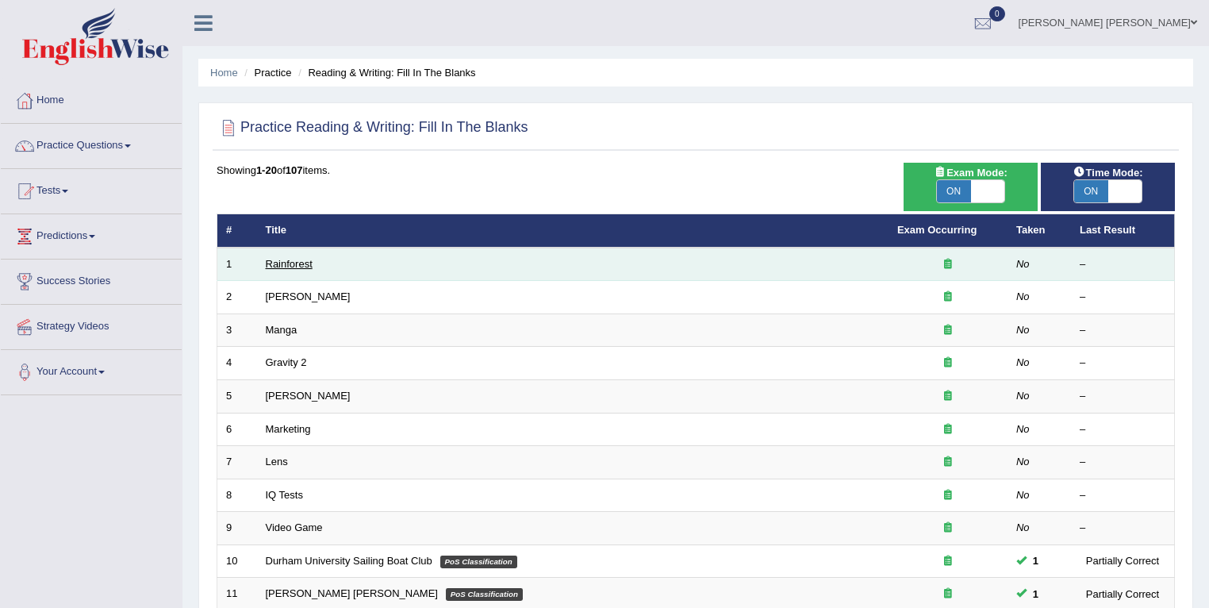
click at [303, 262] on link "Rainforest" at bounding box center [289, 264] width 47 height 12
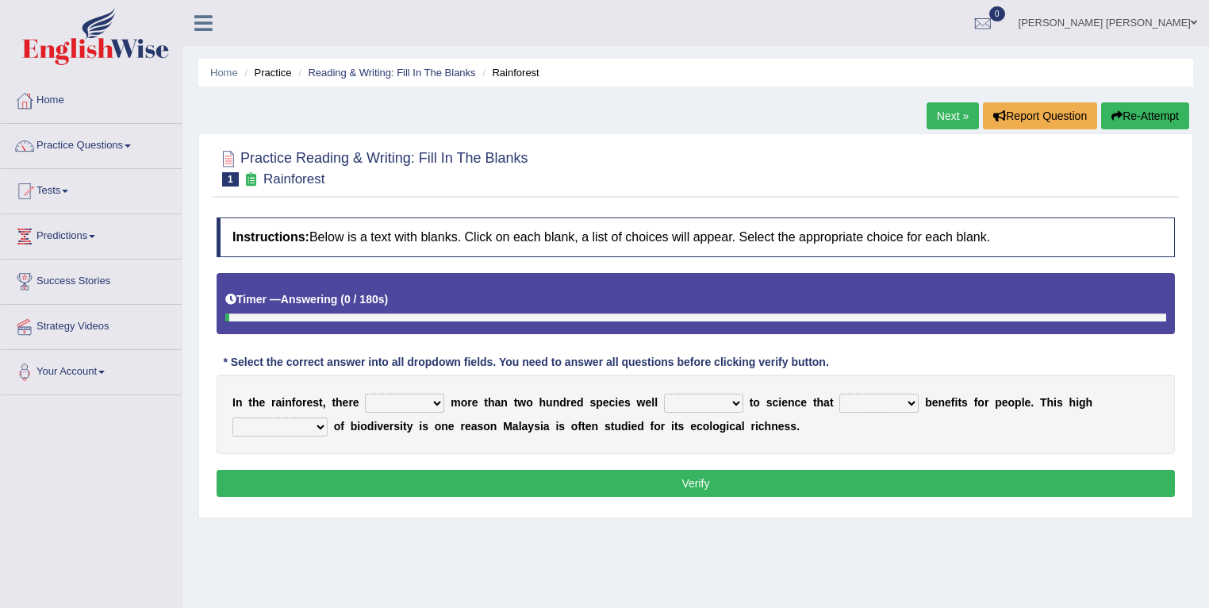
scroll to position [111, 0]
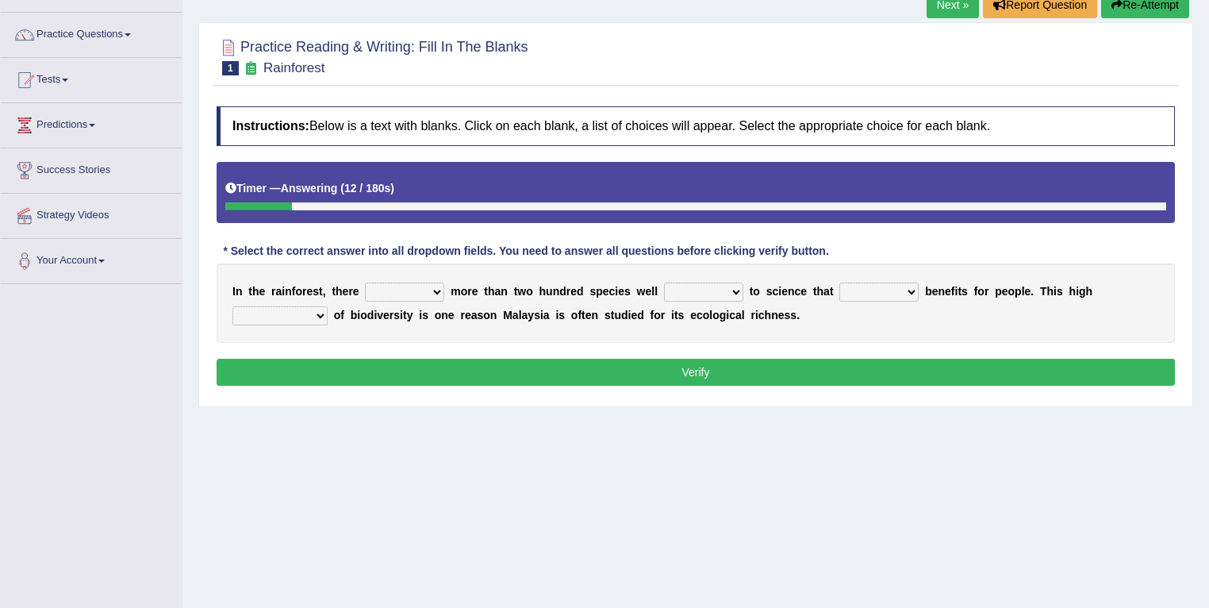
click at [402, 292] on select "have can be has is" at bounding box center [404, 291] width 79 height 19
select select "is"
click at [365, 282] on select "have can be has is" at bounding box center [404, 291] width 79 height 19
click at [701, 289] on select "knowing known knew know" at bounding box center [703, 291] width 79 height 19
select select "known"
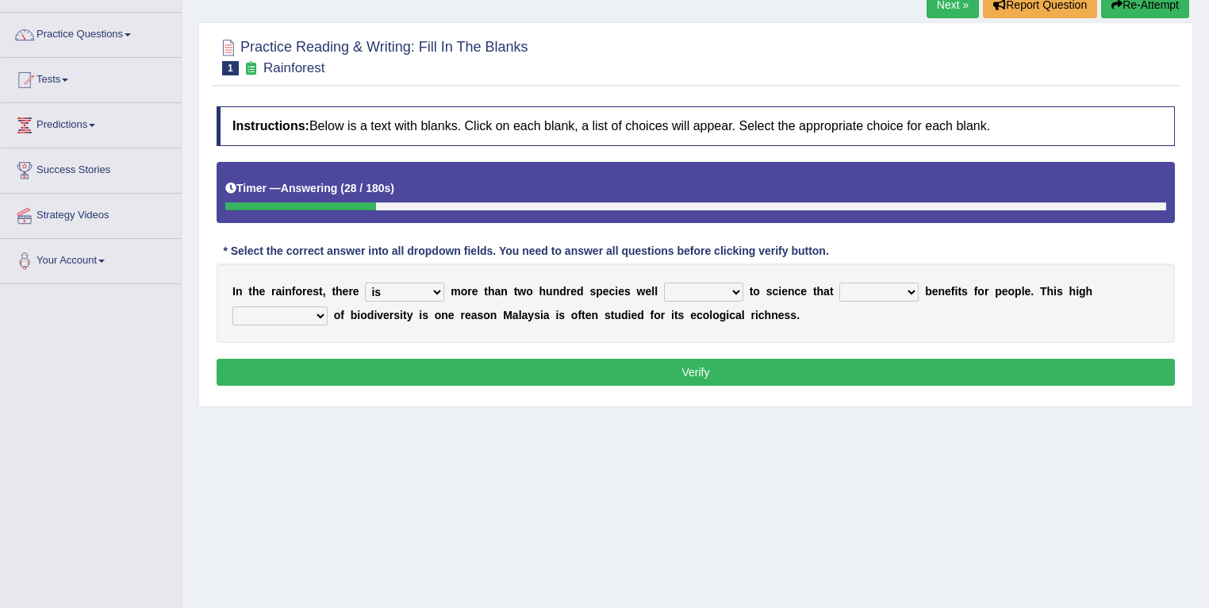
click at [664, 282] on select "knowing known knew know" at bounding box center [703, 291] width 79 height 19
click at [875, 286] on select "contain contained containing contains" at bounding box center [878, 291] width 79 height 19
click at [274, 319] on select "condensation conjunction continuity complexity" at bounding box center [279, 315] width 95 height 19
select select "conjunction"
click at [232, 306] on select "condensation conjunction continuity complexity" at bounding box center [279, 315] width 95 height 19
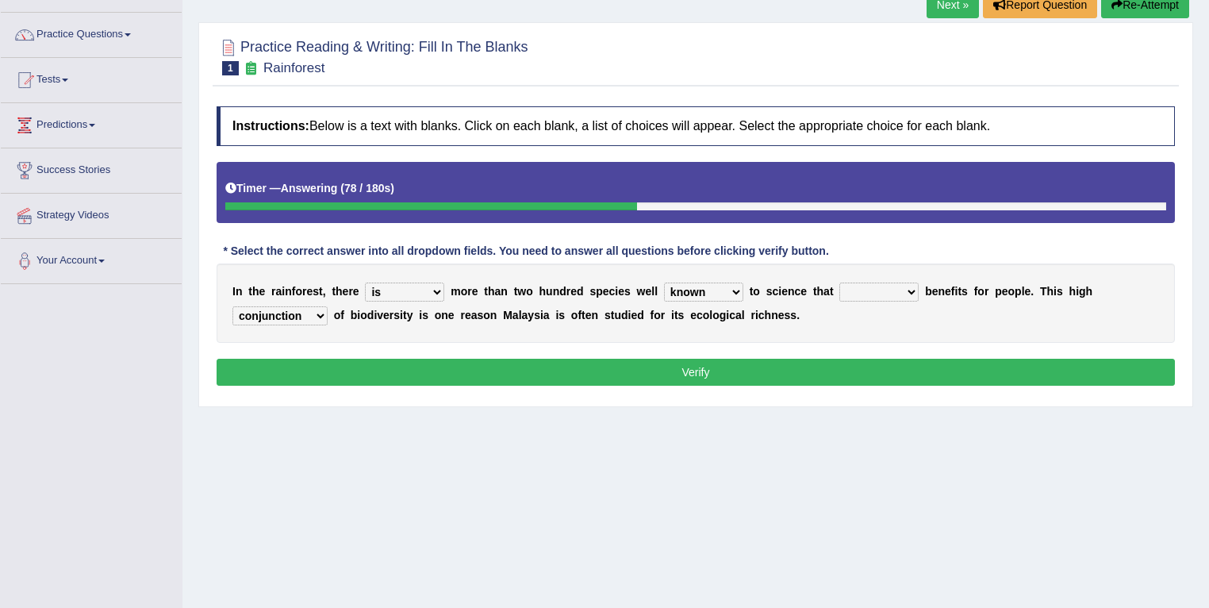
click at [873, 287] on select "contain contained containing contains" at bounding box center [878, 291] width 79 height 19
select select "contains"
click at [840, 282] on select "contain contained containing contains" at bounding box center [878, 291] width 79 height 19
click at [859, 369] on button "Verify" at bounding box center [696, 372] width 958 height 27
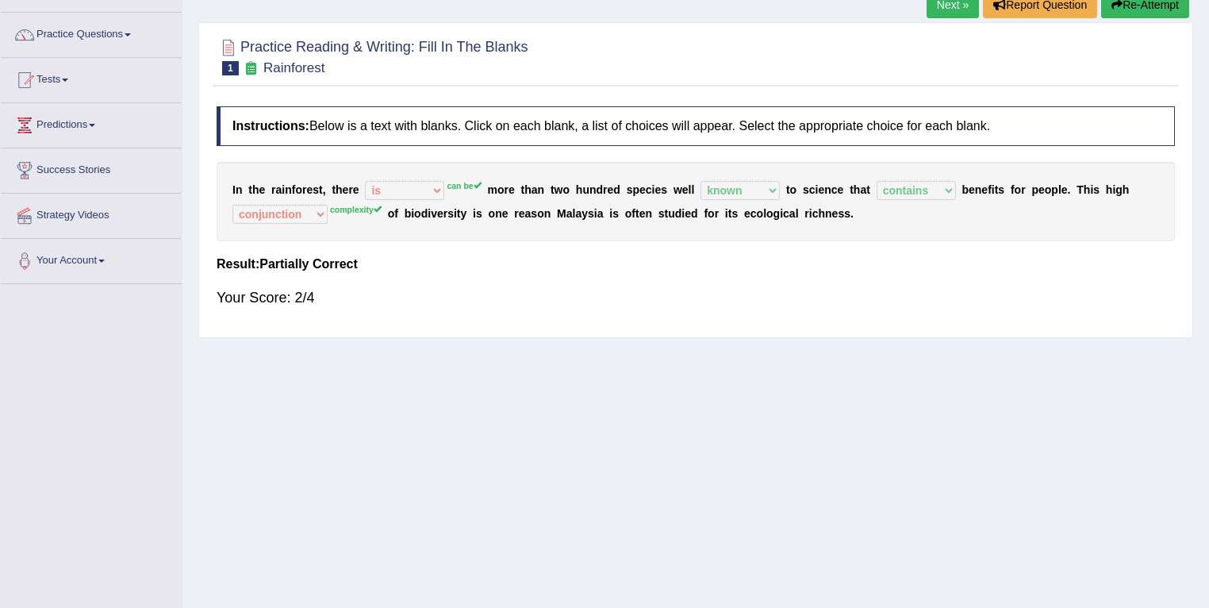
drag, startPoint x: 216, startPoint y: 176, endPoint x: 633, endPoint y: 217, distance: 419.3
click at [633, 217] on div "Instructions: Below is a text with blanks. Click on each blank, a list of choic…" at bounding box center [696, 213] width 966 height 231
